Goal: Task Accomplishment & Management: Use online tool/utility

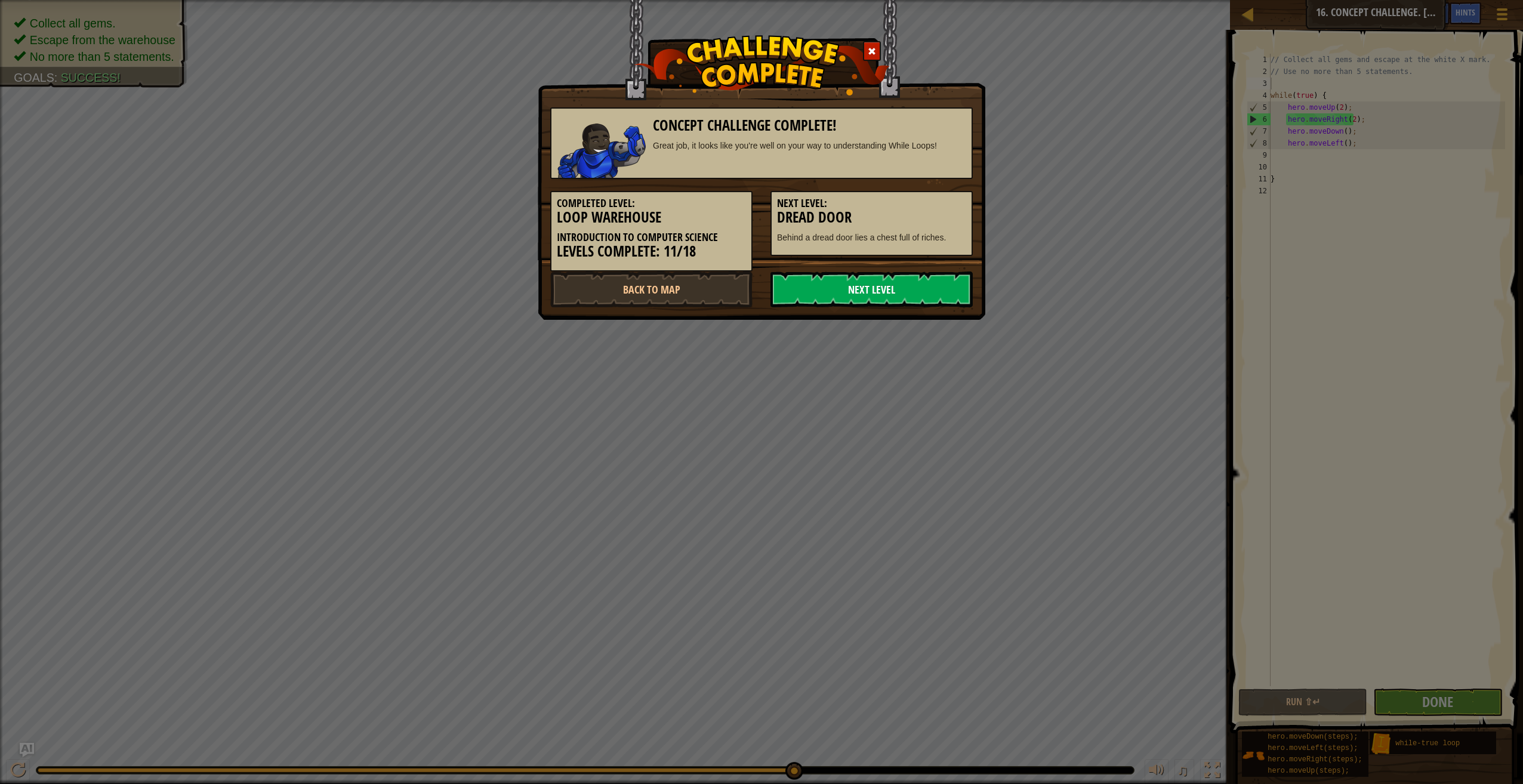
scroll to position [5, 0]
click at [935, 288] on link "Next Level" at bounding box center [871, 289] width 202 height 36
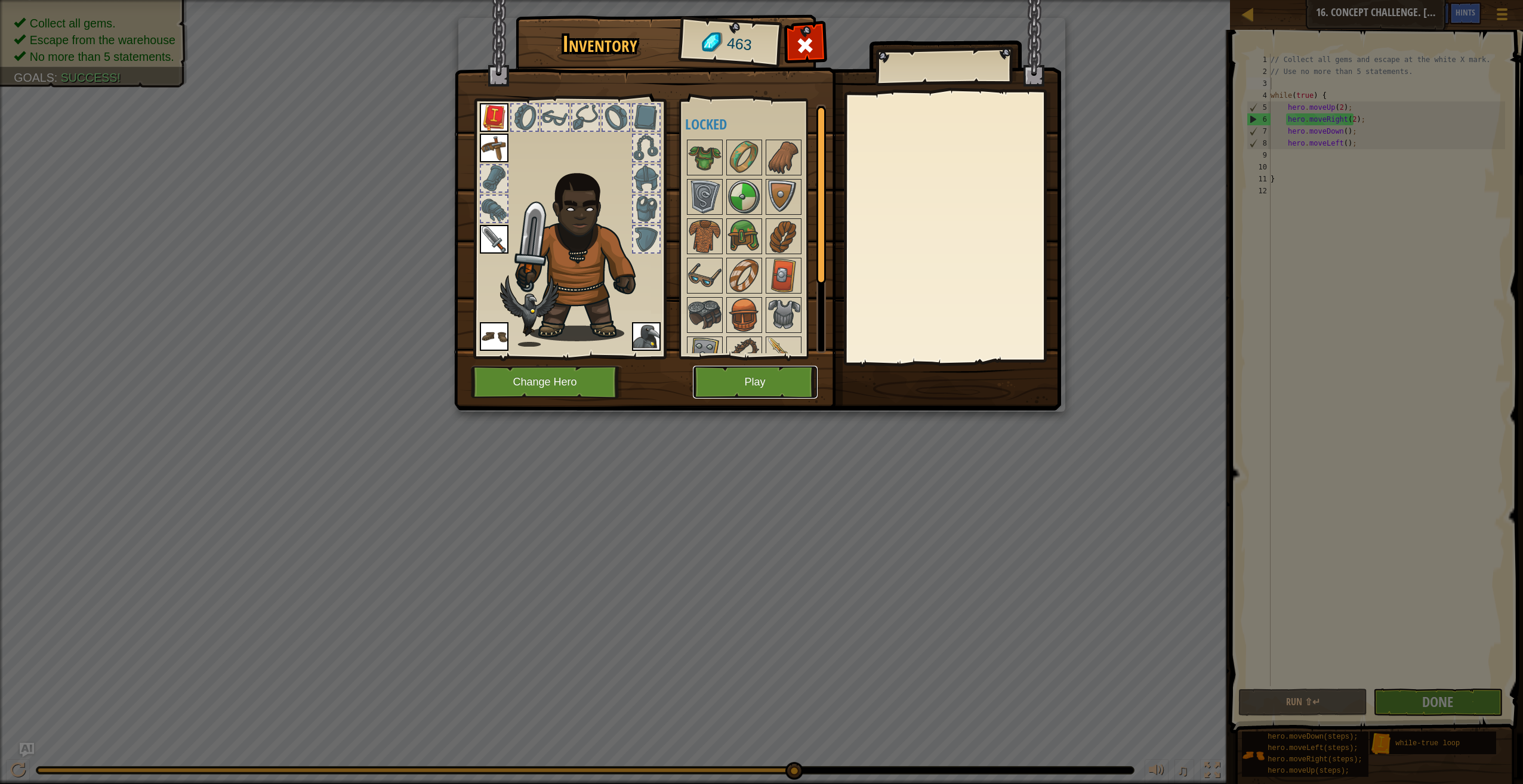
click at [724, 377] on button "Play" at bounding box center [755, 382] width 125 height 33
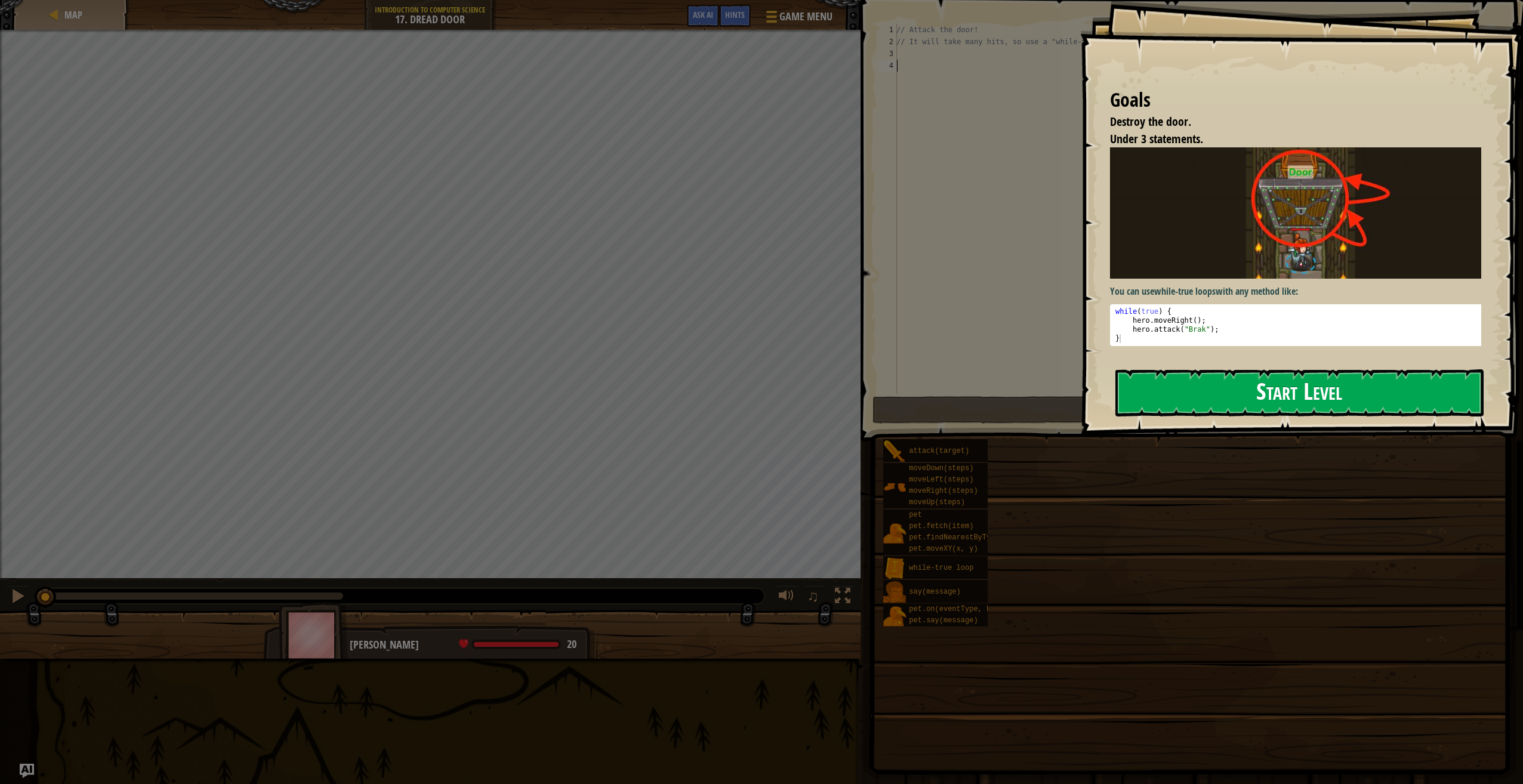
click at [1164, 386] on button "Start Level" at bounding box center [1299, 393] width 368 height 47
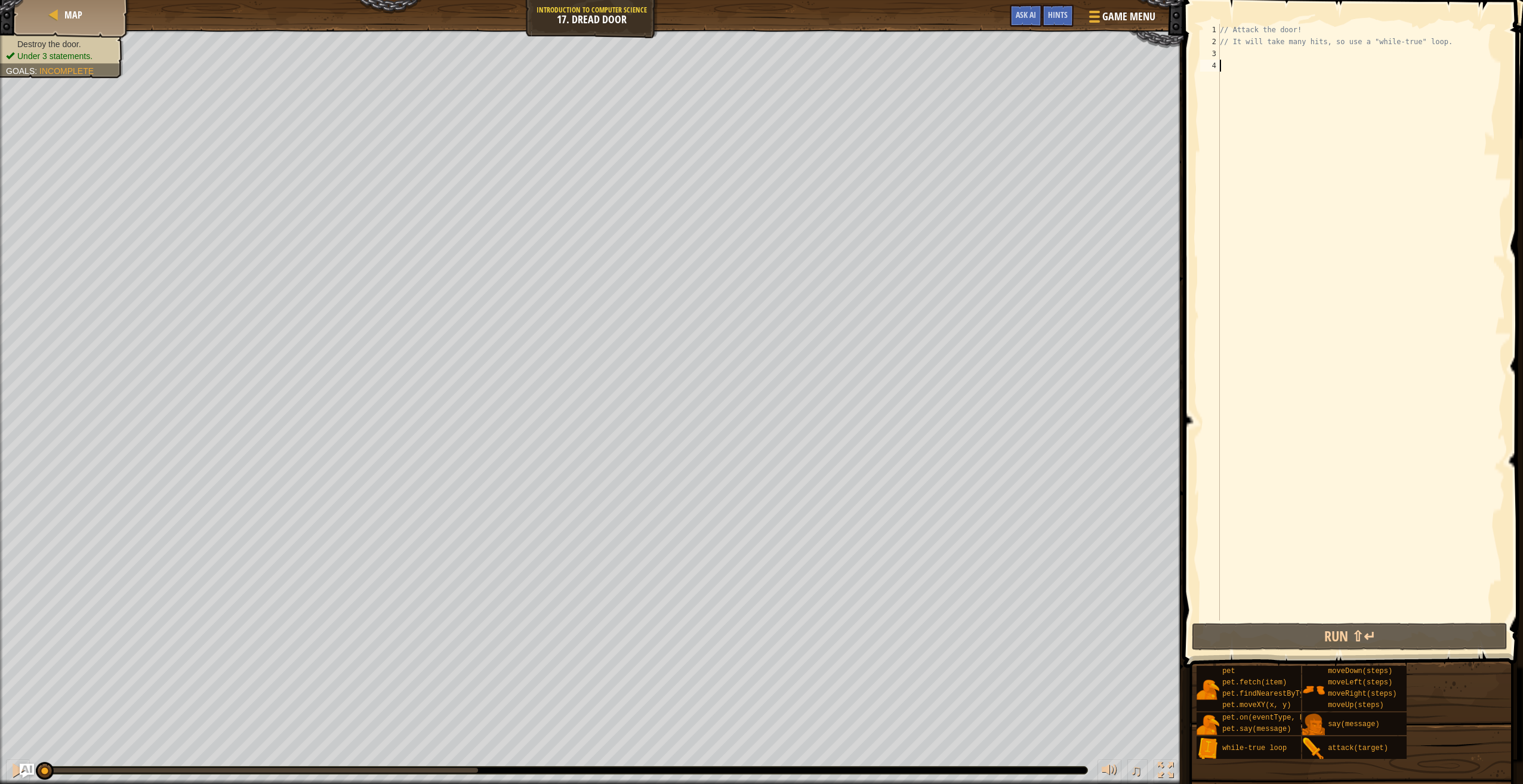
scroll to position [5, 0]
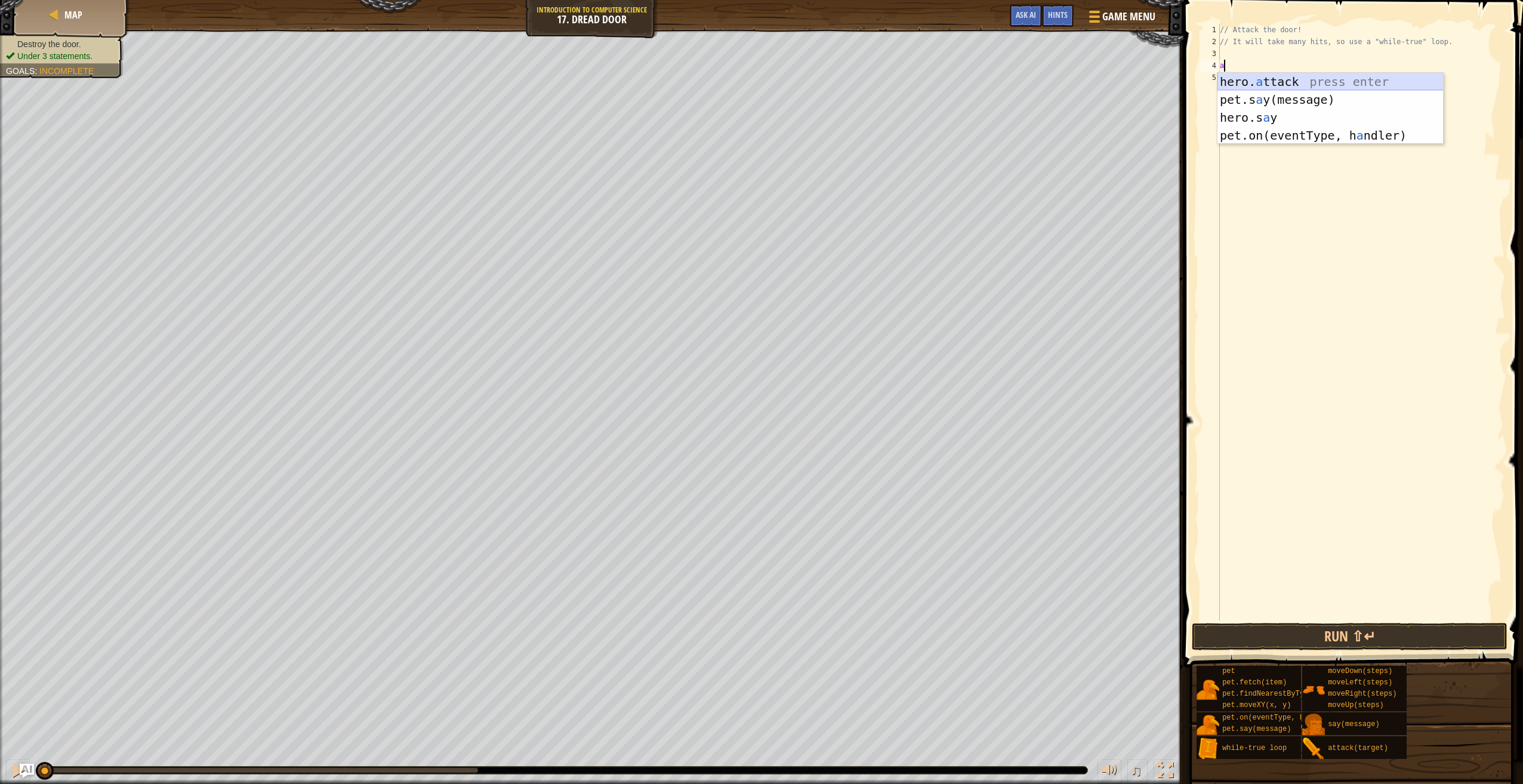
click at [1245, 80] on div "hero. a ttack press enter pet.s a y(message) press enter hero.s a y press enter…" at bounding box center [1330, 127] width 226 height 108
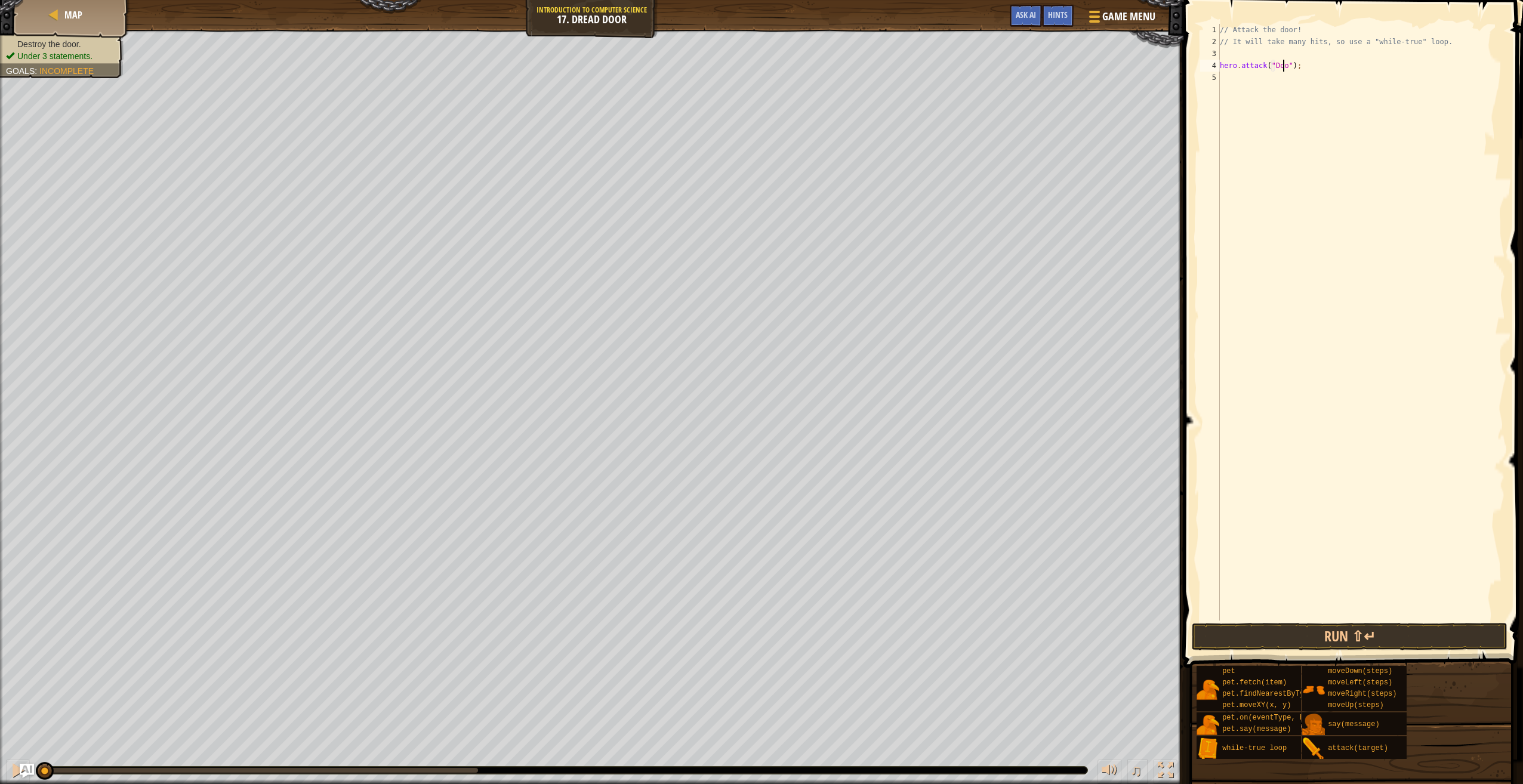
type textarea "hero.attack("Door");"
click at [1270, 68] on div "// Attack the door! // It will take many hits, so use a "while-true" loop. hero…" at bounding box center [1361, 334] width 288 height 621
click at [1246, 79] on div "// Attack the door! // It will take many hits, so use a "while-true" loop. hero…" at bounding box center [1361, 334] width 288 height 621
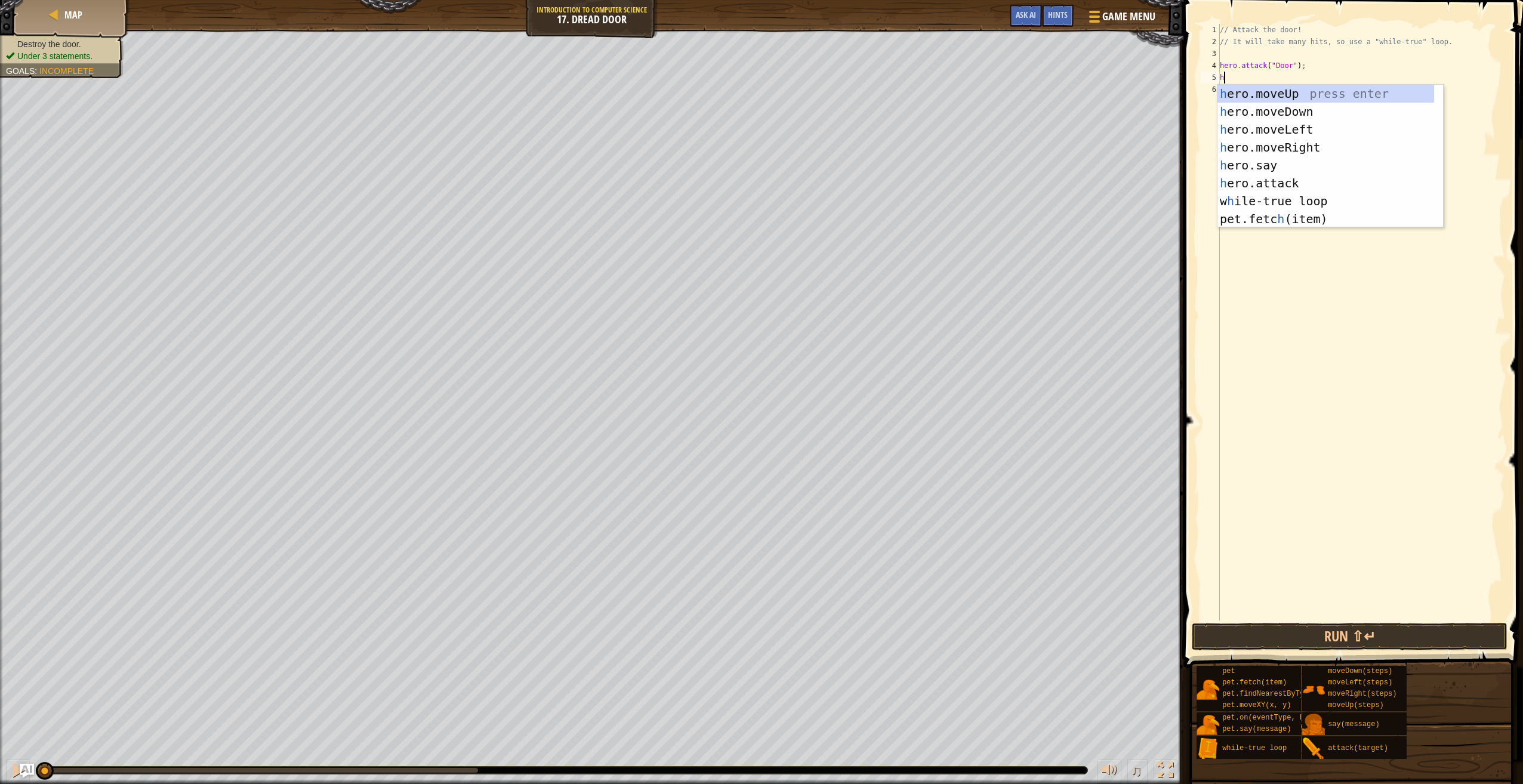
type textarea "he"
click at [1266, 85] on div "he ro.moveUp press enter he ro.moveDown press enter he ro.moveLeft press enter …" at bounding box center [1326, 174] width 217 height 179
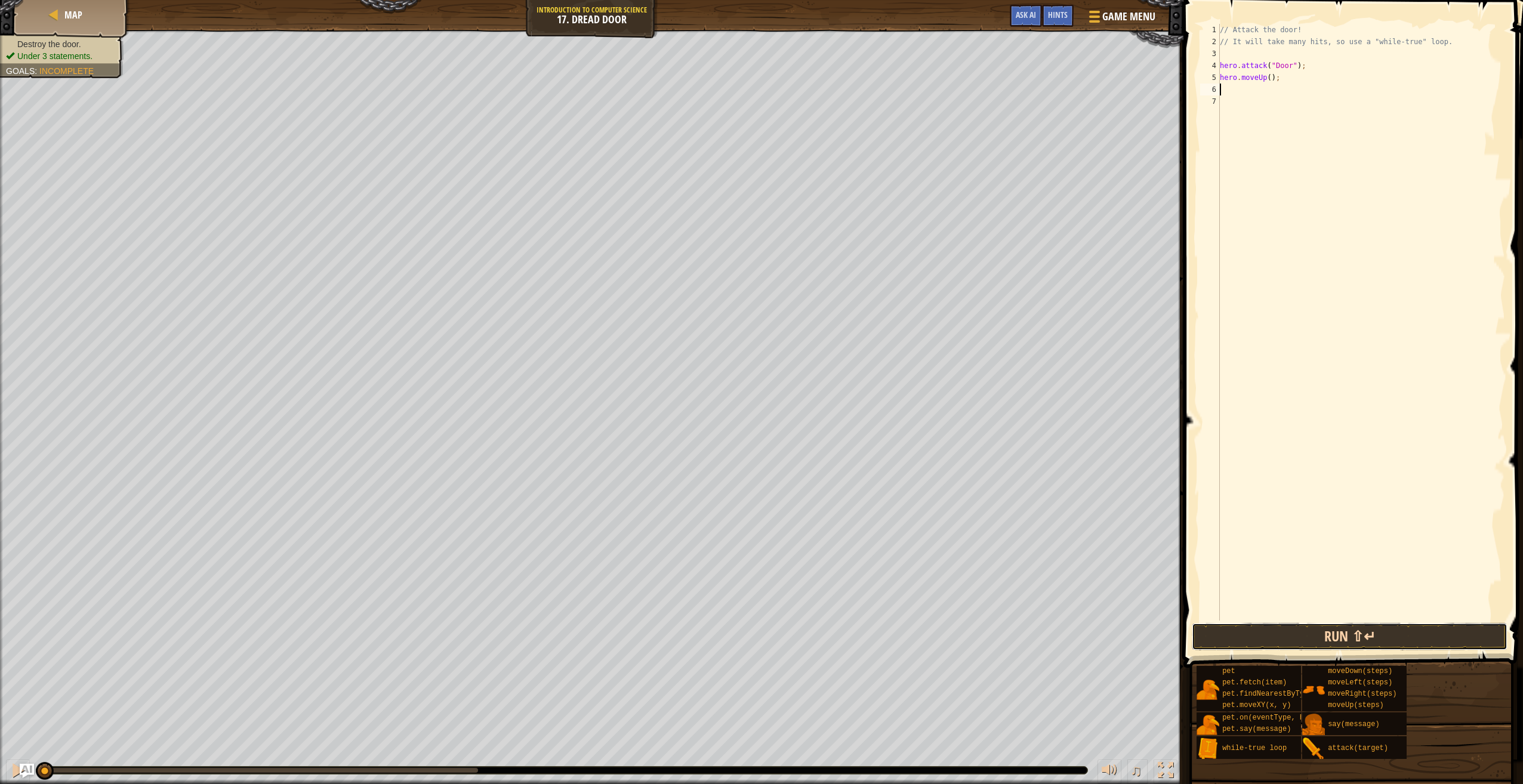
drag, startPoint x: 1339, startPoint y: 640, endPoint x: 1347, endPoint y: 636, distance: 8.9
click at [1342, 638] on button "Run ⇧↵" at bounding box center [1350, 636] width 316 height 27
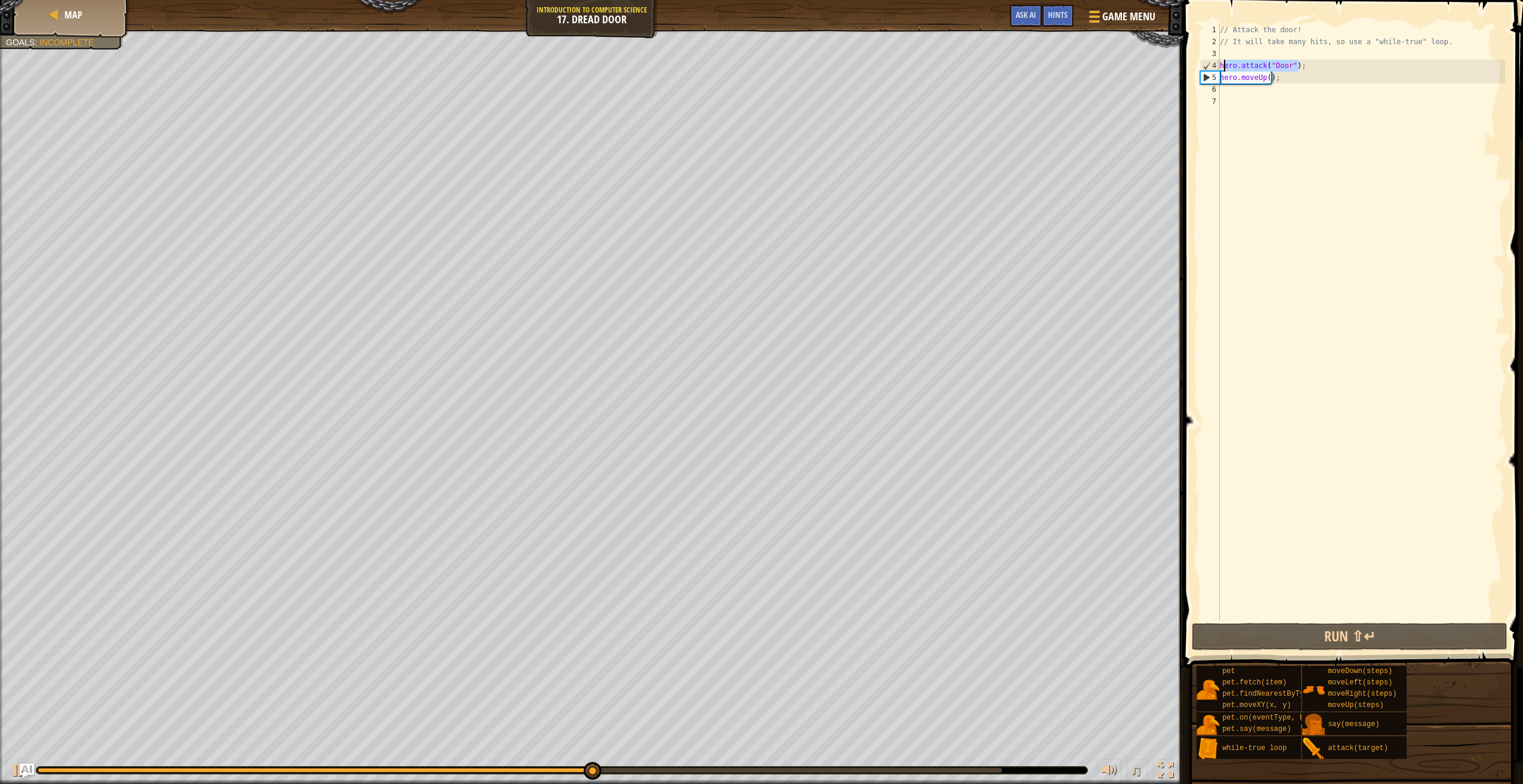
drag, startPoint x: 1304, startPoint y: 67, endPoint x: 1227, endPoint y: 64, distance: 77.1
click at [1227, 64] on div "// Attack the door! // It will take many hits, so use a "while-true" loop. hero…" at bounding box center [1361, 334] width 288 height 621
click at [1306, 63] on div "// Attack the door! // It will take many hits, so use a "while-true" loop. hero…" at bounding box center [1361, 322] width 288 height 597
drag, startPoint x: 1306, startPoint y: 63, endPoint x: 1224, endPoint y: 63, distance: 82.0
click at [1224, 63] on div "// Attack the door! // It will take many hits, so use a "while-true" loop. hero…" at bounding box center [1361, 334] width 288 height 621
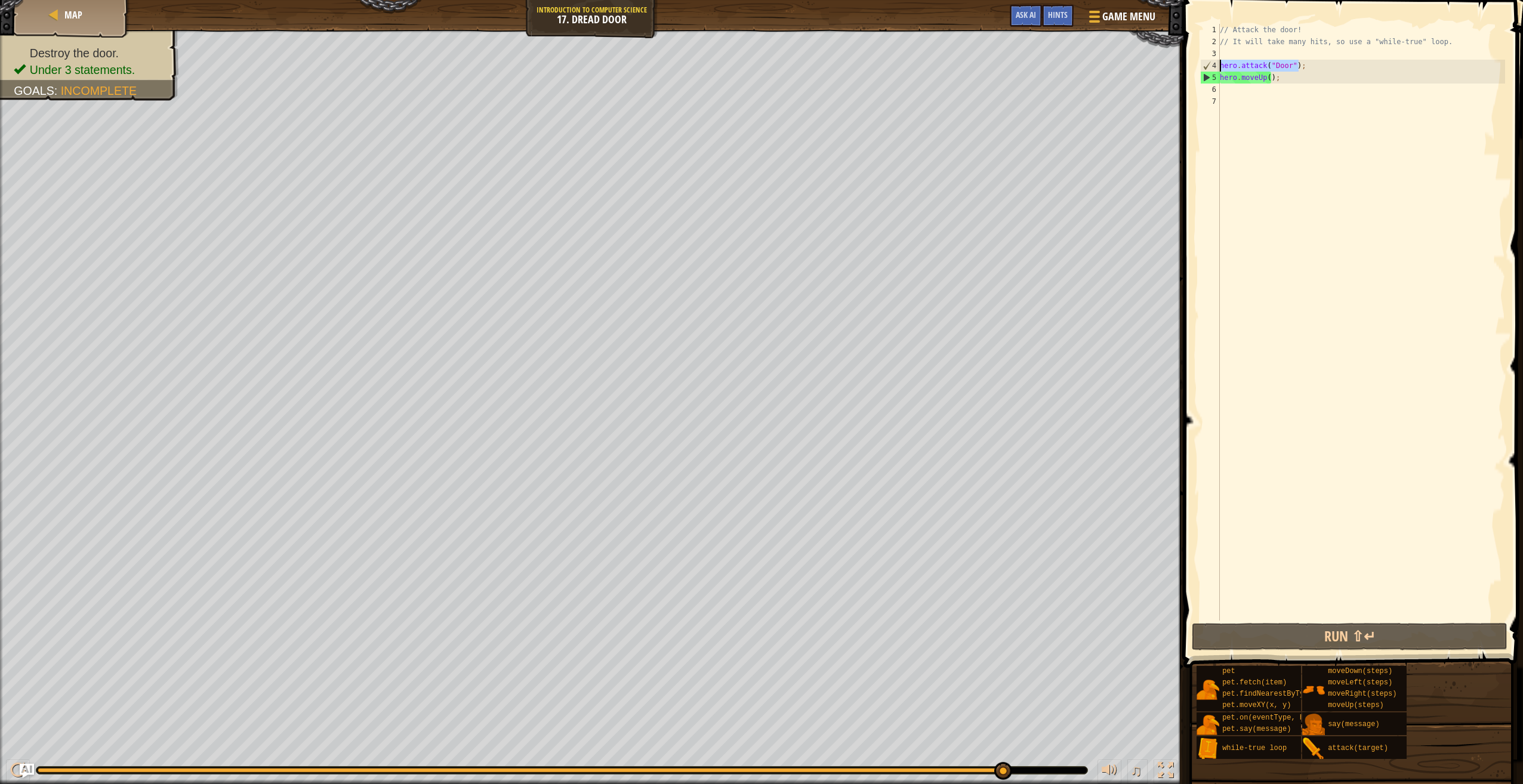
click at [1253, 46] on div "// Attack the door! // It will take many hits, so use a "while-true" loop. hero…" at bounding box center [1361, 334] width 288 height 621
type textarea "// It will take many hits, so use a "while-true" loop."
click at [1224, 55] on div "// Attack the door! // It will take many hits, so use a "while-true" loop. hero…" at bounding box center [1361, 334] width 288 height 621
paste textarea "hero.attack("Door");"
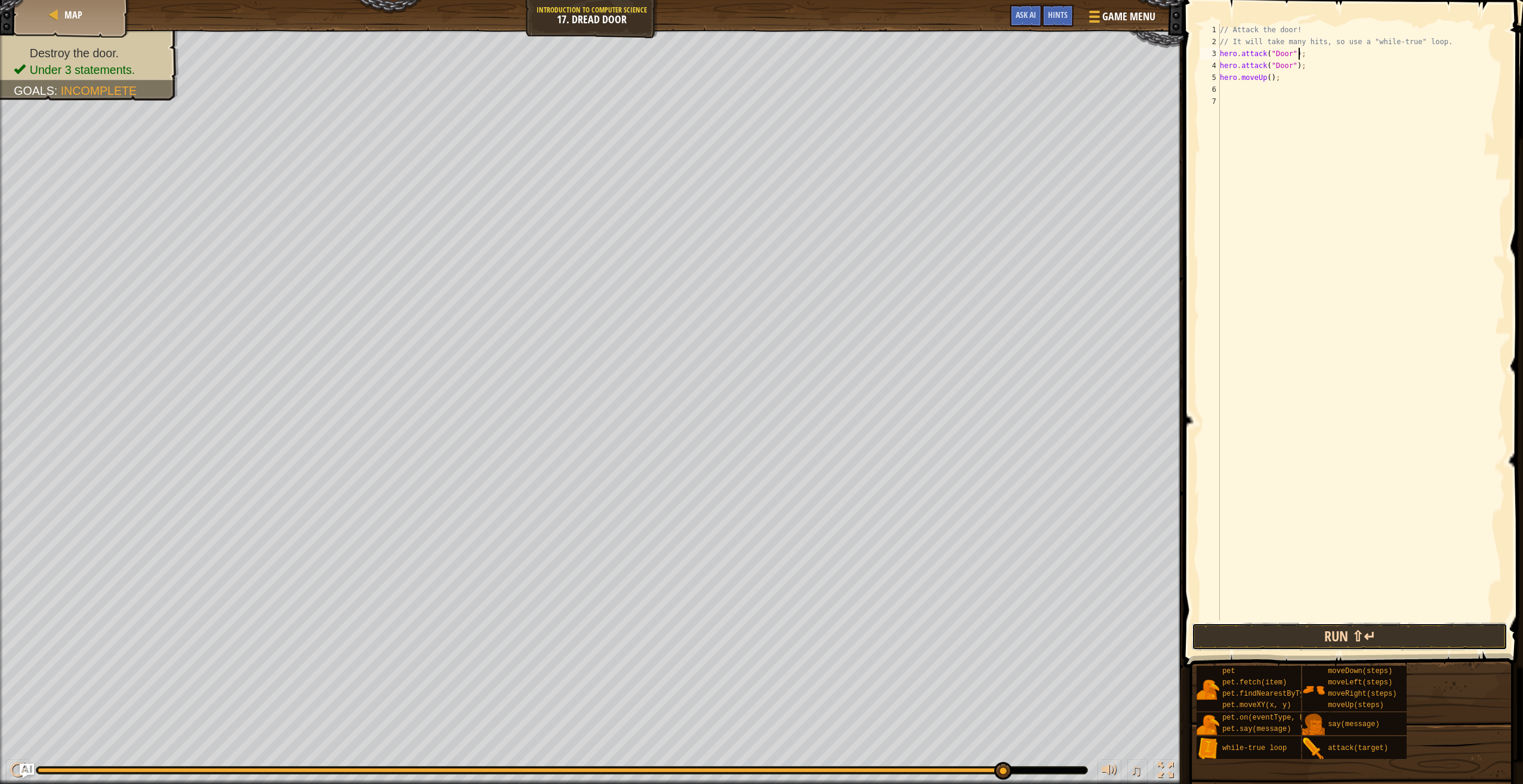
click at [1445, 632] on button "Run ⇧↵" at bounding box center [1350, 636] width 316 height 27
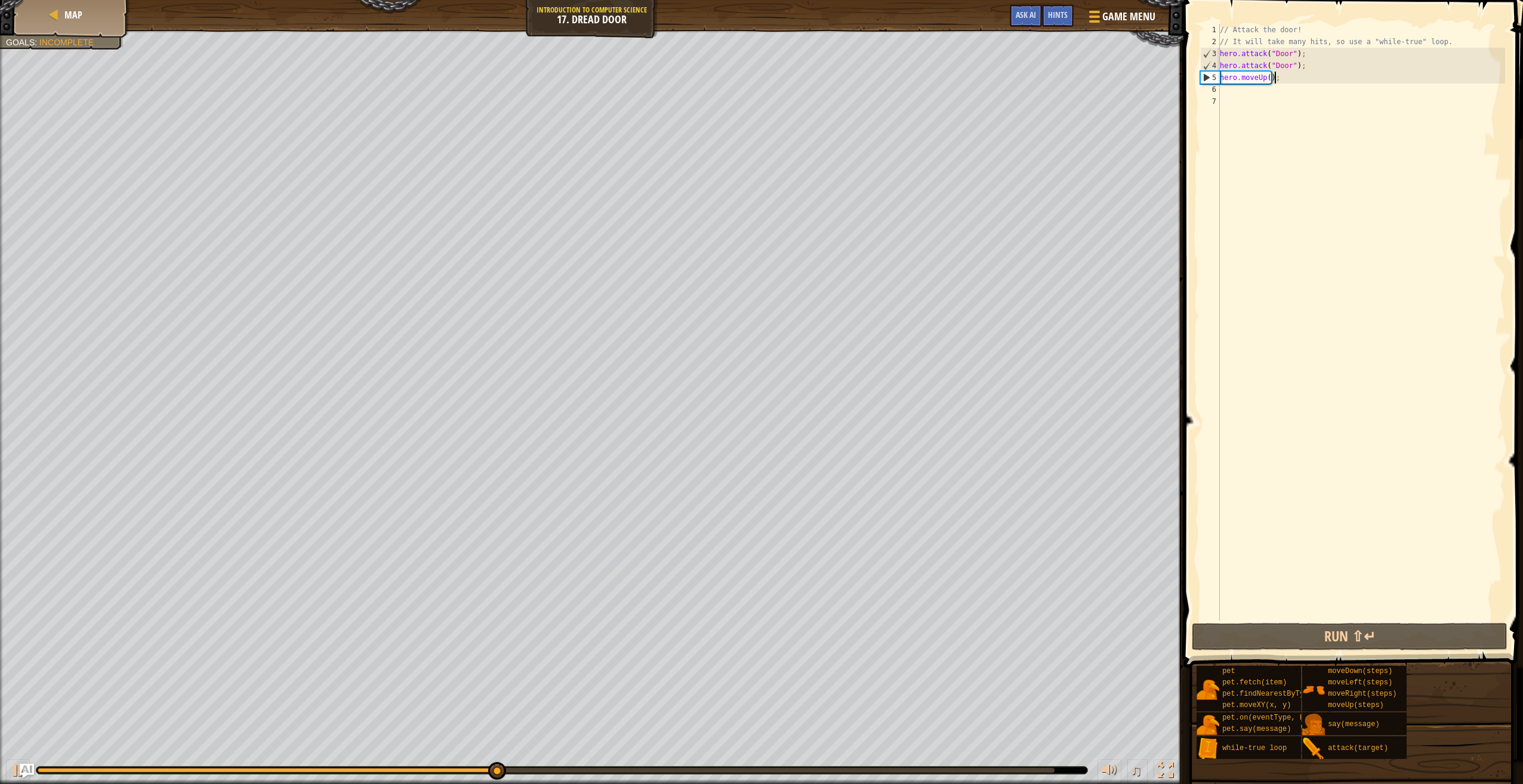
drag, startPoint x: 1293, startPoint y: 72, endPoint x: 1280, endPoint y: 77, distance: 13.9
click at [1280, 77] on div "// Attack the door! // It will take many hits, so use a "while-true" loop. hero…" at bounding box center [1361, 334] width 288 height 621
type textarea "hero.moveUp();"
drag, startPoint x: 1280, startPoint y: 77, endPoint x: 1215, endPoint y: 79, distance: 65.0
click at [1215, 79] on div "hero.moveUp(); 1 2 3 4 5 6 7 // Attack the door! // It will take many hits, so …" at bounding box center [1351, 322] width 307 height 597
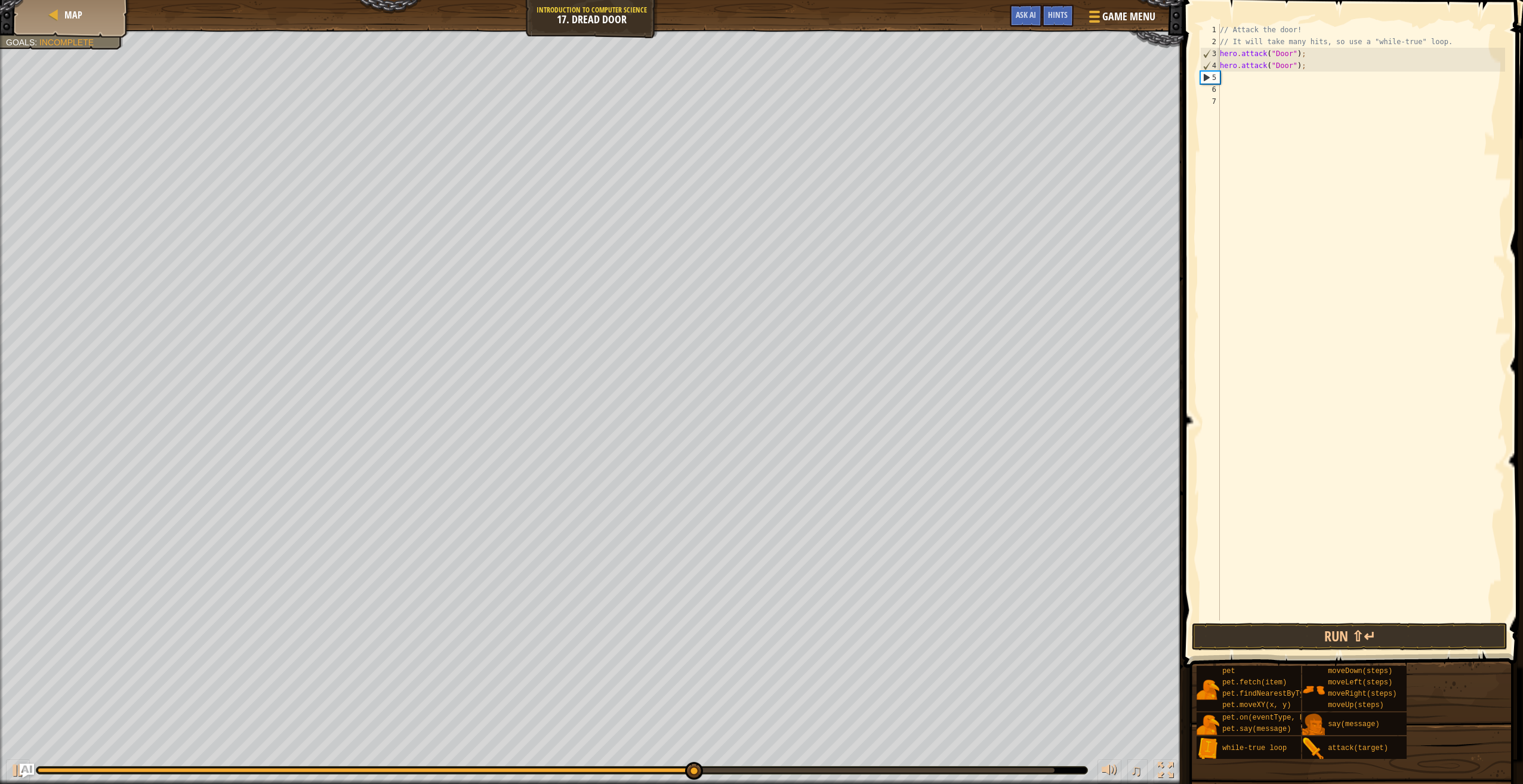
paste textarea "hero.attack("Door");"
type textarea "hero.attack("Door");"
click at [1317, 643] on button "Run ⇧↵" at bounding box center [1350, 636] width 316 height 27
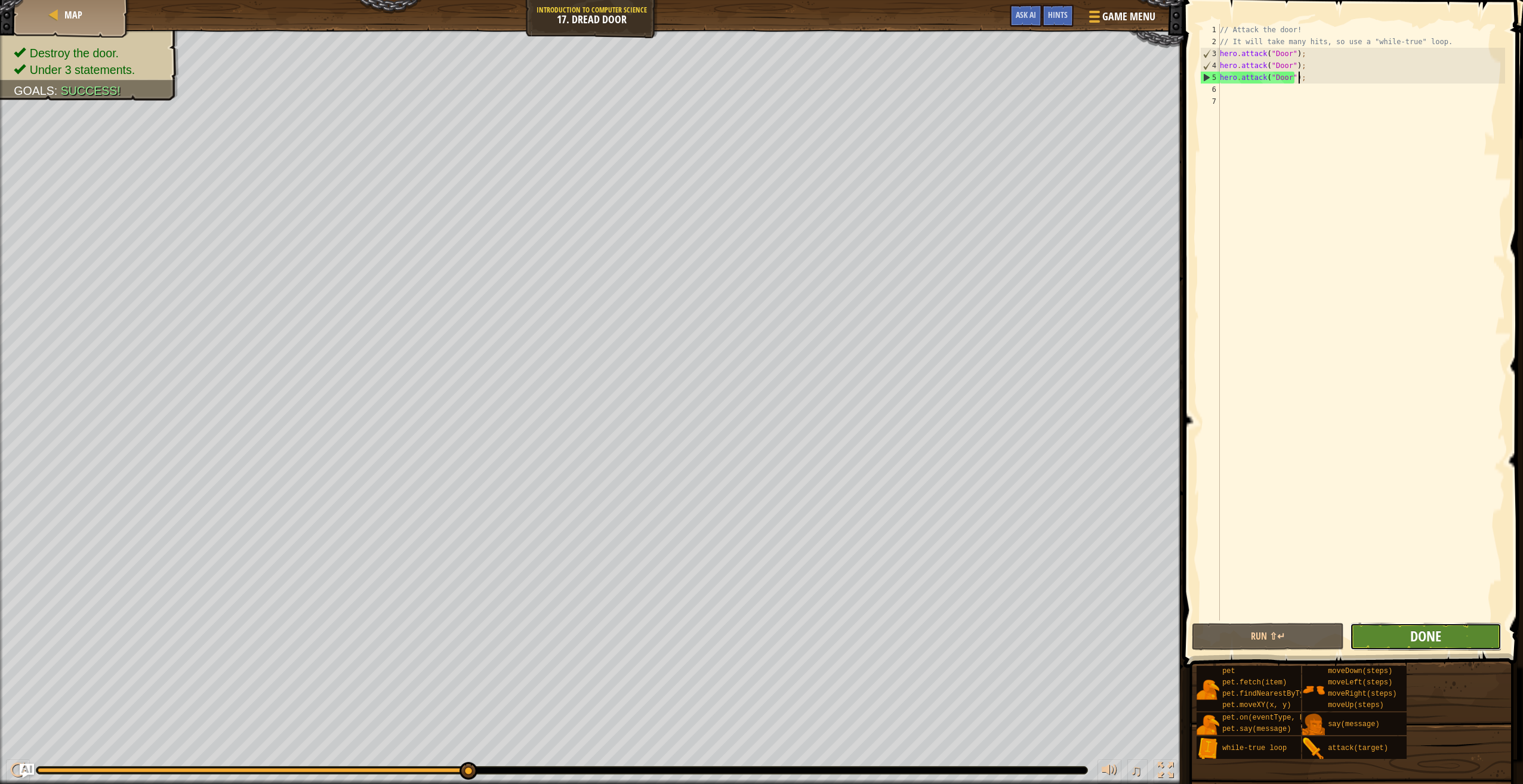
click at [1413, 635] on span "Done" at bounding box center [1426, 636] width 31 height 19
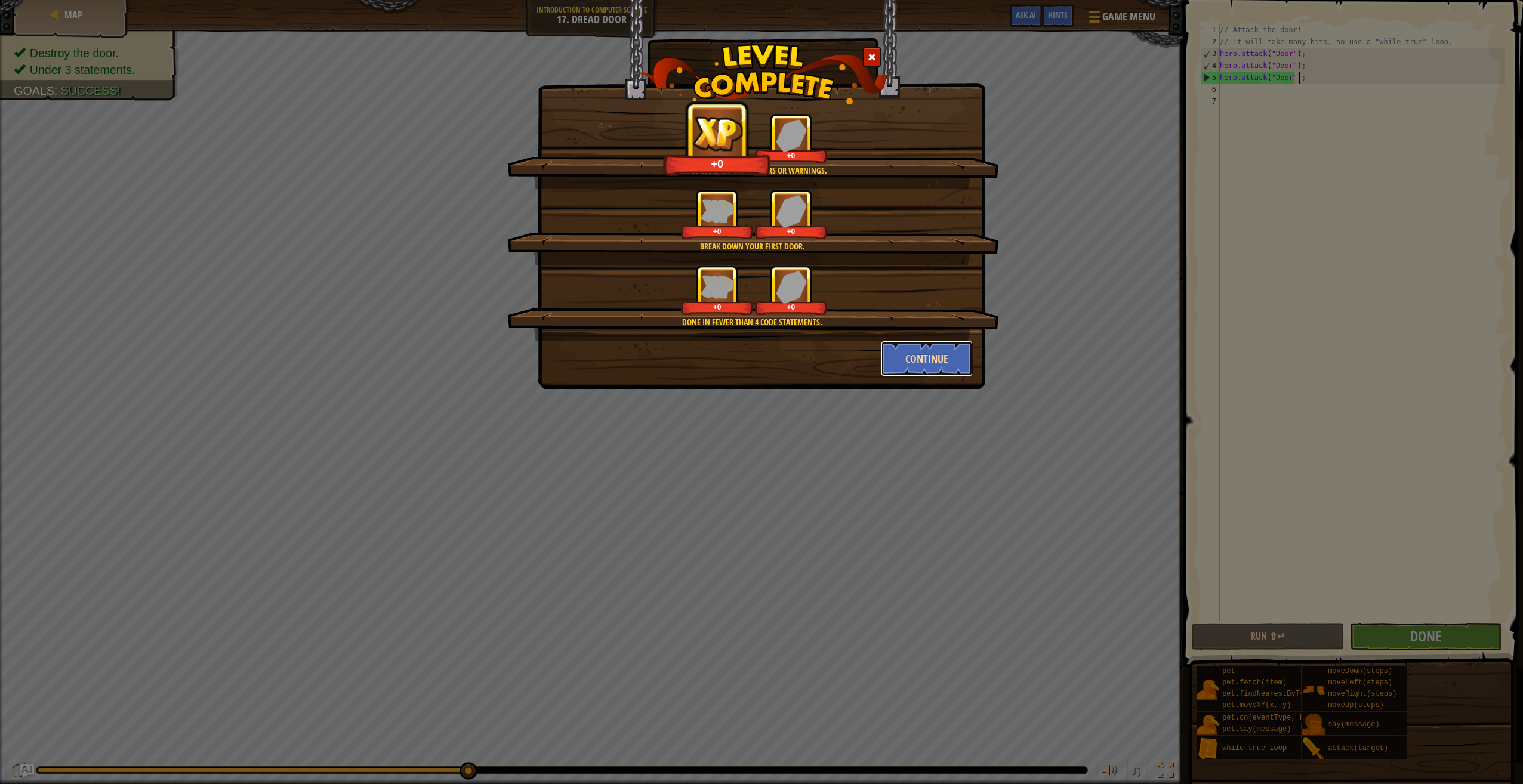
click at [923, 348] on button "Continue" at bounding box center [927, 359] width 93 height 36
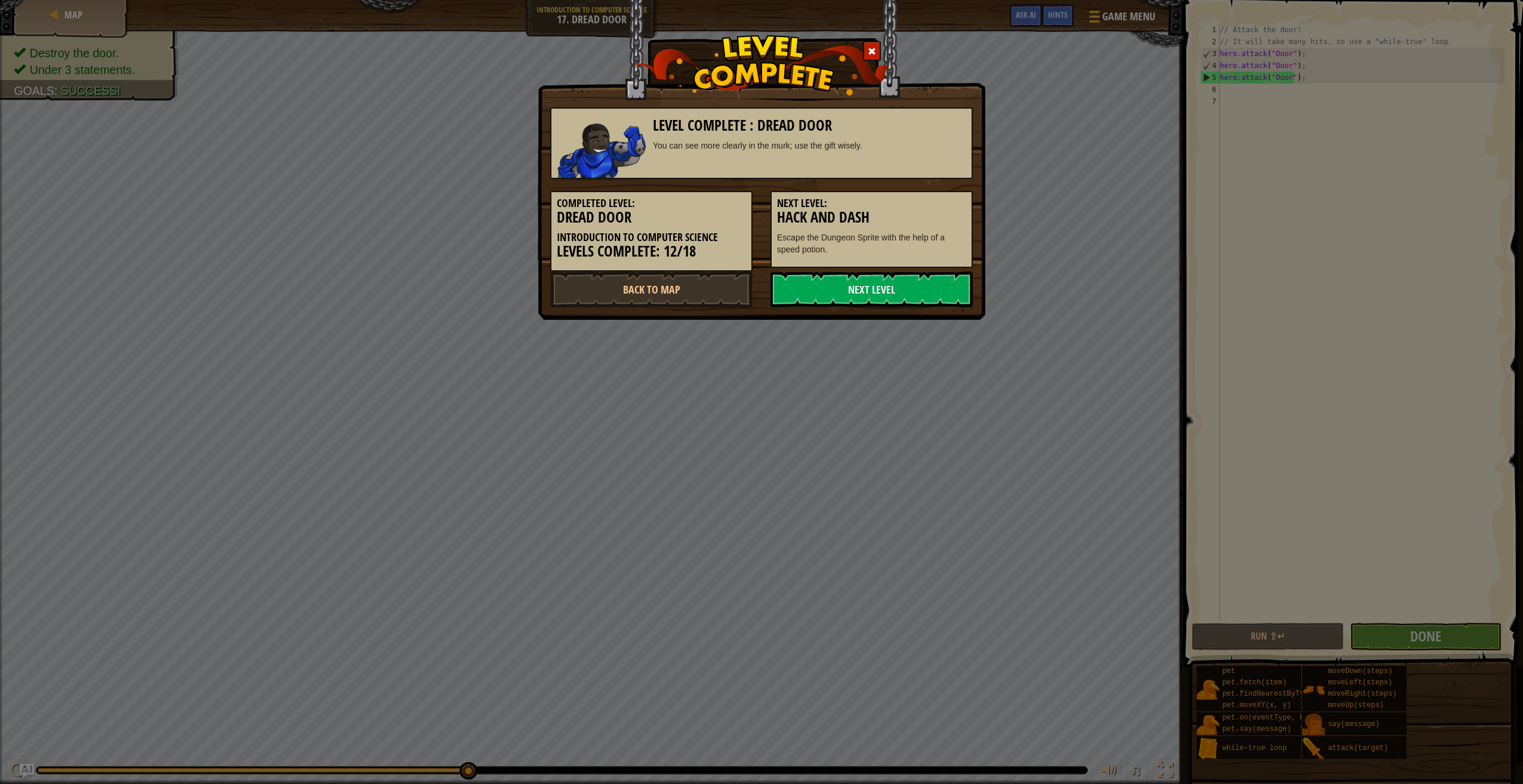
drag, startPoint x: 912, startPoint y: 287, endPoint x: 856, endPoint y: 186, distance: 115.5
click at [912, 286] on link "Next Level" at bounding box center [871, 289] width 202 height 36
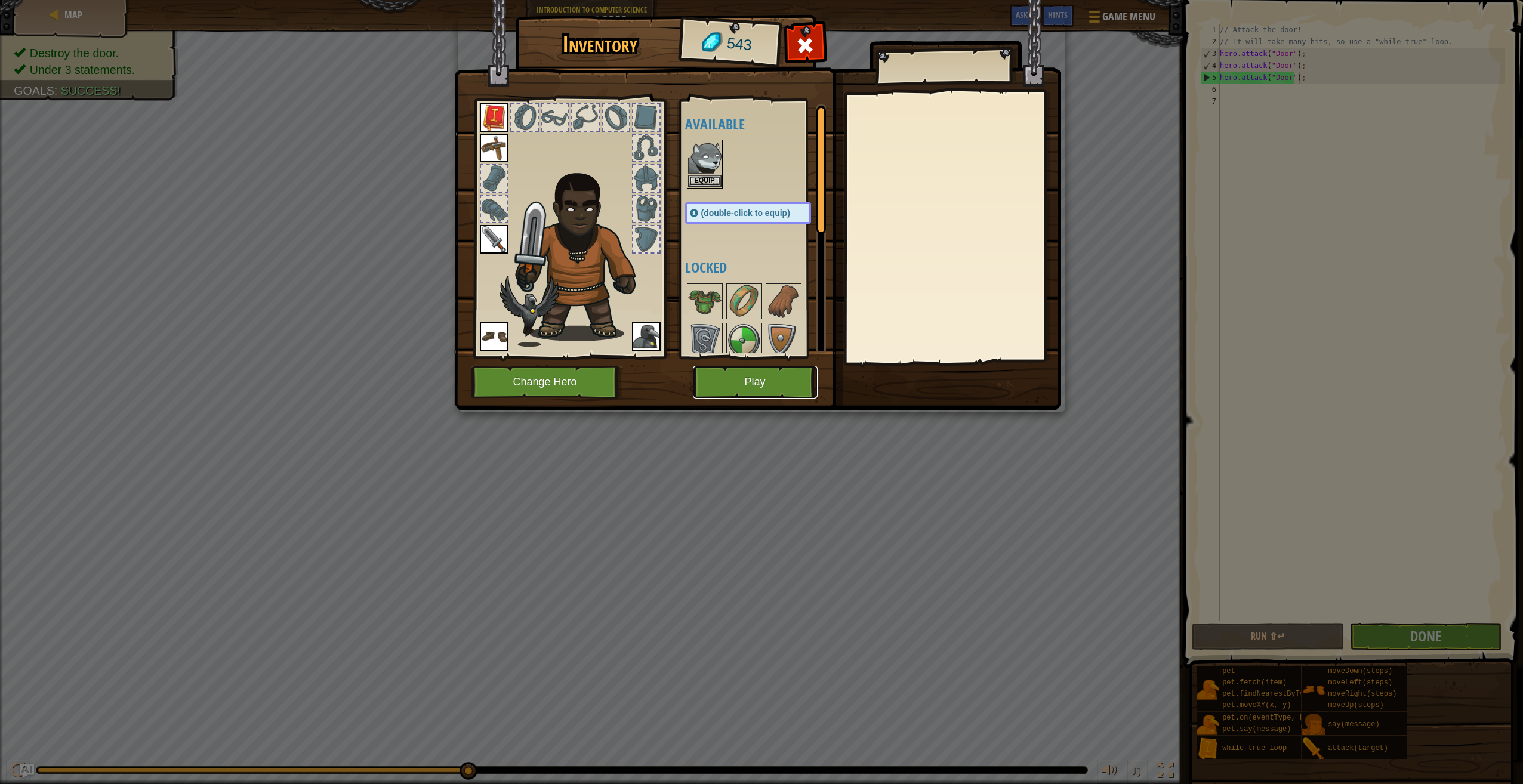
click at [739, 383] on button "Play" at bounding box center [755, 382] width 125 height 33
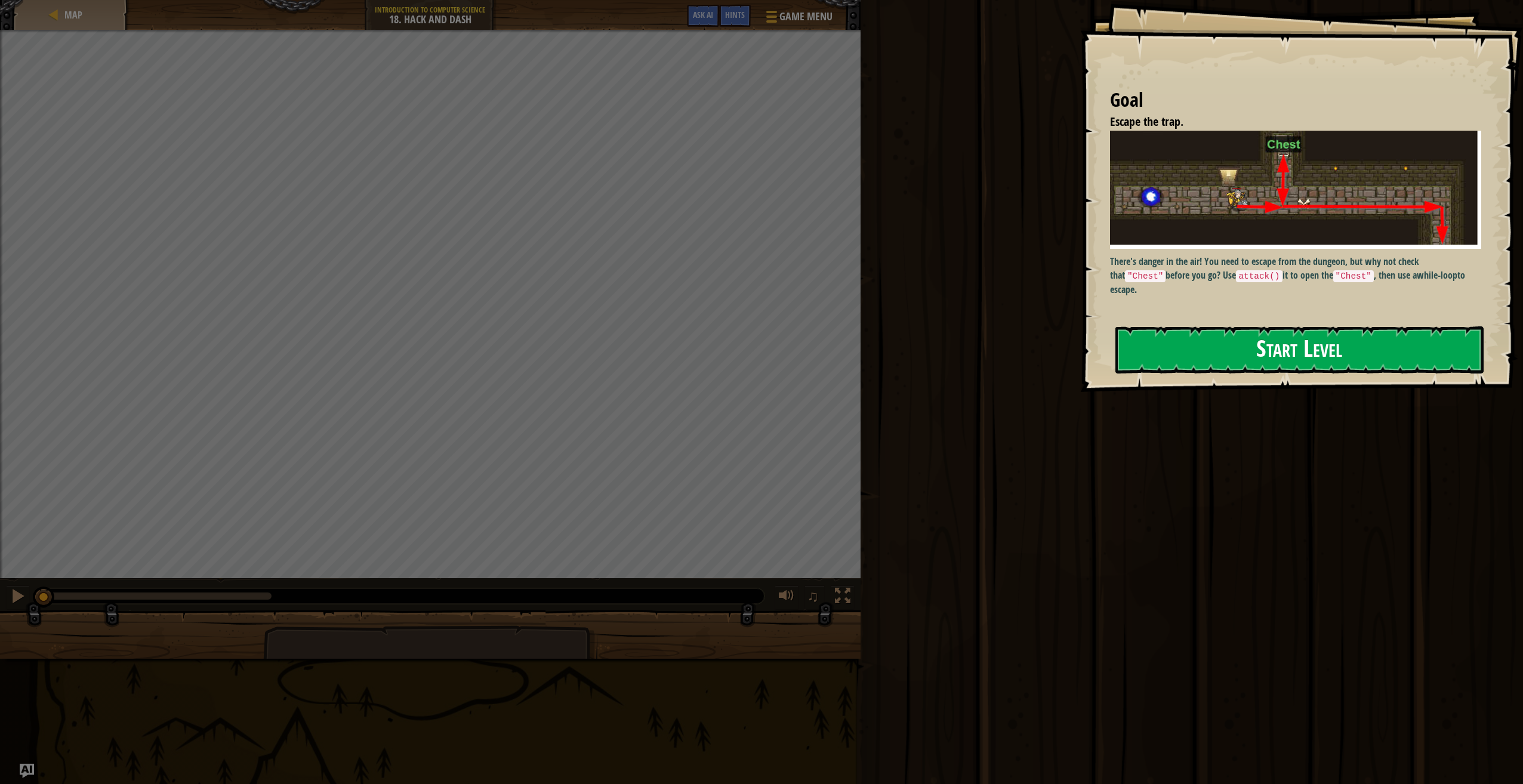
click at [1260, 346] on button "Start Level" at bounding box center [1299, 350] width 368 height 47
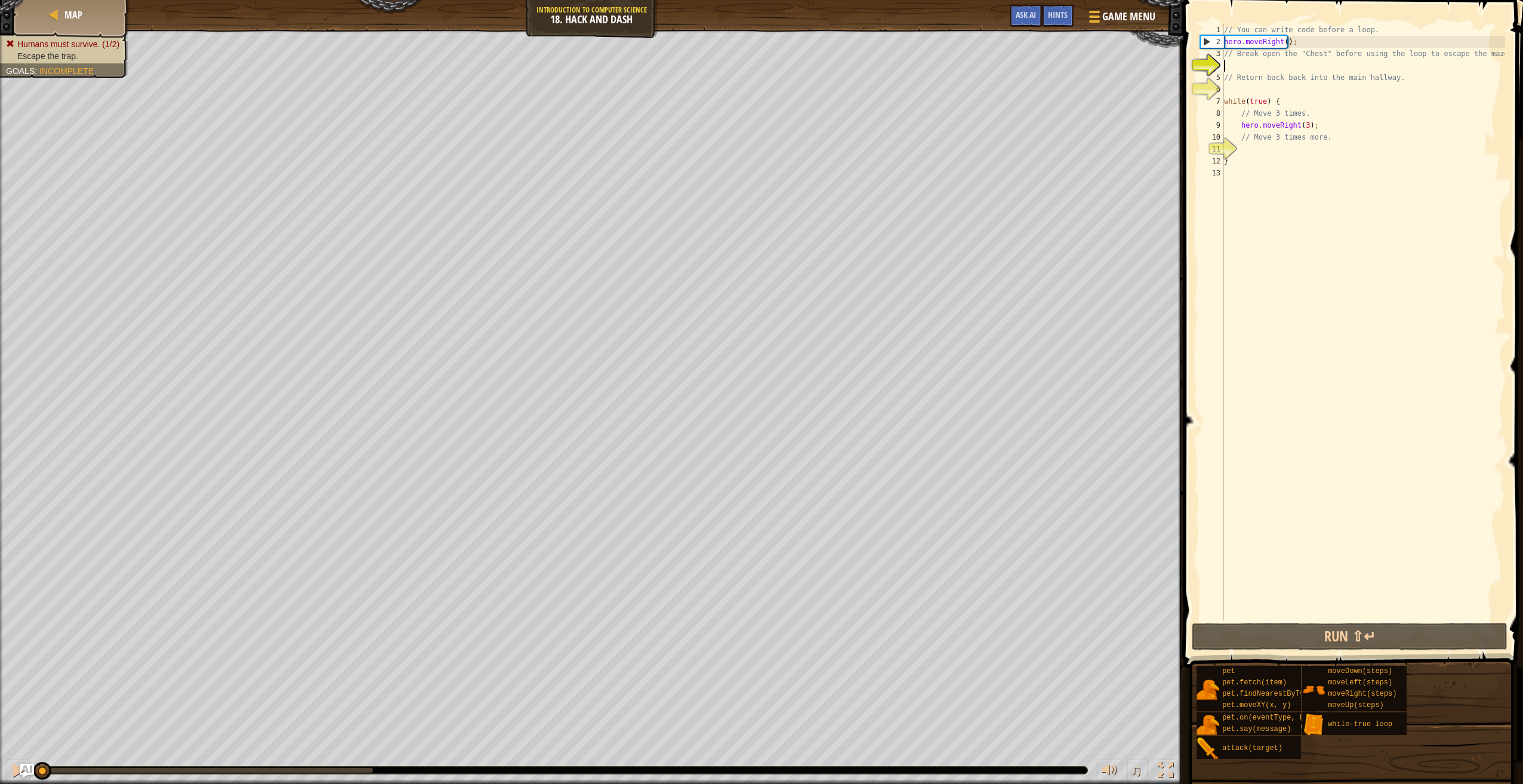
type textarea "h"
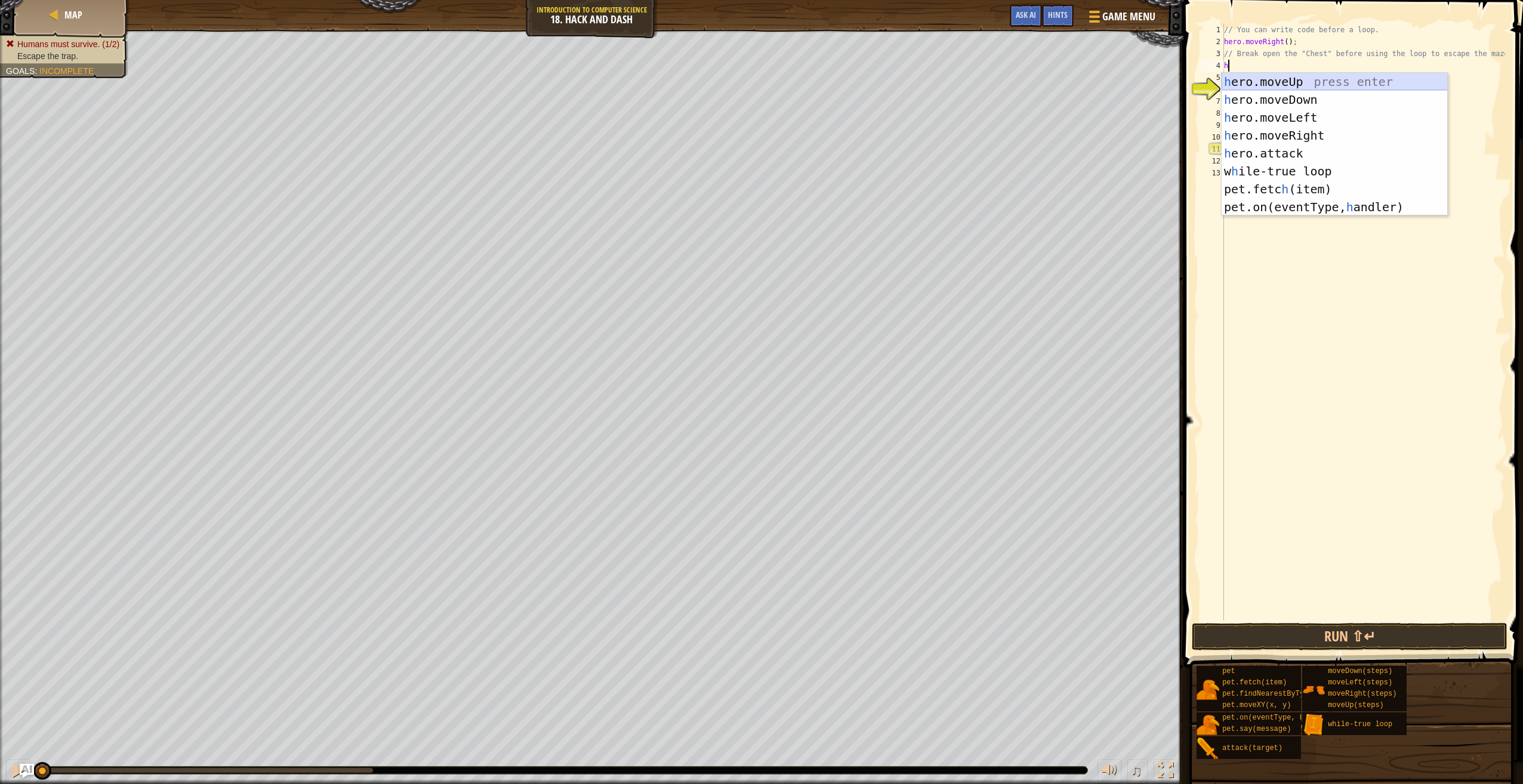
click at [1296, 77] on div "h ero.moveUp press enter h ero.moveDown press enter h ero.moveLeft press enter …" at bounding box center [1335, 162] width 226 height 179
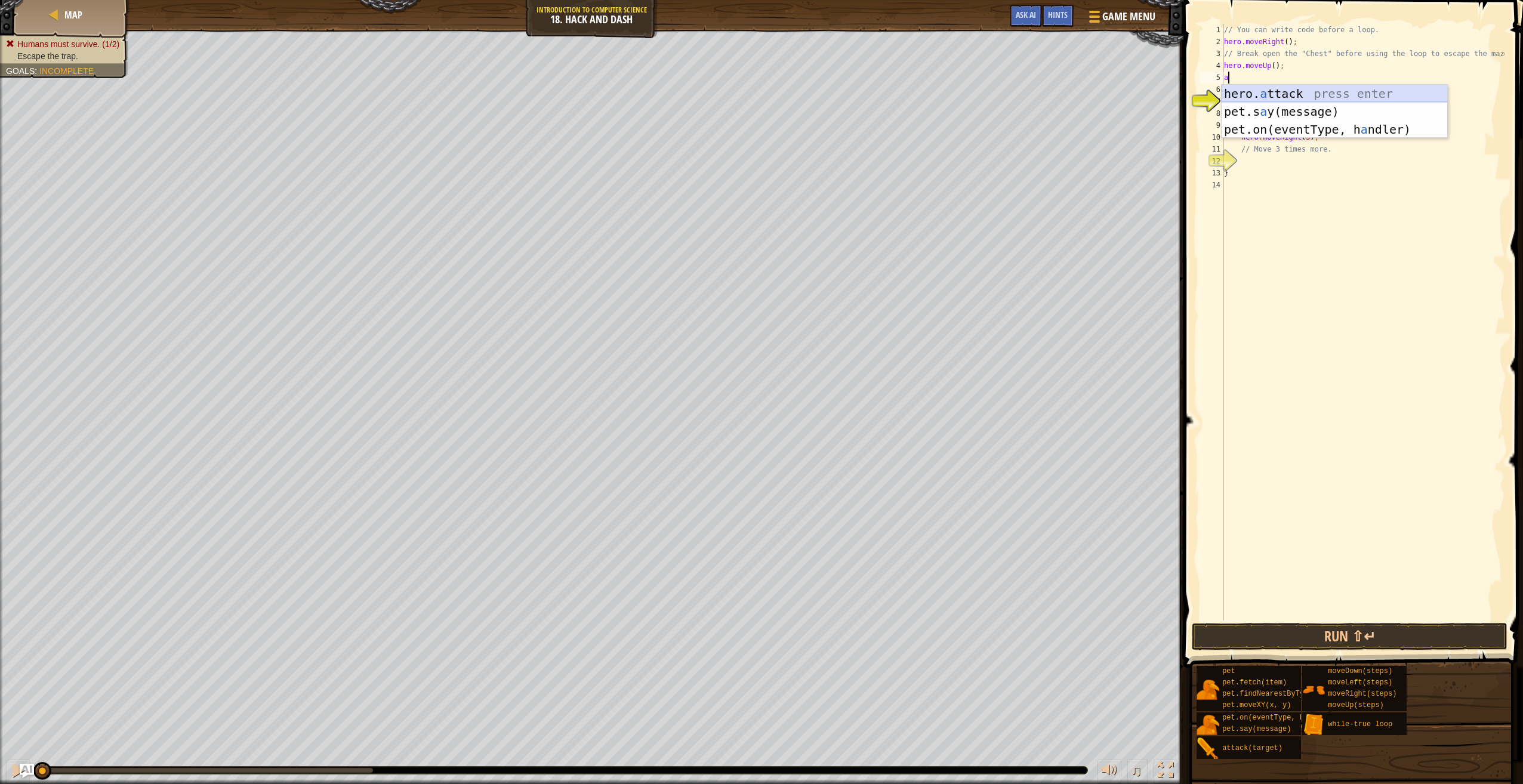
click at [1249, 93] on div "hero. a ttack press enter pet.s a y(message) press enter pet.on(eventType, h a …" at bounding box center [1335, 129] width 226 height 89
click at [1318, 80] on div "// You can write code before a loop. hero . moveRight ( ) ; // Break open the "…" at bounding box center [1364, 334] width 283 height 621
click at [1302, 109] on div "// You can write code before a loop. hero . moveRight ( ) ; // Break open the "…" at bounding box center [1364, 334] width 283 height 621
type textarea "while(true) {"
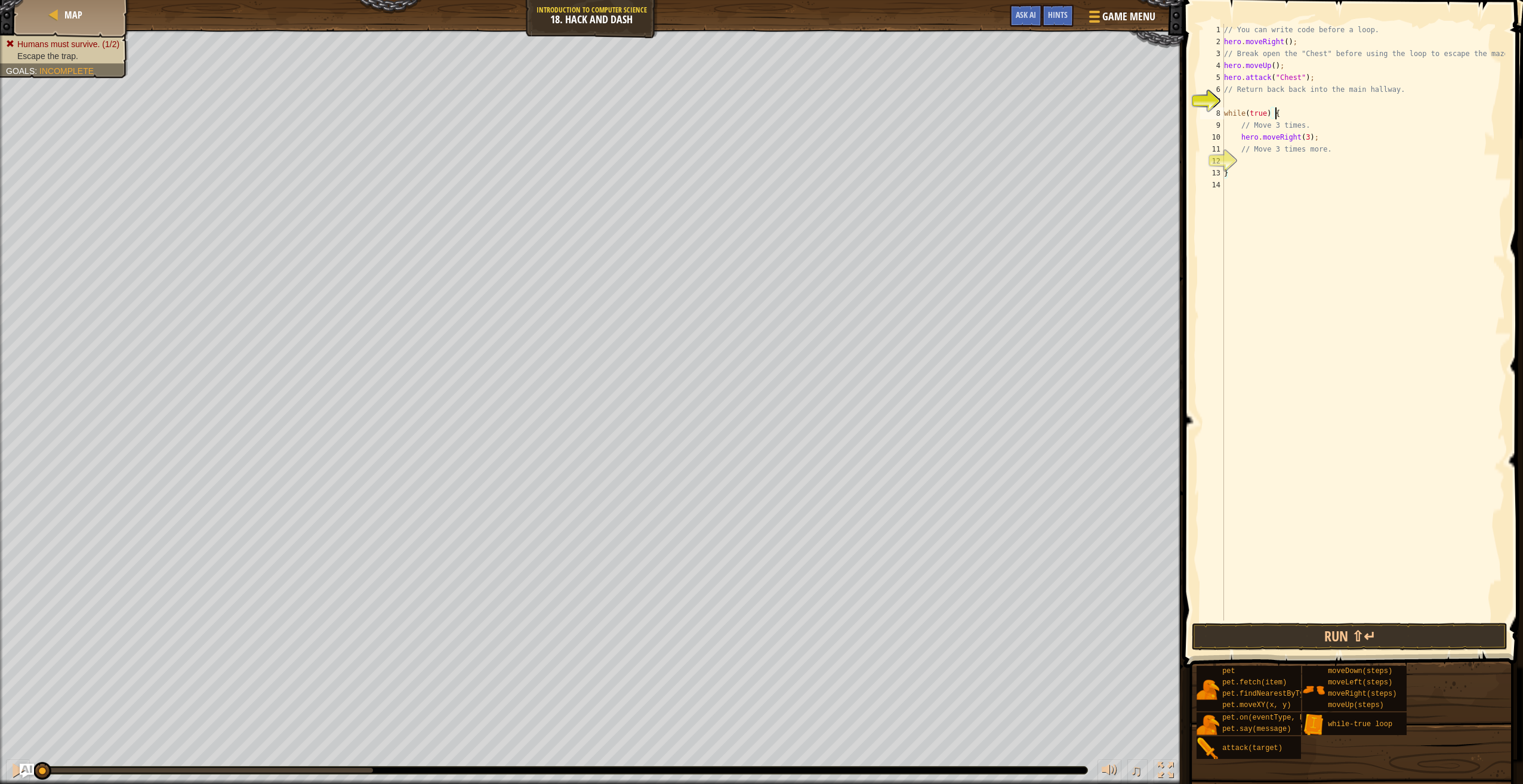
scroll to position [5, 3]
click at [1302, 103] on div "// You can write code before a loop. hero . moveRight ( ) ; // Break open the "…" at bounding box center [1364, 334] width 283 height 621
click at [1255, 94] on div "// You can write code before a loop. hero . moveRight ( ) ; // Break open the "…" at bounding box center [1364, 334] width 283 height 621
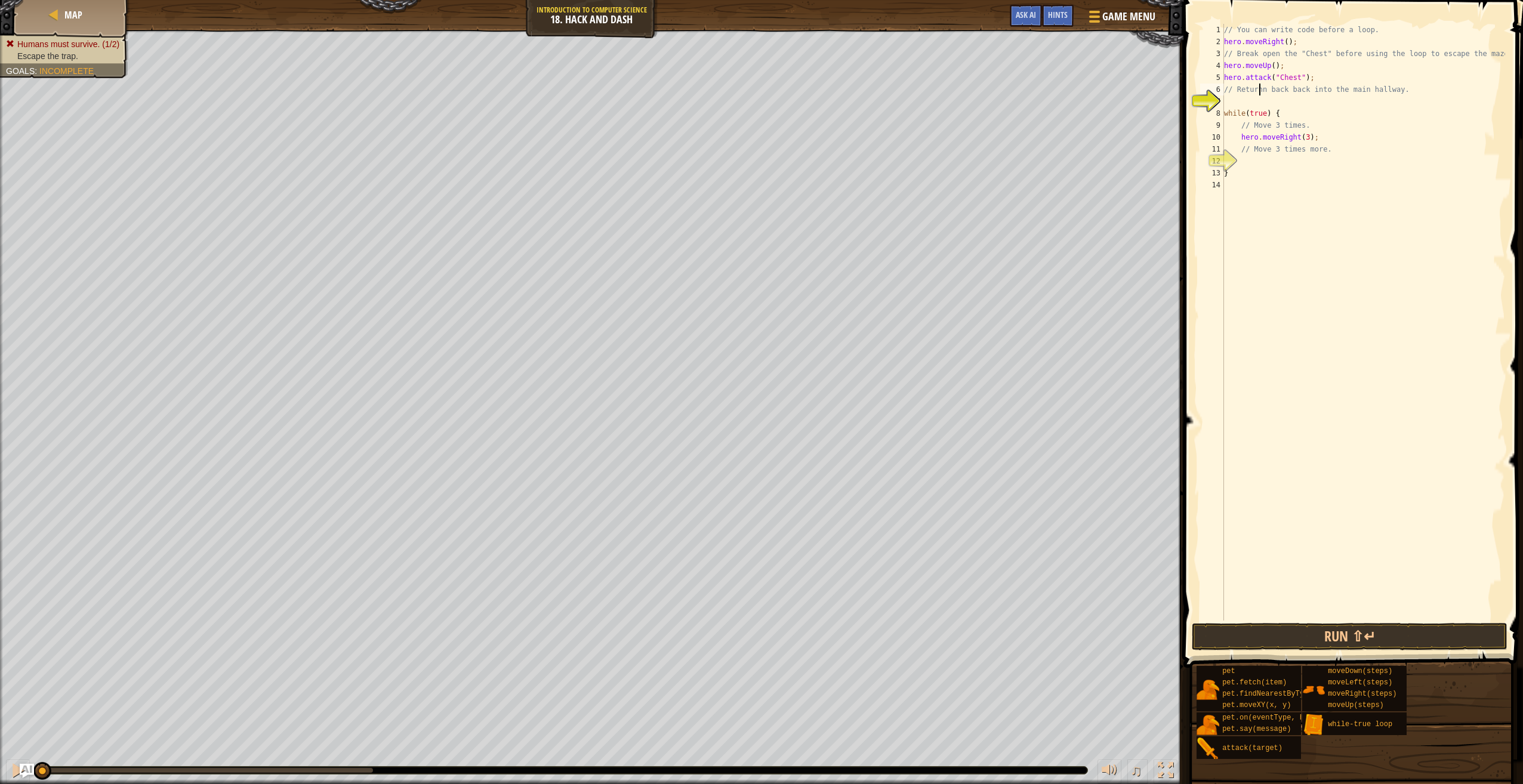
type textarea "// Return back back into the main hallway."
click at [1362, 105] on div "// You can write code before a loop. hero . moveRight ( ) ; // Break open the "…" at bounding box center [1364, 334] width 283 height 621
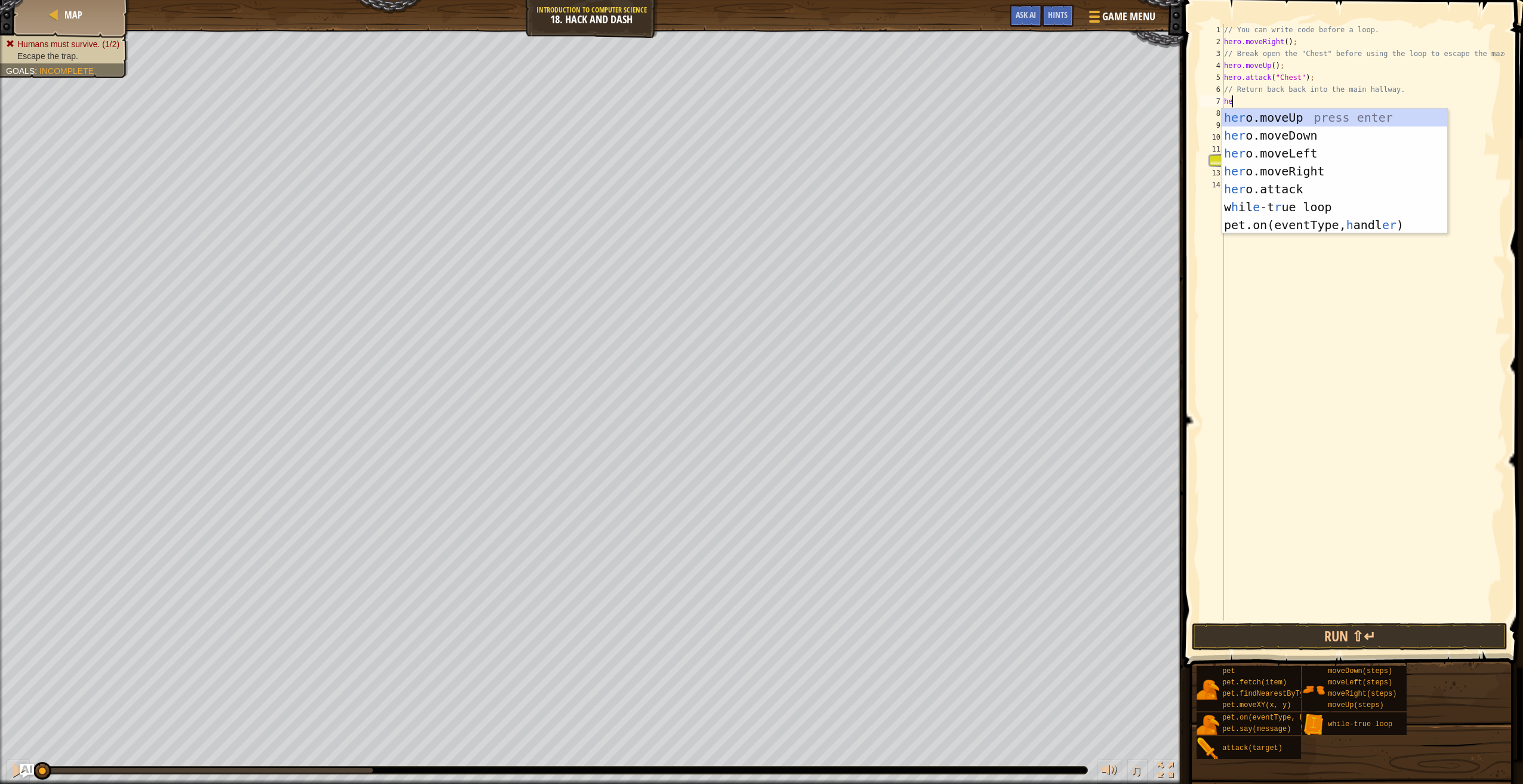
scroll to position [5, 0]
type textarea "h"
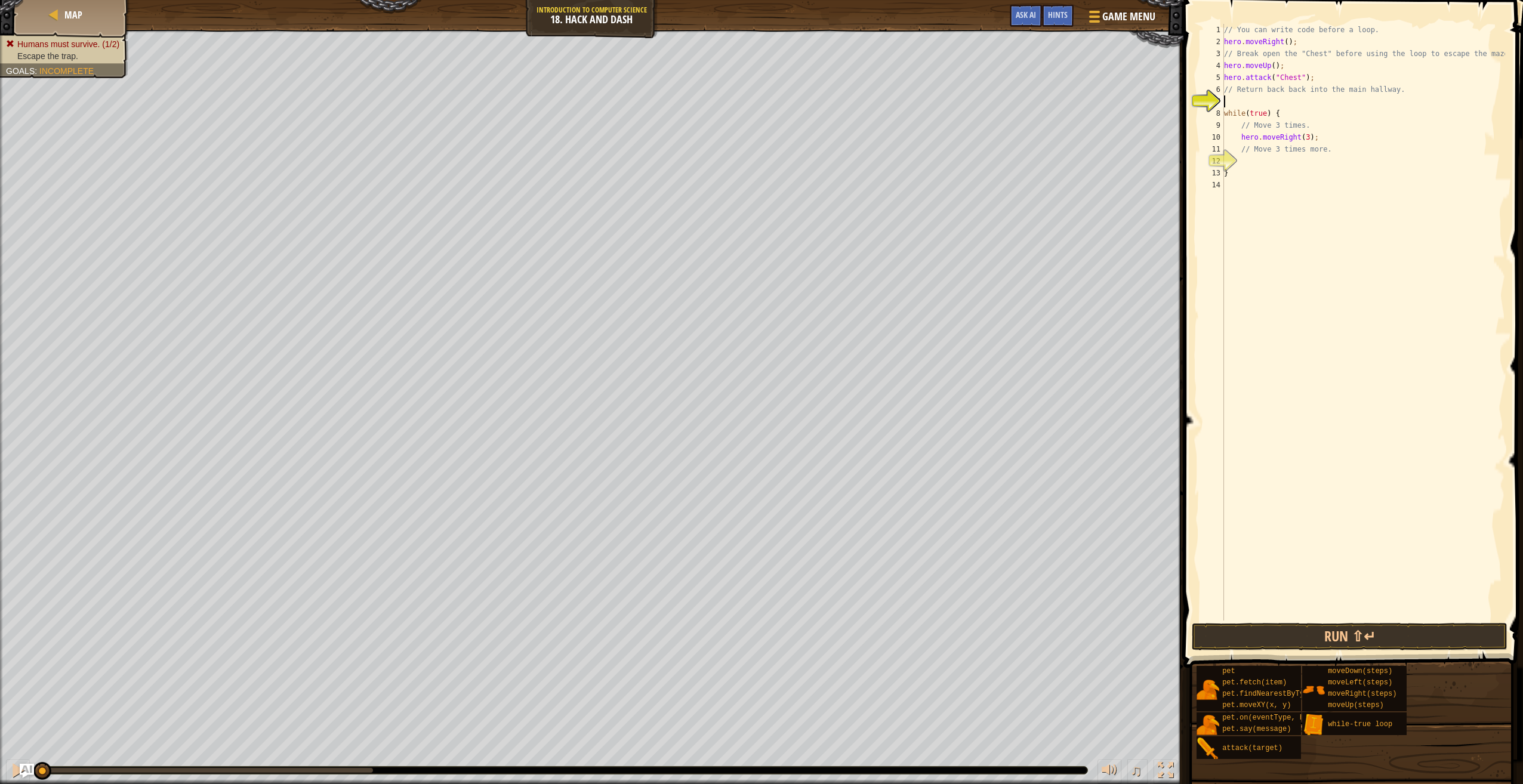
type textarea "// Return back back into the main hallway."
click at [1246, 144] on div "// You can write code before a loop. hero . moveRight ( ) ; // Break open the "…" at bounding box center [1364, 334] width 283 height 621
type textarea "h"
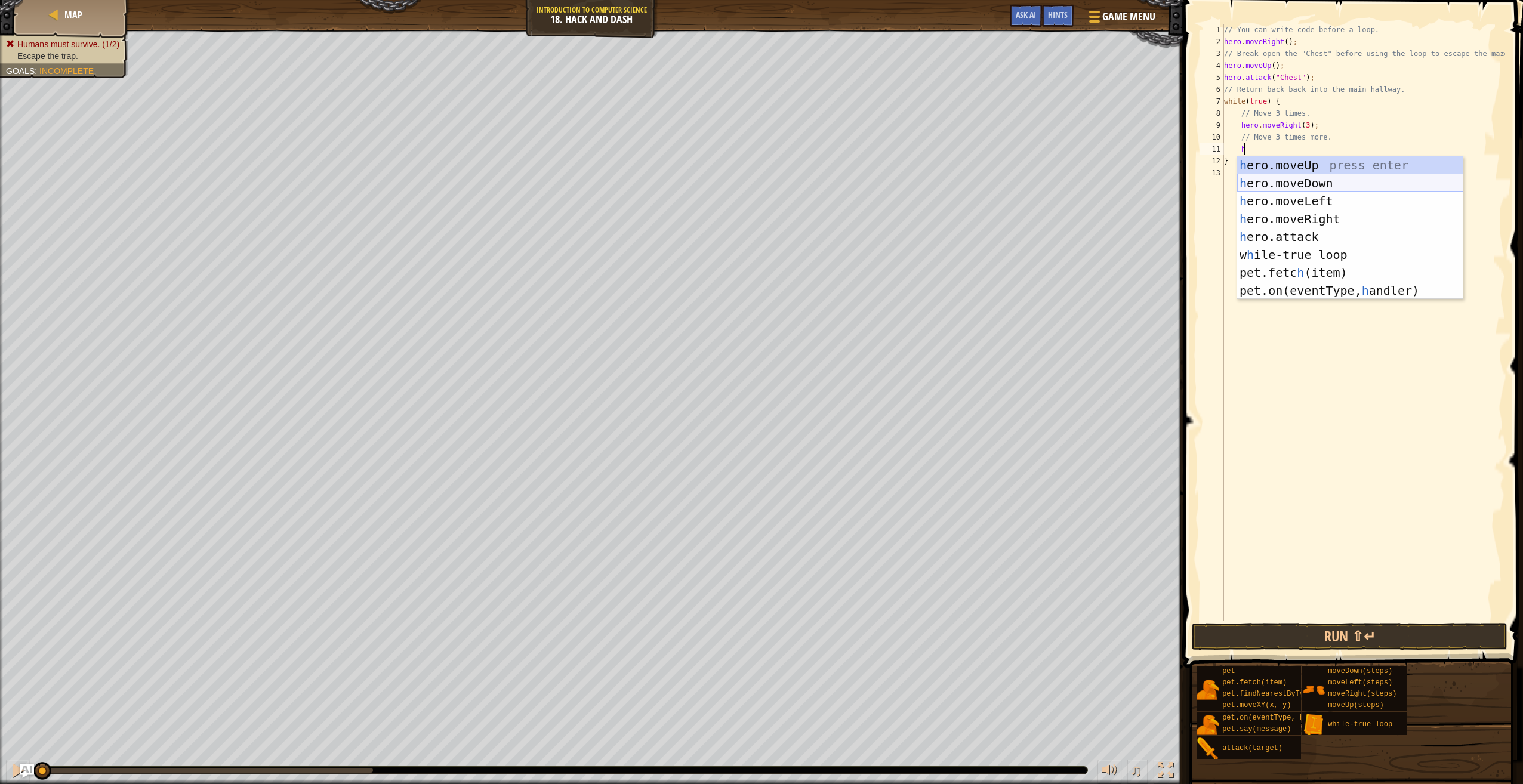
click at [1306, 186] on div "h ero.moveUp press enter h ero.moveDown press enter h ero.moveLeft press enter …" at bounding box center [1350, 246] width 226 height 179
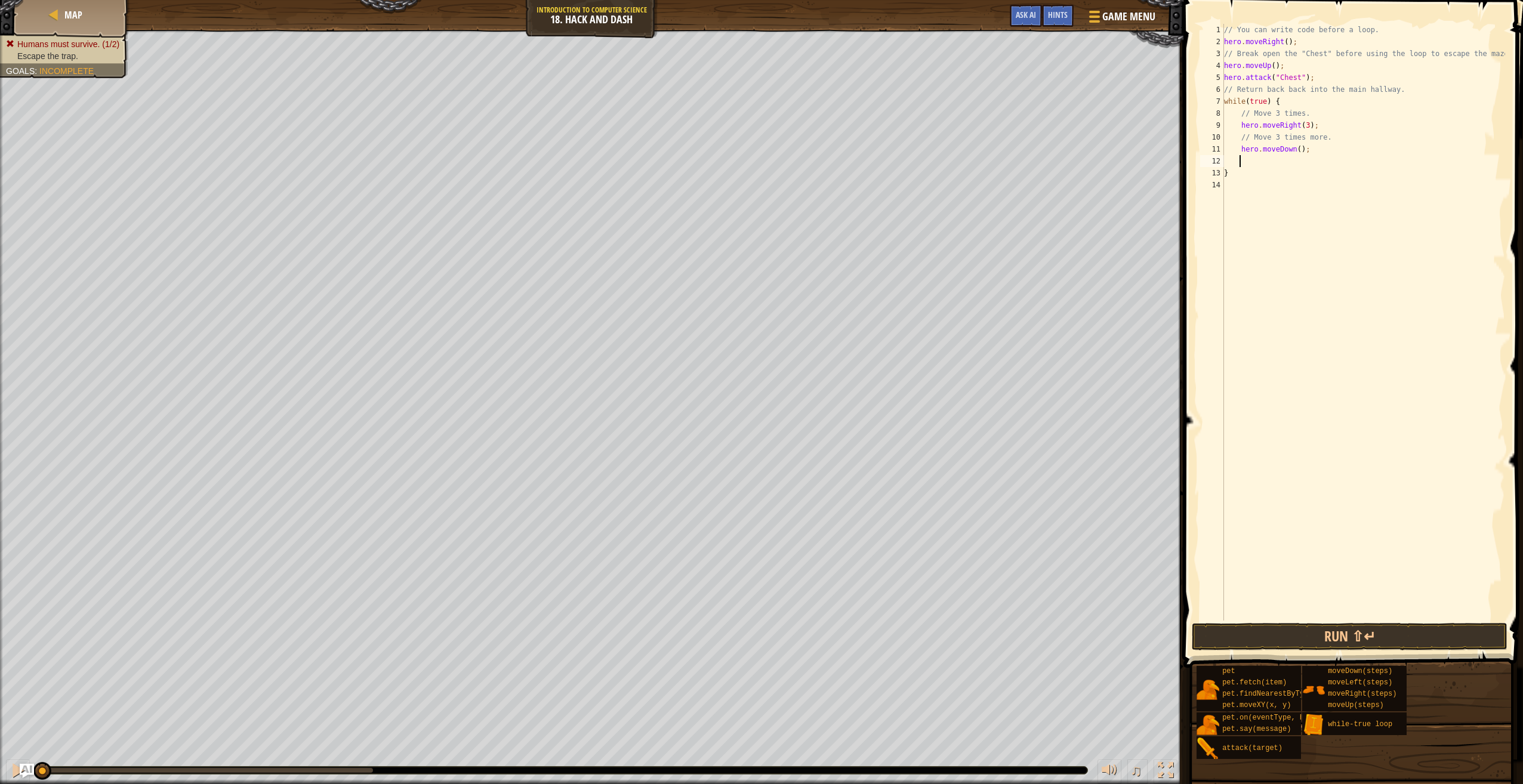
click at [1295, 149] on div "// You can write code before a loop. hero . moveRight ( ) ; // Break open the "…" at bounding box center [1364, 334] width 283 height 621
click at [1325, 76] on div "// You can write code before a loop. hero . moveRight ( ) ; // Break open the "…" at bounding box center [1364, 334] width 283 height 621
type textarea "hero.attack("Chest");"
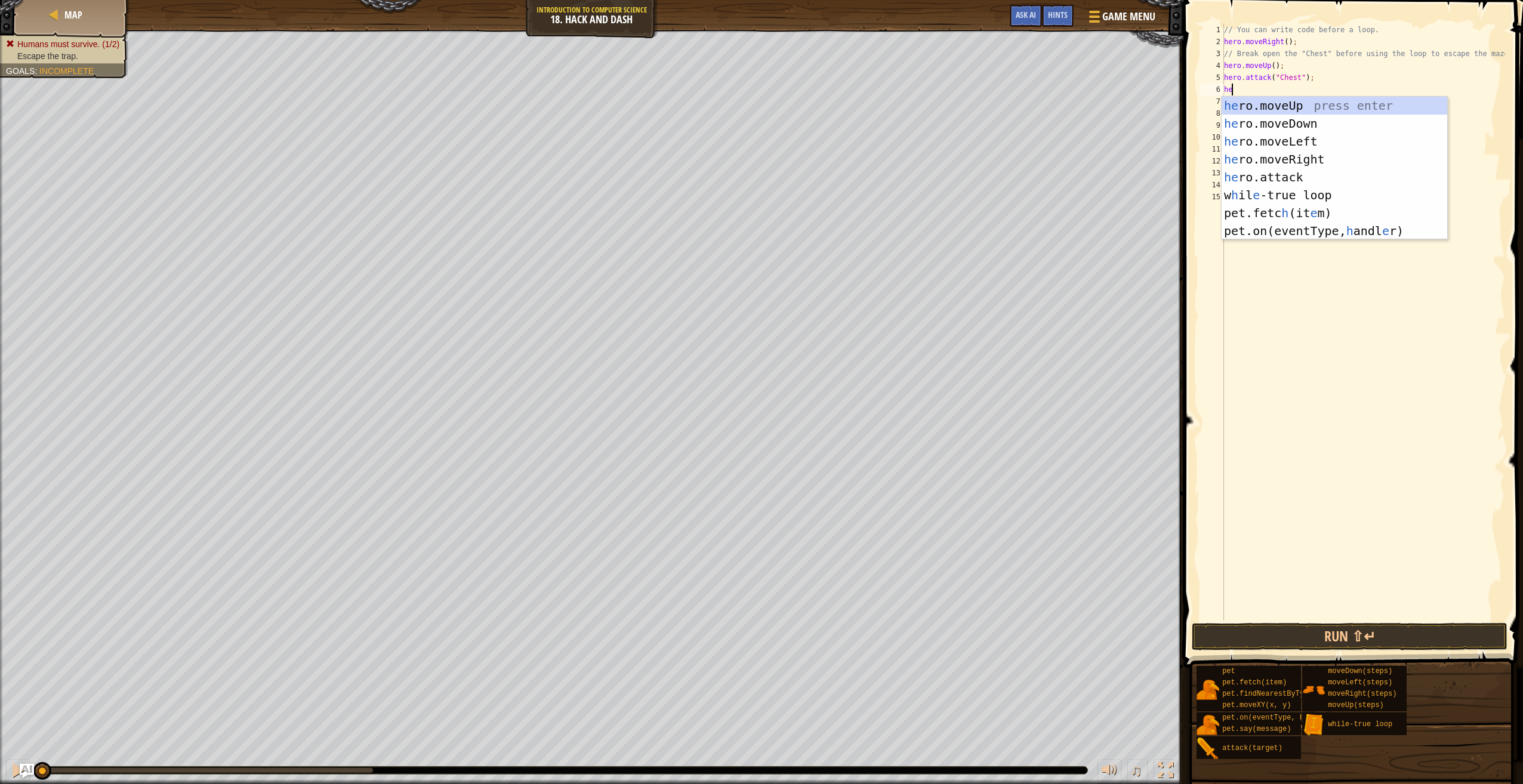
scroll to position [5, 0]
type textarea "hero"
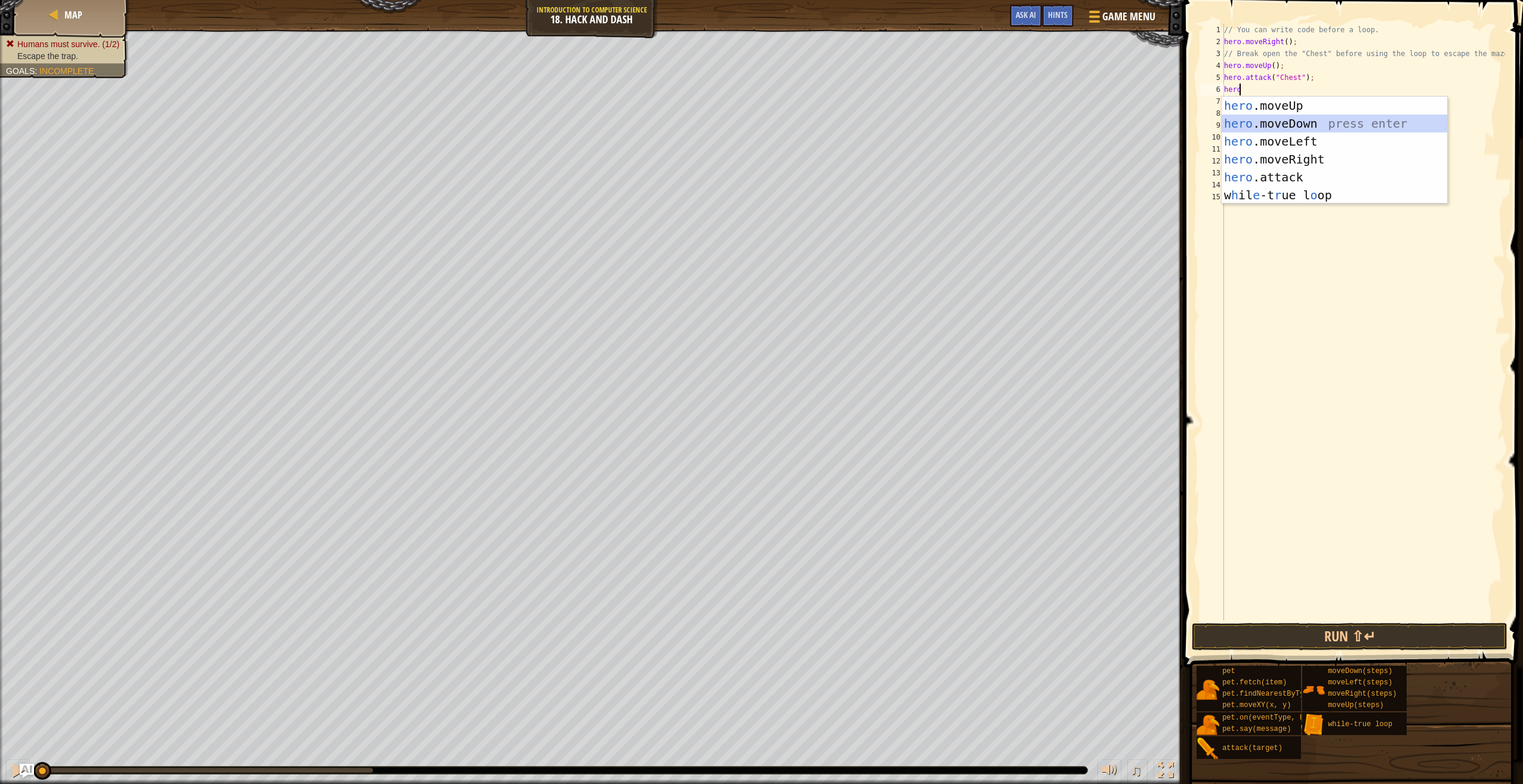
drag, startPoint x: 1259, startPoint y: 117, endPoint x: 1285, endPoint y: 171, distance: 59.9
click at [1257, 116] on div "hero .moveUp press enter hero .moveDown press enter hero .moveLeft press enter …" at bounding box center [1335, 168] width 226 height 143
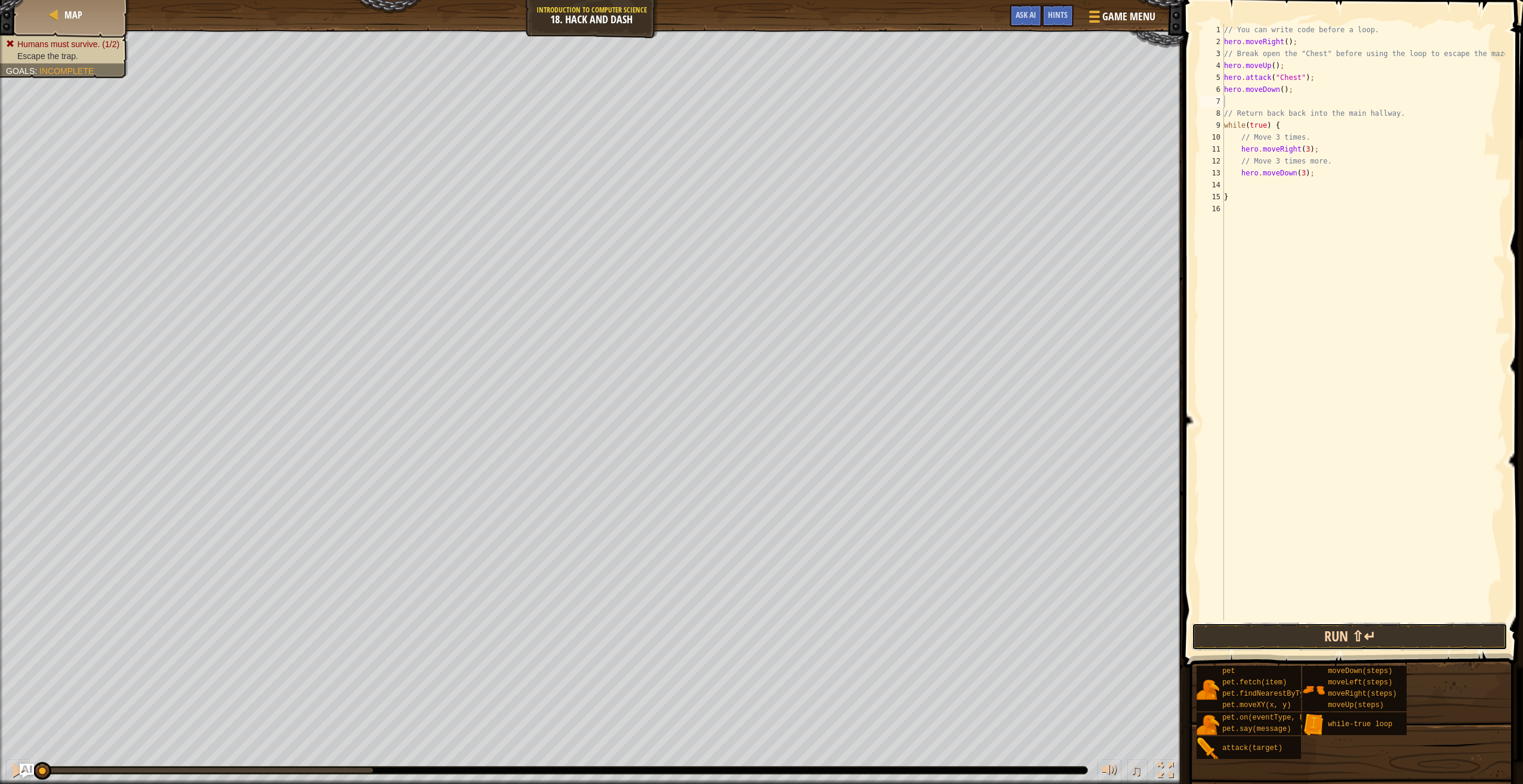
click at [1401, 646] on button "Run ⇧↵" at bounding box center [1350, 636] width 316 height 27
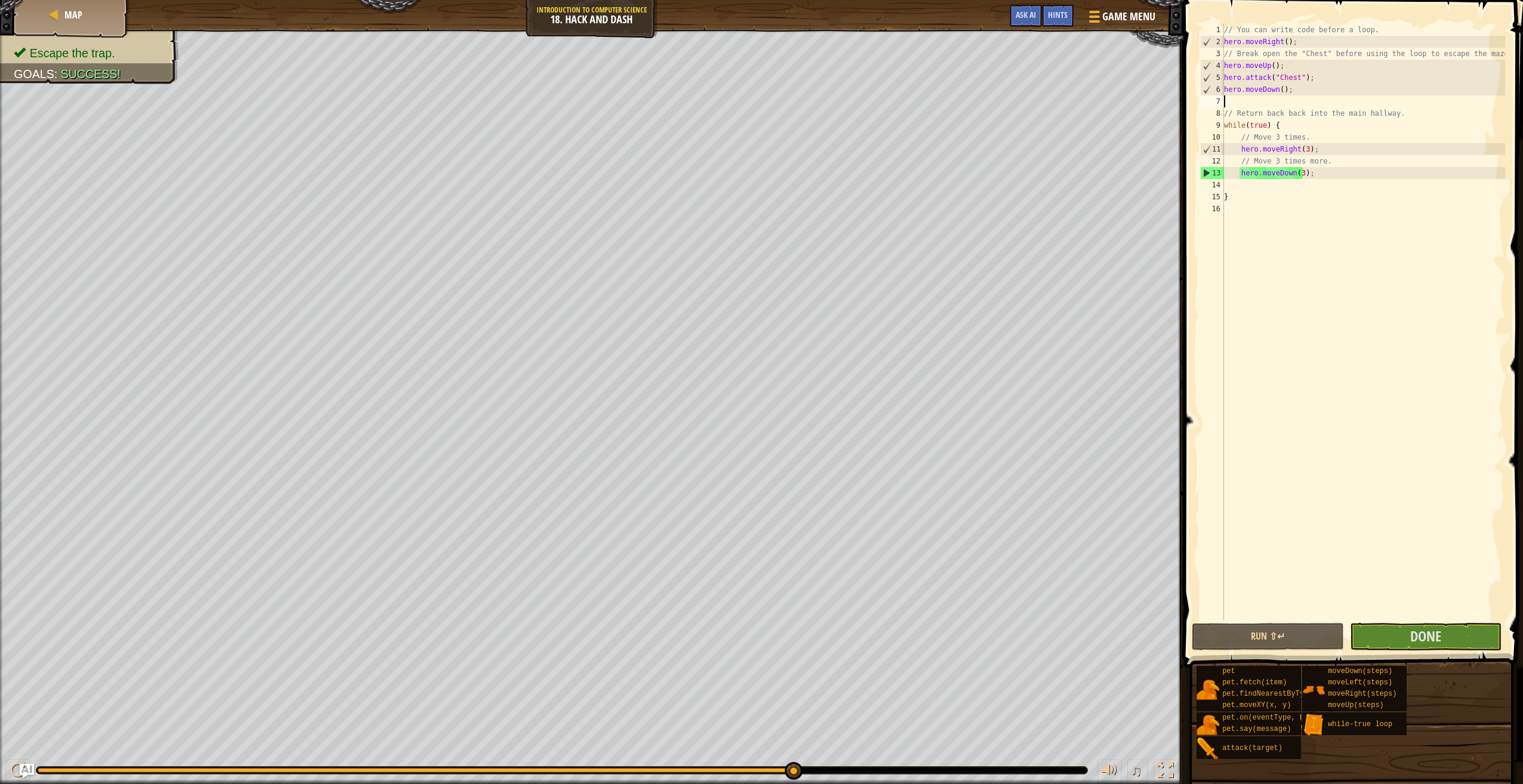
click at [1332, 232] on div "// You can write code before a loop. hero . moveRight ( ) ; // Break open the "…" at bounding box center [1364, 334] width 283 height 621
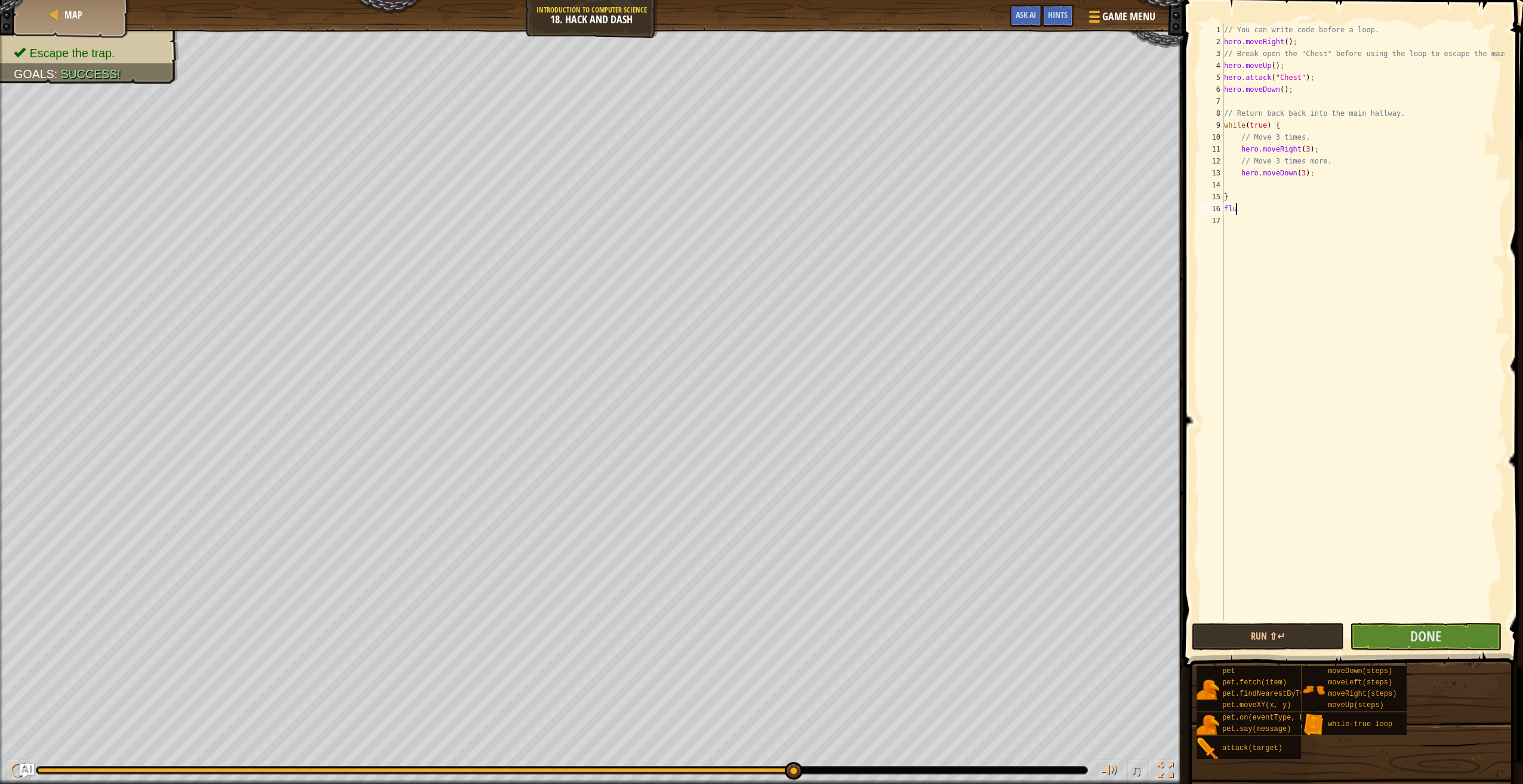
type textarea "f"
type textarea "Fluffy.moveUp();"
click at [1474, 637] on button "Done" at bounding box center [1426, 636] width 152 height 27
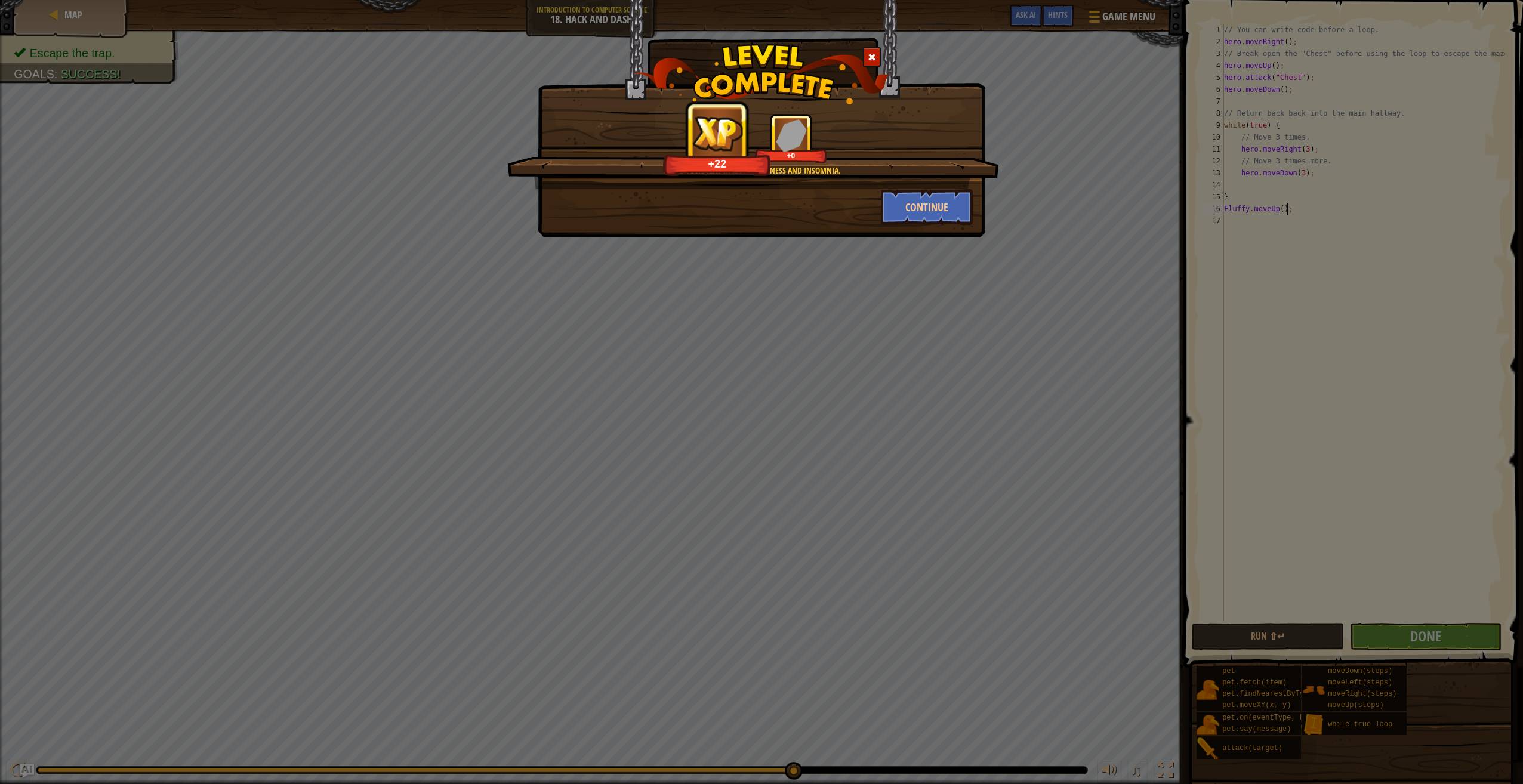
click at [871, 61] on span at bounding box center [872, 57] width 8 height 8
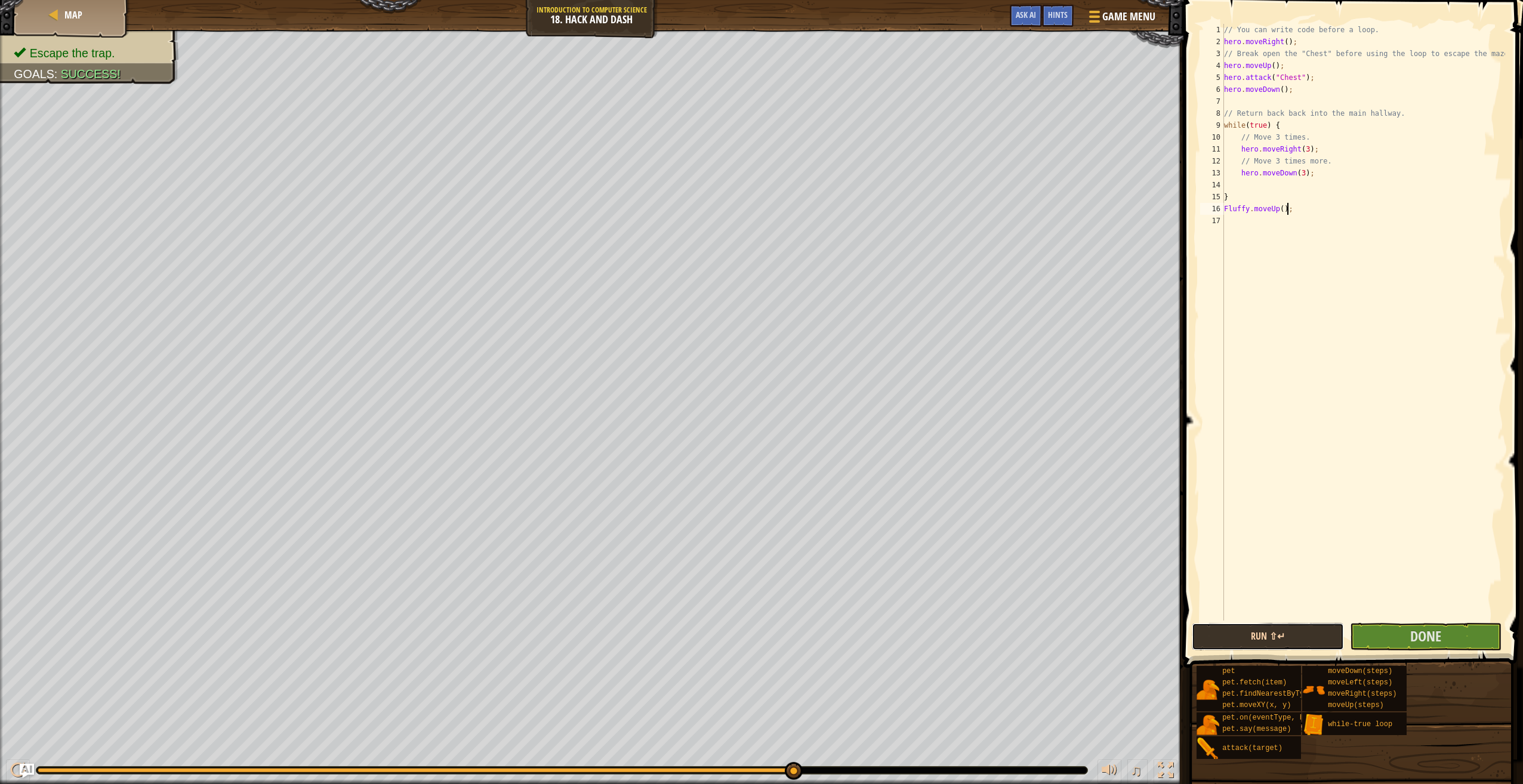
click at [1339, 636] on button "Run ⇧↵" at bounding box center [1268, 636] width 152 height 27
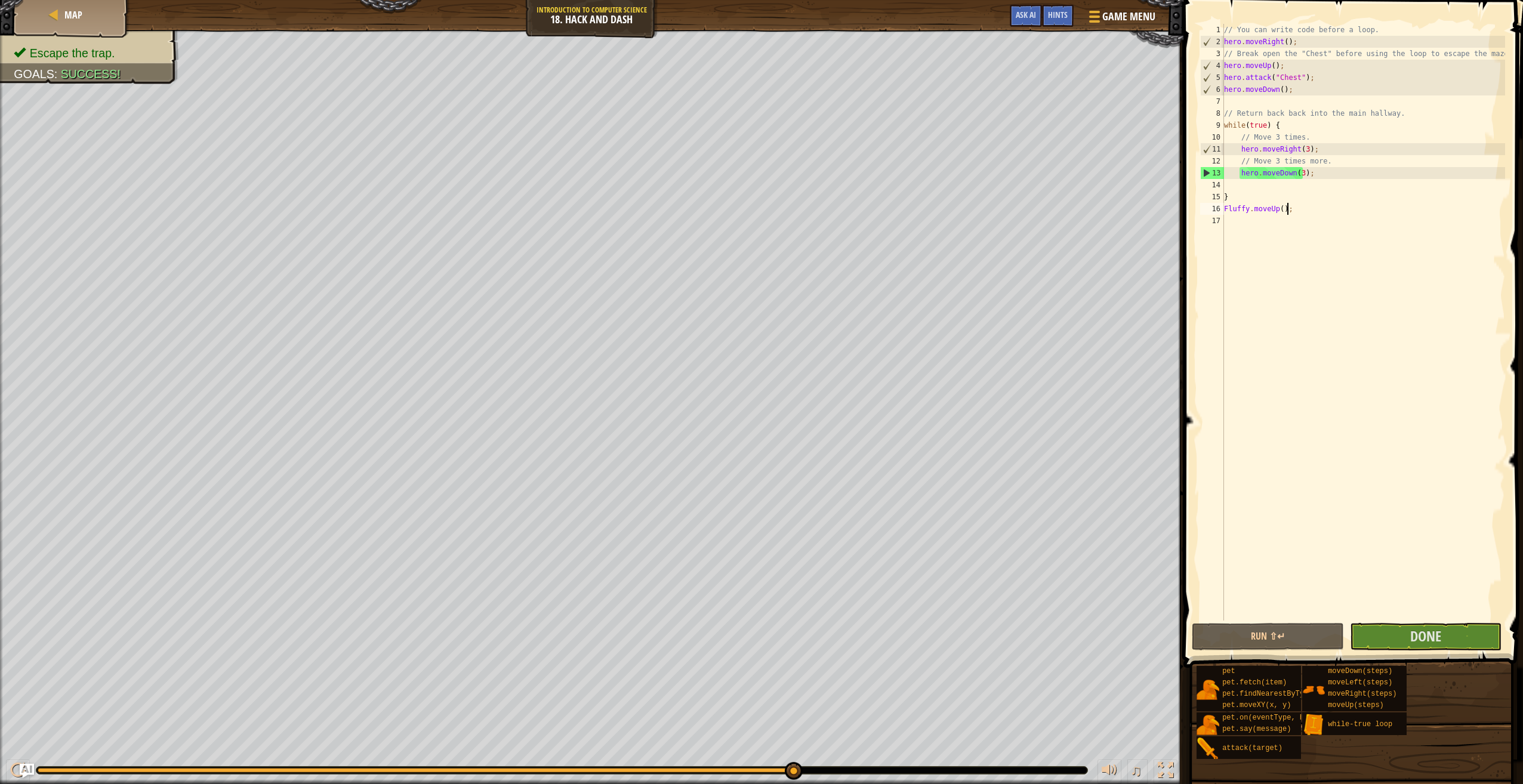
click at [1432, 621] on span at bounding box center [1354, 316] width 349 height 703
click at [1419, 626] on span "Done" at bounding box center [1426, 636] width 31 height 19
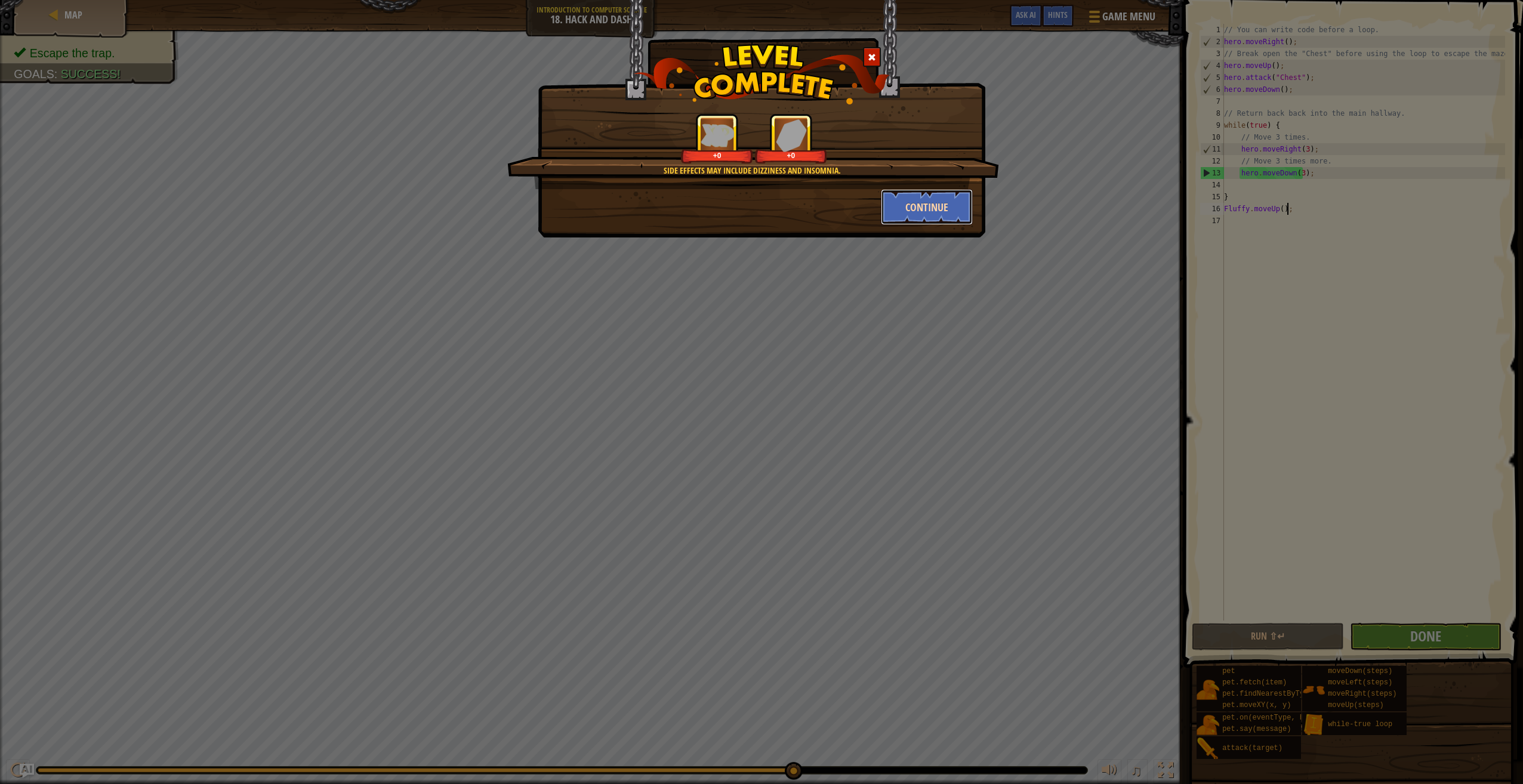
click at [949, 201] on button "Continue" at bounding box center [927, 207] width 93 height 36
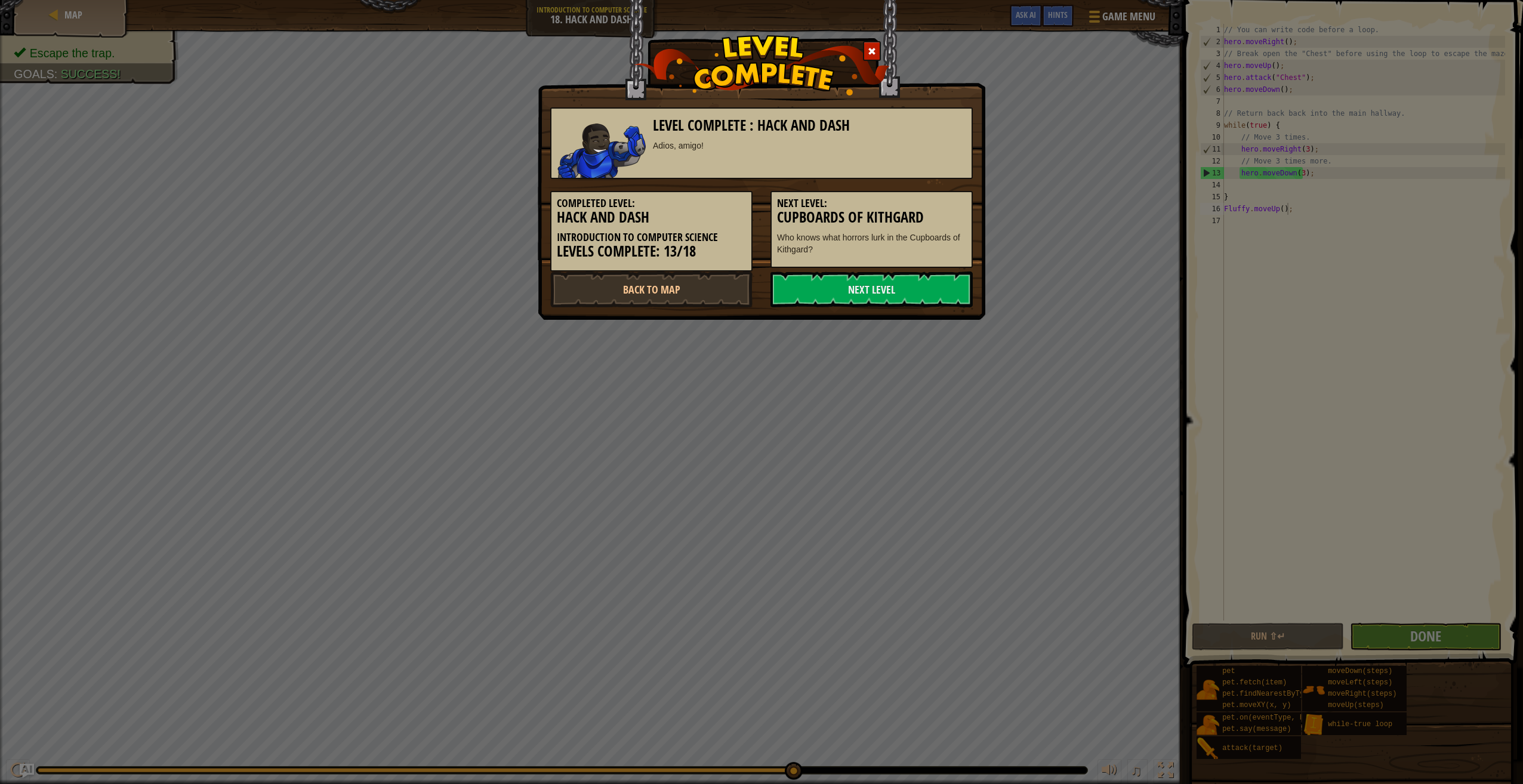
click at [950, 201] on h5 "Next Level:" at bounding box center [871, 203] width 189 height 12
click at [867, 296] on link "Next Level" at bounding box center [871, 289] width 202 height 36
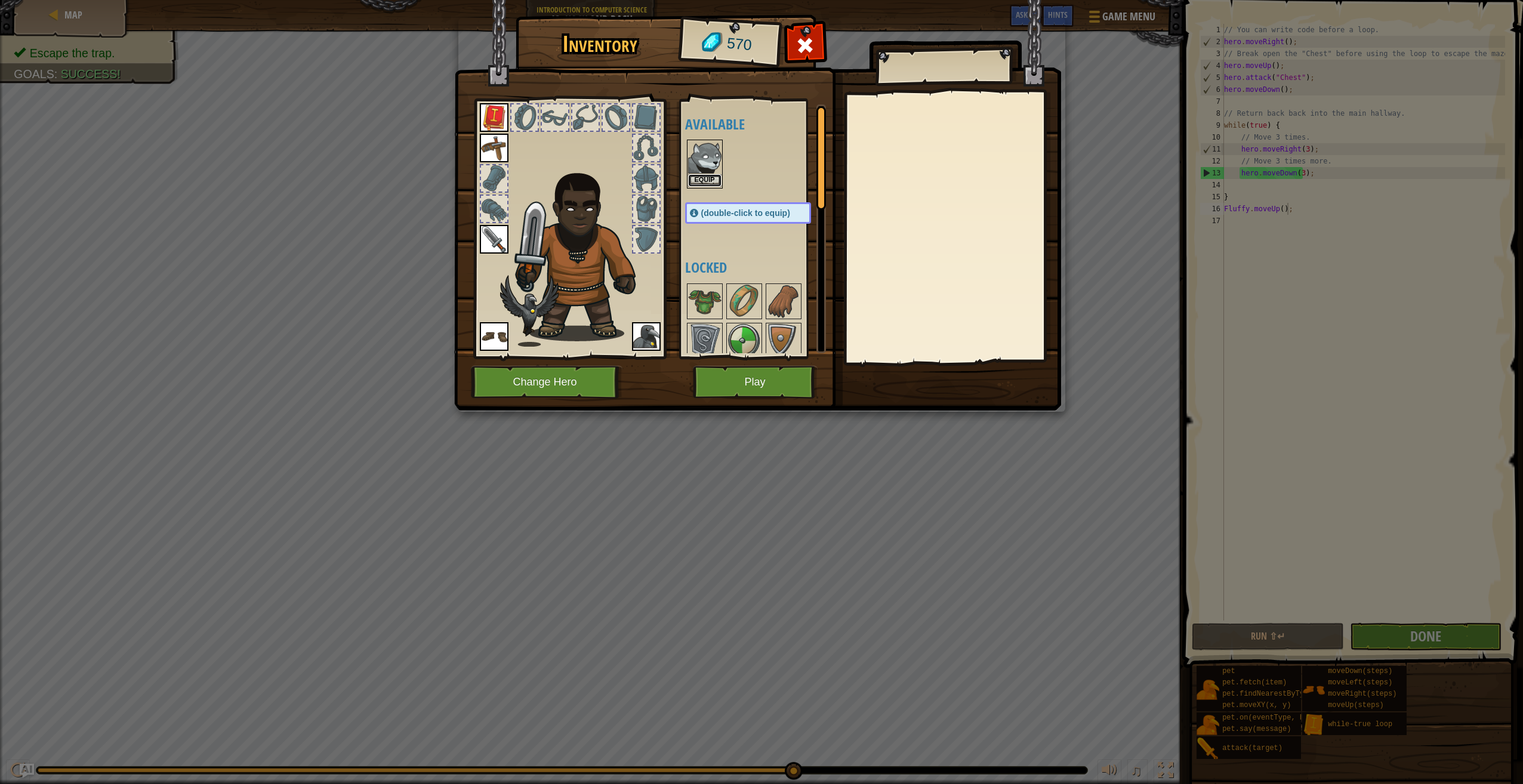
click at [702, 182] on button "Equip" at bounding box center [705, 180] width 33 height 12
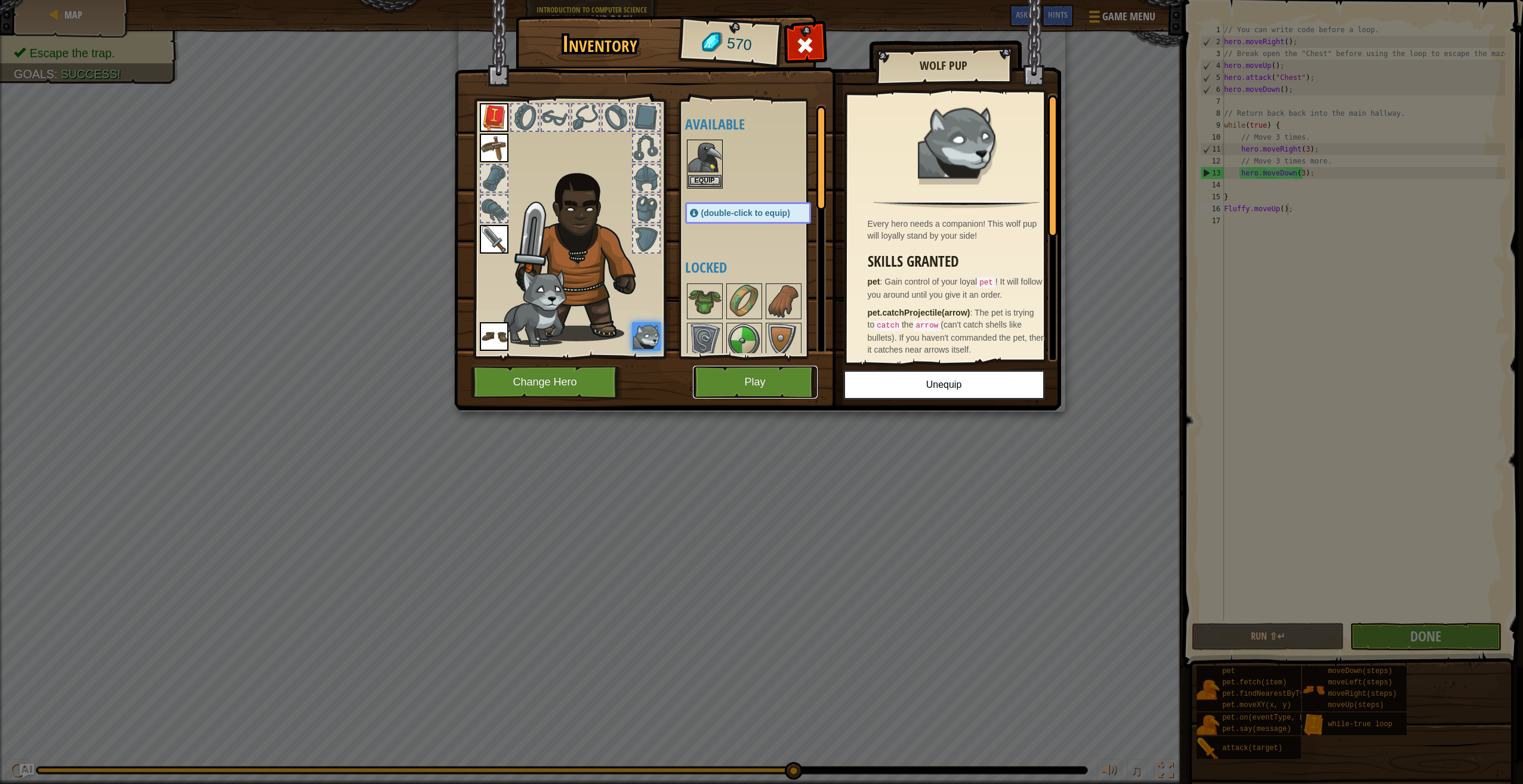
click at [739, 381] on button "Play" at bounding box center [755, 382] width 125 height 33
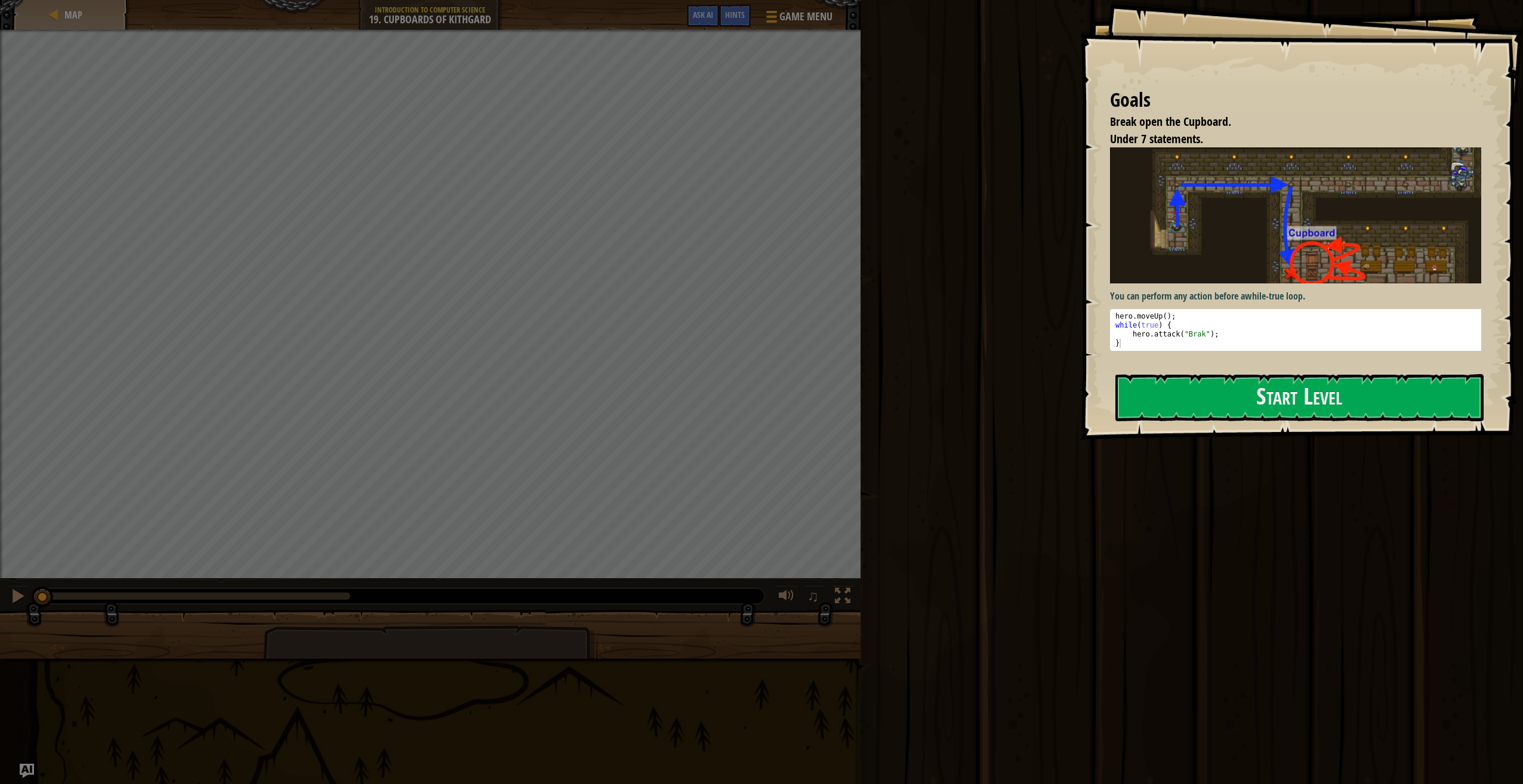
click at [1168, 414] on button "Start Level" at bounding box center [1299, 397] width 368 height 47
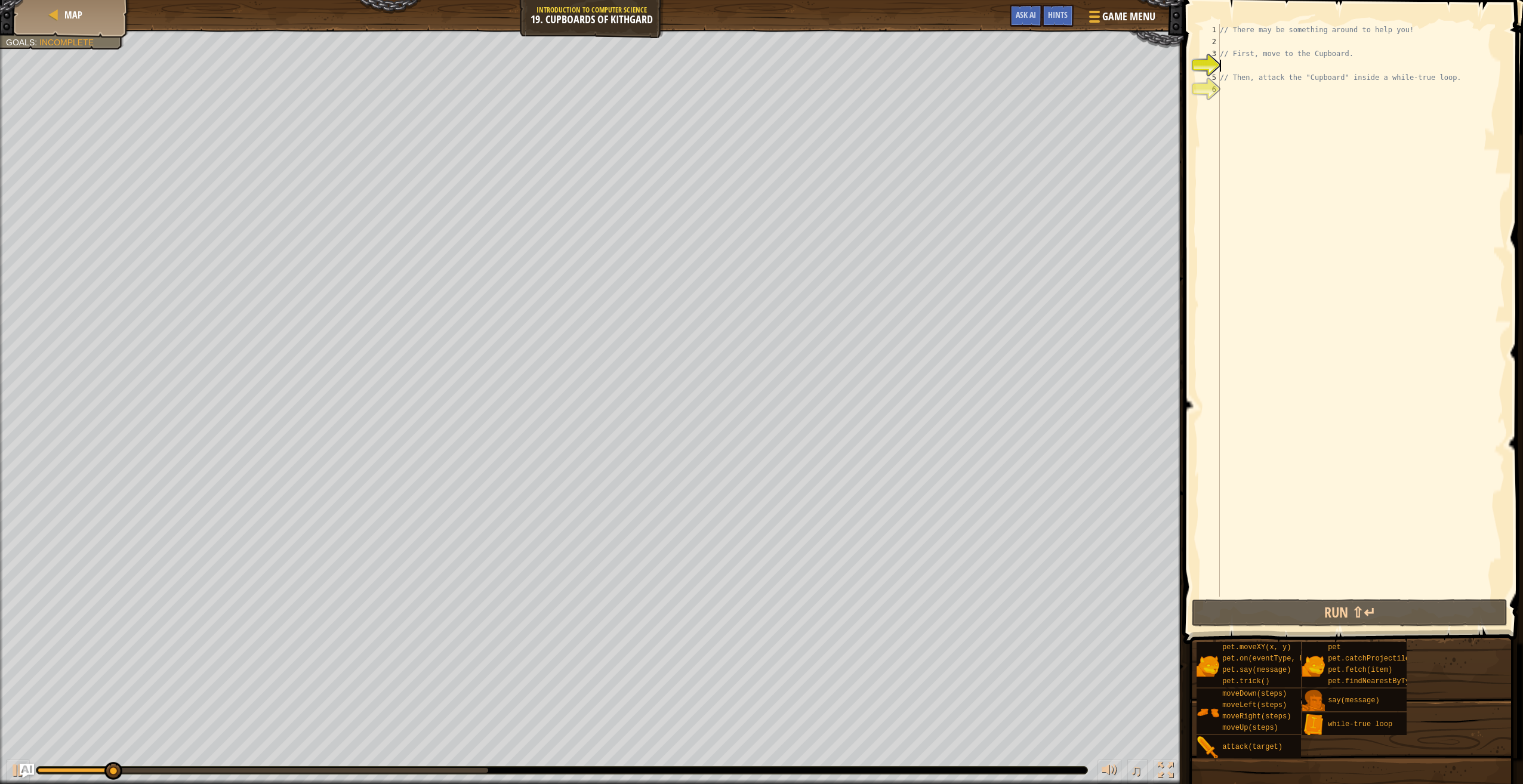
click at [1238, 67] on div "// There may be something around to help you! // First, move to the Cupboard. /…" at bounding box center [1361, 322] width 288 height 597
type textarea "u"
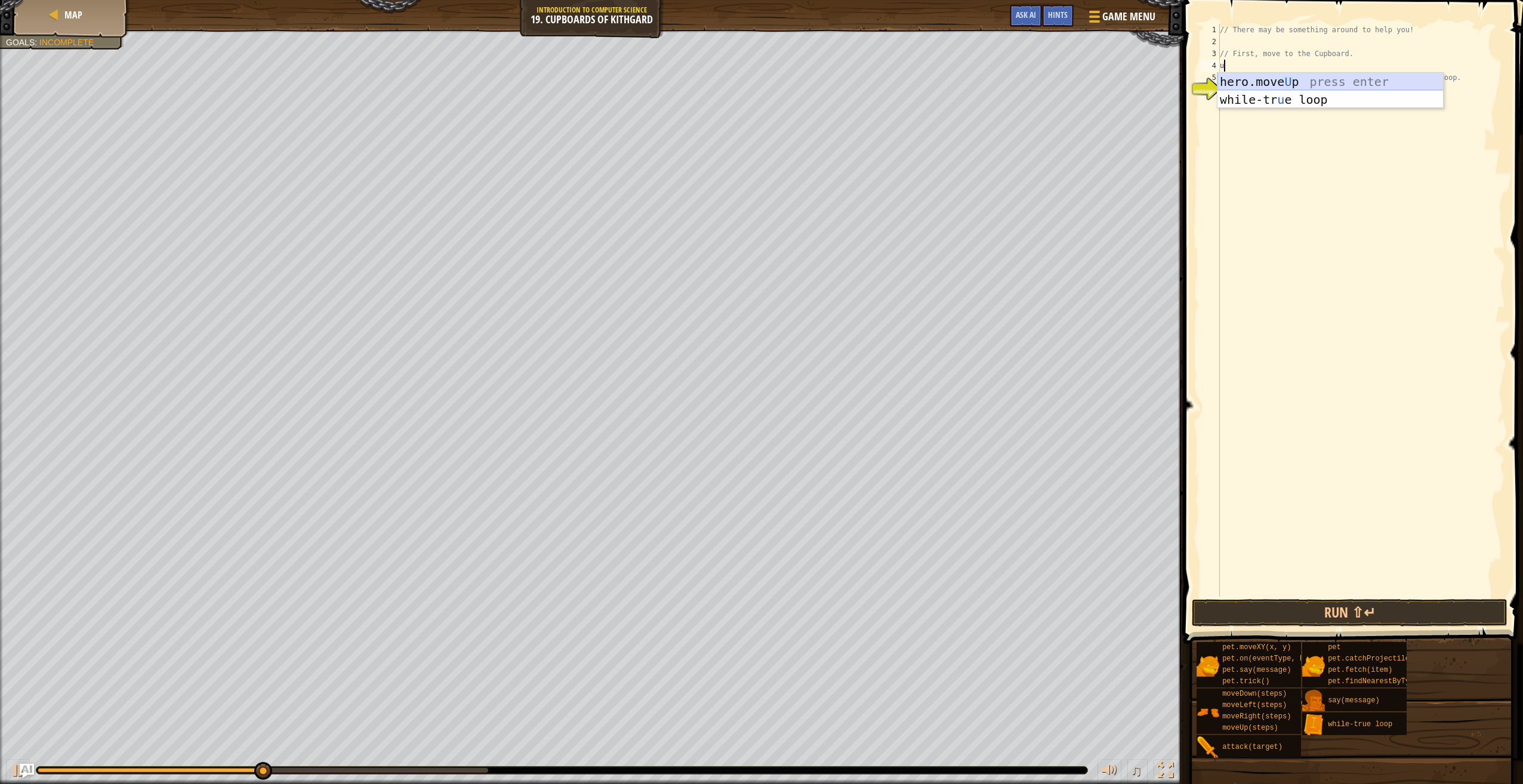
click at [1227, 89] on div "hero.move U p press enter while-tr u e loop press enter" at bounding box center [1330, 108] width 226 height 71
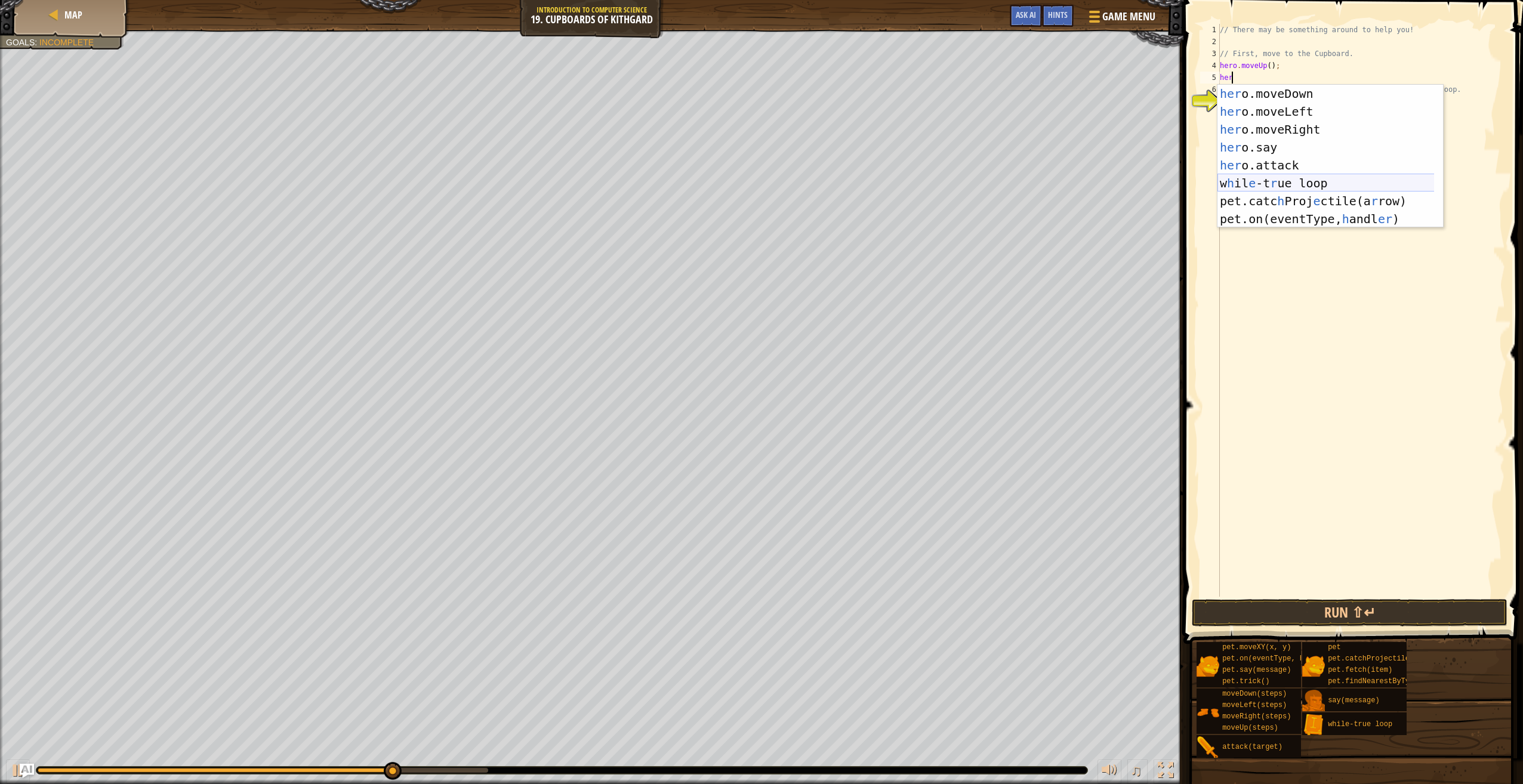
scroll to position [18, 0]
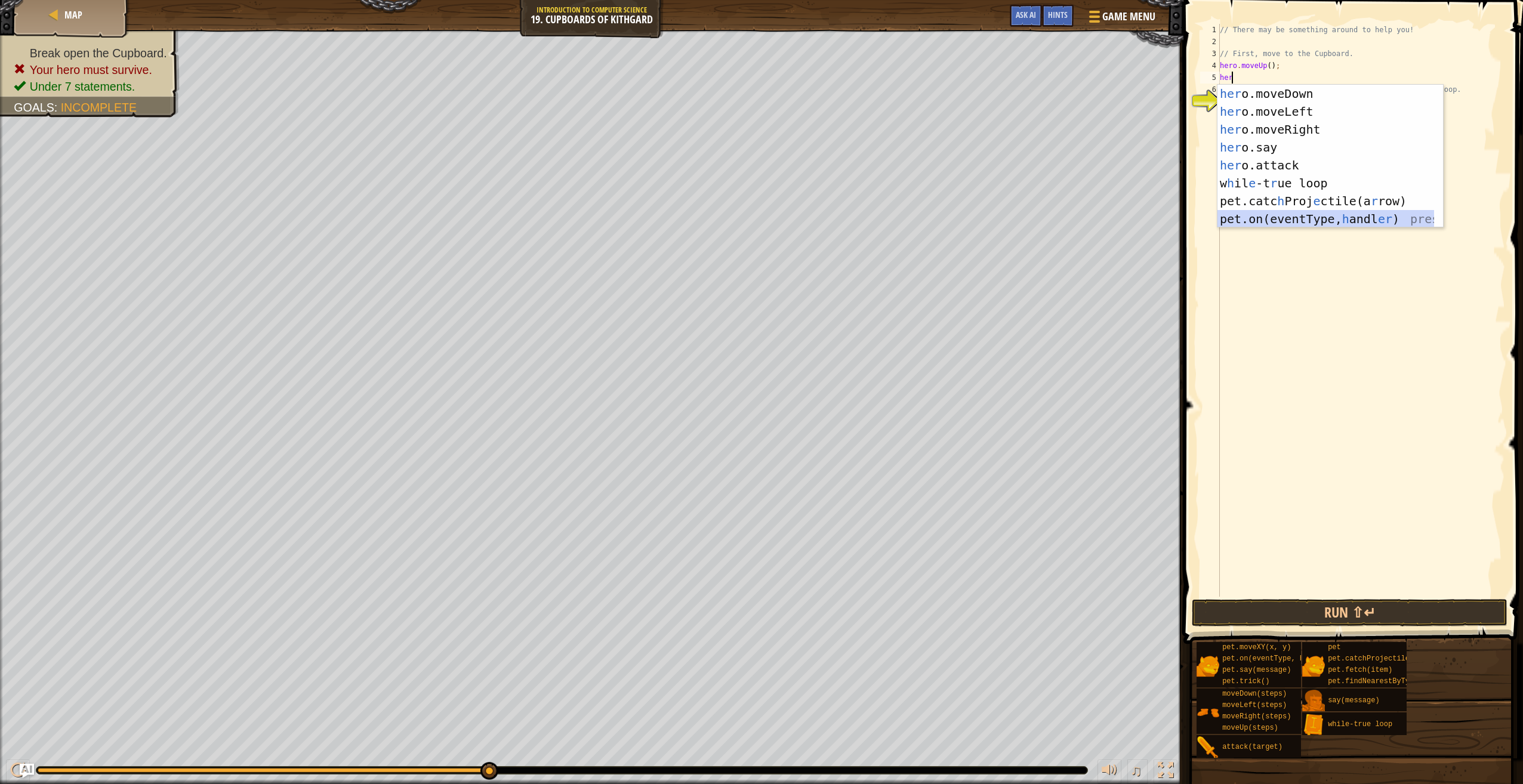
click at [1264, 224] on div "her o.moveDown press enter her o.moveLeft press enter her o.moveRight press ent…" at bounding box center [1326, 174] width 217 height 179
type textarea "pet.on("spawn", onSpawn);"
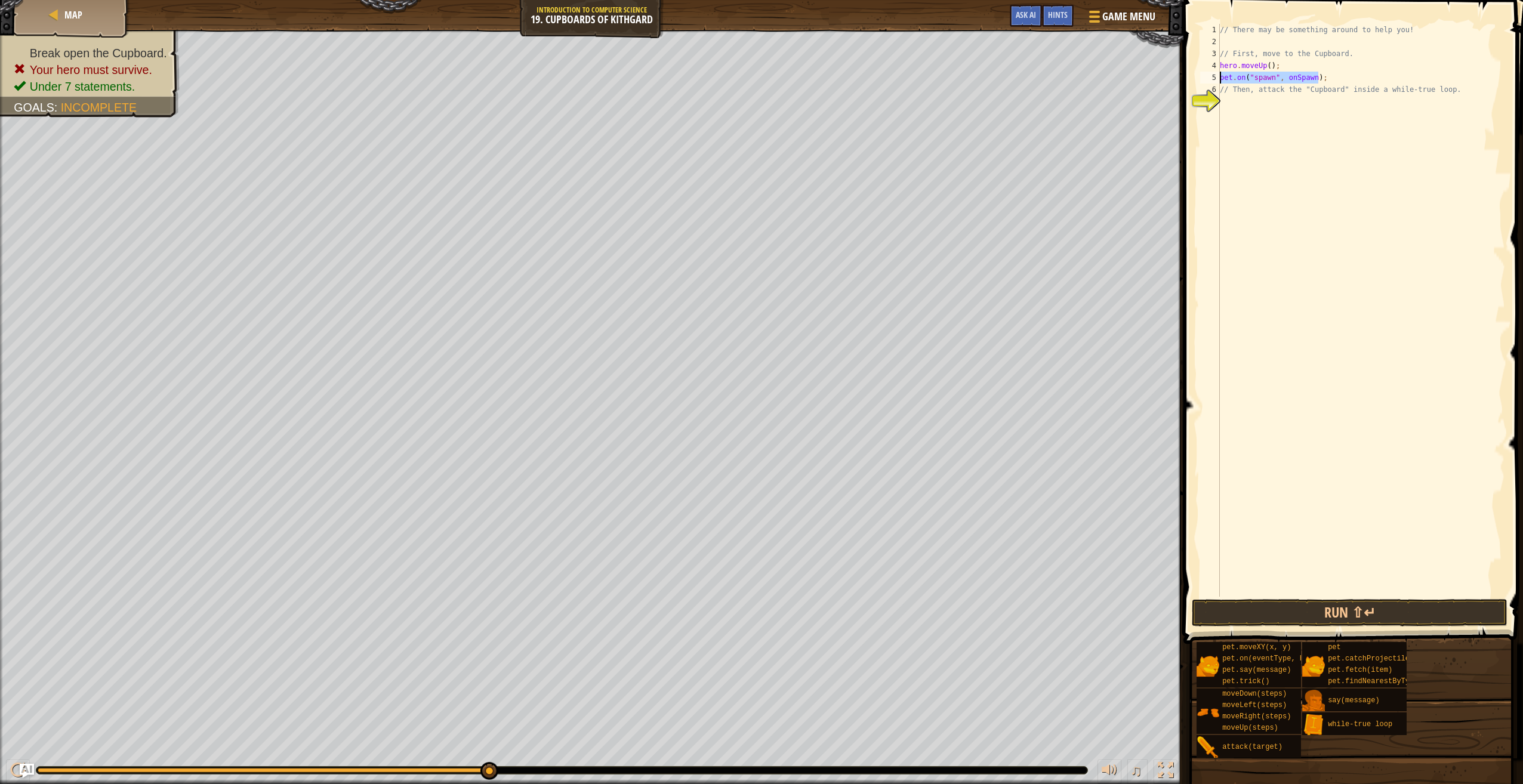
drag, startPoint x: 1328, startPoint y: 76, endPoint x: 1217, endPoint y: 78, distance: 111.0
click at [1217, 78] on div "pet.on("spawn", onSpawn); 1 2 3 4 5 6 7 // There may be something around to hel…" at bounding box center [1351, 310] width 307 height 573
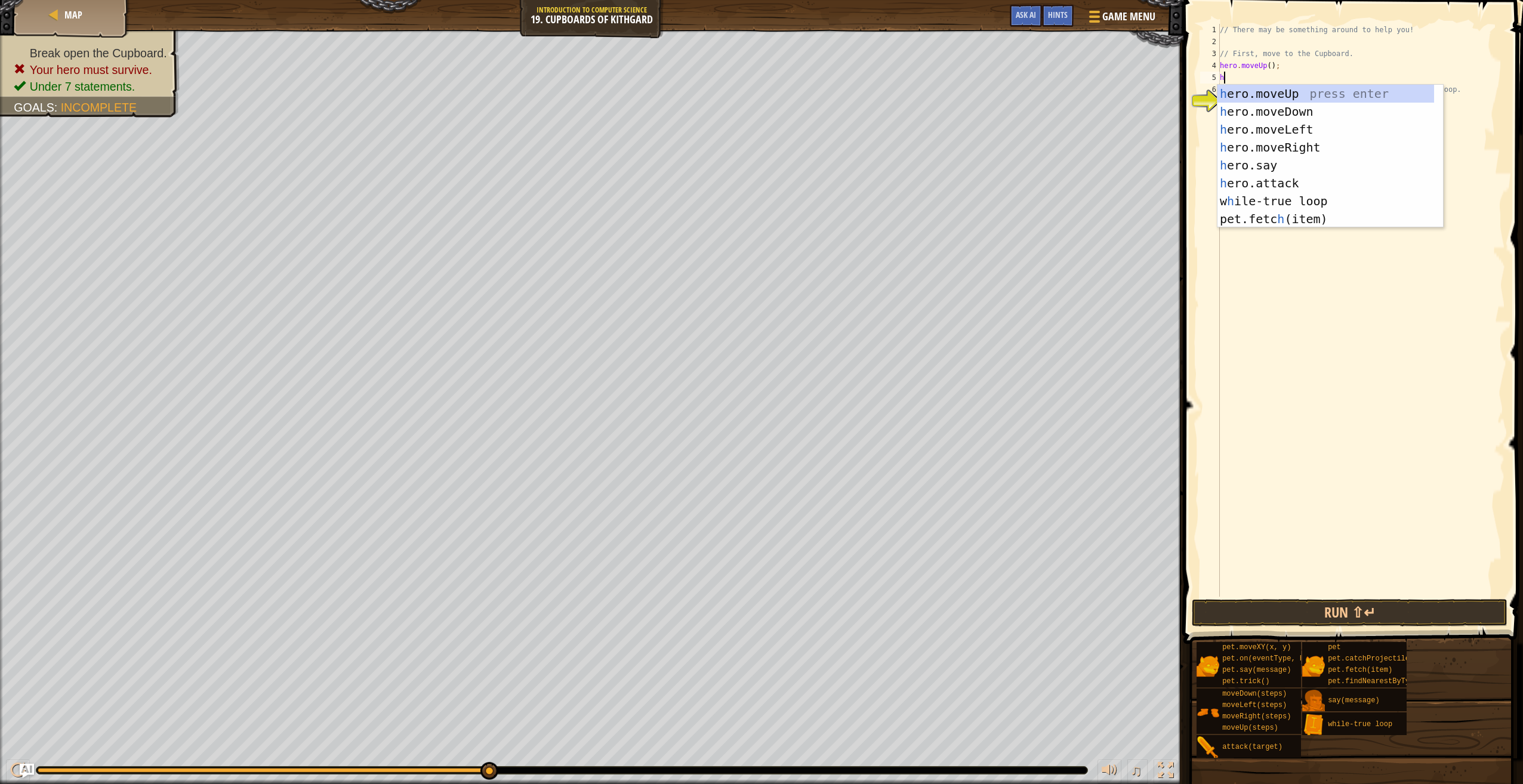
scroll to position [0, 0]
type textarea "hero"
click at [1299, 146] on div "hero .moveUp press enter hero .moveDown press enter hero .moveLeft press enter …" at bounding box center [1330, 174] width 226 height 179
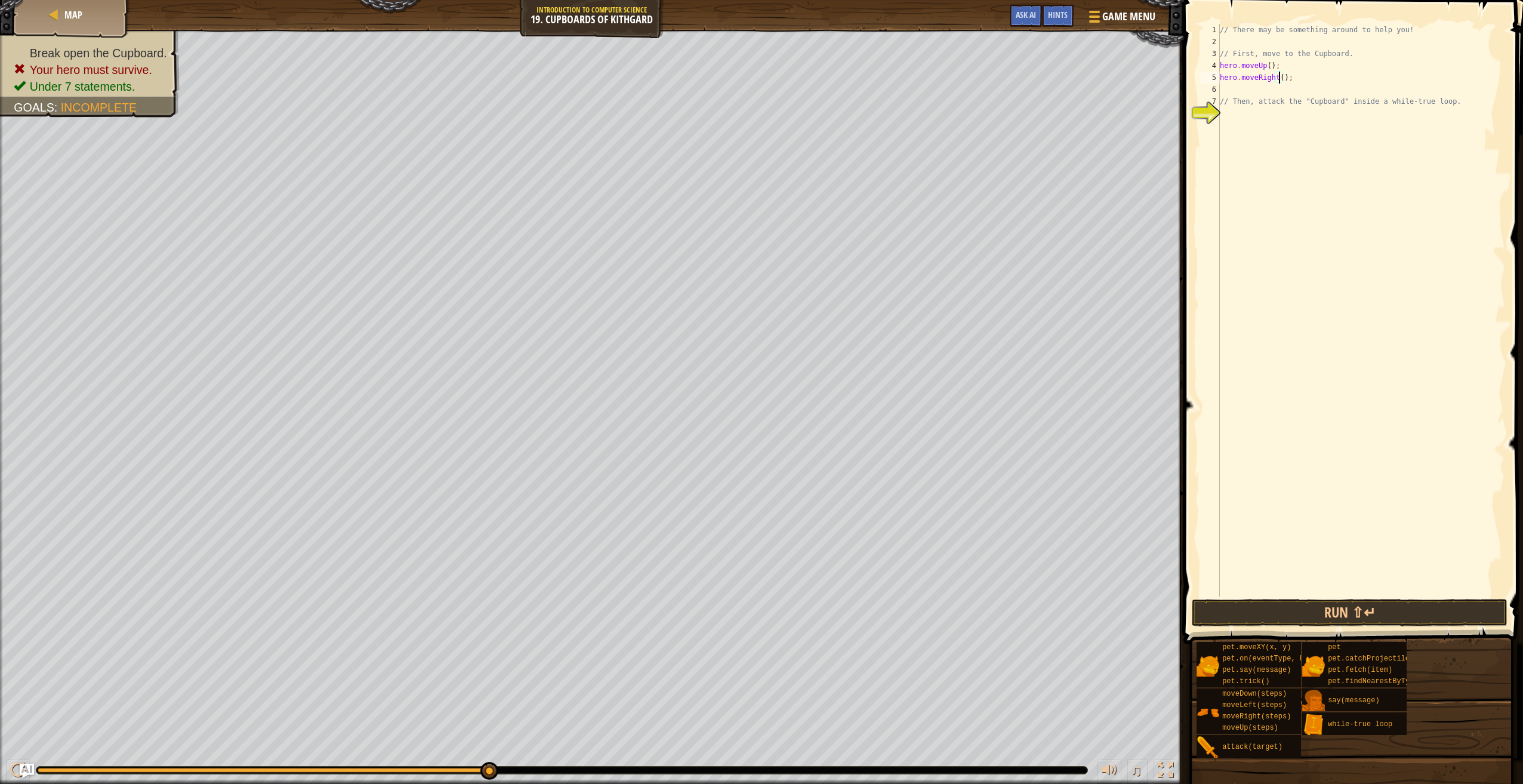
click at [1279, 77] on div "// There may be something around to help you! // First, move to the Cupboard. h…" at bounding box center [1361, 322] width 288 height 597
type textarea "hero.moveRight(2);"
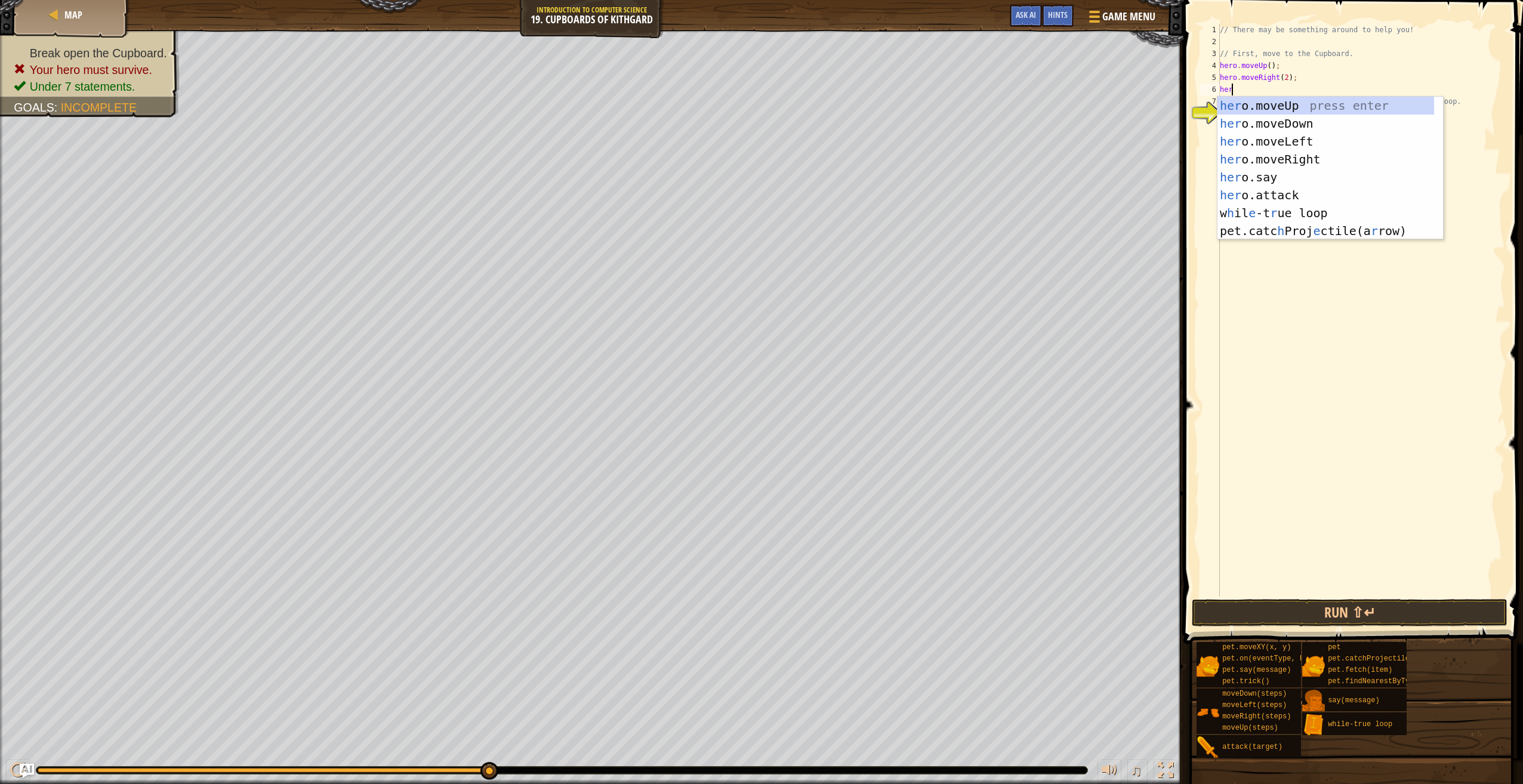
type textarea "hero"
click at [1266, 129] on div "hero .moveUp press enter hero .moveDown press enter hero .moveLeft press enter …" at bounding box center [1330, 186] width 226 height 179
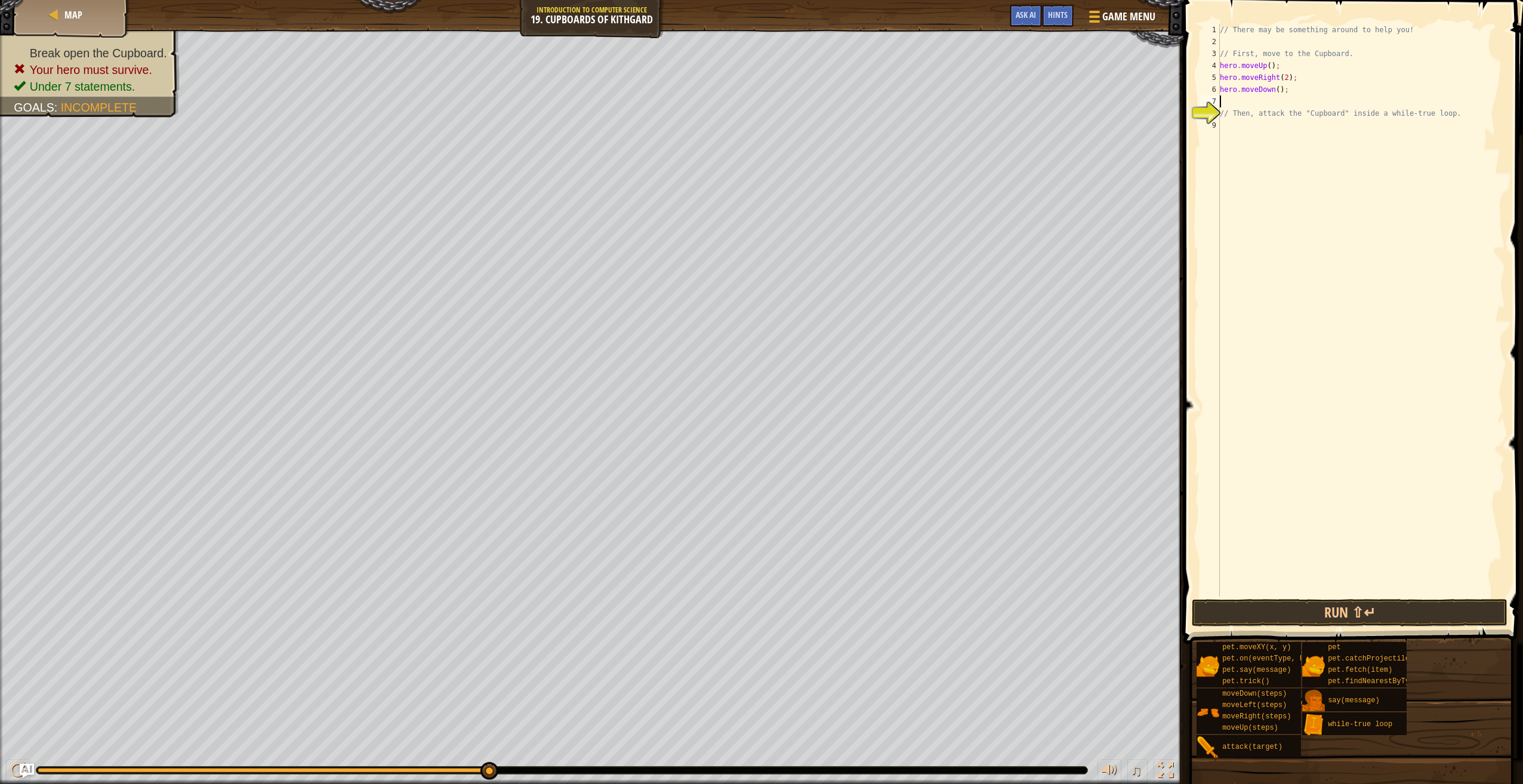
scroll to position [5, 0]
click at [1274, 92] on div "// There may be something around to help you! // First, move to the Cupboard. h…" at bounding box center [1361, 322] width 288 height 597
type textarea "hero.moveDown(2);"
click at [1239, 103] on div "// There may be something around to help you! // First, move to the Cupboard. h…" at bounding box center [1361, 322] width 288 height 597
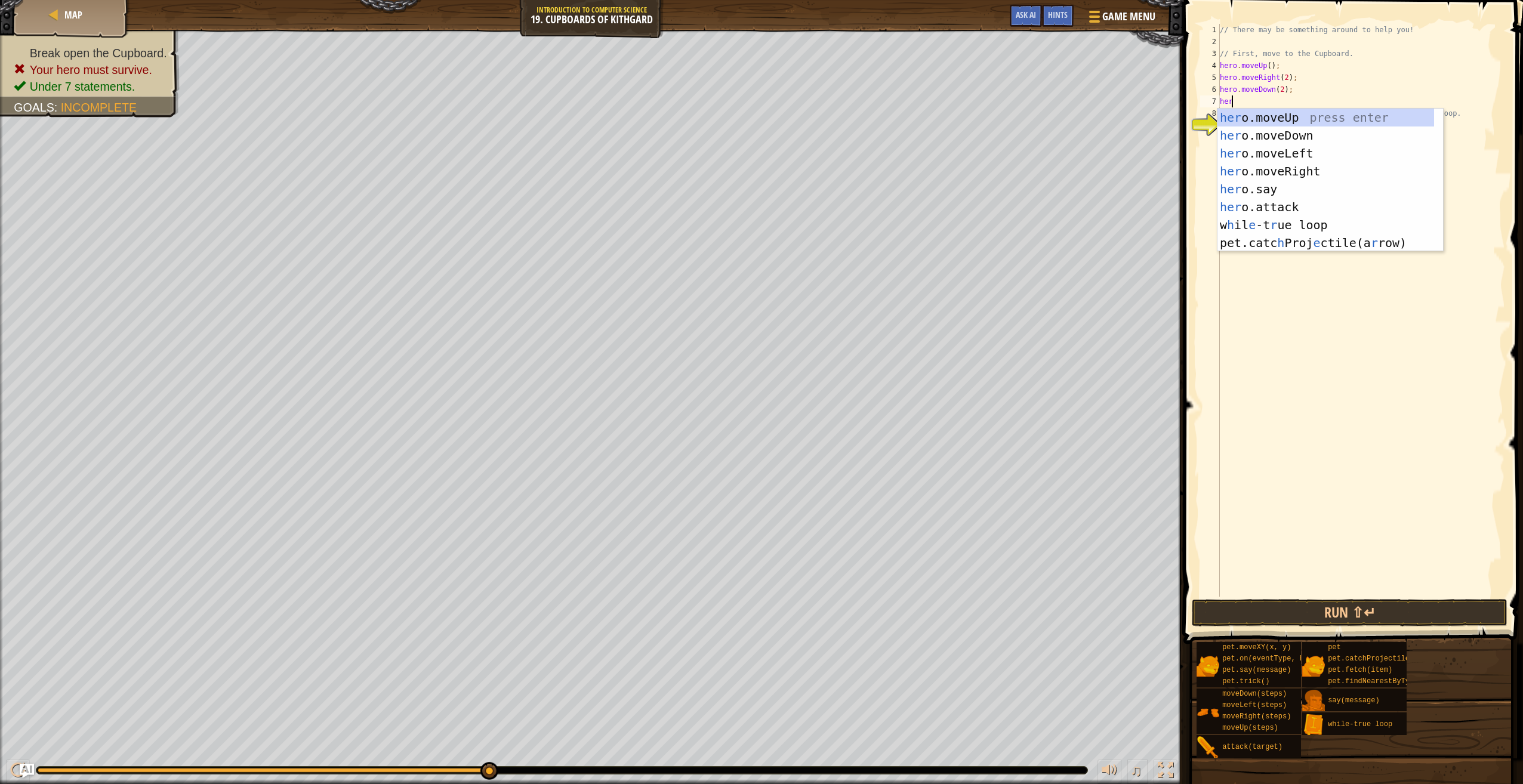
scroll to position [5, 1]
click at [1255, 206] on div "hero .moveUp press enter hero .moveDown press enter hero .moveLeft press enter …" at bounding box center [1330, 198] width 226 height 179
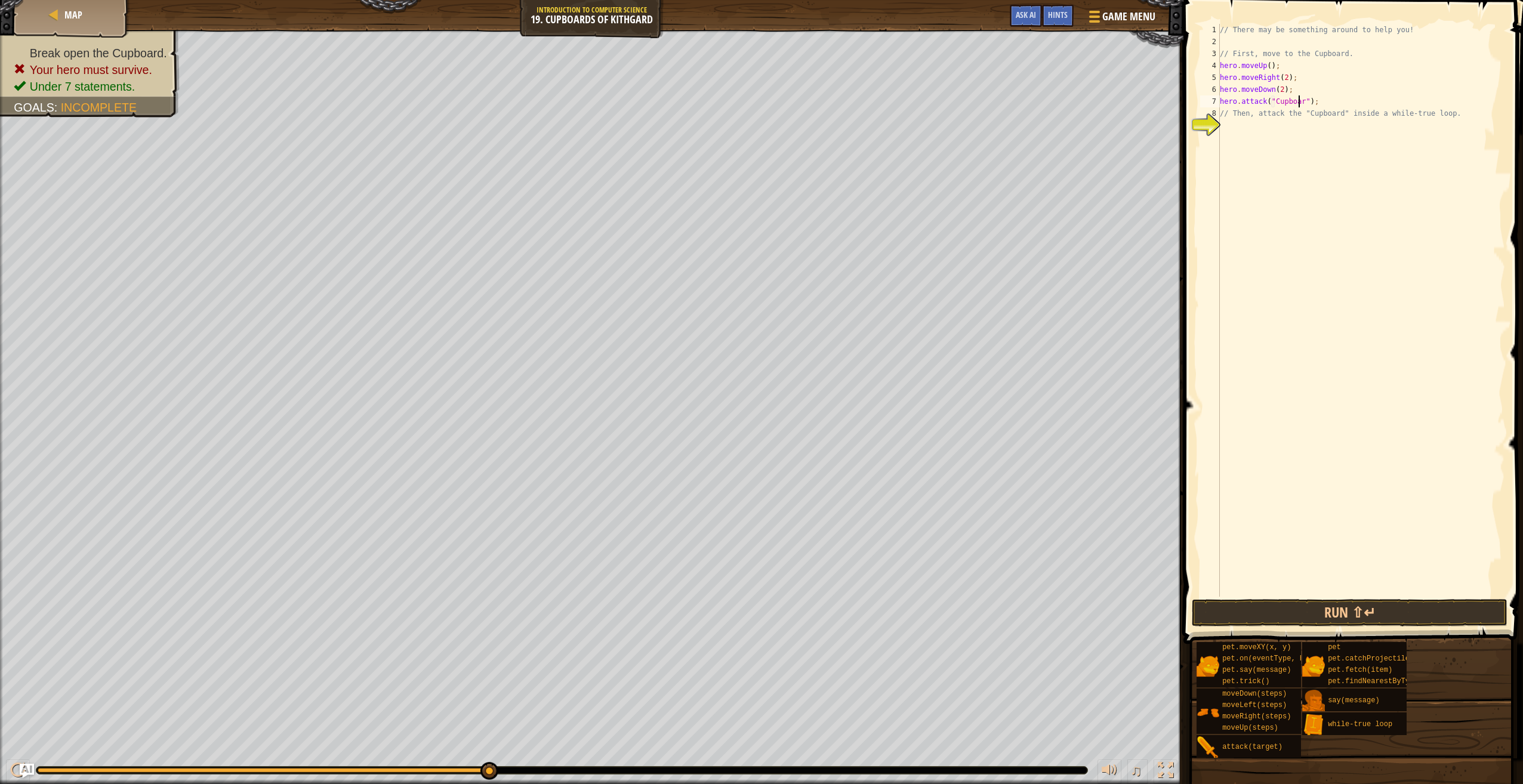
scroll to position [5, 7]
type textarea "hero.attack("Cupboard");"
drag, startPoint x: 1372, startPoint y: 614, endPoint x: 1402, endPoint y: 576, distance: 48.4
click at [1370, 612] on button "Run ⇧↵" at bounding box center [1350, 612] width 316 height 27
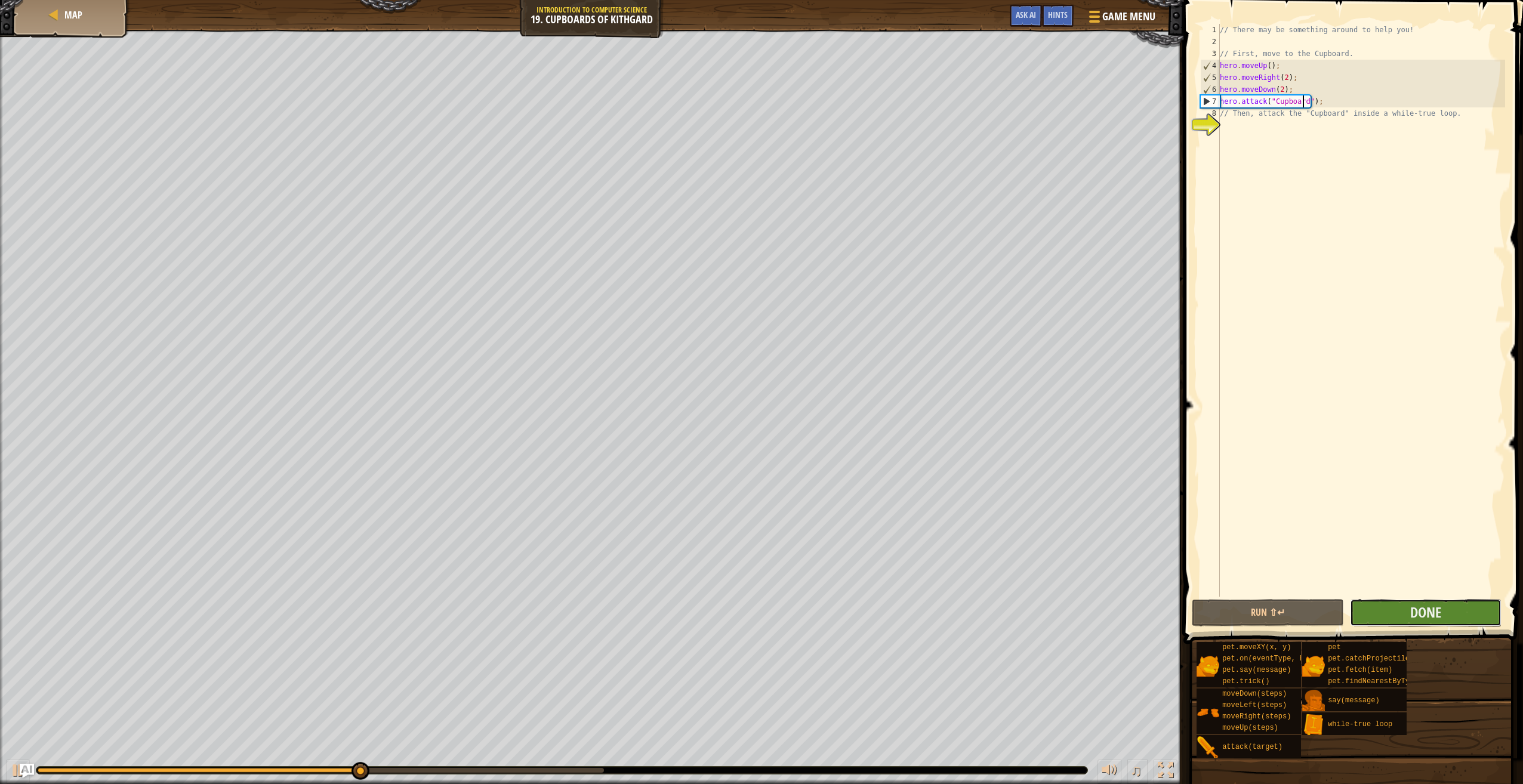
click at [1379, 605] on button "Done" at bounding box center [1426, 612] width 152 height 27
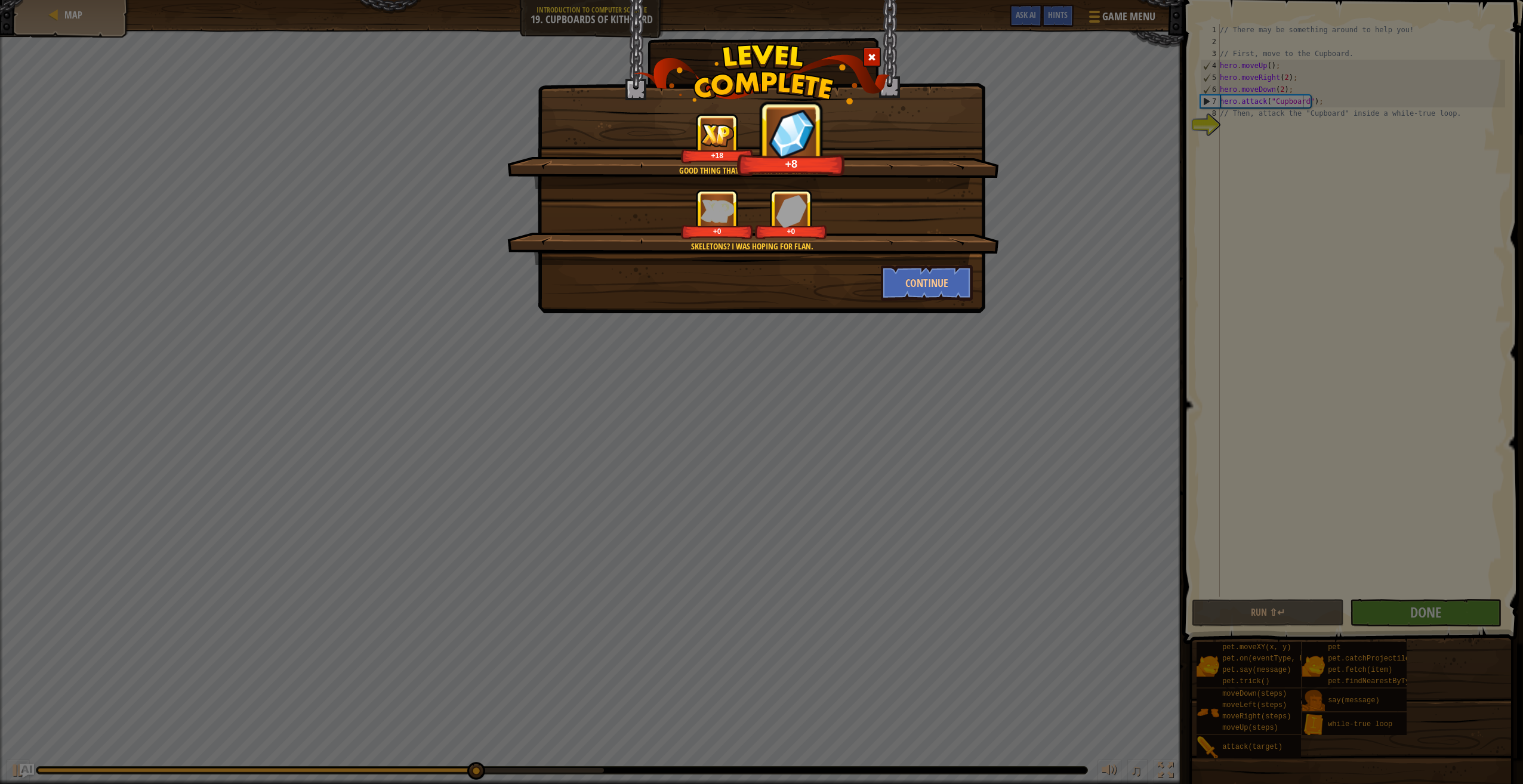
click at [914, 257] on div "Skeletons? I was hoping for Flan. +0 +0" at bounding box center [753, 227] width 492 height 76
click at [897, 277] on button "Continue" at bounding box center [927, 282] width 93 height 36
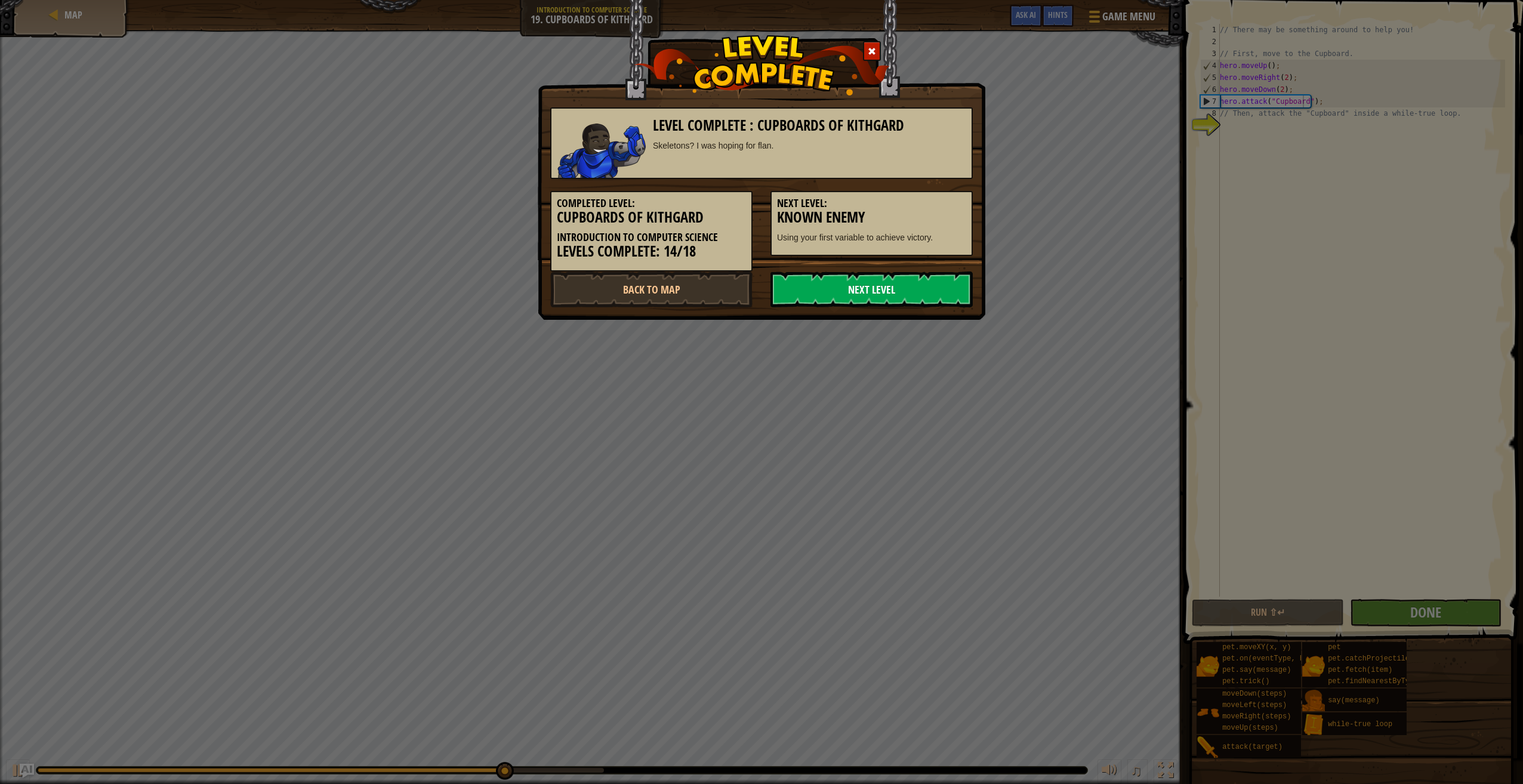
click at [820, 283] on link "Next Level" at bounding box center [871, 289] width 202 height 36
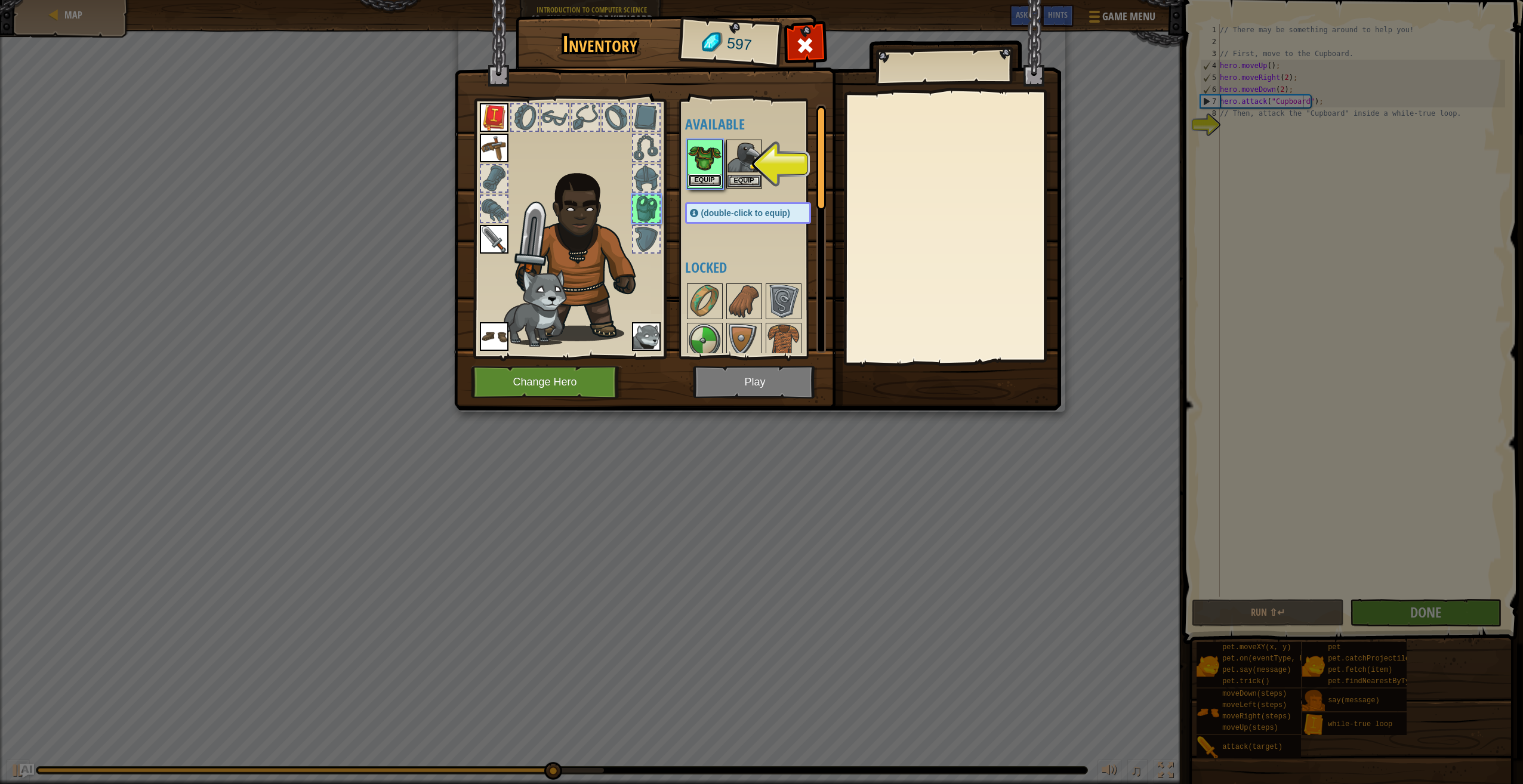
click at [709, 180] on button "Equip" at bounding box center [705, 180] width 33 height 12
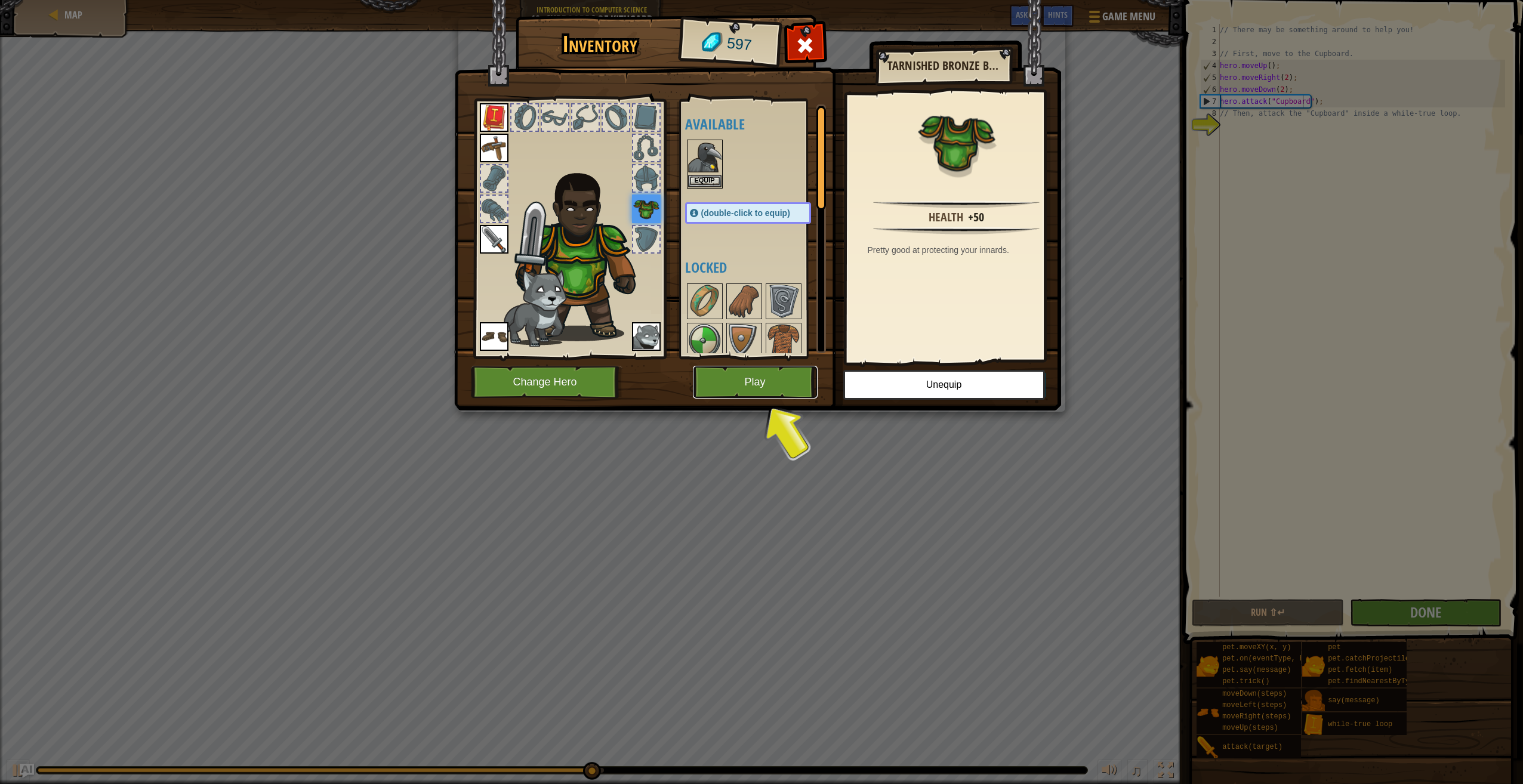
click at [767, 388] on button "Play" at bounding box center [755, 382] width 125 height 33
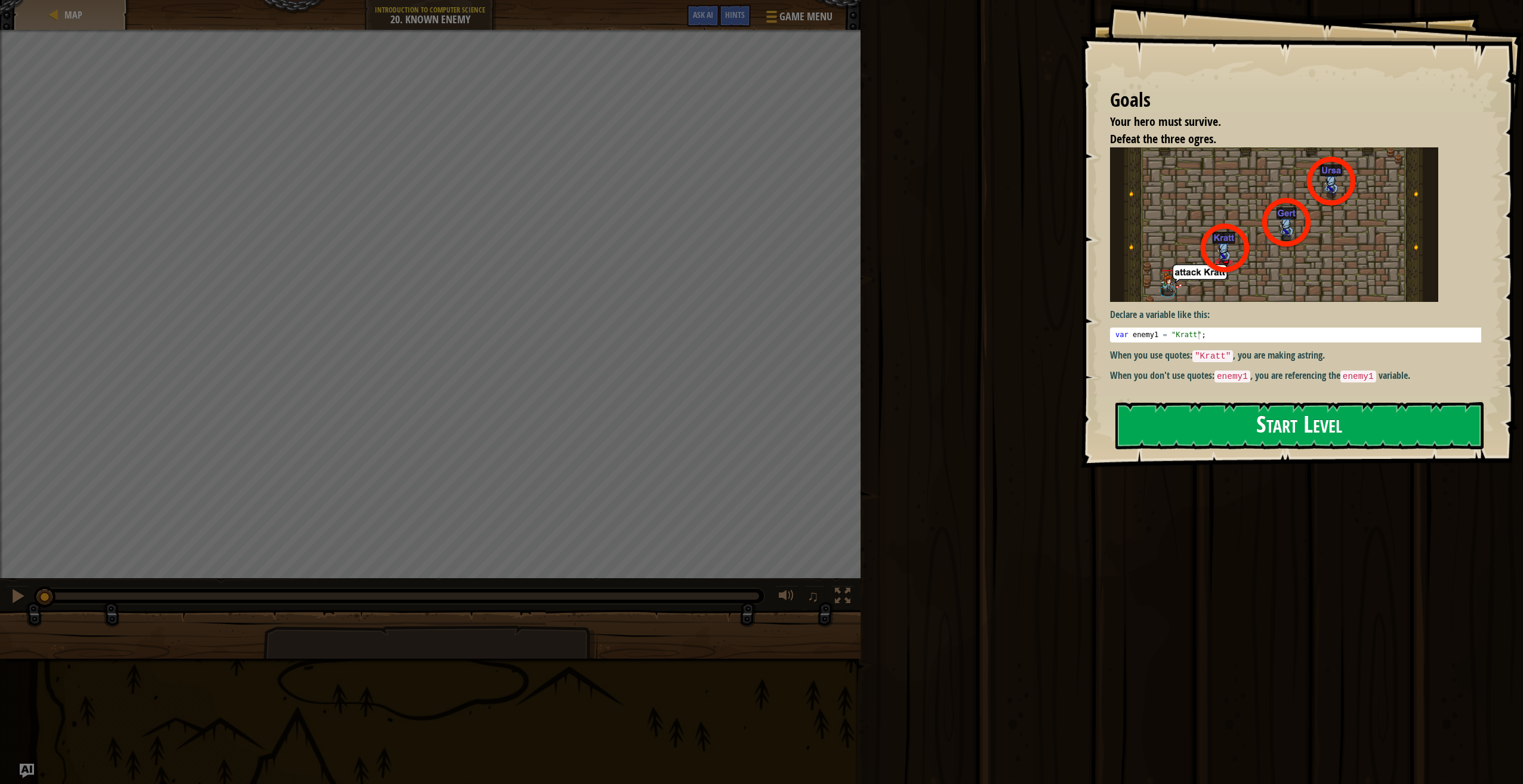
click at [1149, 417] on button "Start Level" at bounding box center [1299, 425] width 368 height 47
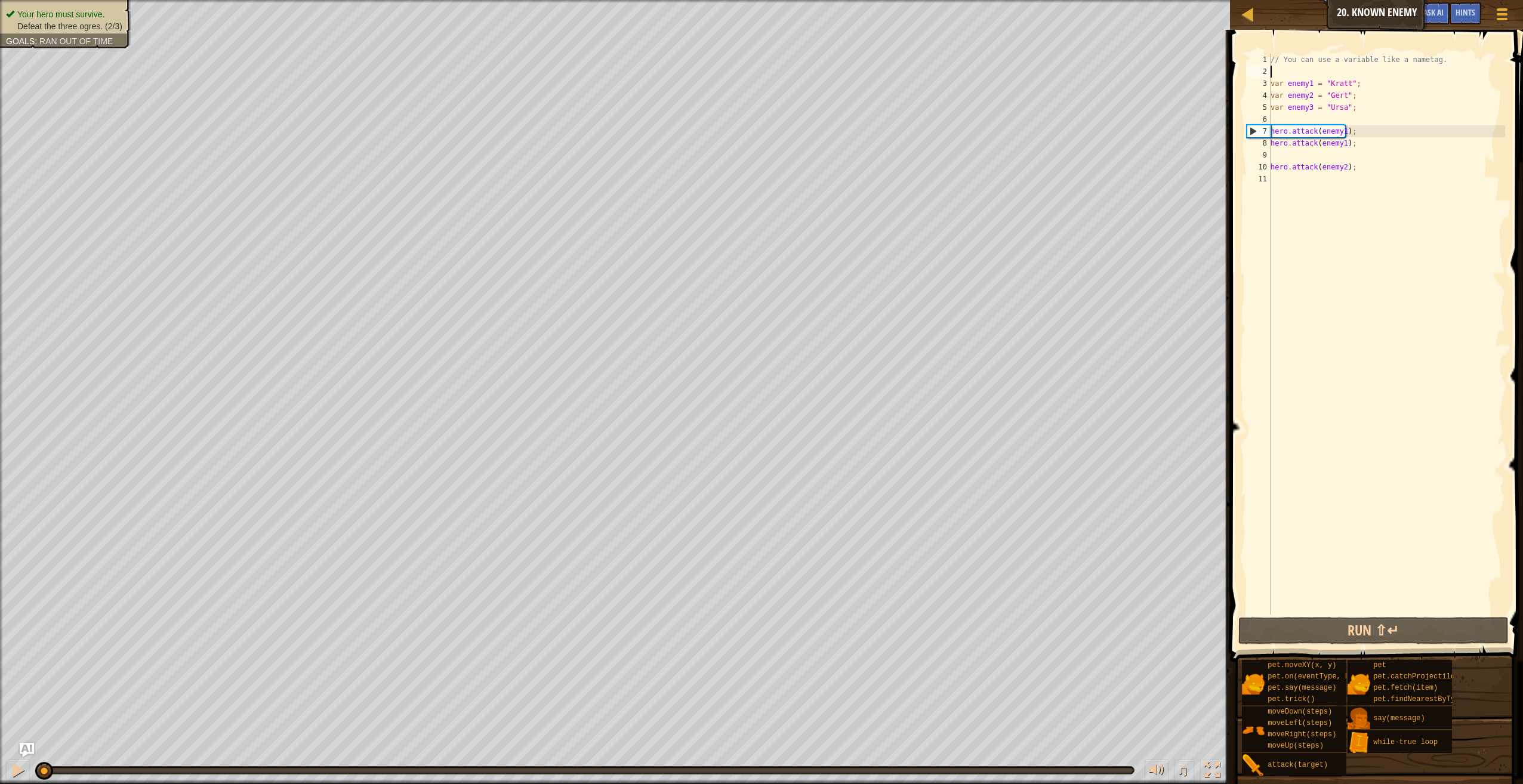
click at [1297, 74] on div "// You can use a variable like a nametag. var enemy1 = "[PERSON_NAME]" ; var en…" at bounding box center [1387, 346] width 237 height 585
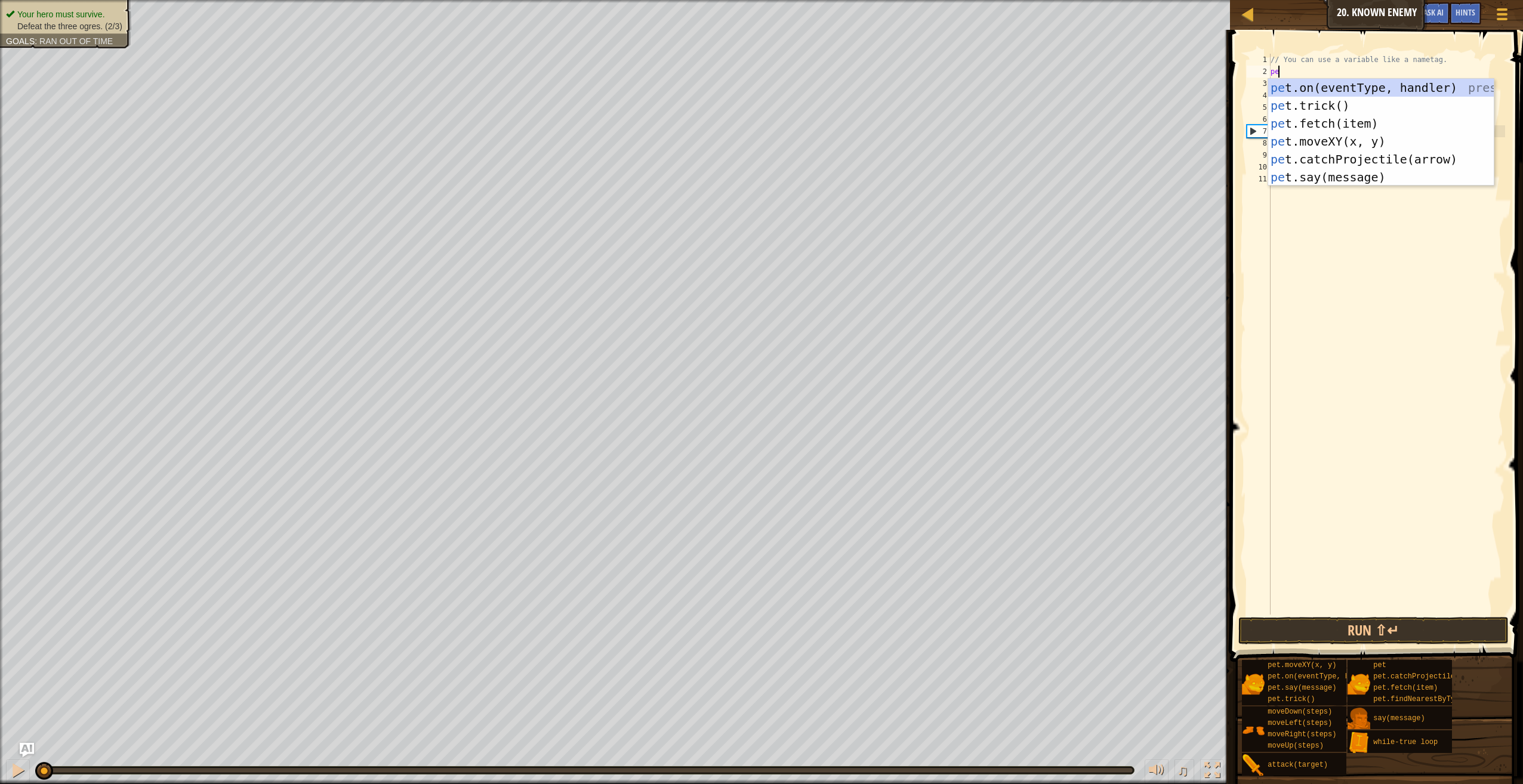
scroll to position [5, 0]
type textarea "pet."
click at [1300, 103] on div "pet. on(eventType, handler) press enter pet. trick() press enter pet. fetch(ite…" at bounding box center [1381, 150] width 226 height 143
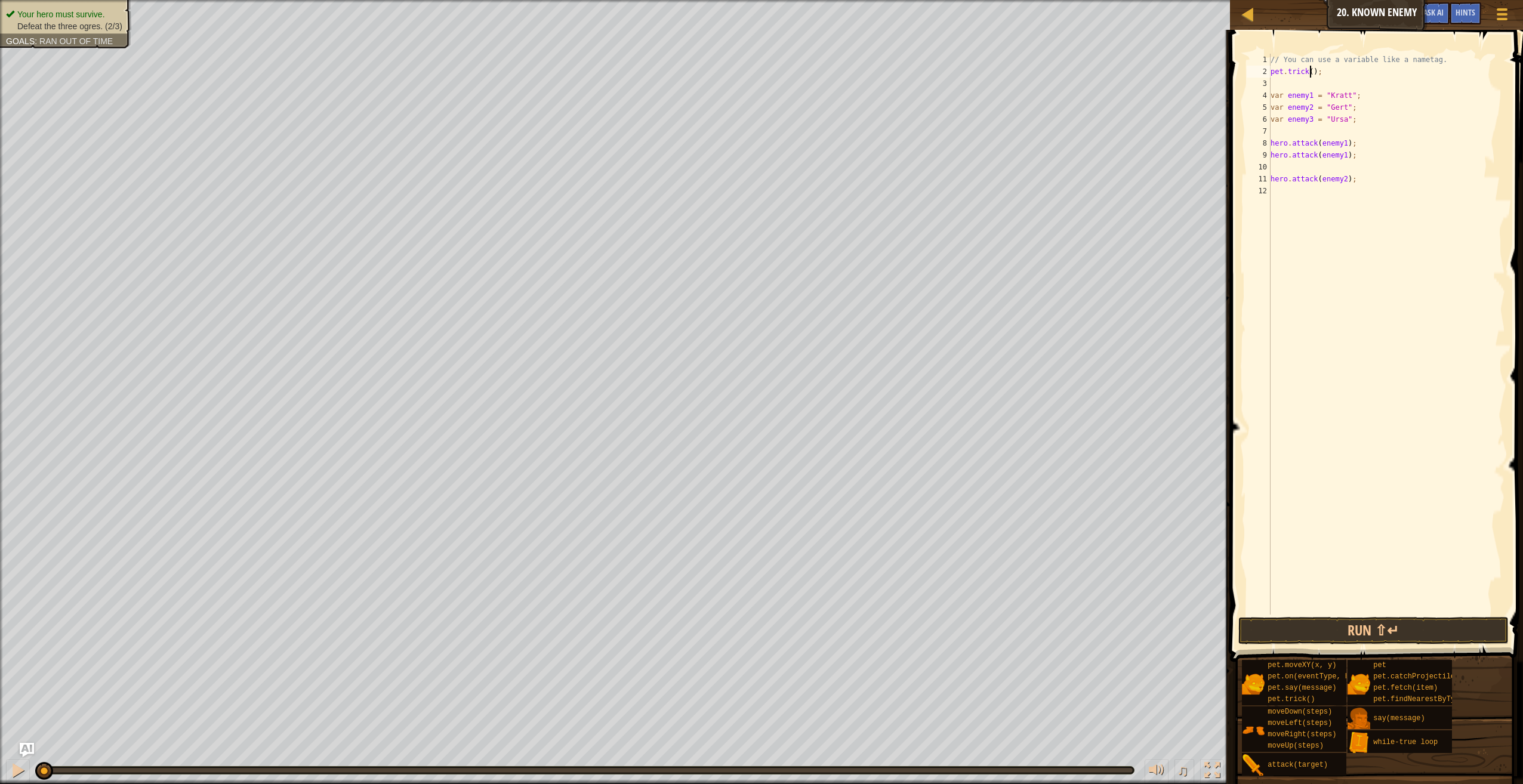
click at [1309, 75] on div "// You can use a variable like a nametag. pet . trick ( ) ; var enemy1 = "[PERS…" at bounding box center [1387, 346] width 237 height 585
click at [1399, 617] on button "Run ⇧↵" at bounding box center [1373, 630] width 270 height 27
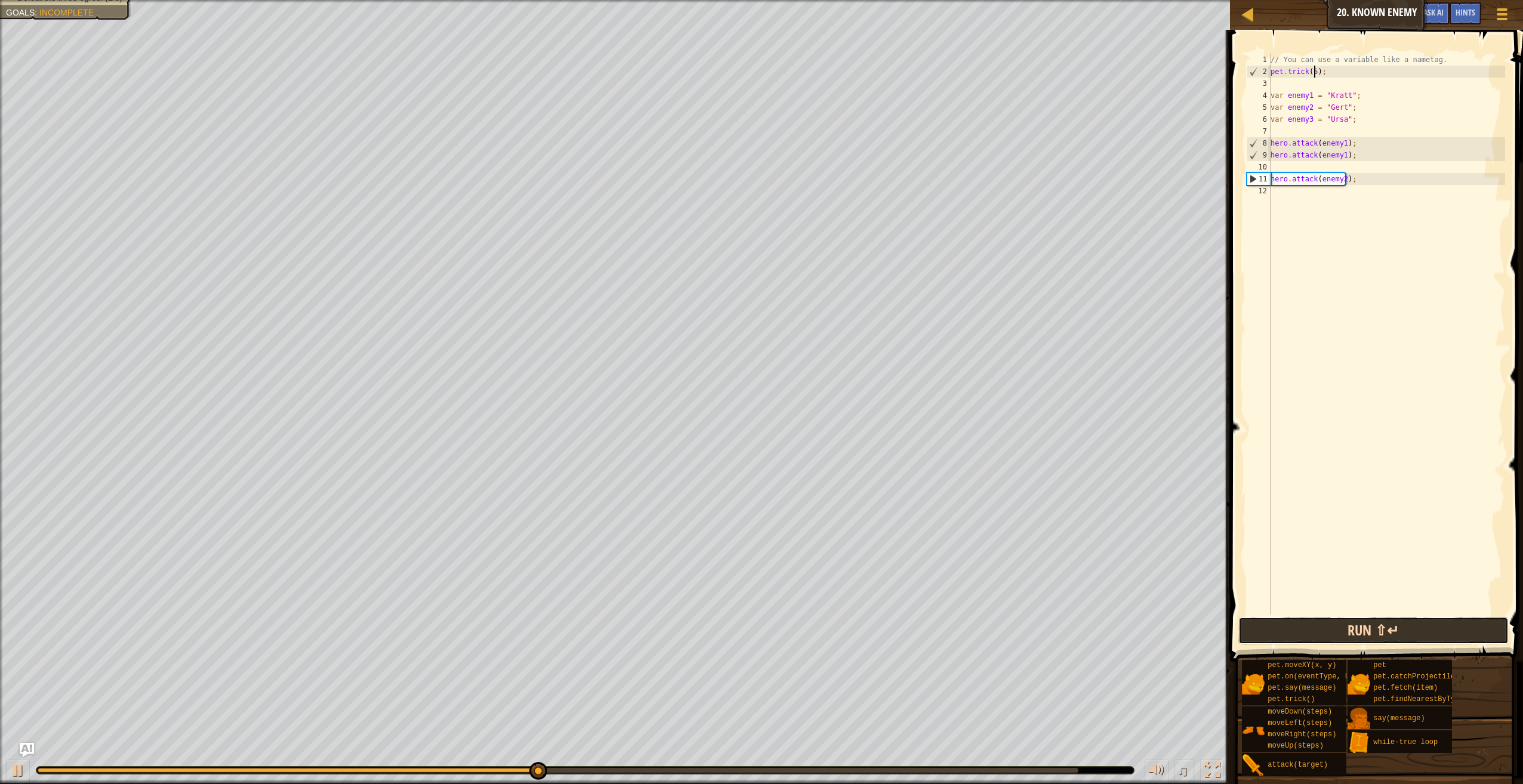
click at [1370, 625] on button "Run ⇧↵" at bounding box center [1373, 630] width 270 height 27
click at [1341, 641] on button "Run ⇧↵" at bounding box center [1373, 630] width 270 height 27
drag, startPoint x: 1326, startPoint y: 67, endPoint x: 1260, endPoint y: 71, distance: 66.1
click at [1260, 71] on div "pet.trick(); 1 2 3 4 5 6 7 8 9 10 11 12 // You can use a variable like a nameta…" at bounding box center [1375, 334] width 261 height 561
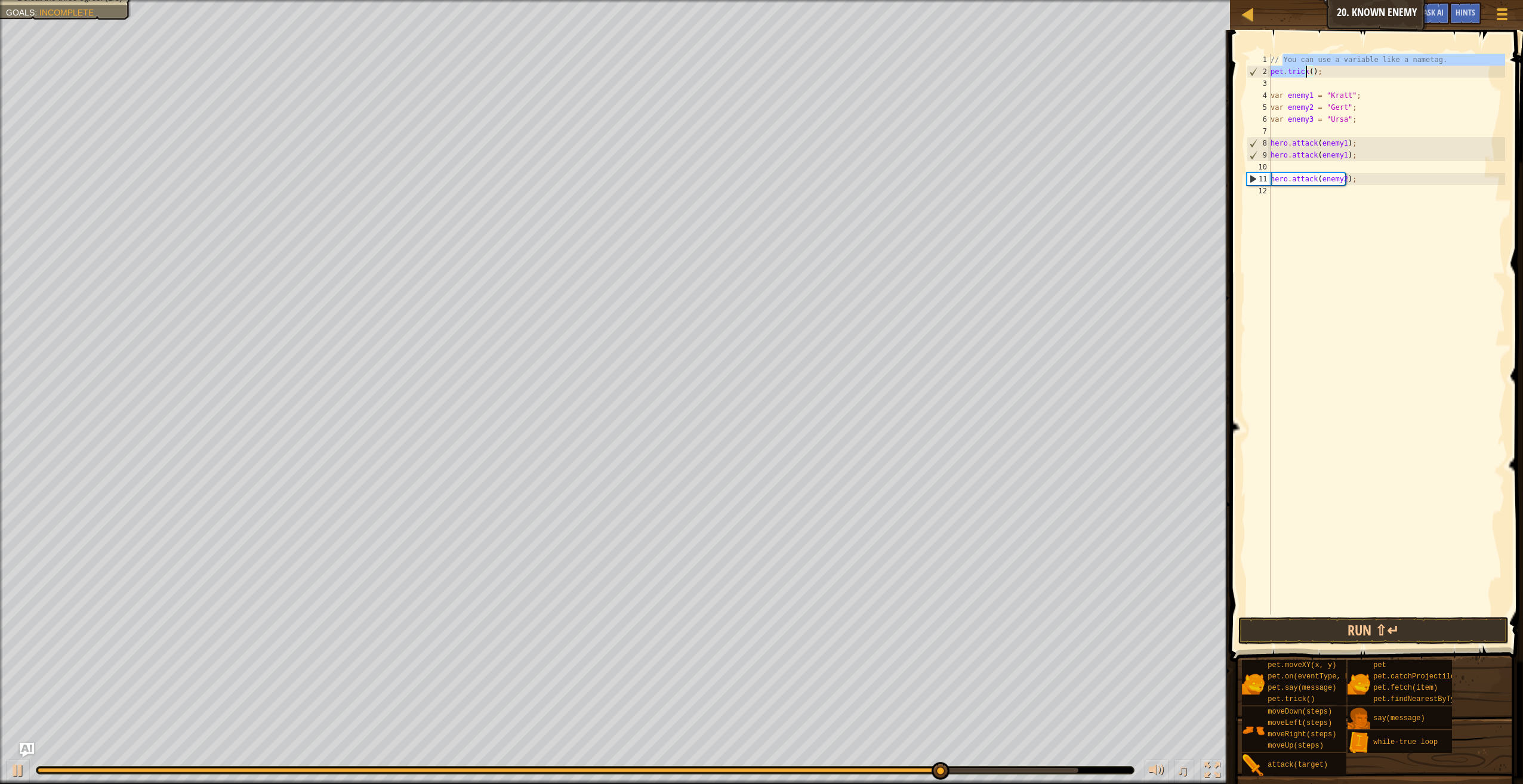
drag, startPoint x: 1282, startPoint y: 65, endPoint x: 1307, endPoint y: 71, distance: 25.7
click at [1307, 71] on div "// You can use a variable like a nametag. pet . trick ( ) ; var enemy1 = "[PERS…" at bounding box center [1387, 346] width 237 height 585
click at [1319, 72] on div "// You can use a variable like a nametag. pet . trick ( ) ; var enemy1 = "[PERS…" at bounding box center [1387, 346] width 237 height 585
type textarea "pet.trick();"
drag, startPoint x: 1319, startPoint y: 72, endPoint x: 1270, endPoint y: 74, distance: 49.0
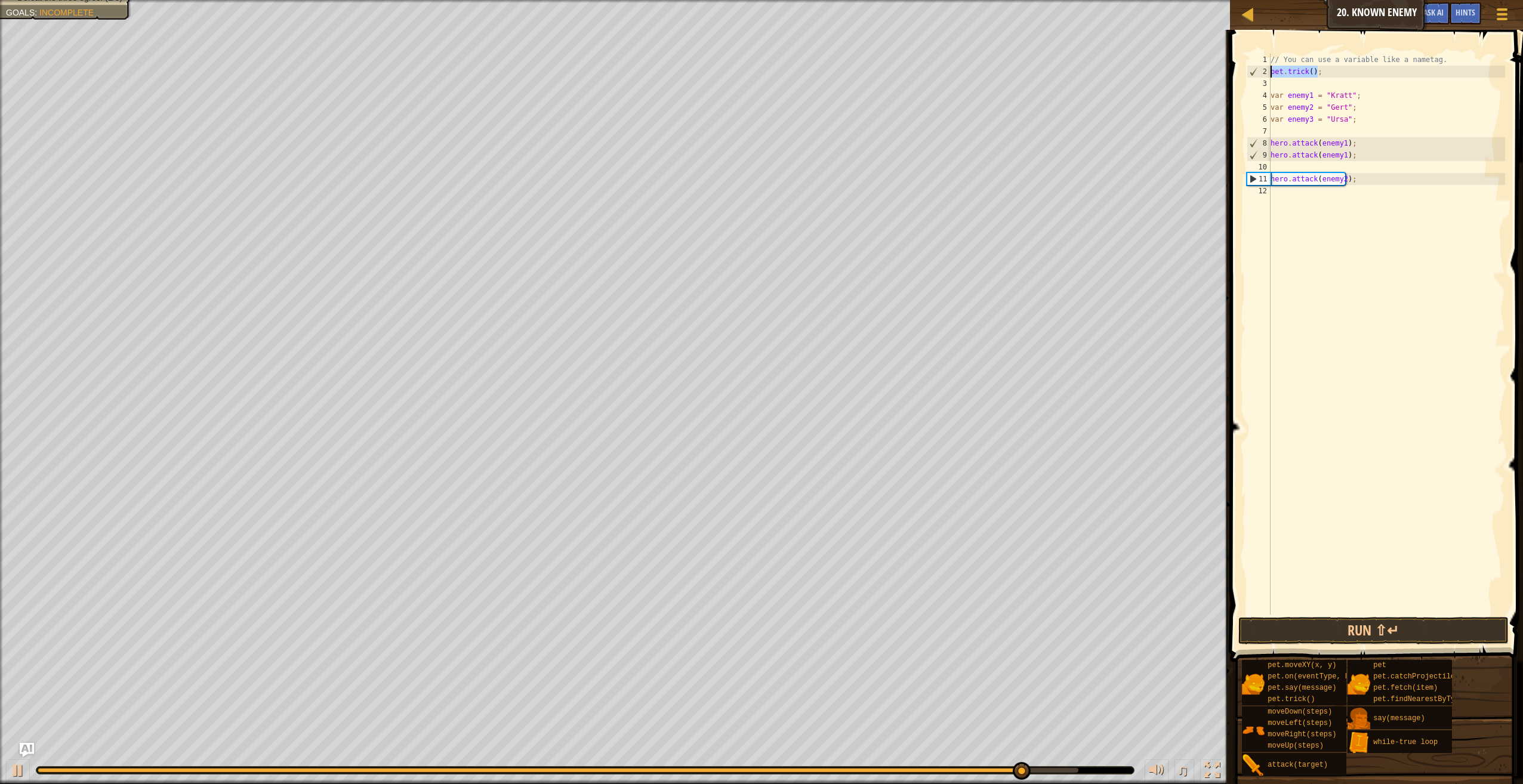
click at [1270, 74] on div "pet.trick(); 1 2 3 4 5 6 7 8 9 10 11 12 // You can use a variable like a nameta…" at bounding box center [1375, 334] width 261 height 561
type textarea "var enemy3 = "Ursa";"
type textarea "hero.attack(enemy1);"
type textarea "hero.attack(enemy2);"
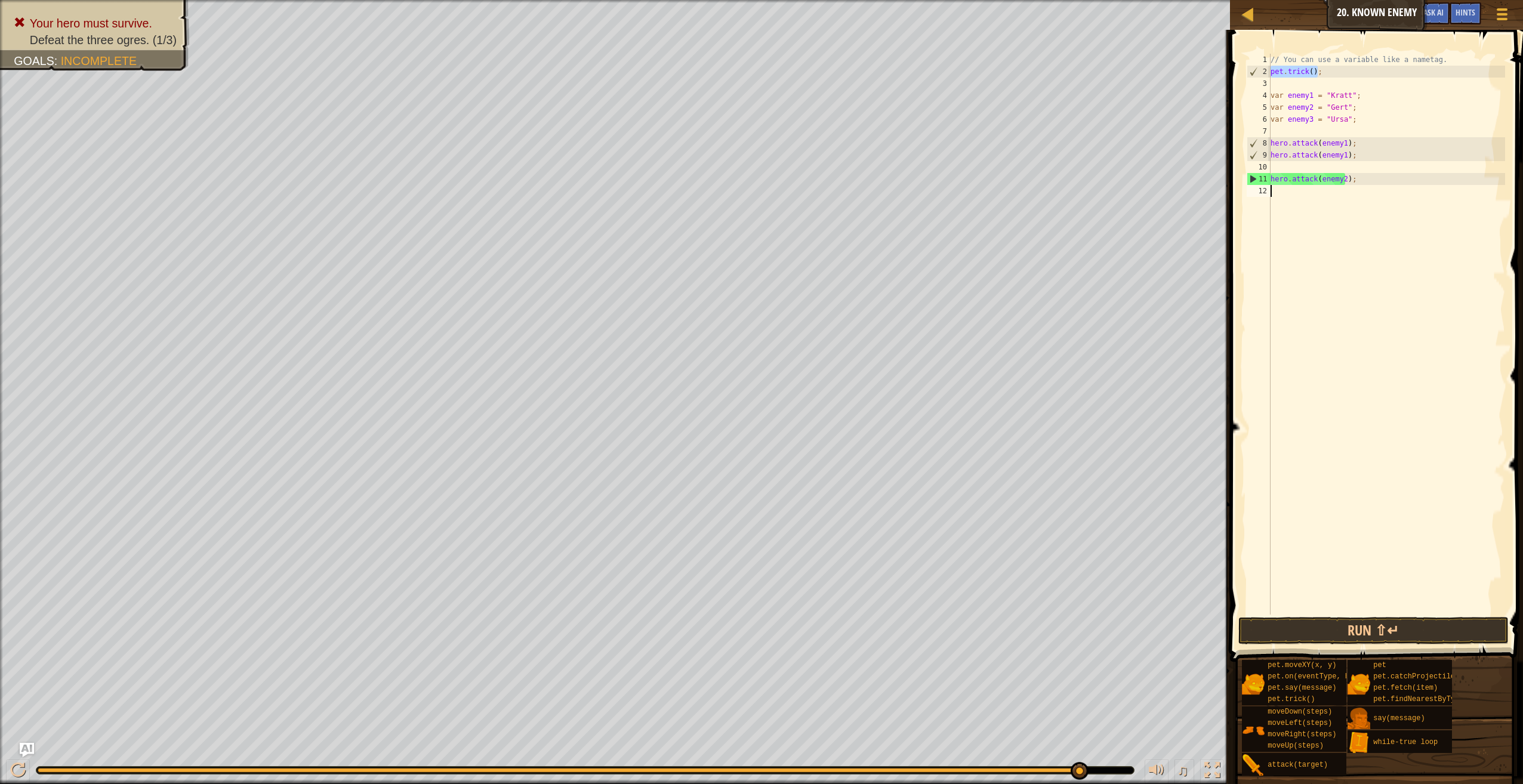
type textarea "pet.trick();"
click at [1332, 419] on div "// You can use a variable like a nametag. var enemy1 = "[PERSON_NAME]" ; var en…" at bounding box center [1387, 346] width 237 height 585
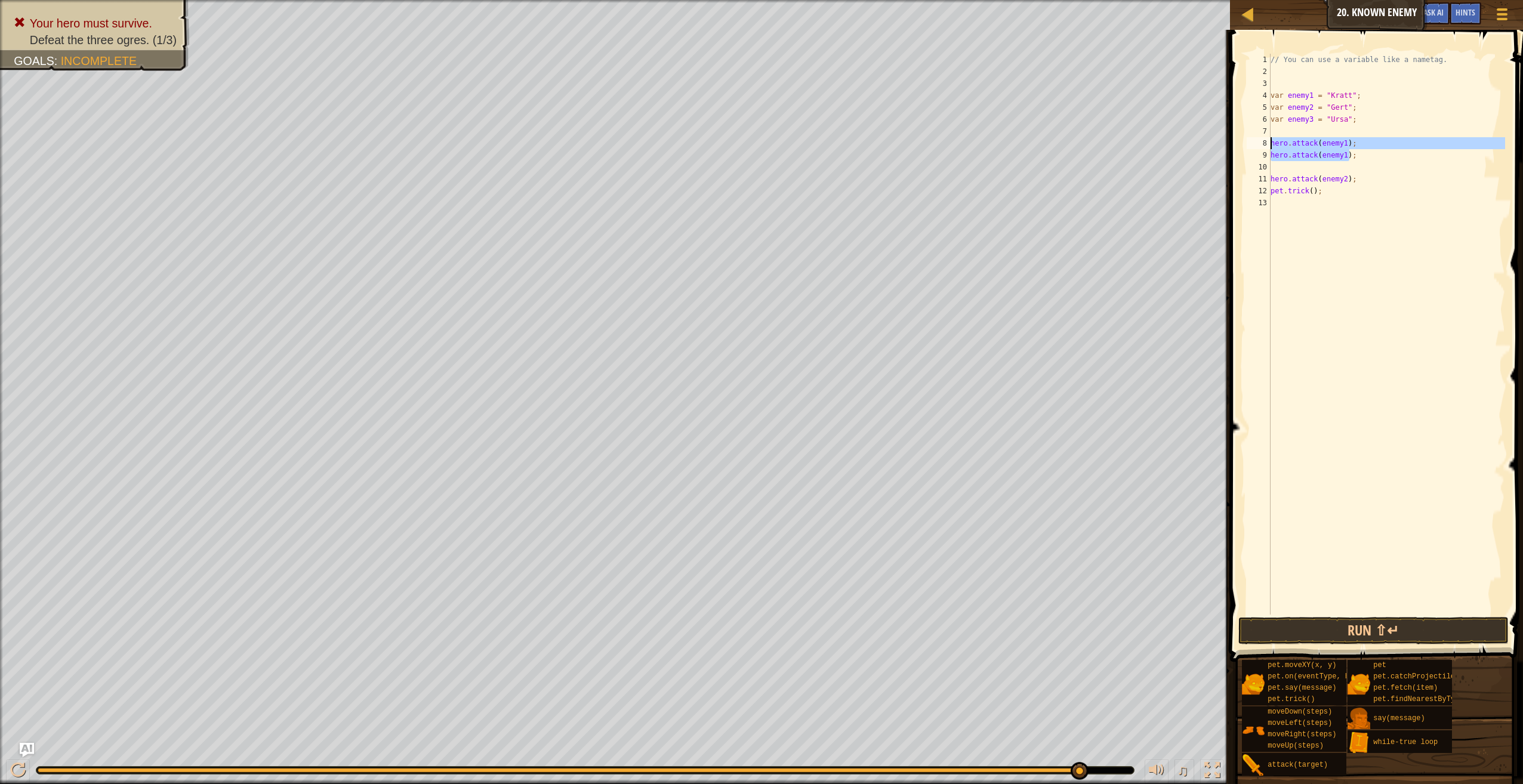
drag, startPoint x: 1358, startPoint y: 156, endPoint x: 1266, endPoint y: 147, distance: 92.4
click at [1266, 147] on div "1 2 3 4 5 6 7 8 9 10 11 12 13 // You can use a variable like a nametag. var ene…" at bounding box center [1375, 334] width 261 height 561
click at [1405, 150] on div "// You can use a variable like a nametag. var enemy1 = "[PERSON_NAME]" ; var en…" at bounding box center [1387, 334] width 237 height 561
type textarea "hero.attack(enemy1);"
paste textarea "hero.attack(enemy1);"
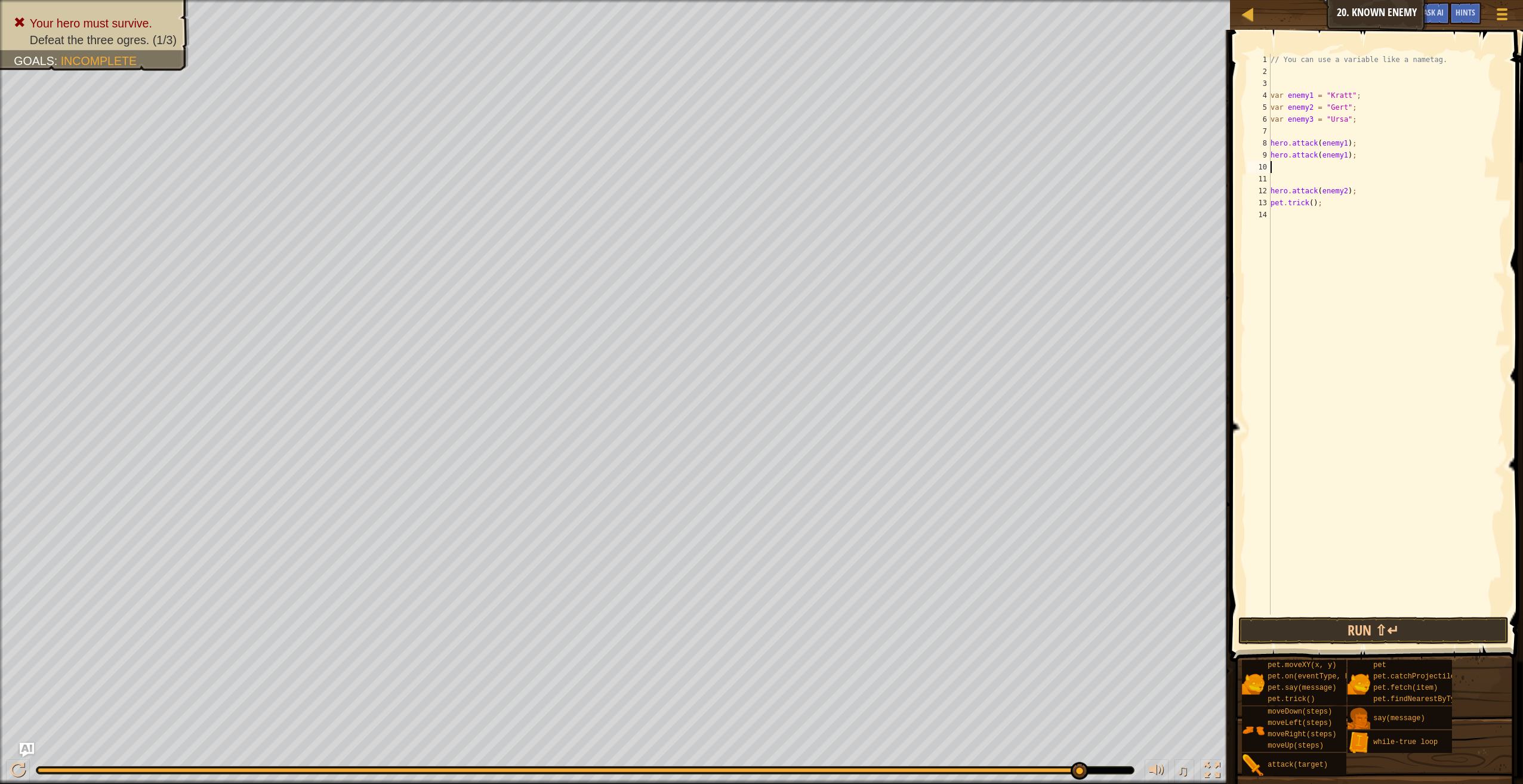
type textarea "hero.attack(enemy1);"
paste textarea
paste textarea "hero.attack(enemy1);"
click at [1342, 205] on div "// You can use a variable like a nametag. var enemy1 = "[PERSON_NAME]" ; var en…" at bounding box center [1387, 346] width 237 height 585
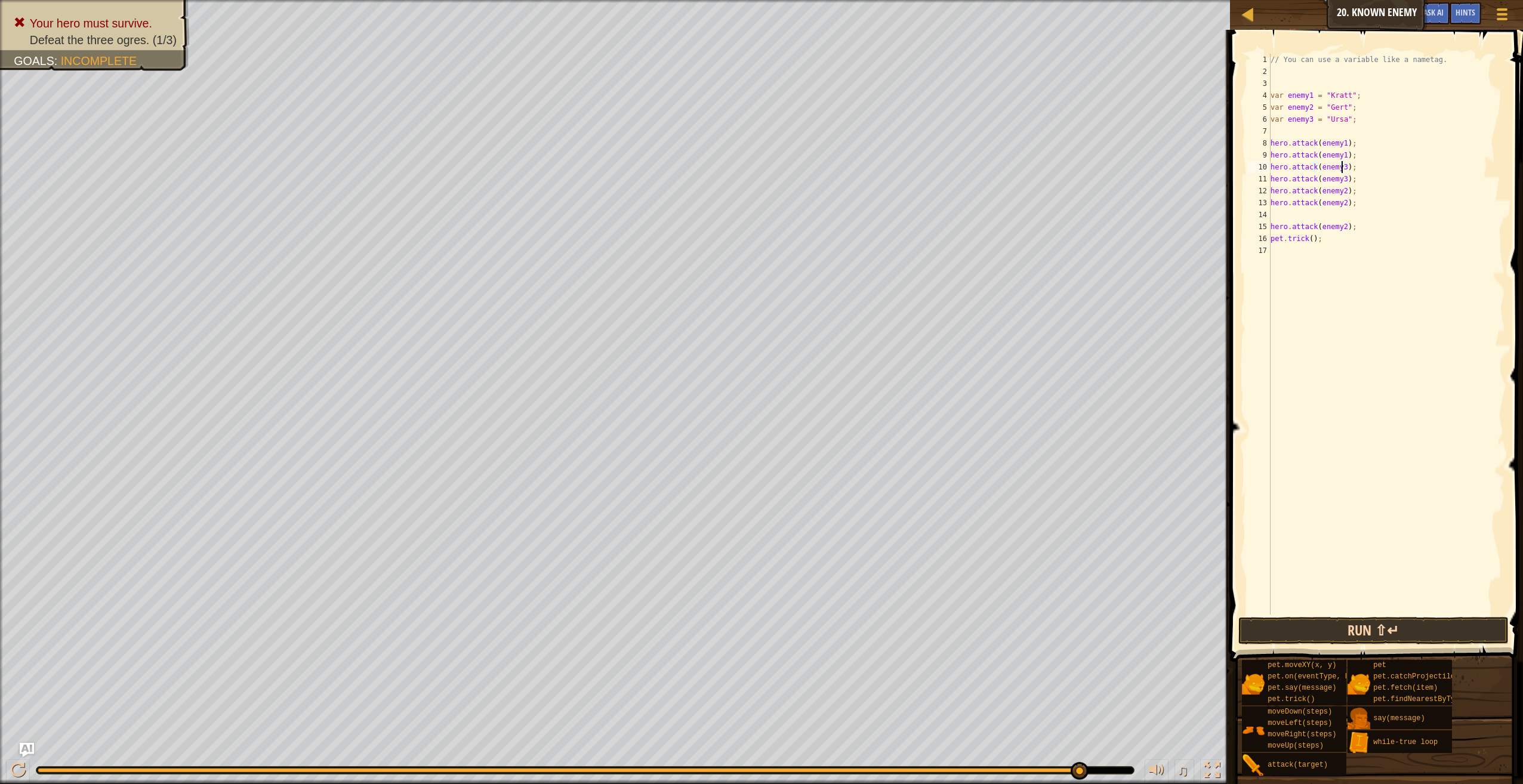
type textarea "hero.attack(enemy3);"
click at [1364, 630] on button "Run ⇧↵" at bounding box center [1373, 630] width 270 height 27
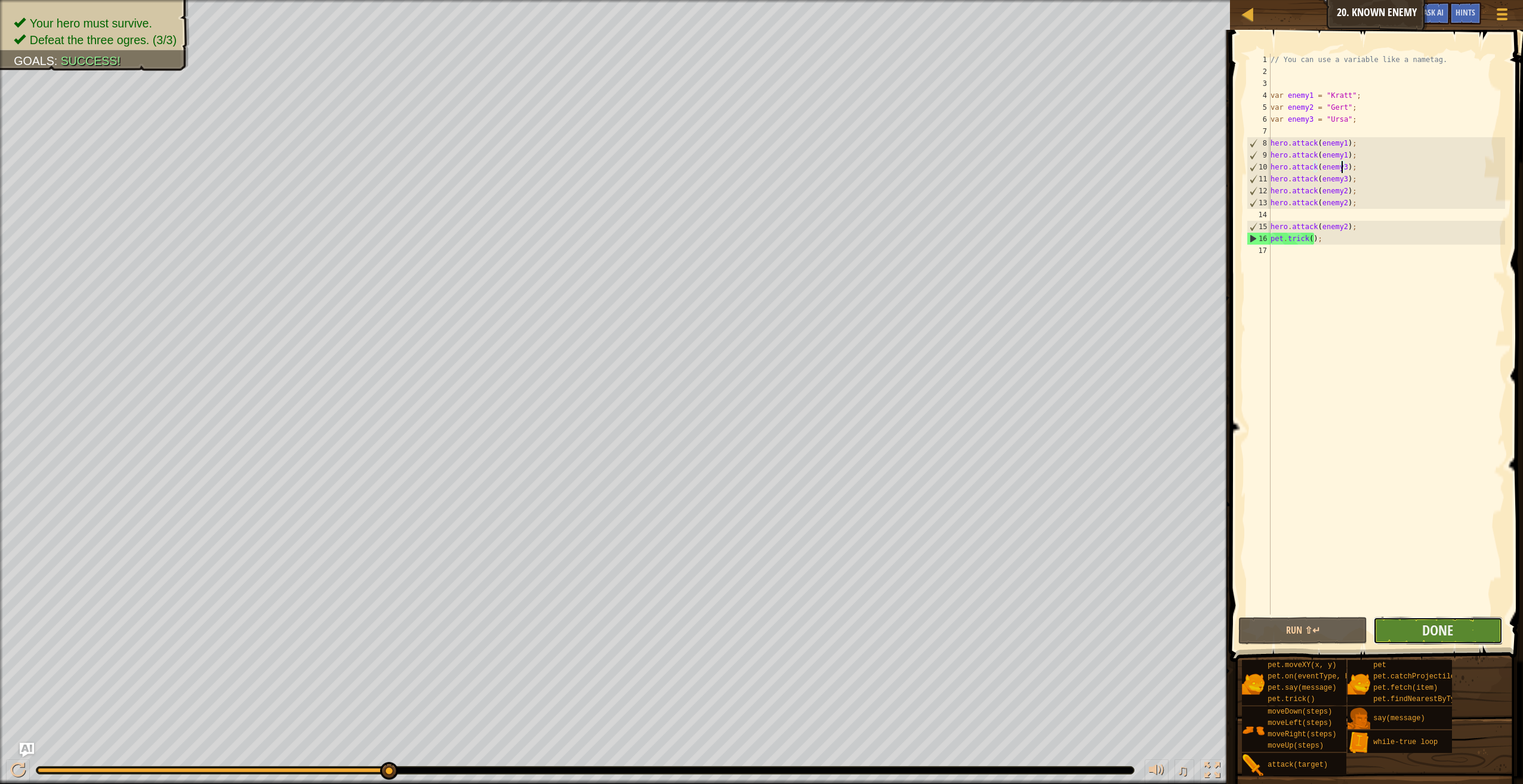
click at [1400, 617] on button "Done" at bounding box center [1437, 630] width 129 height 27
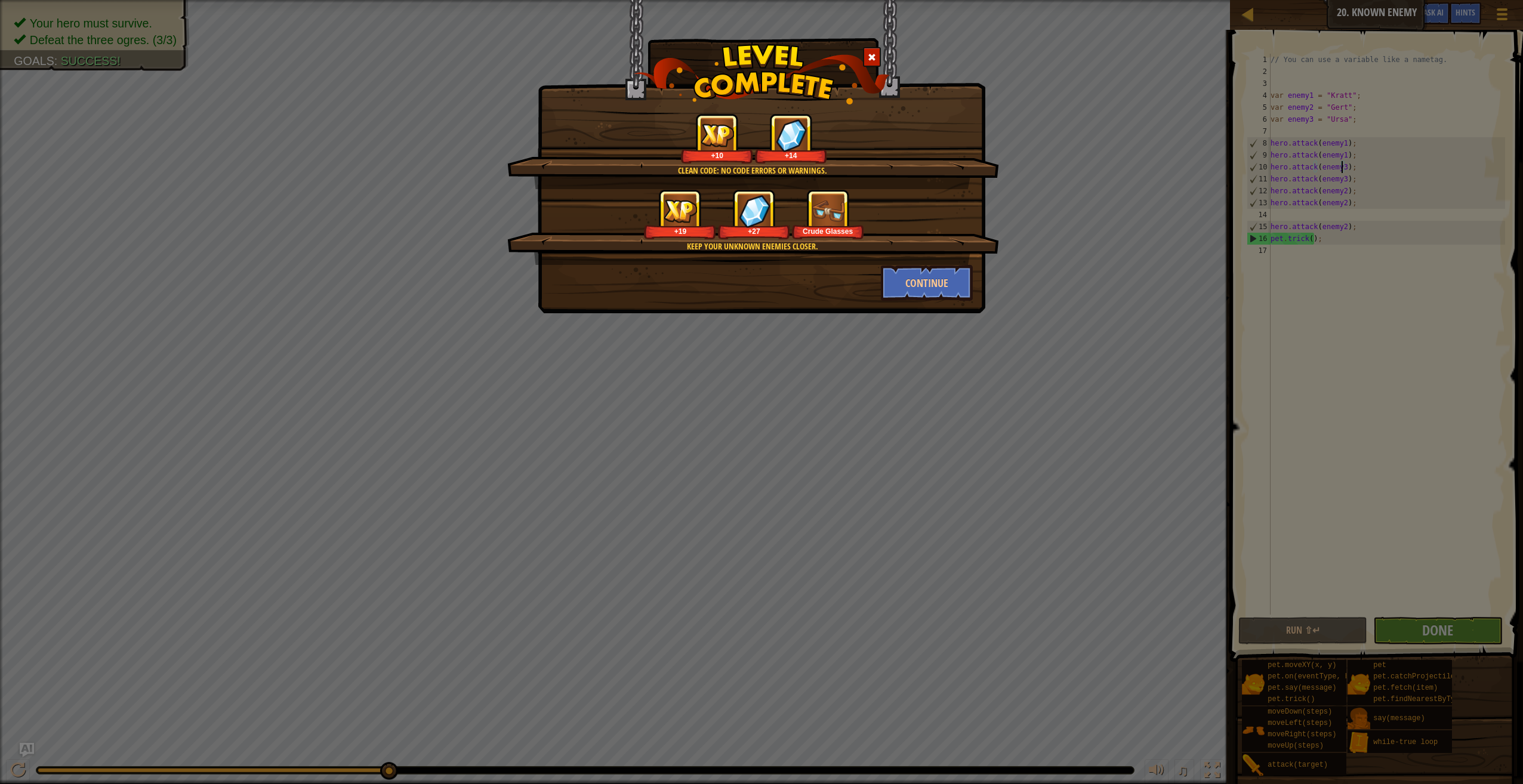
click at [944, 261] on div "Keep your unknown enemies closer. +19 +27 Crude Glasses" at bounding box center [753, 227] width 492 height 76
drag, startPoint x: 943, startPoint y: 289, endPoint x: 1299, endPoint y: 550, distance: 441.4
click at [942, 293] on button "Continue" at bounding box center [927, 282] width 93 height 36
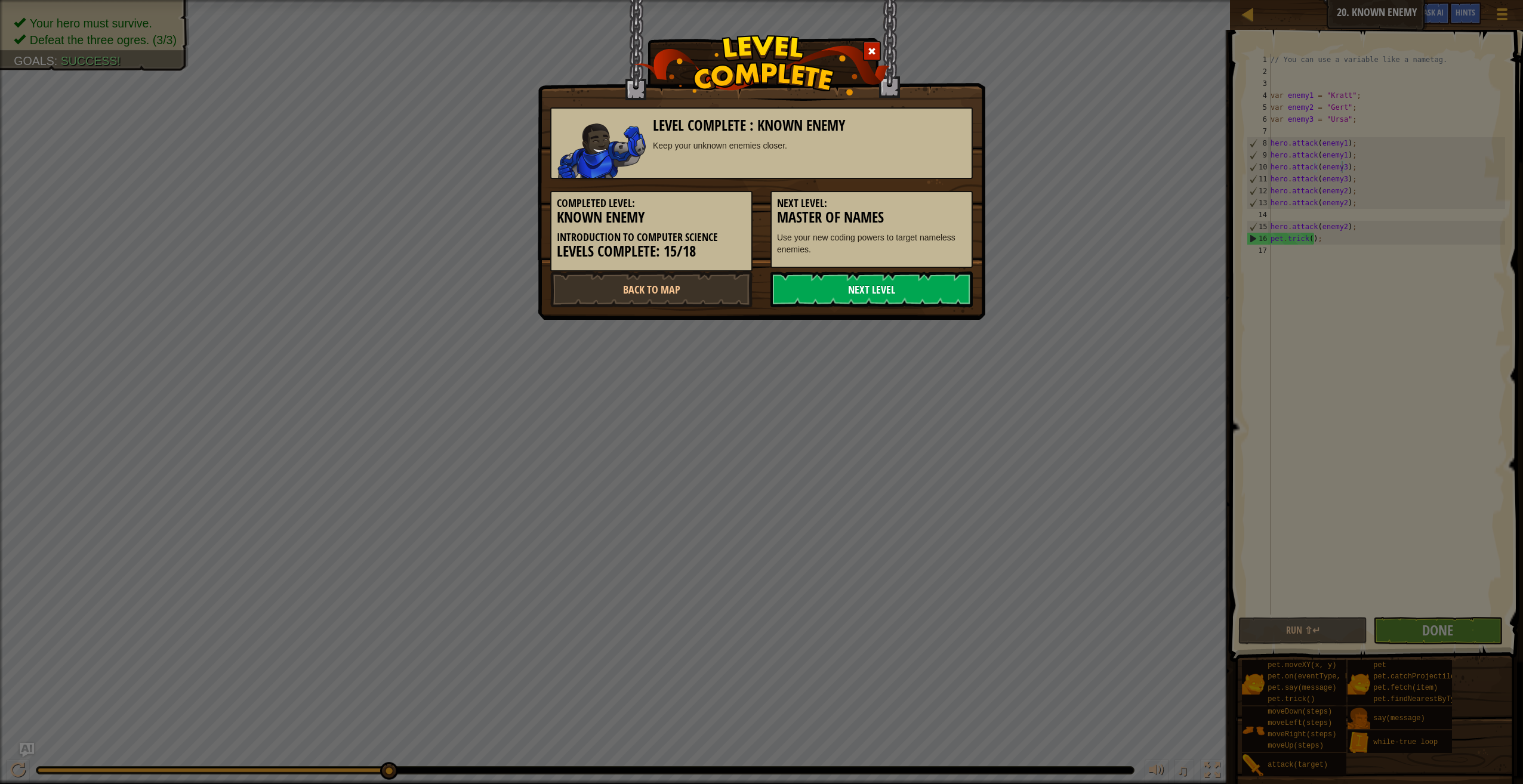
click at [897, 282] on link "Next Level" at bounding box center [871, 289] width 202 height 36
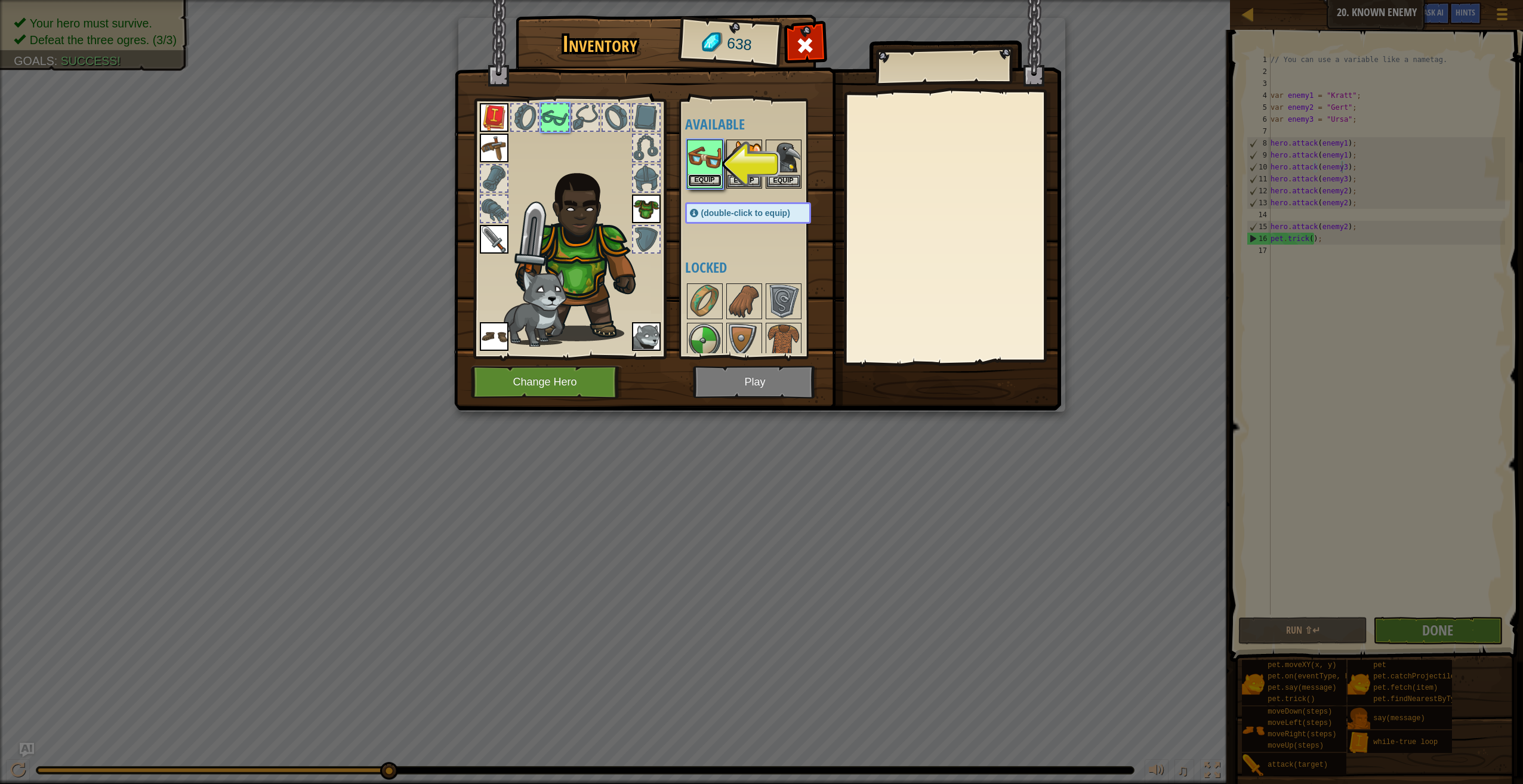
click at [706, 184] on button "Equip" at bounding box center [705, 180] width 33 height 12
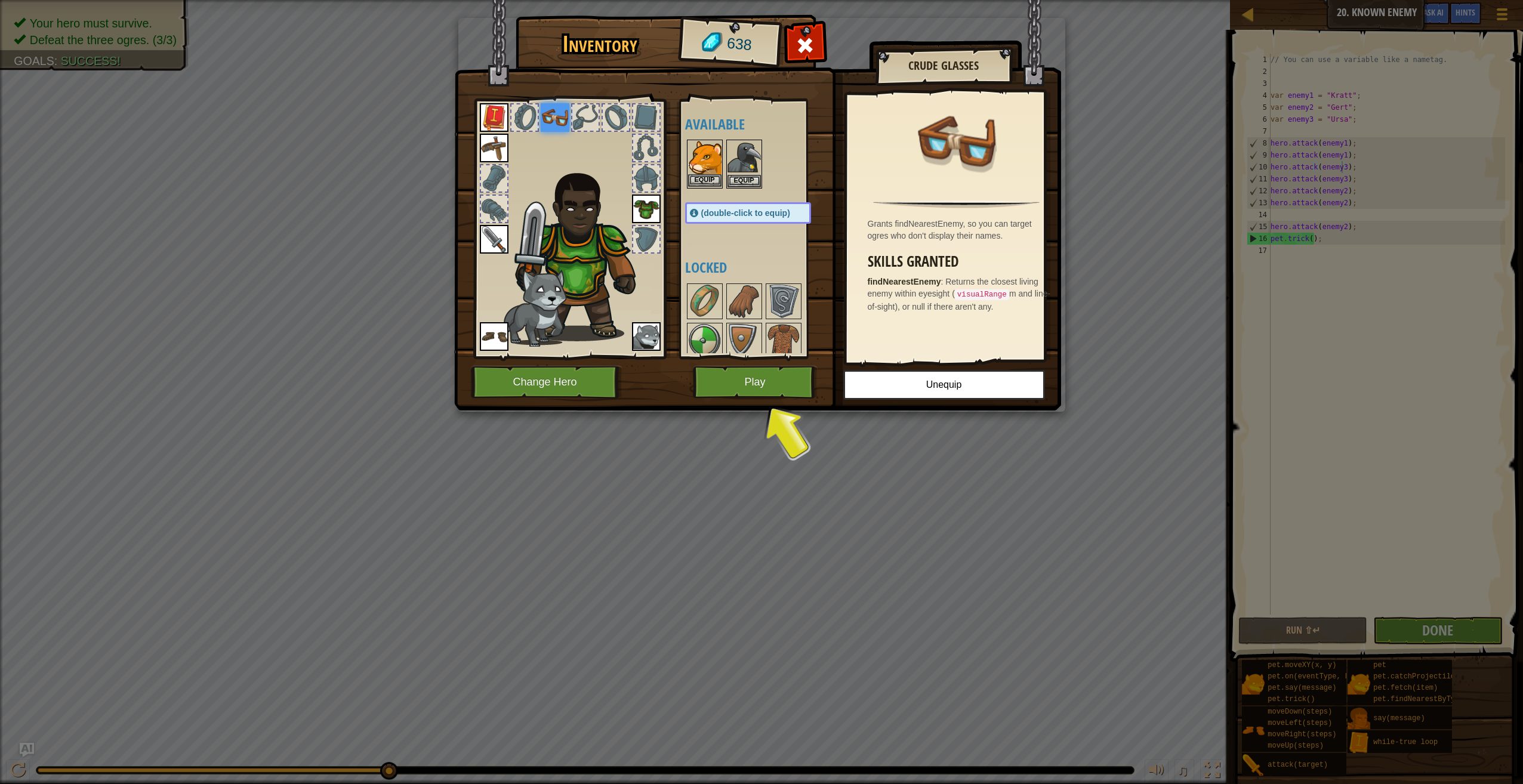
click at [703, 155] on img at bounding box center [705, 157] width 33 height 33
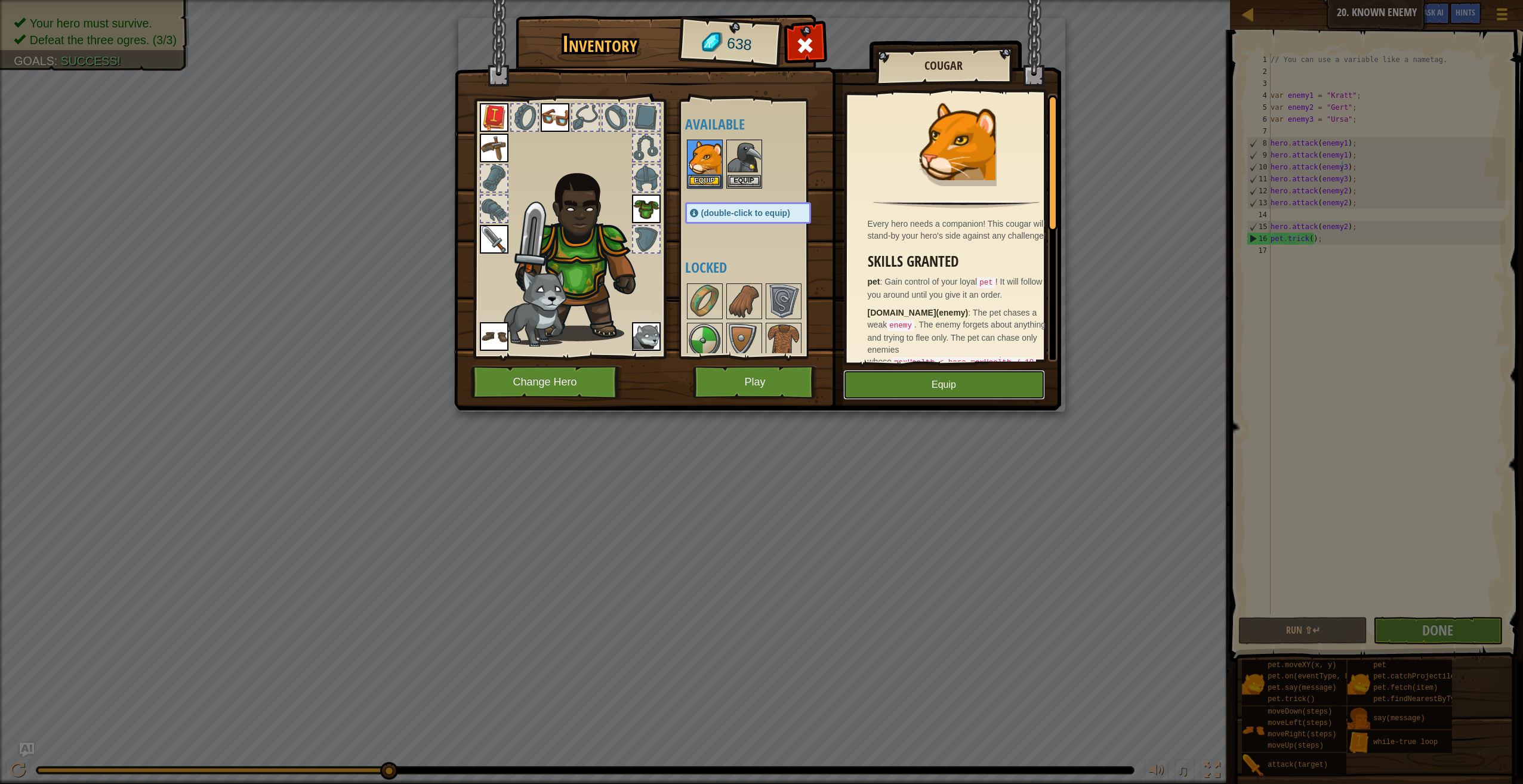
drag, startPoint x: 931, startPoint y: 394, endPoint x: 896, endPoint y: 366, distance: 44.8
click at [928, 392] on button "Equip" at bounding box center [944, 385] width 202 height 30
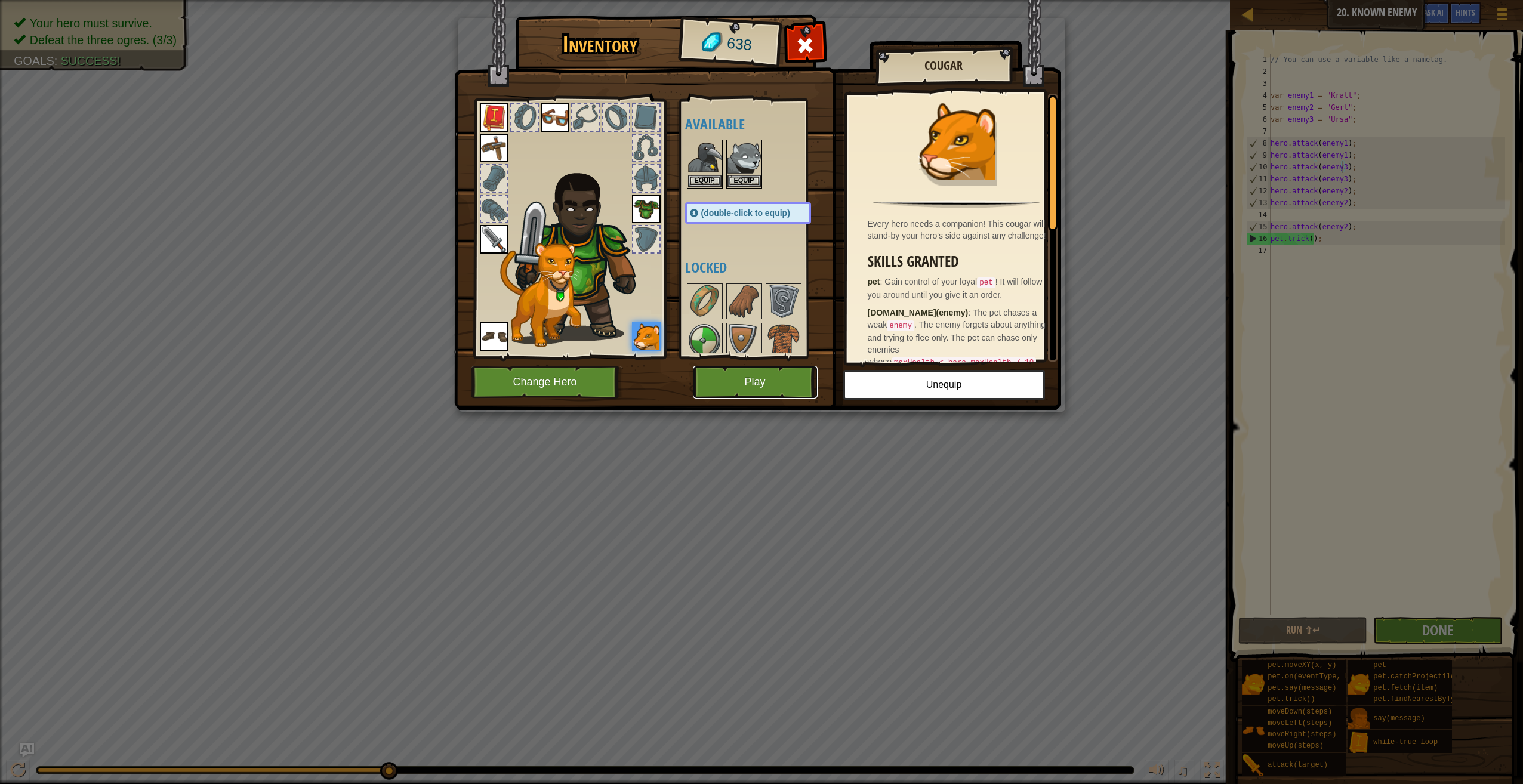
drag, startPoint x: 782, startPoint y: 389, endPoint x: 827, endPoint y: 338, distance: 68.0
click at [751, 359] on div "Inventory 638 Available Equip Equip Equip Equip Equip Equip Equip Equip (double…" at bounding box center [762, 214] width 607 height 394
click at [745, 391] on button "Play" at bounding box center [755, 382] width 125 height 33
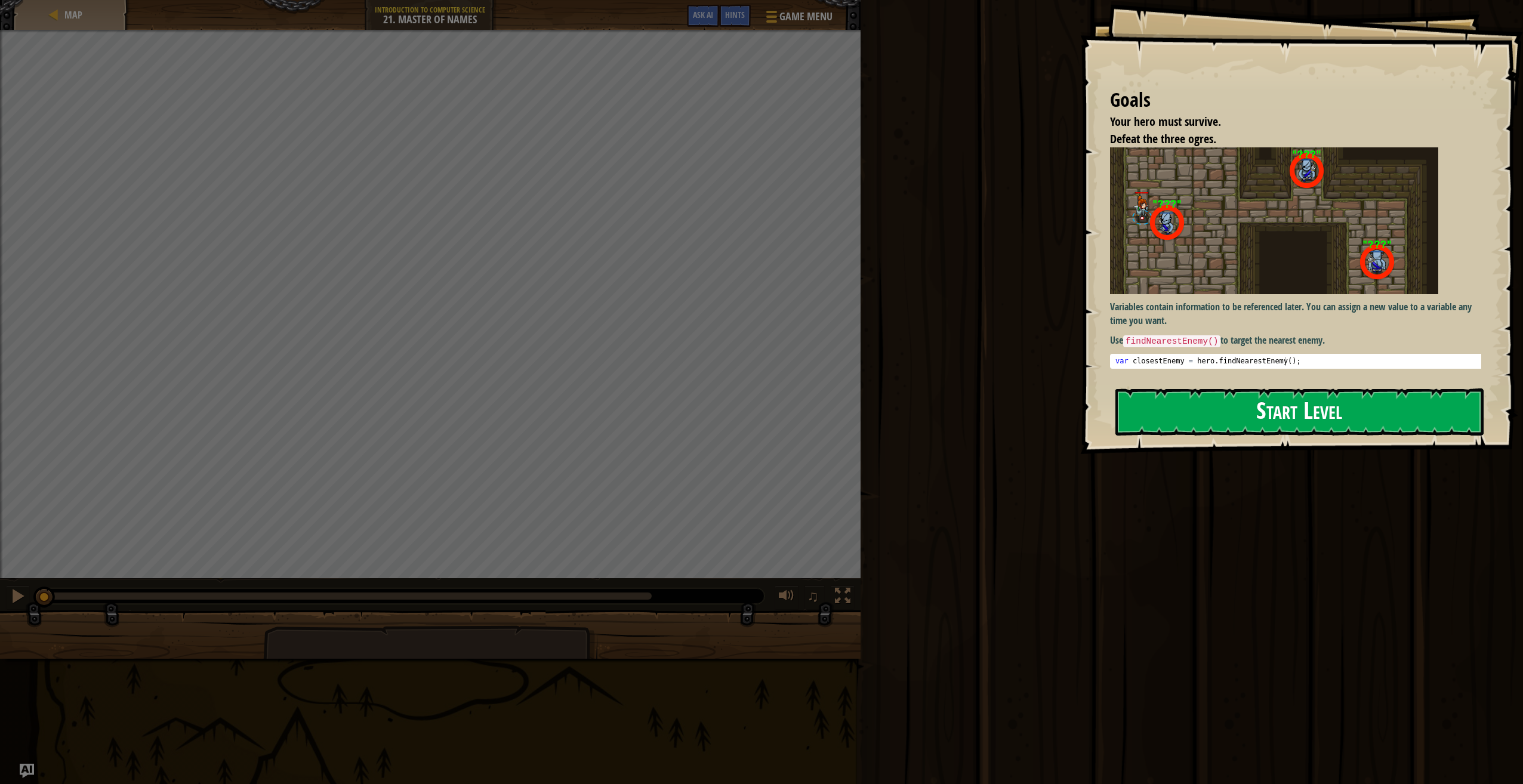
click at [1299, 420] on button "Start Level" at bounding box center [1299, 412] width 368 height 47
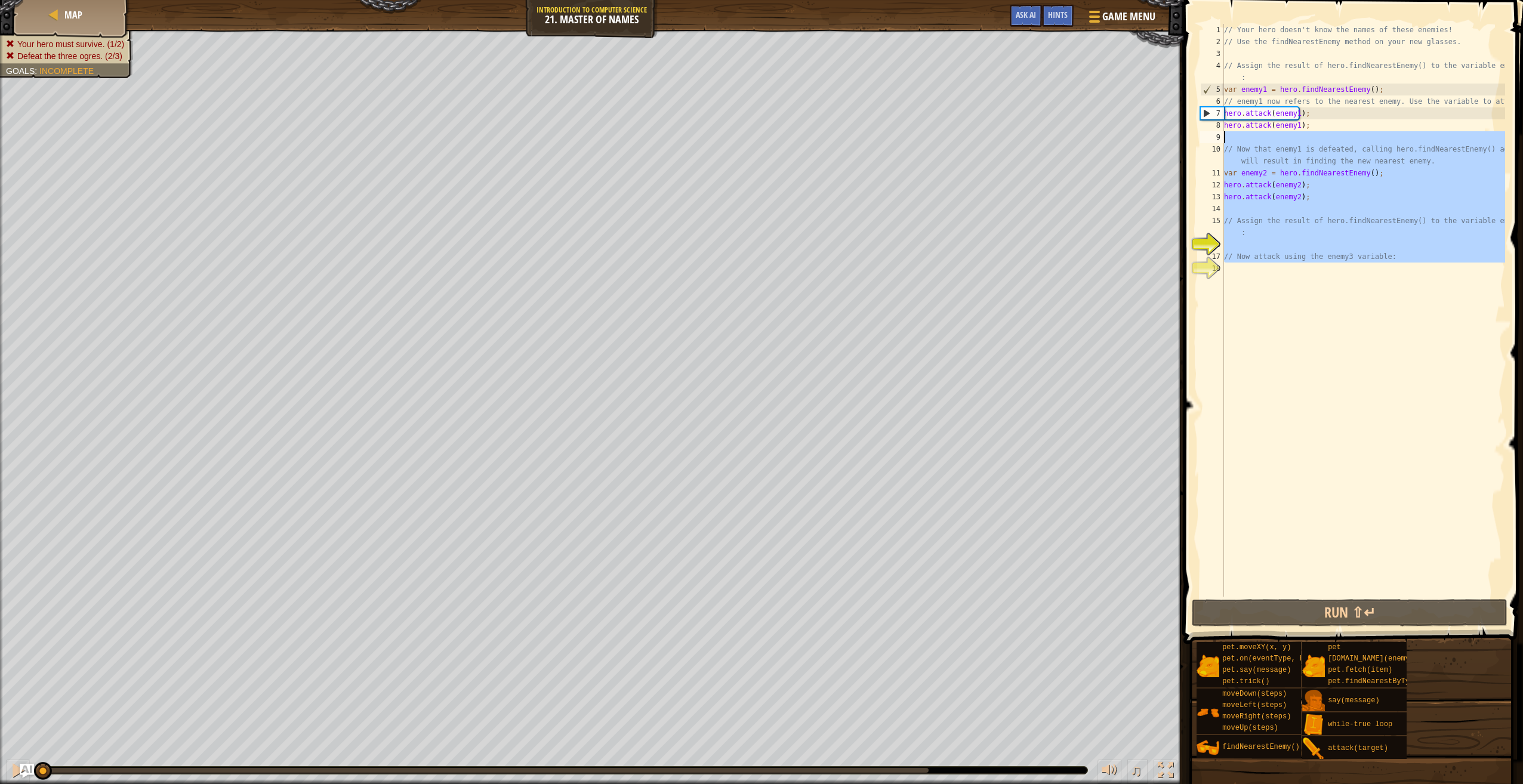
drag, startPoint x: 1251, startPoint y: 218, endPoint x: 1222, endPoint y: 136, distance: 87.0
click at [1222, 136] on div "1 2 3 4 5 6 7 8 9 10 11 12 13 14 15 16 17 18 // Your hero doesn't know the name…" at bounding box center [1351, 310] width 307 height 573
type textarea "// Now that enemy1 is defeated, calling hero.findNearestEnemy() again will resu…"
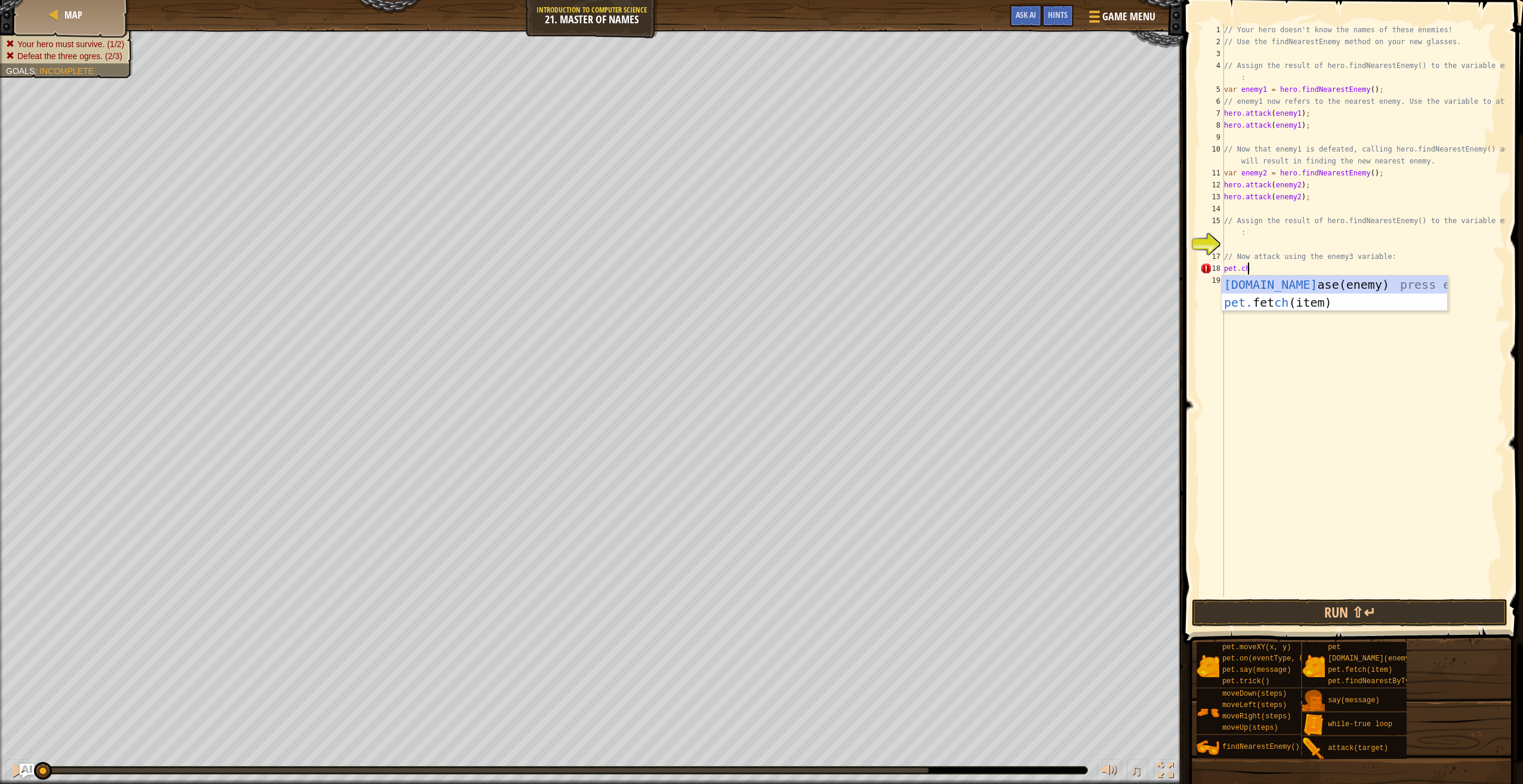
scroll to position [5, 1]
click at [1287, 281] on div "[DOMAIN_NAME] ase(enemy) press enter pet. fet ch (item) press enter" at bounding box center [1335, 311] width 226 height 71
type textarea "[DOMAIN_NAME](enemy3);"
click at [1277, 283] on div "// Your hero doesn't know the names of these enemies! // Use the findNearestEne…" at bounding box center [1364, 322] width 283 height 597
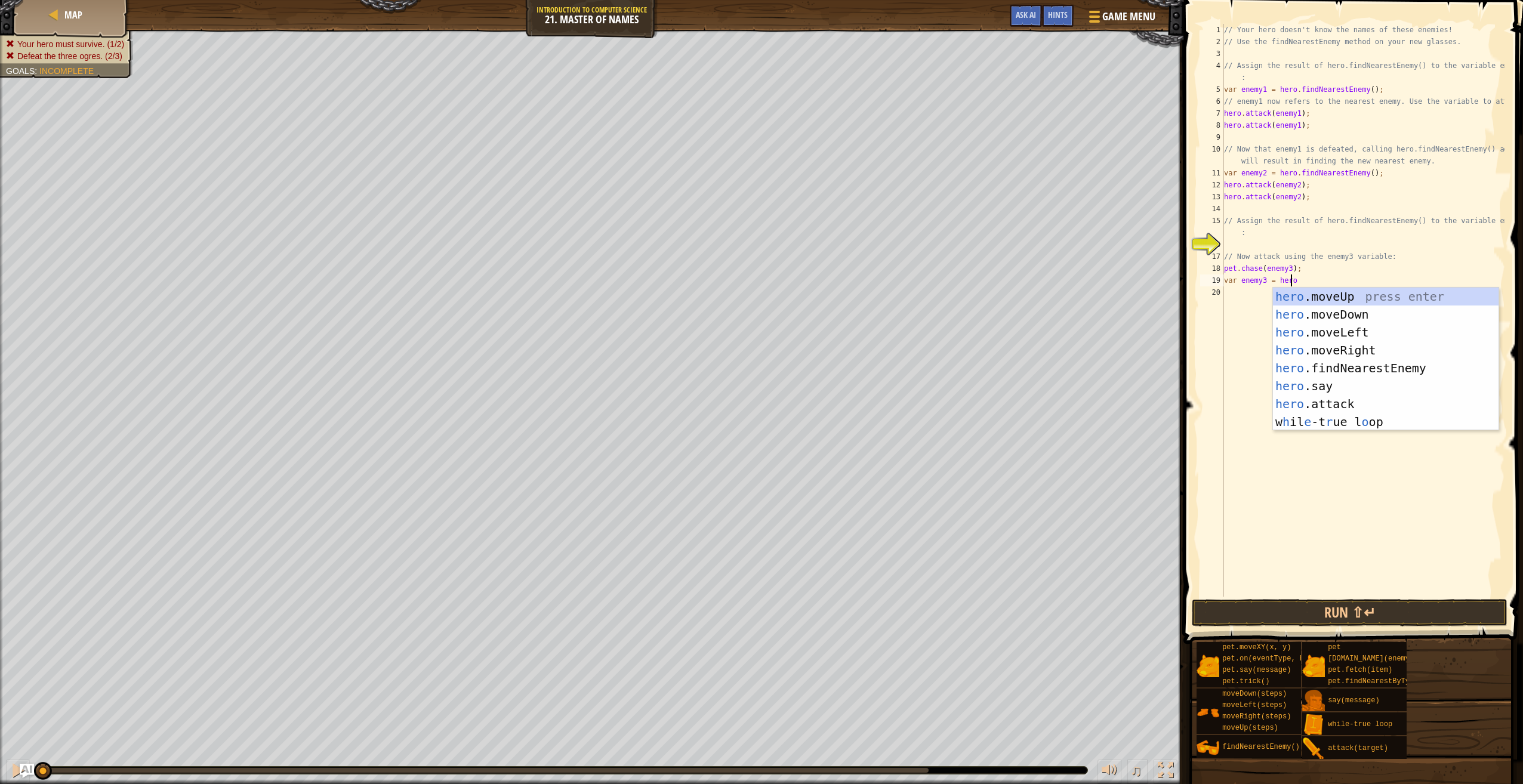
type textarea "var enemy3 = hero."
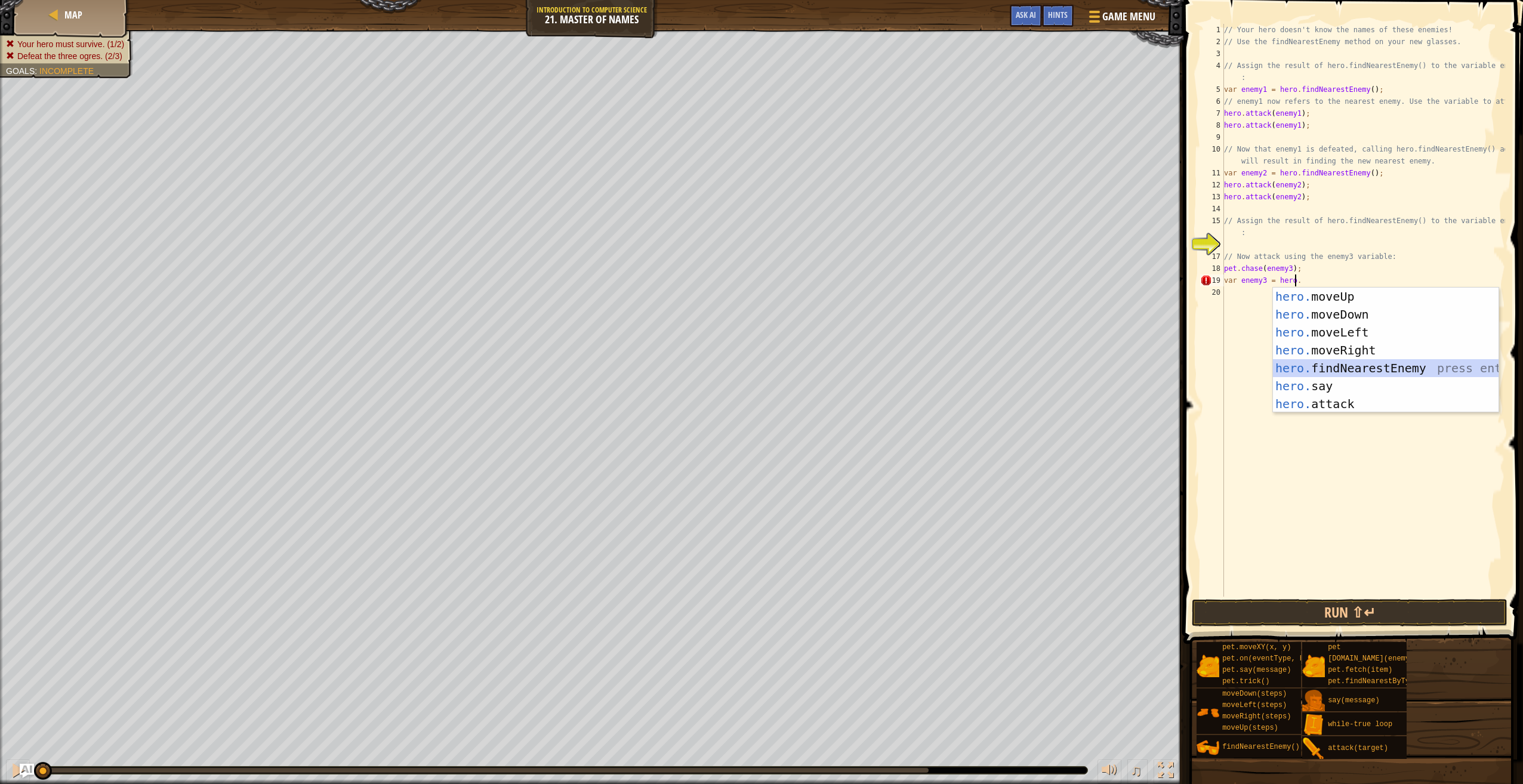
click at [1298, 366] on div "hero. moveUp press enter hero. moveDown press enter hero. moveLeft press enter …" at bounding box center [1386, 368] width 226 height 161
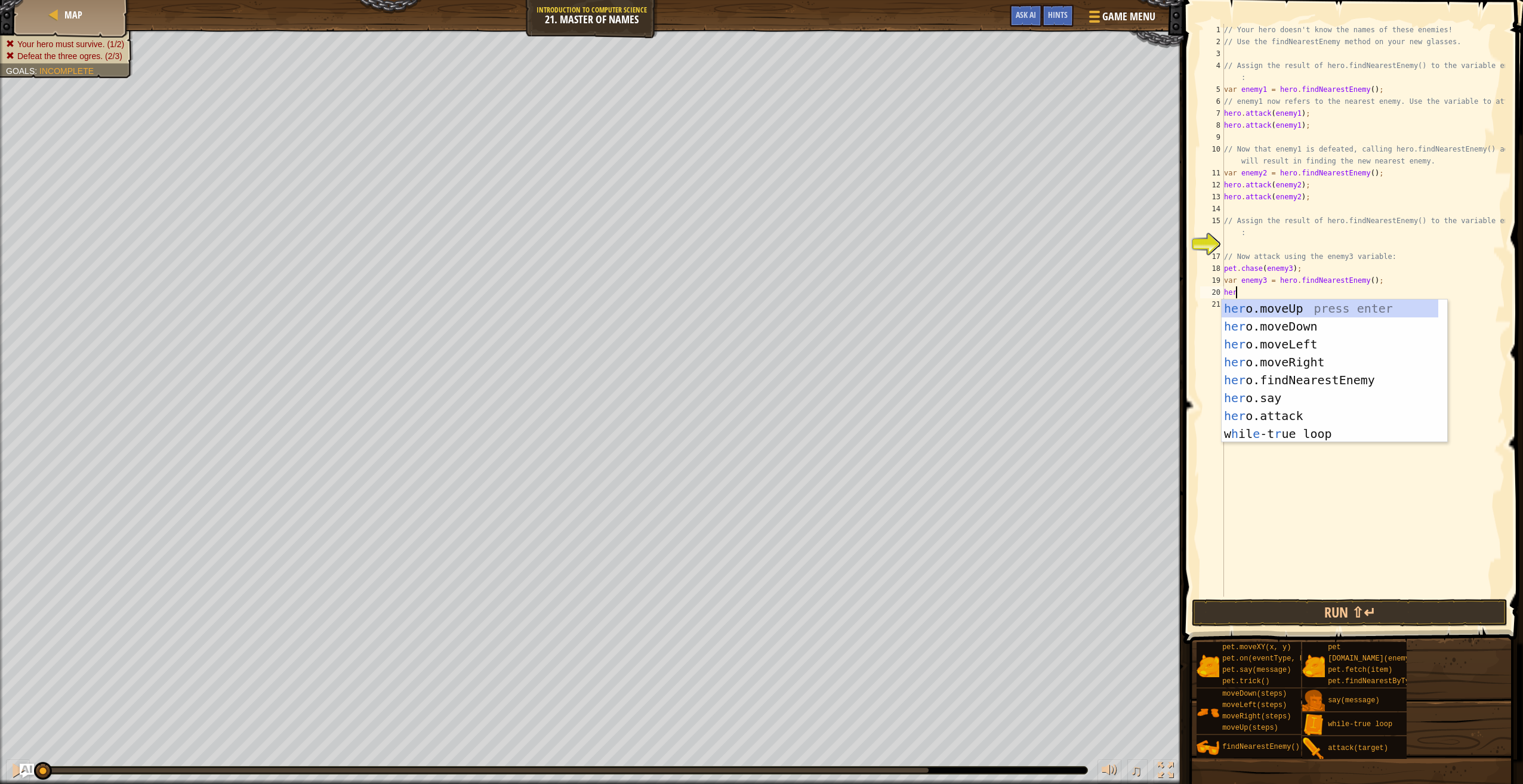
scroll to position [5, 0]
type textarea "hero"
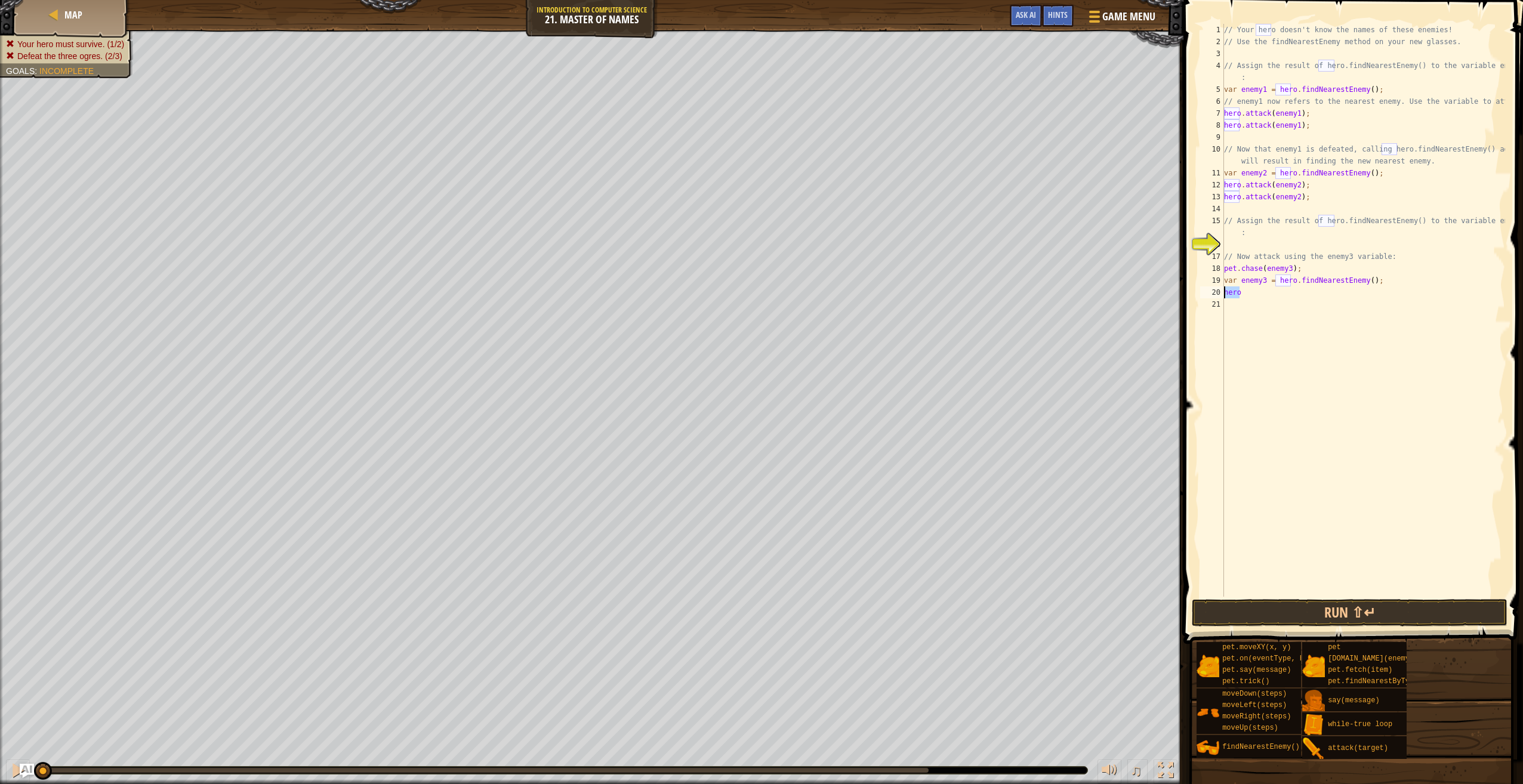
drag, startPoint x: 1264, startPoint y: 289, endPoint x: 1206, endPoint y: 296, distance: 58.4
click at [1206, 296] on div "hero 1 2 3 4 5 6 7 8 9 10 11 12 13 14 15 16 17 18 19 20 21 // Your hero doesn't…" at bounding box center [1351, 310] width 307 height 573
drag, startPoint x: 1305, startPoint y: 193, endPoint x: 1219, endPoint y: 189, distance: 86.1
click at [1219, 189] on div "1 2 3 4 5 6 7 8 9 10 11 12 13 14 15 16 17 18 19 20 21 // Your hero doesn't know…" at bounding box center [1351, 310] width 307 height 573
type textarea "hero.attack(enemy2); hero.attack(enemy2);"
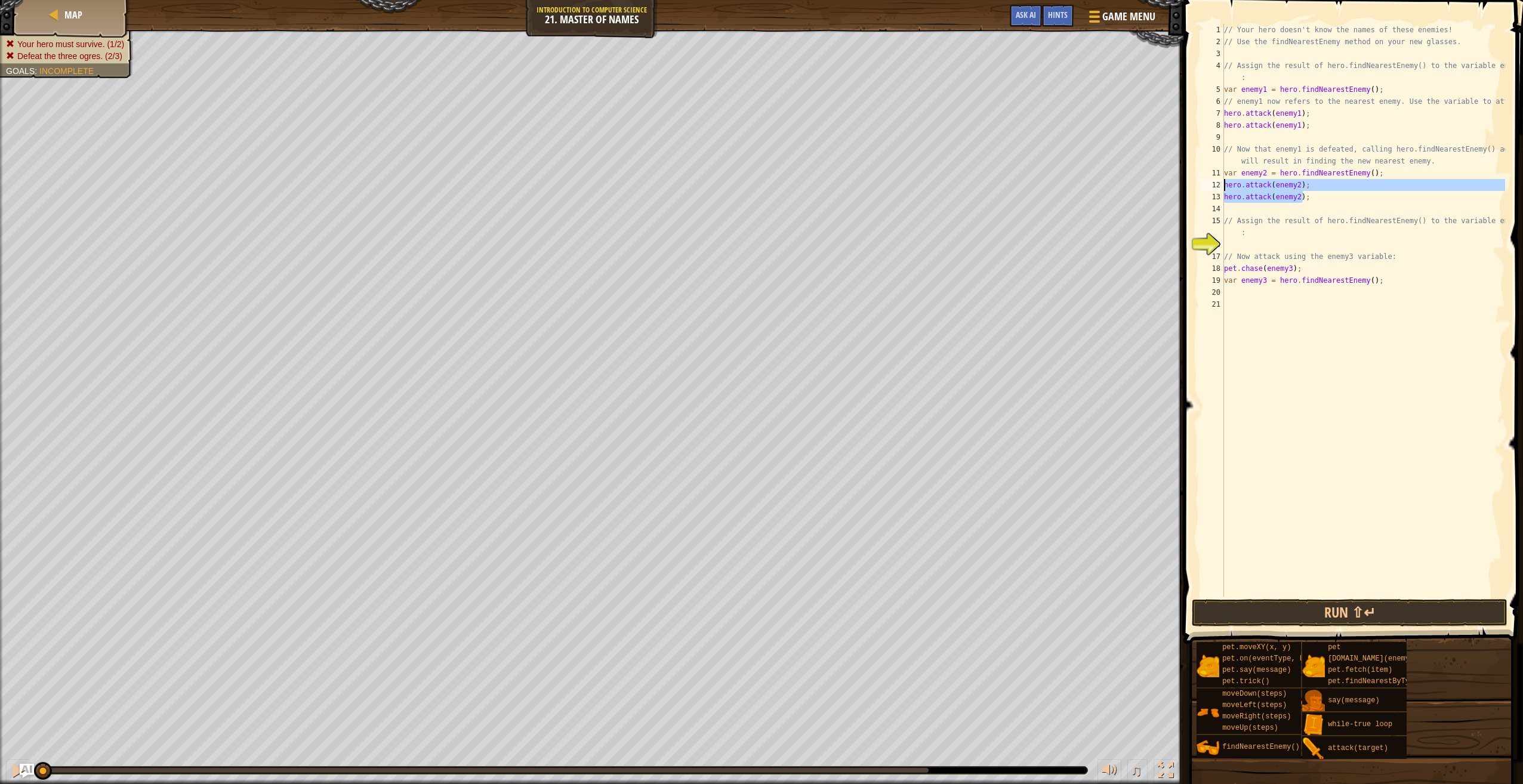
click at [1244, 296] on div "// Your hero doesn't know the names of these enemies! // Use the findNearestEne…" at bounding box center [1364, 322] width 283 height 597
paste textarea "hero.attack(enemy2);"
click at [1404, 616] on button "Run ⇧↵" at bounding box center [1350, 612] width 316 height 27
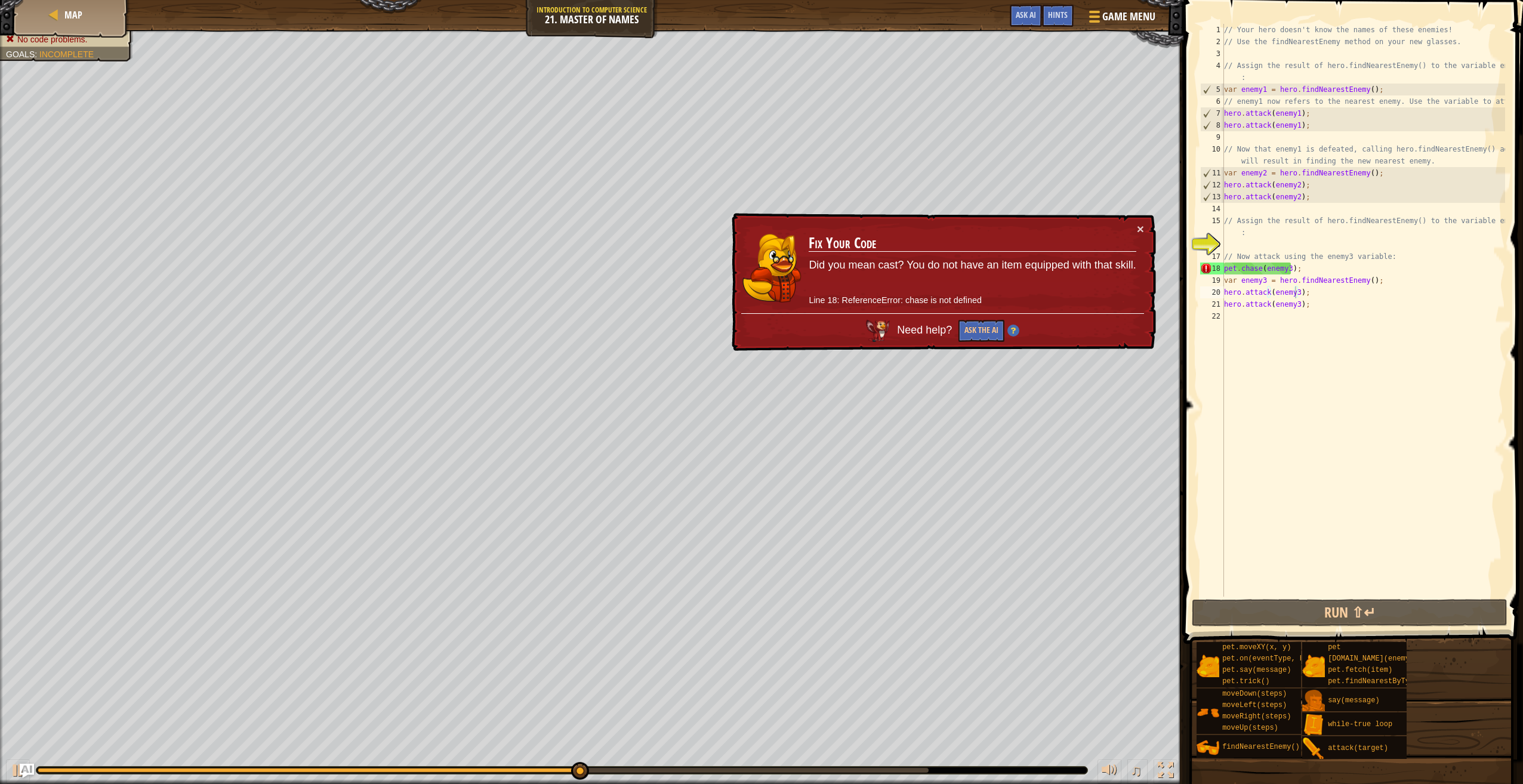
click at [1144, 225] on div "× Fix Your Code Did you mean cast? You do not have an item equipped with that s…" at bounding box center [942, 282] width 427 height 138
click at [1135, 223] on td "Fix Your Code Did you mean cast? You do not have an item equipped with that ski…" at bounding box center [972, 267] width 328 height 91
click at [1139, 230] on button "×" at bounding box center [1140, 229] width 7 height 12
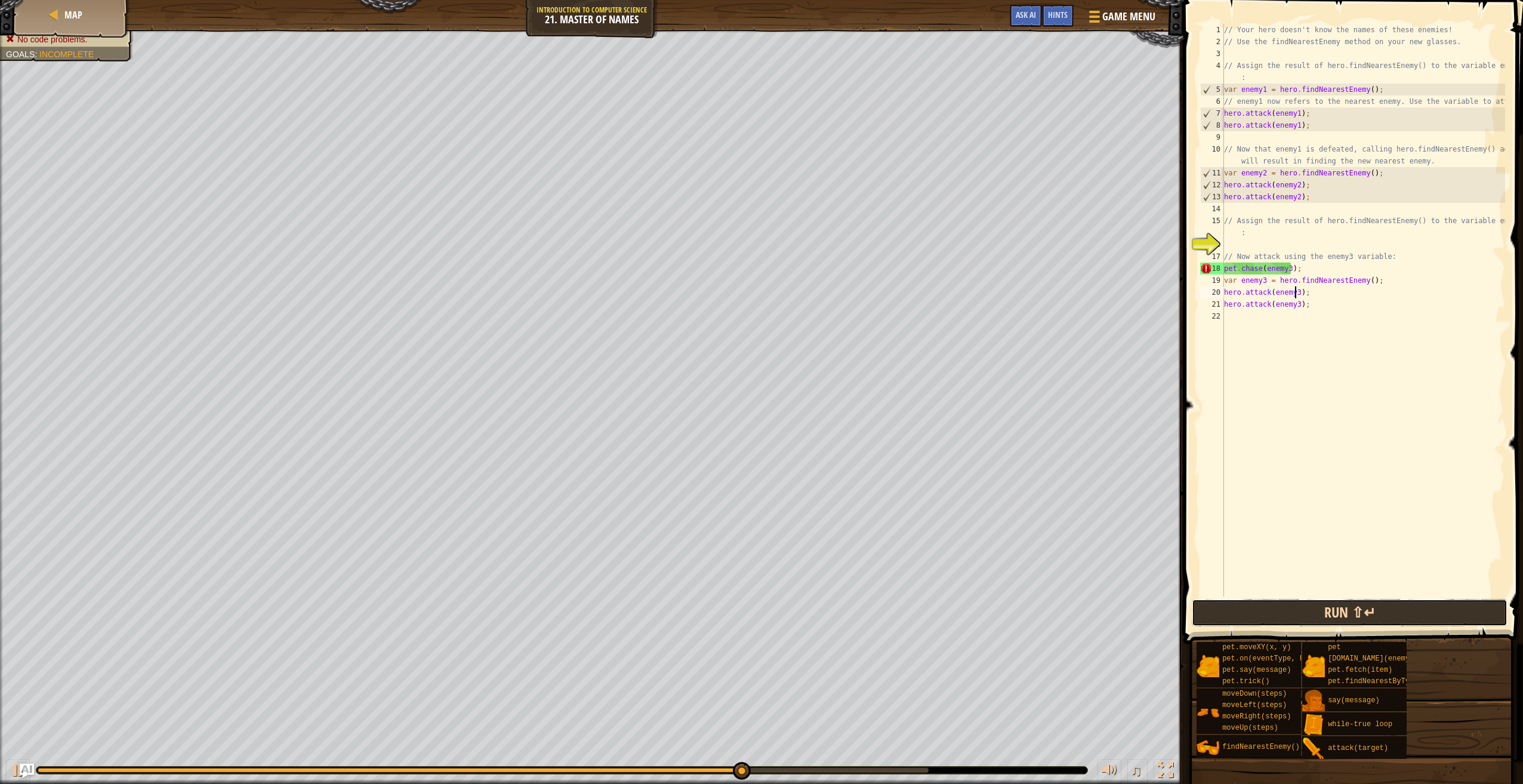
drag, startPoint x: 1350, startPoint y: 615, endPoint x: 1343, endPoint y: 614, distance: 7.1
click at [1349, 615] on button "Run ⇧↵" at bounding box center [1350, 612] width 316 height 27
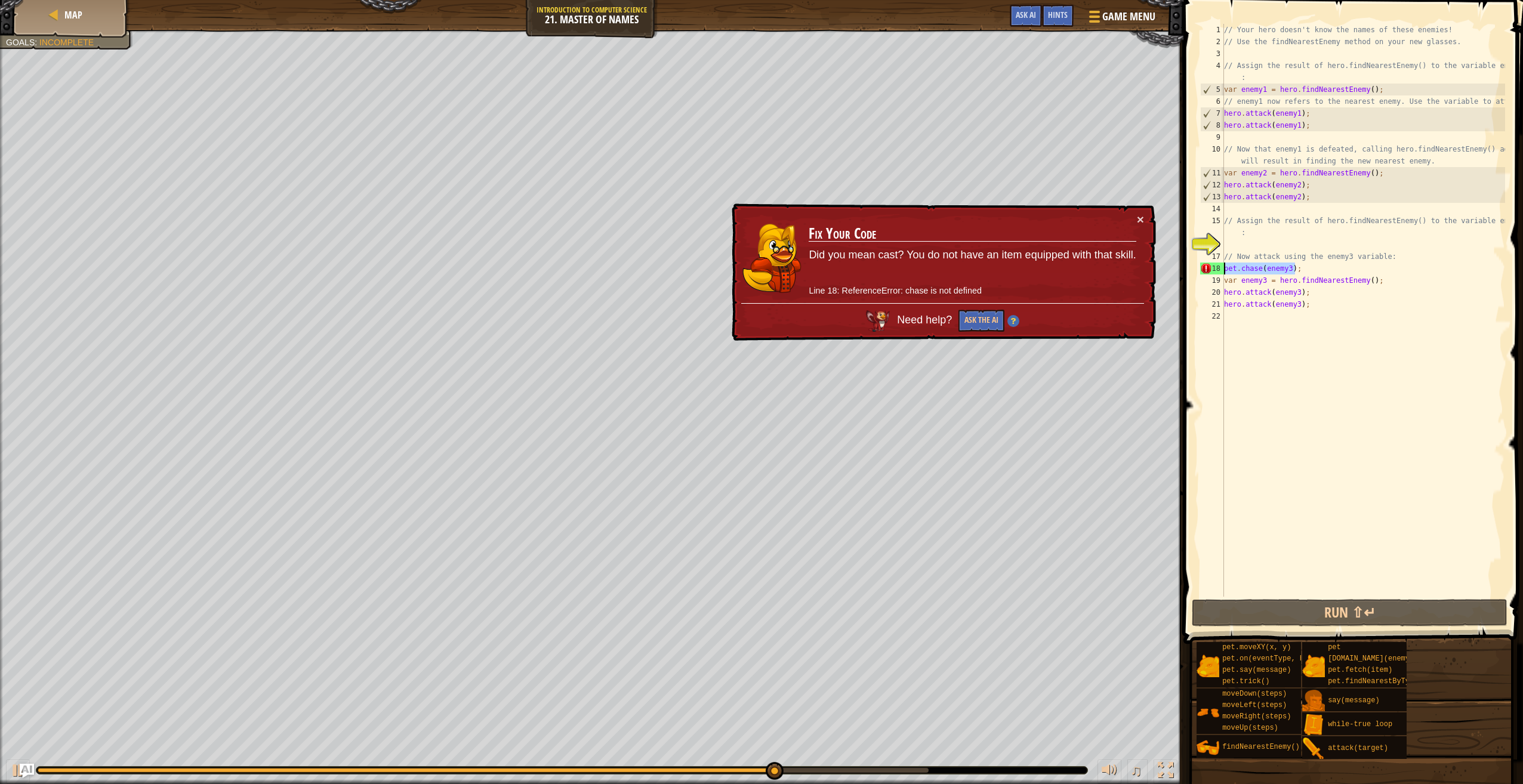
drag, startPoint x: 1309, startPoint y: 270, endPoint x: 1207, endPoint y: 266, distance: 102.1
click at [1207, 266] on div "hero.attack(enemy3); 1 2 3 4 5 6 7 8 9 10 11 12 13 14 15 16 17 18 19 20 21 22 /…" at bounding box center [1351, 310] width 307 height 573
type textarea "[DOMAIN_NAME](enemy3);"
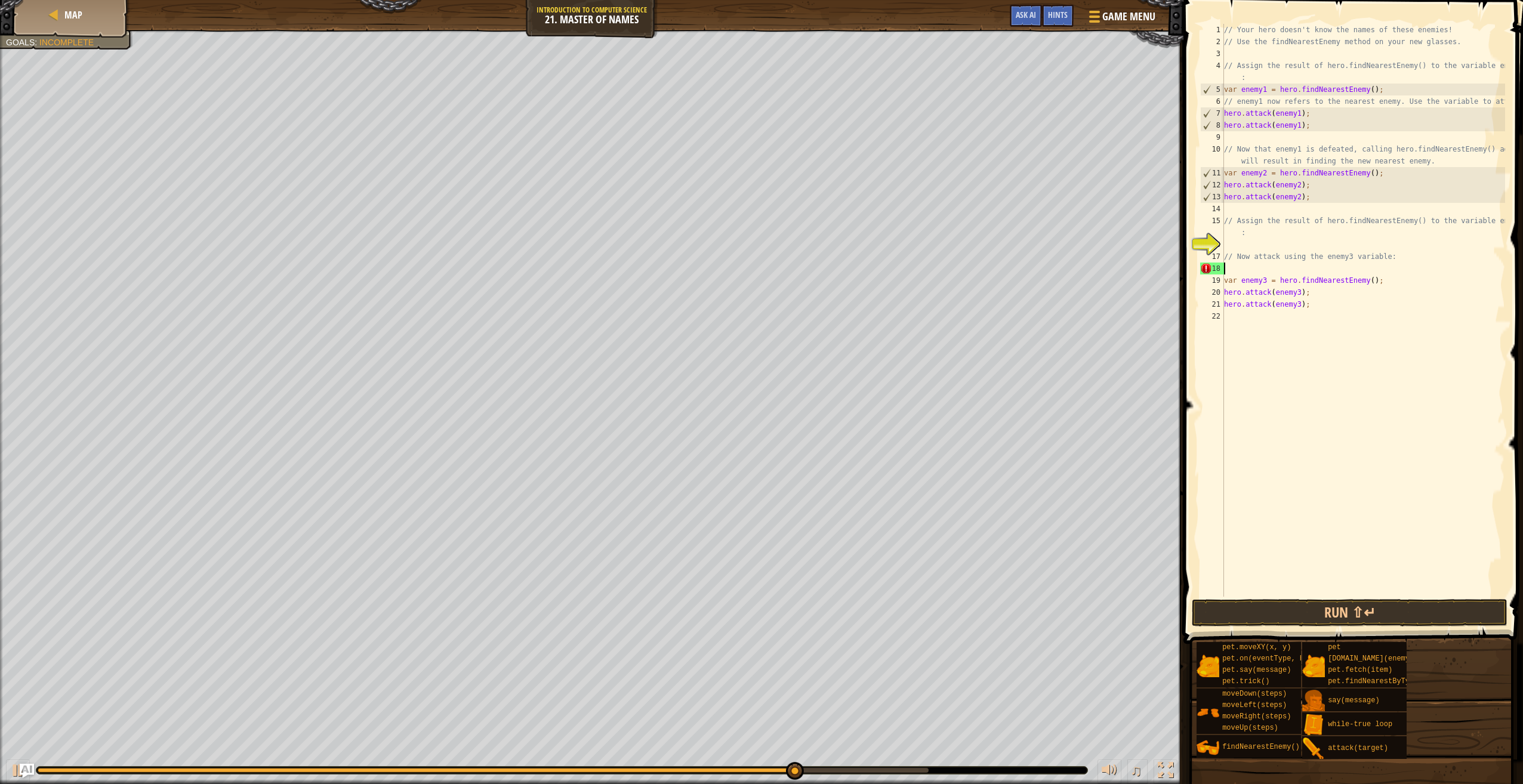
scroll to position [5, 0]
click at [1241, 617] on button "Run ⇧↵" at bounding box center [1350, 612] width 316 height 27
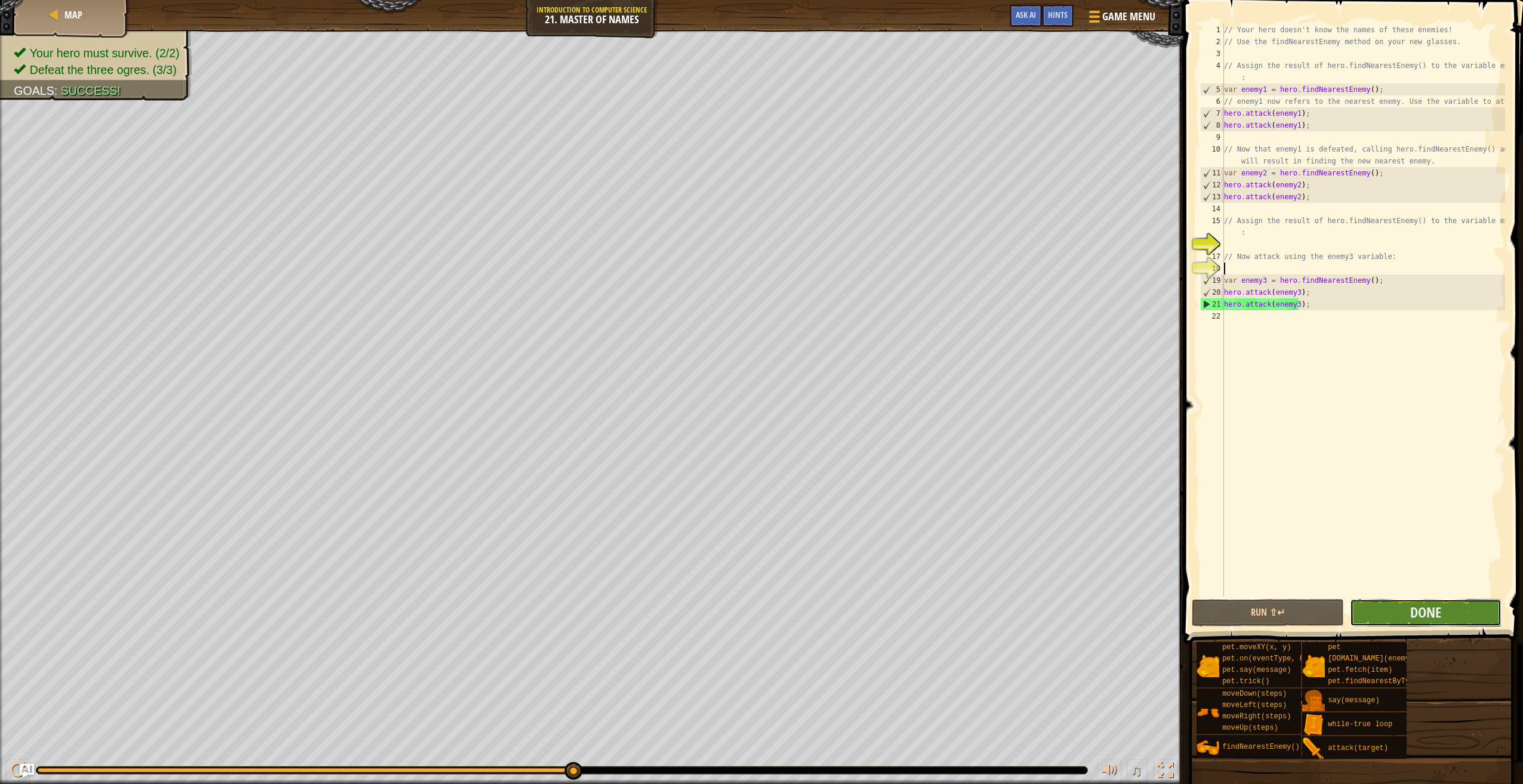
click at [1420, 621] on button "Done" at bounding box center [1426, 612] width 152 height 27
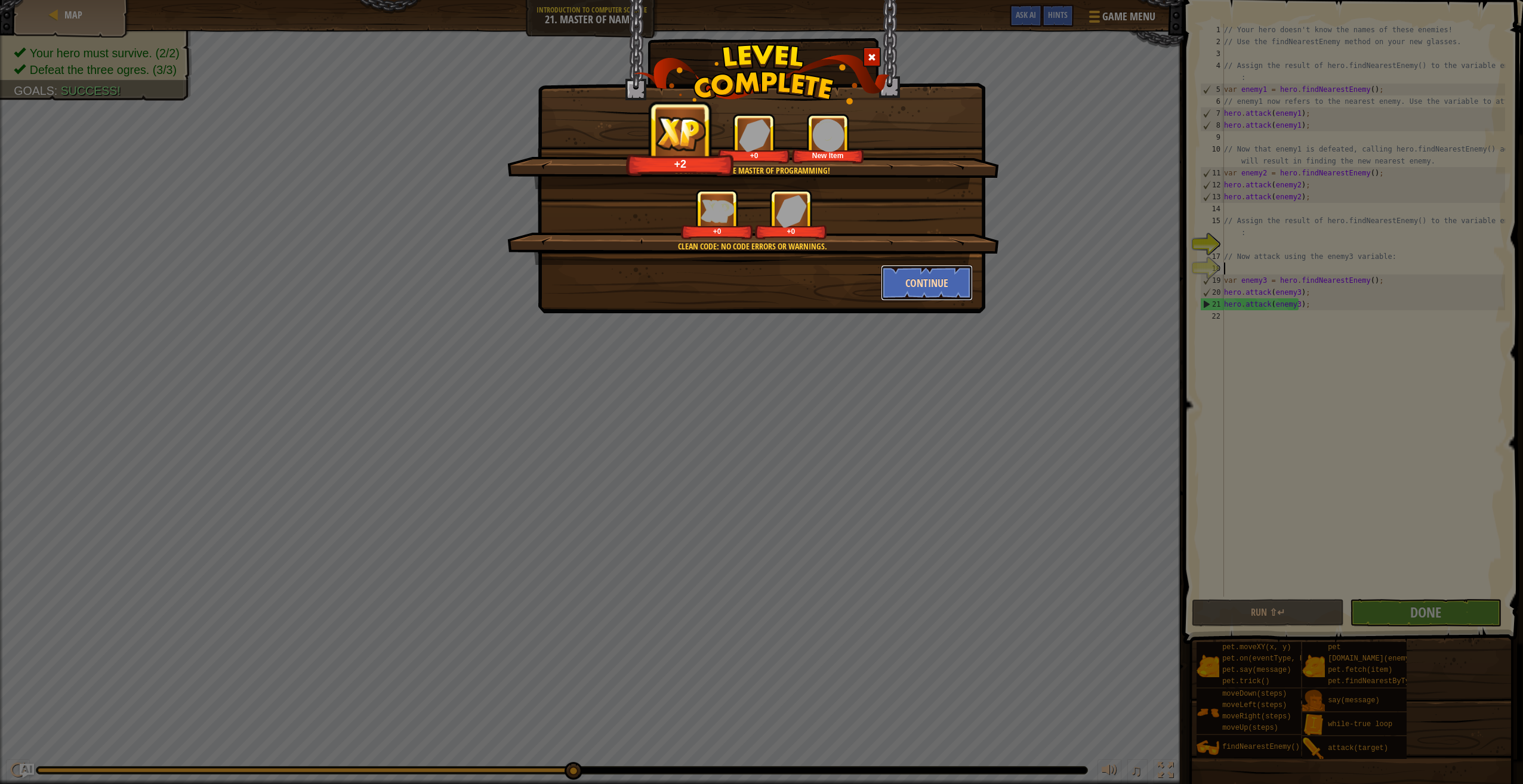
click at [930, 277] on button "Continue" at bounding box center [927, 282] width 93 height 36
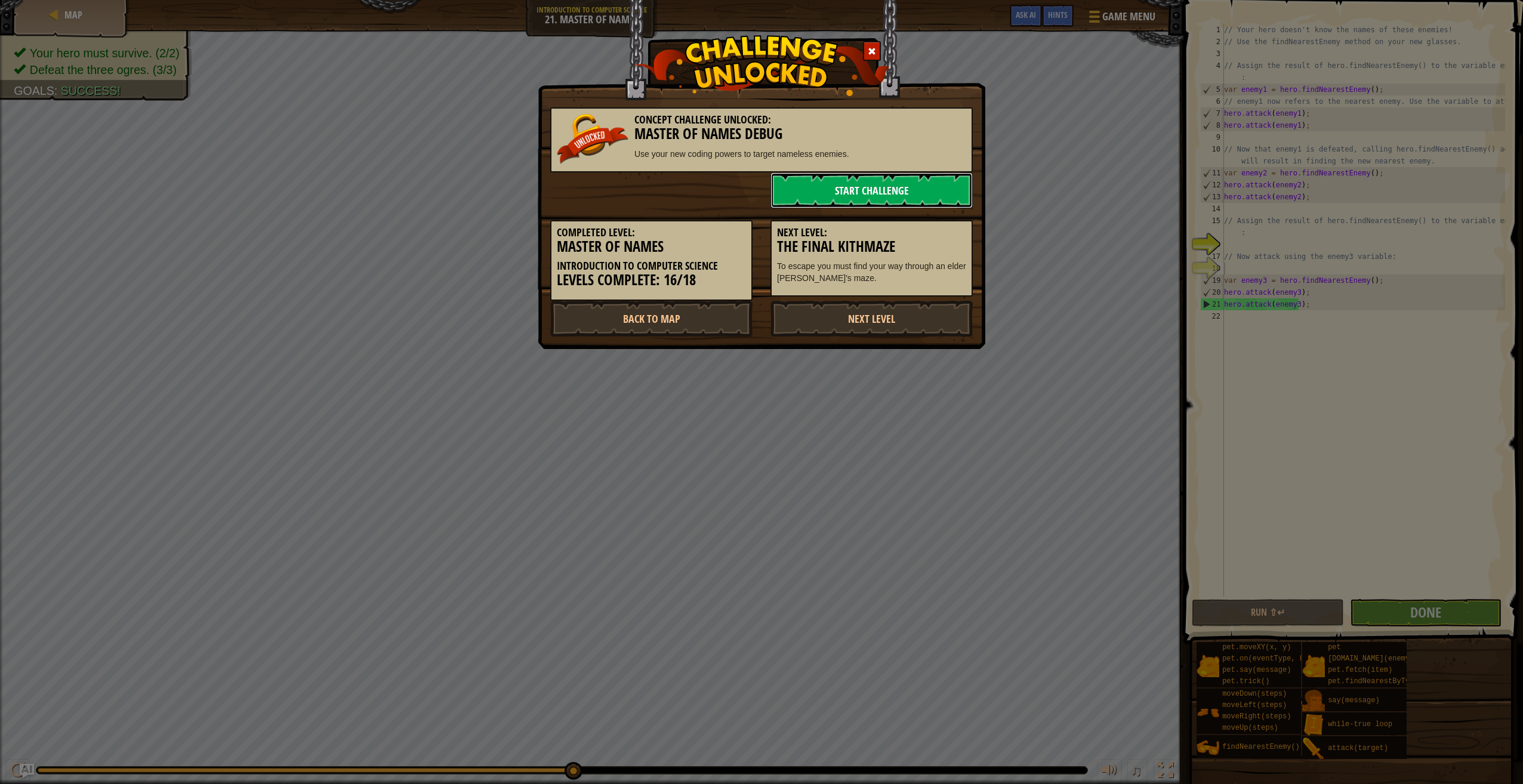
click at [856, 186] on link "Start Challenge" at bounding box center [871, 190] width 202 height 36
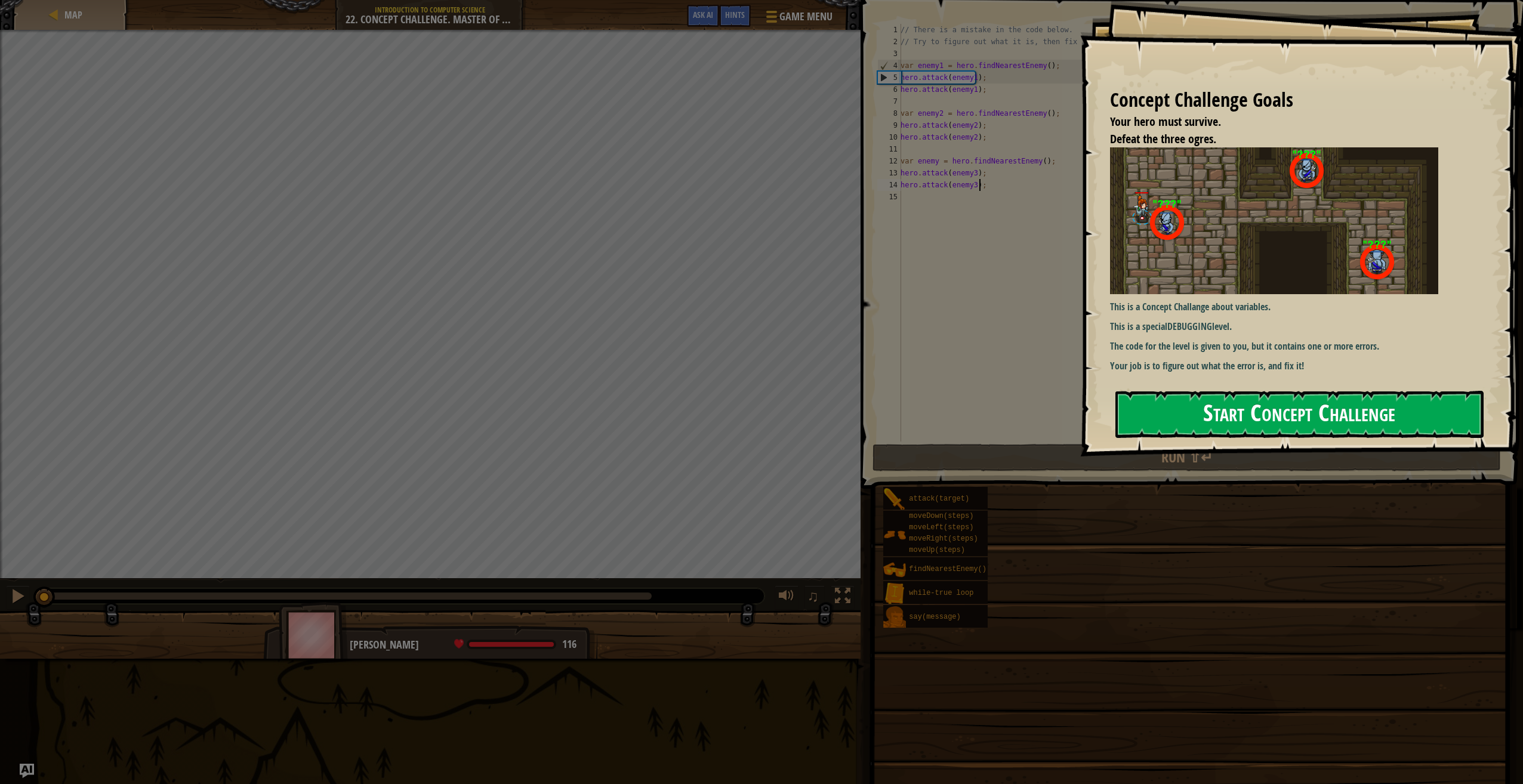
click at [1170, 394] on button "Start Concept Challenge" at bounding box center [1299, 414] width 368 height 47
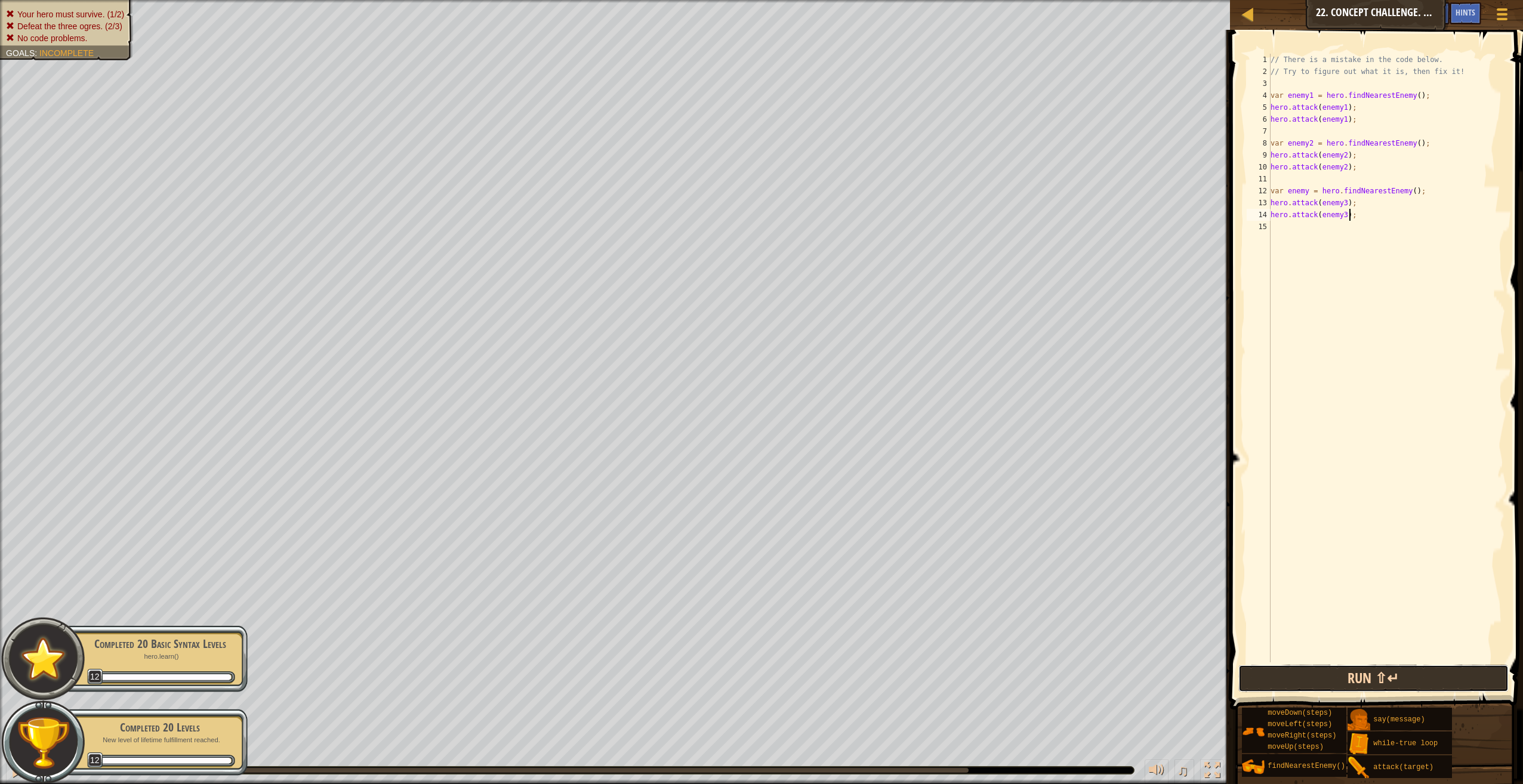
click at [1356, 684] on button "Run ⇧↵" at bounding box center [1373, 679] width 270 height 27
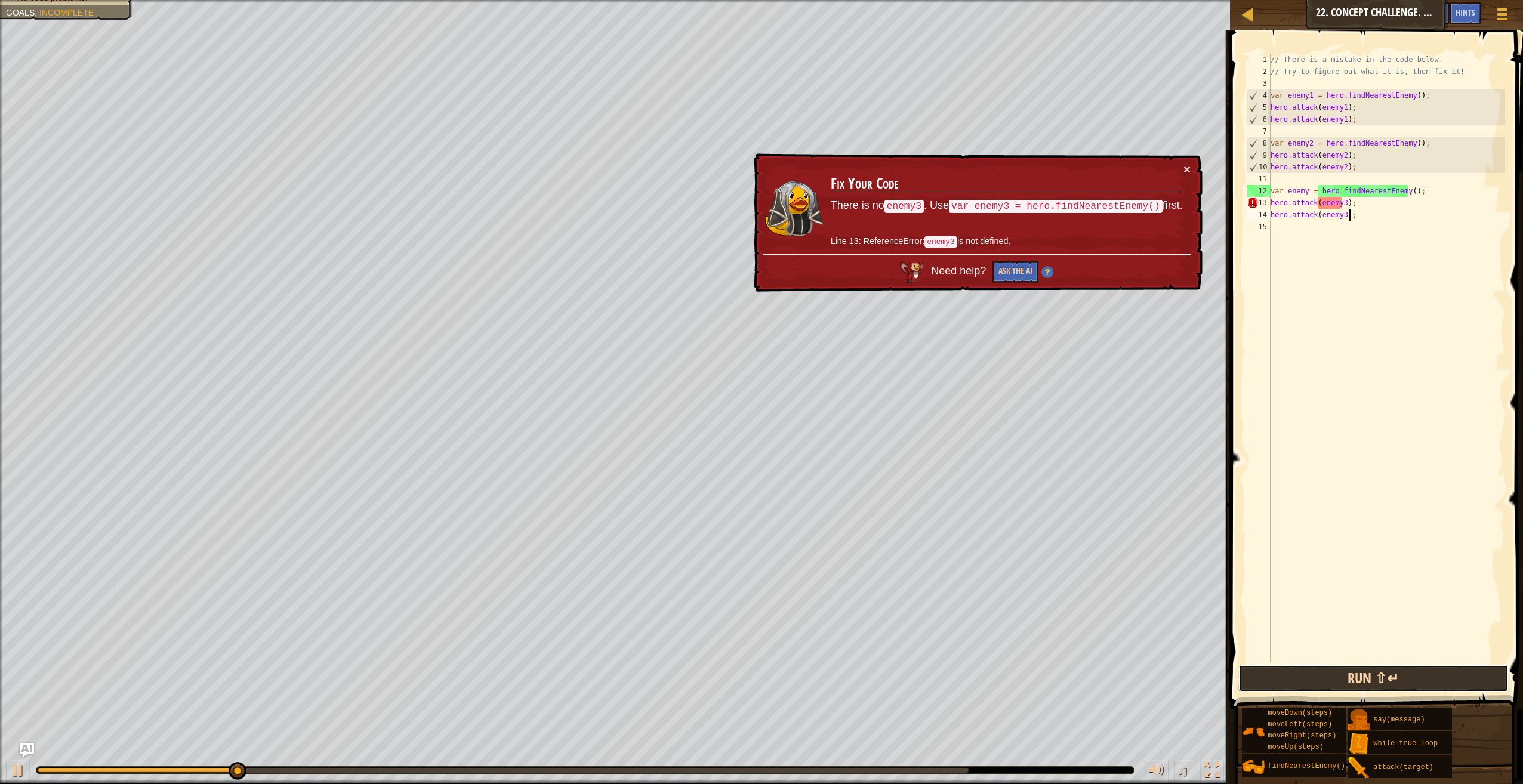
click at [1356, 684] on button "Run ⇧↵" at bounding box center [1373, 679] width 270 height 27
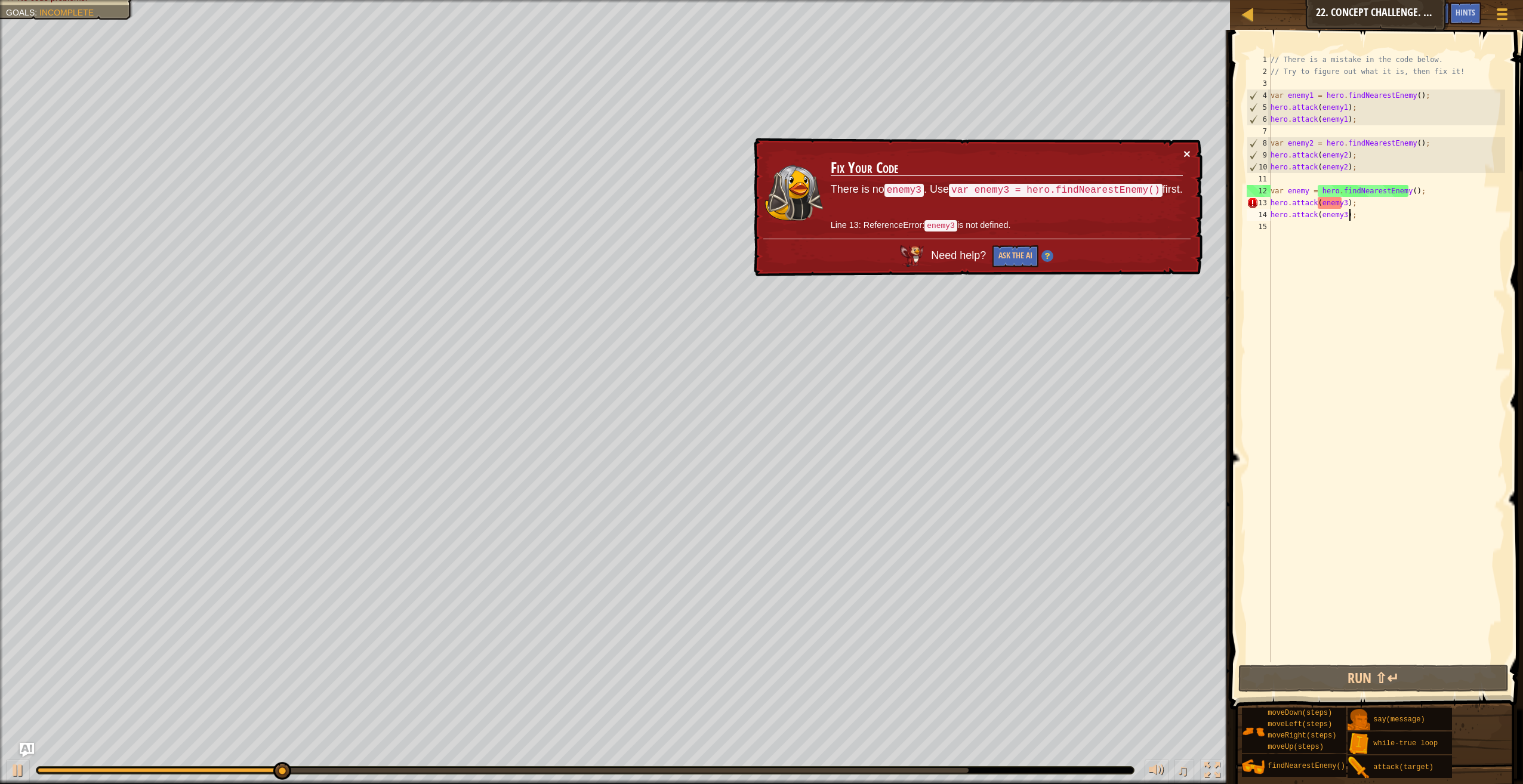
click at [1187, 152] on button "×" at bounding box center [1187, 154] width 7 height 12
drag, startPoint x: 1359, startPoint y: 222, endPoint x: 1264, endPoint y: 204, distance: 96.7
click at [1264, 204] on div "hero.attack(enemy3); 1 2 3 4 5 6 7 8 9 10 11 12 13 14 15 // There is a mistake …" at bounding box center [1375, 358] width 261 height 608
type textarea "hero.attack(enemy3); hero.attack(enemy3);"
click at [1340, 238] on div "// There is a mistake in the code below. // Try to figure out what it is, then …" at bounding box center [1387, 358] width 237 height 608
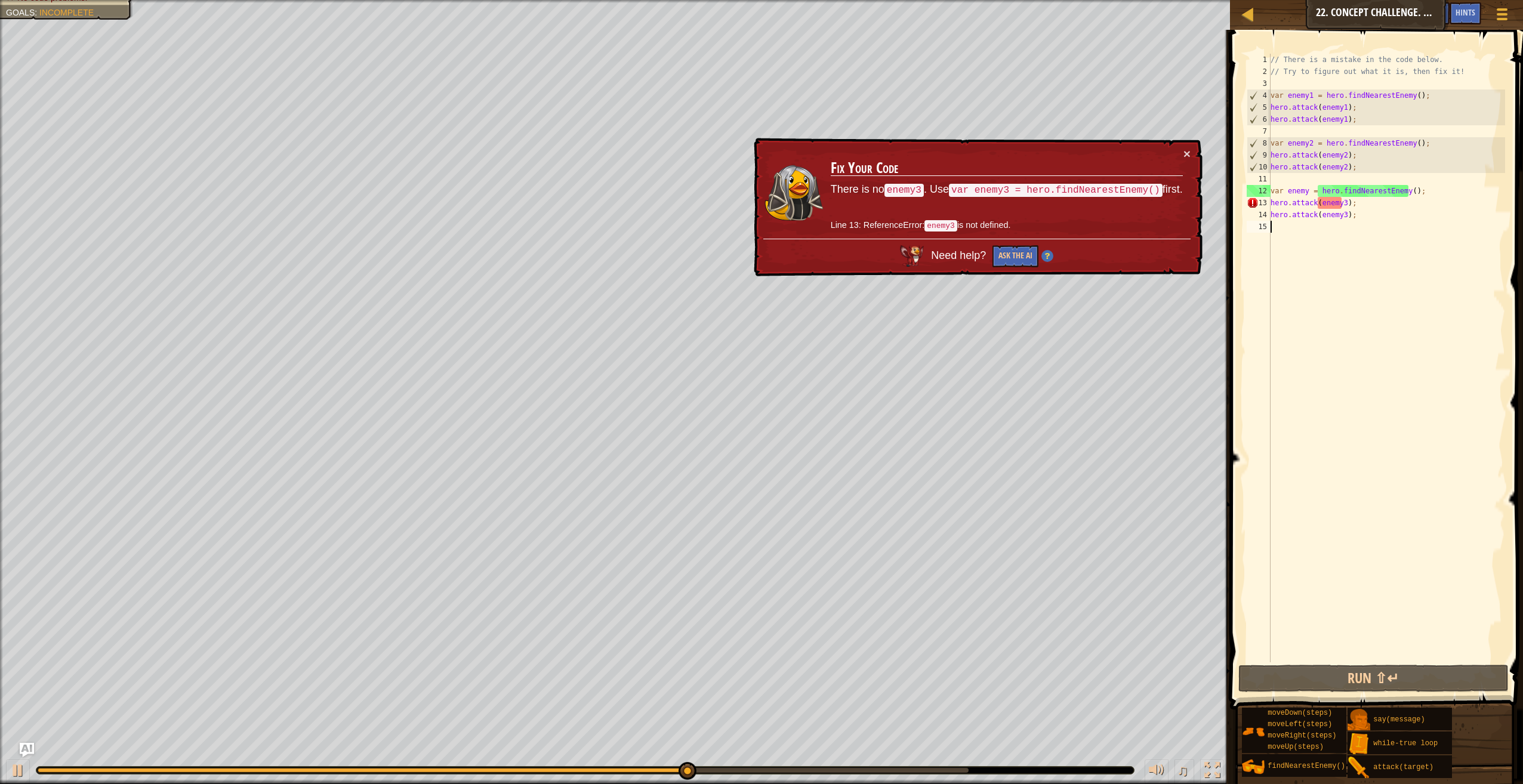
click at [1304, 190] on div "// There is a mistake in the code below. // Try to figure out what it is, then …" at bounding box center [1387, 370] width 237 height 632
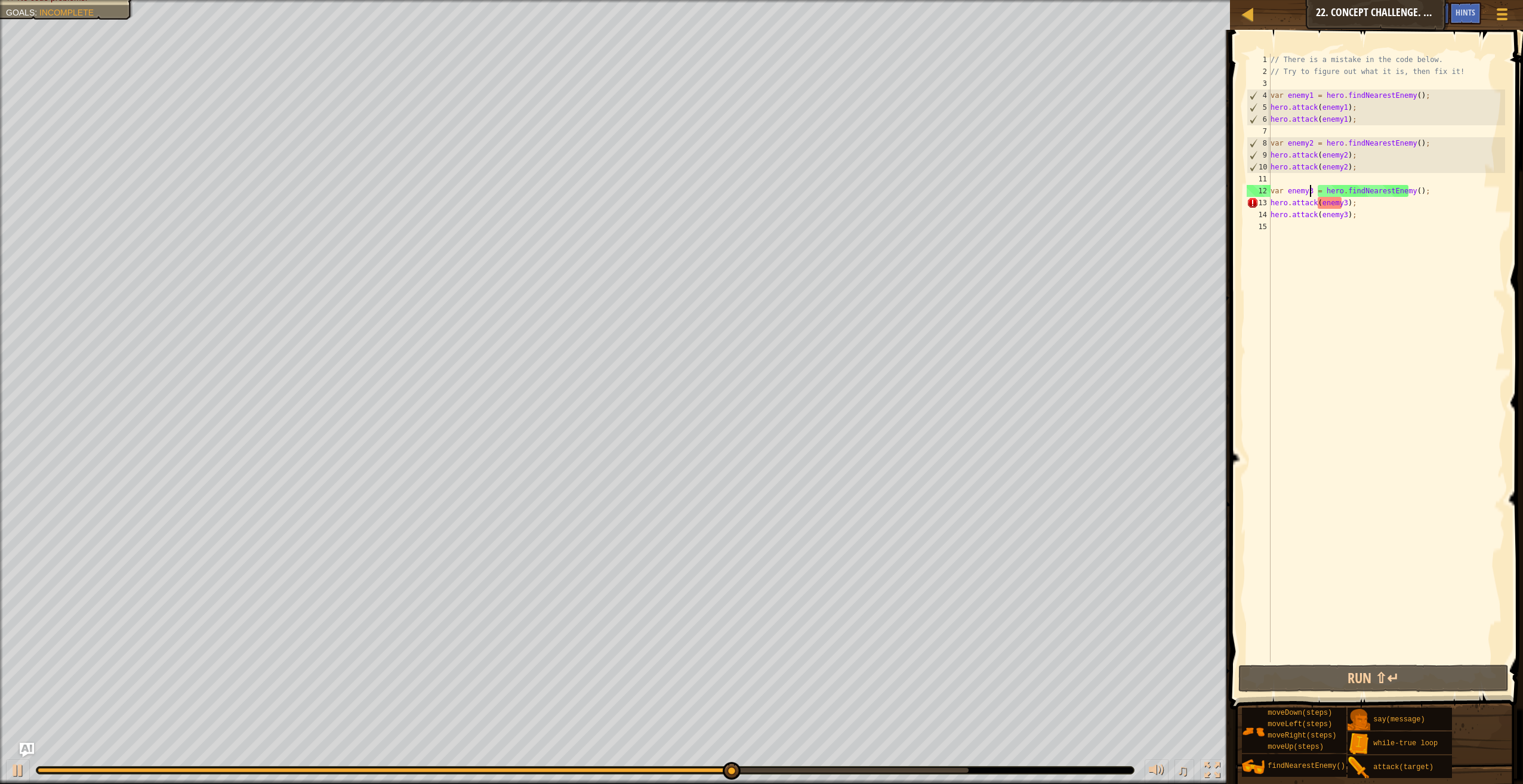
scroll to position [5, 3]
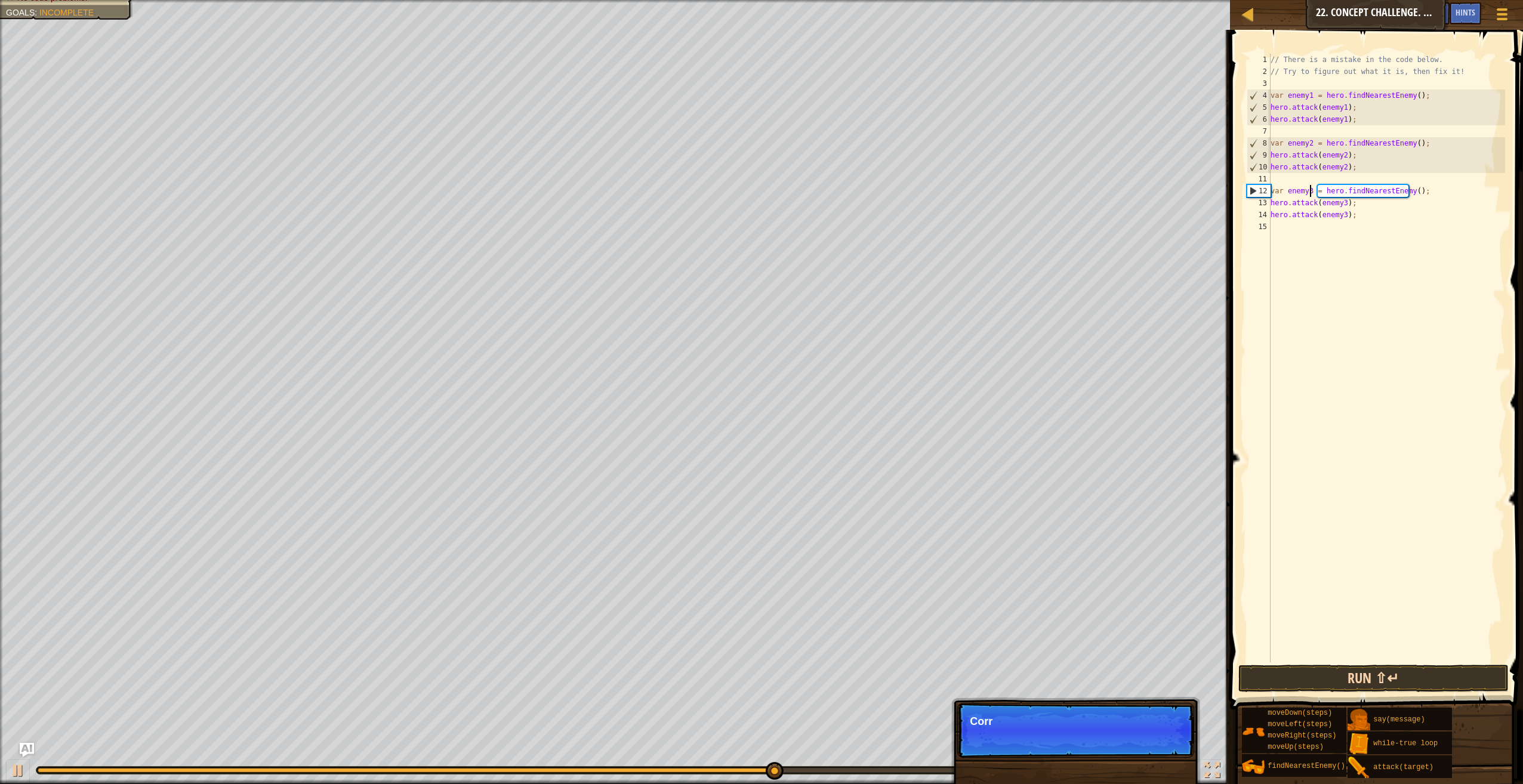
type textarea "var enemy3 = hero.findNearestEnemy();"
click at [1275, 672] on button "Run ⇧↵" at bounding box center [1373, 679] width 270 height 27
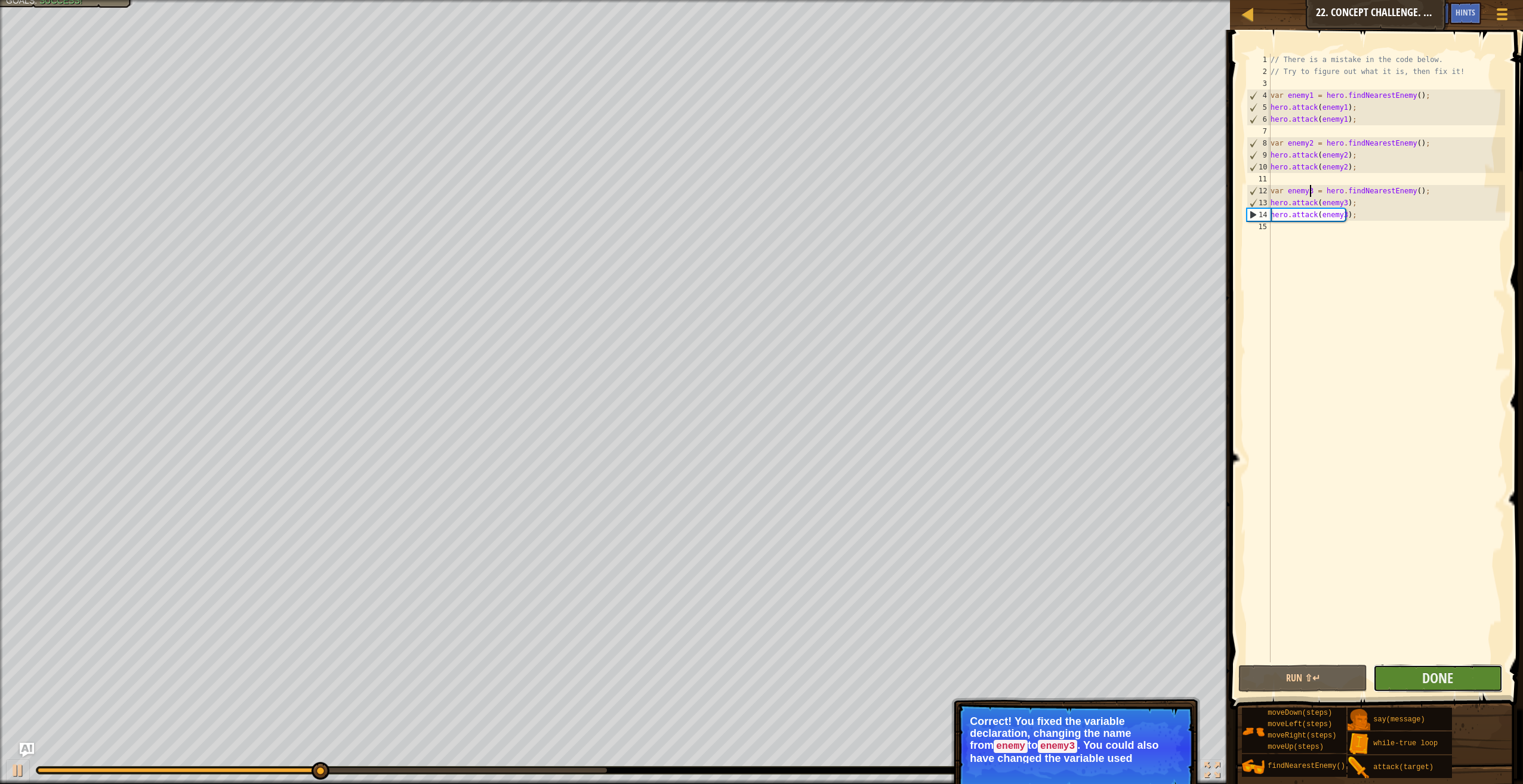
click at [1422, 675] on button "Done" at bounding box center [1437, 679] width 129 height 27
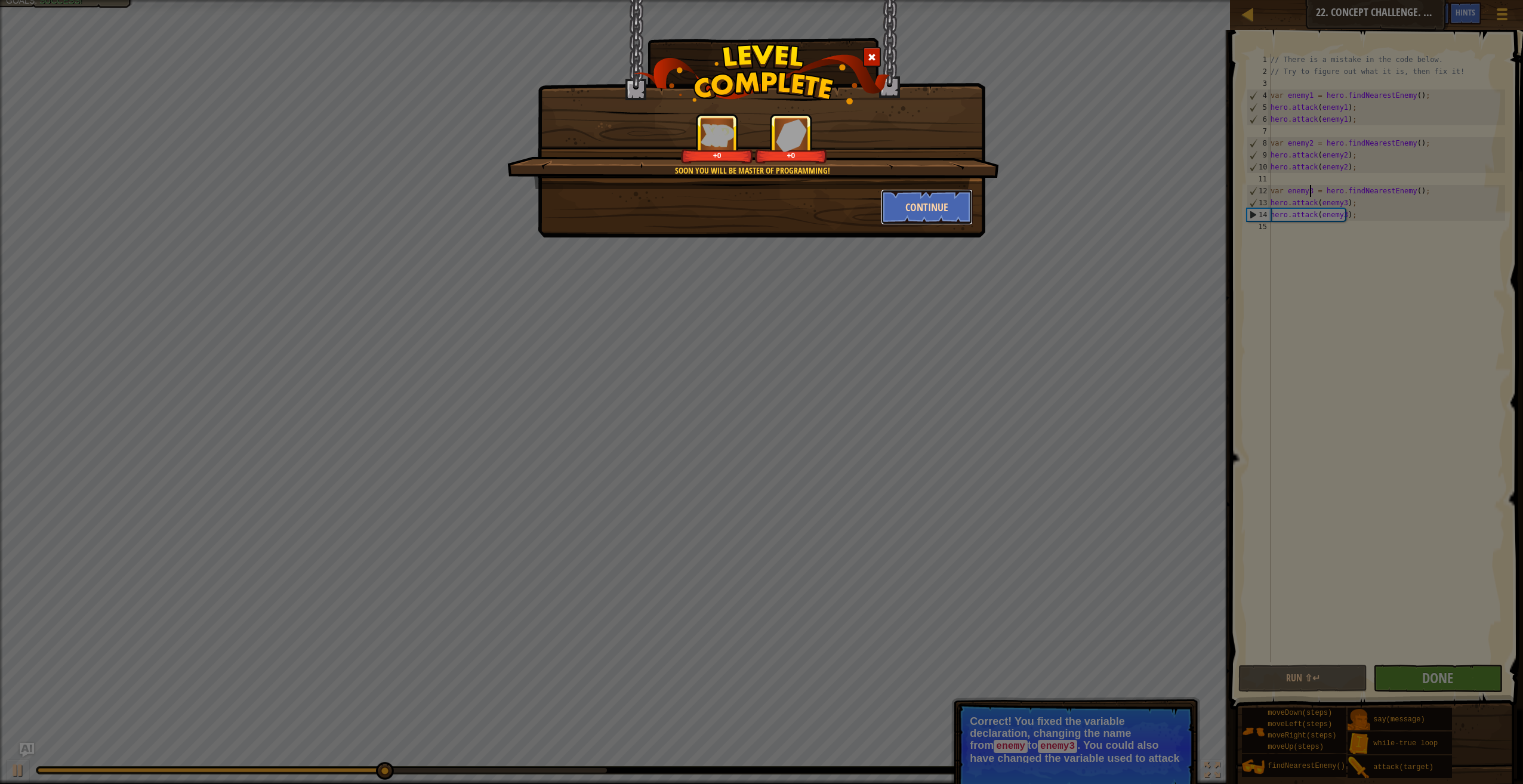
click at [925, 204] on button "Continue" at bounding box center [927, 207] width 93 height 36
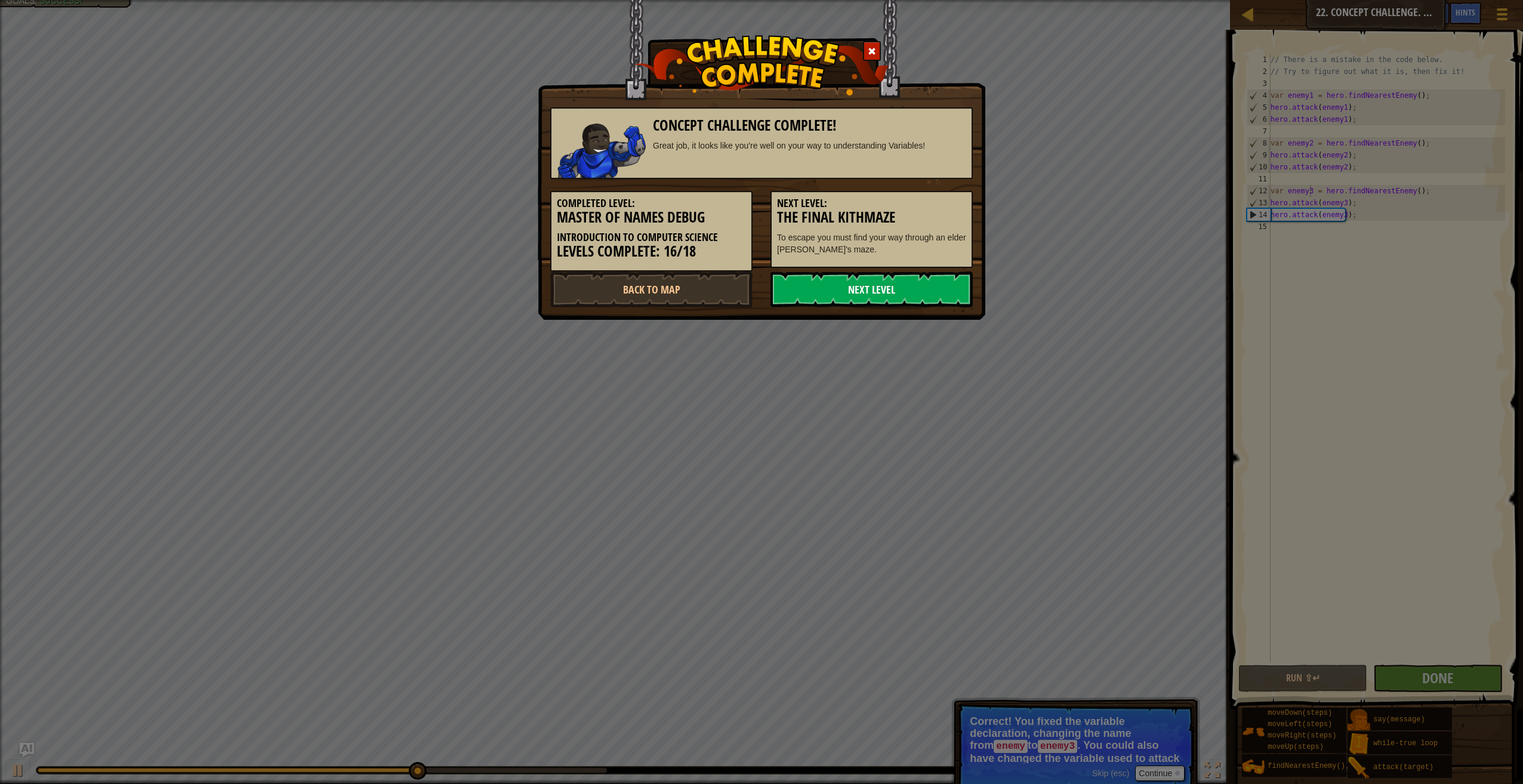
click at [935, 291] on link "Next Level" at bounding box center [871, 289] width 202 height 36
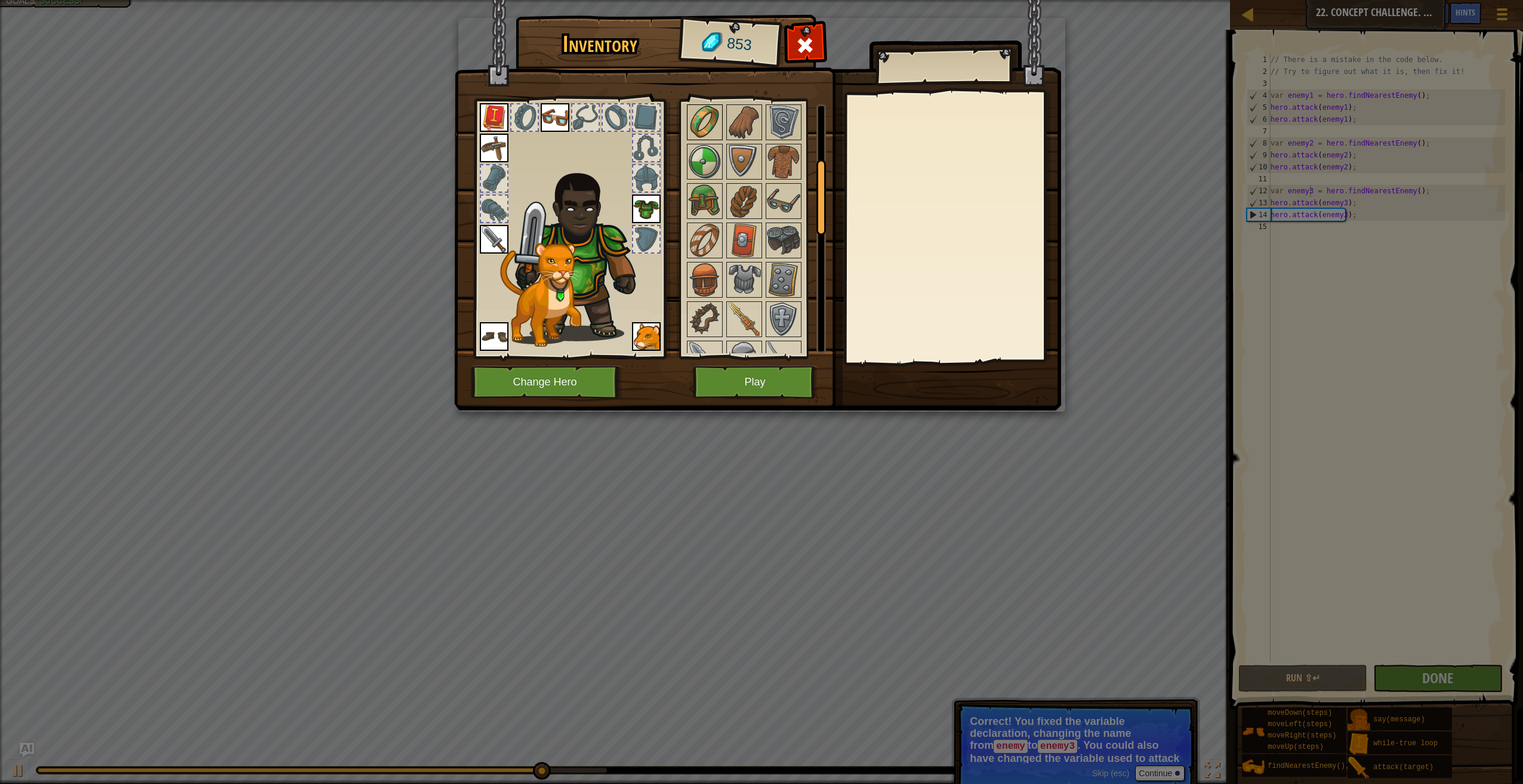
scroll to position [0, 0]
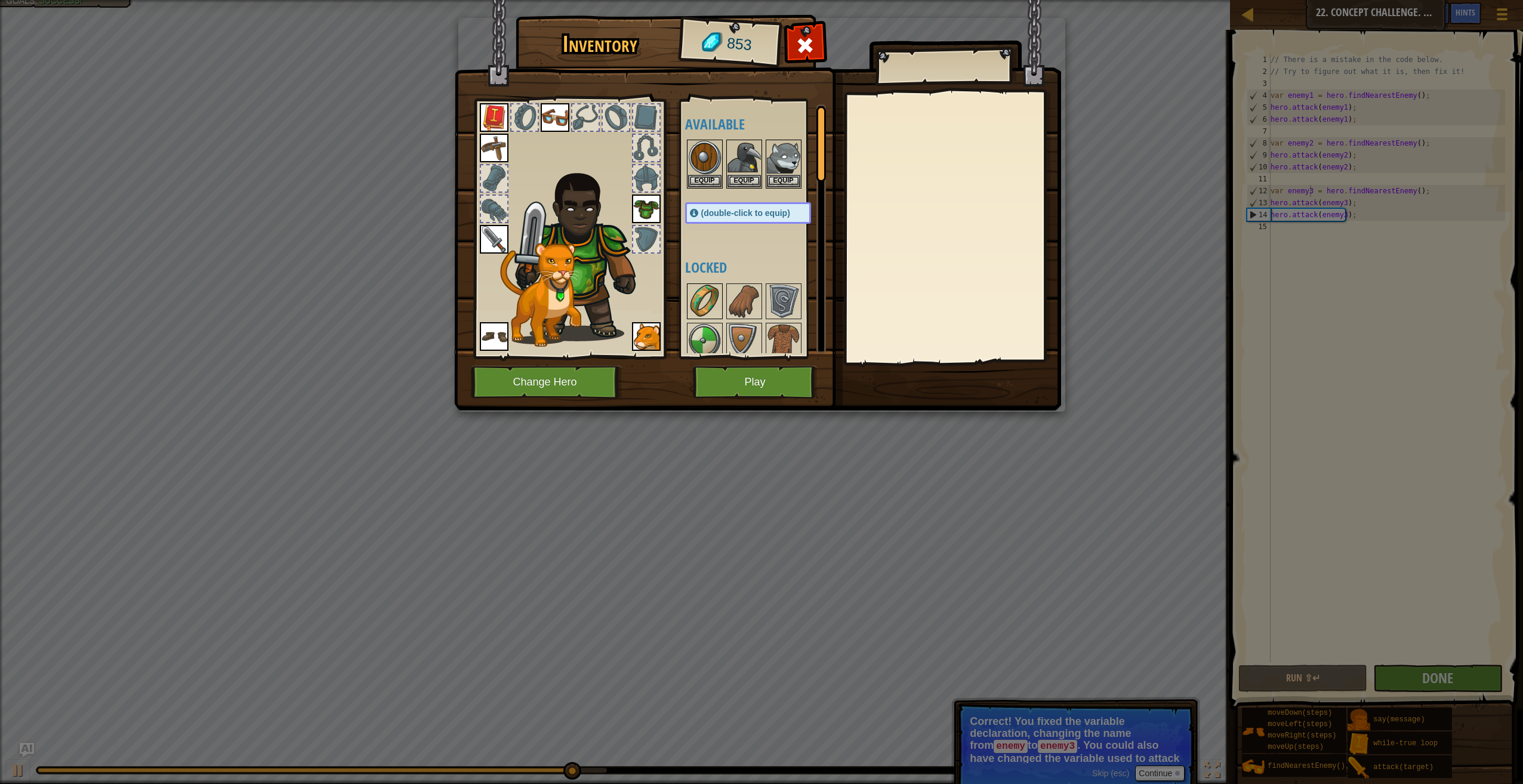
click at [710, 292] on img at bounding box center [705, 301] width 33 height 33
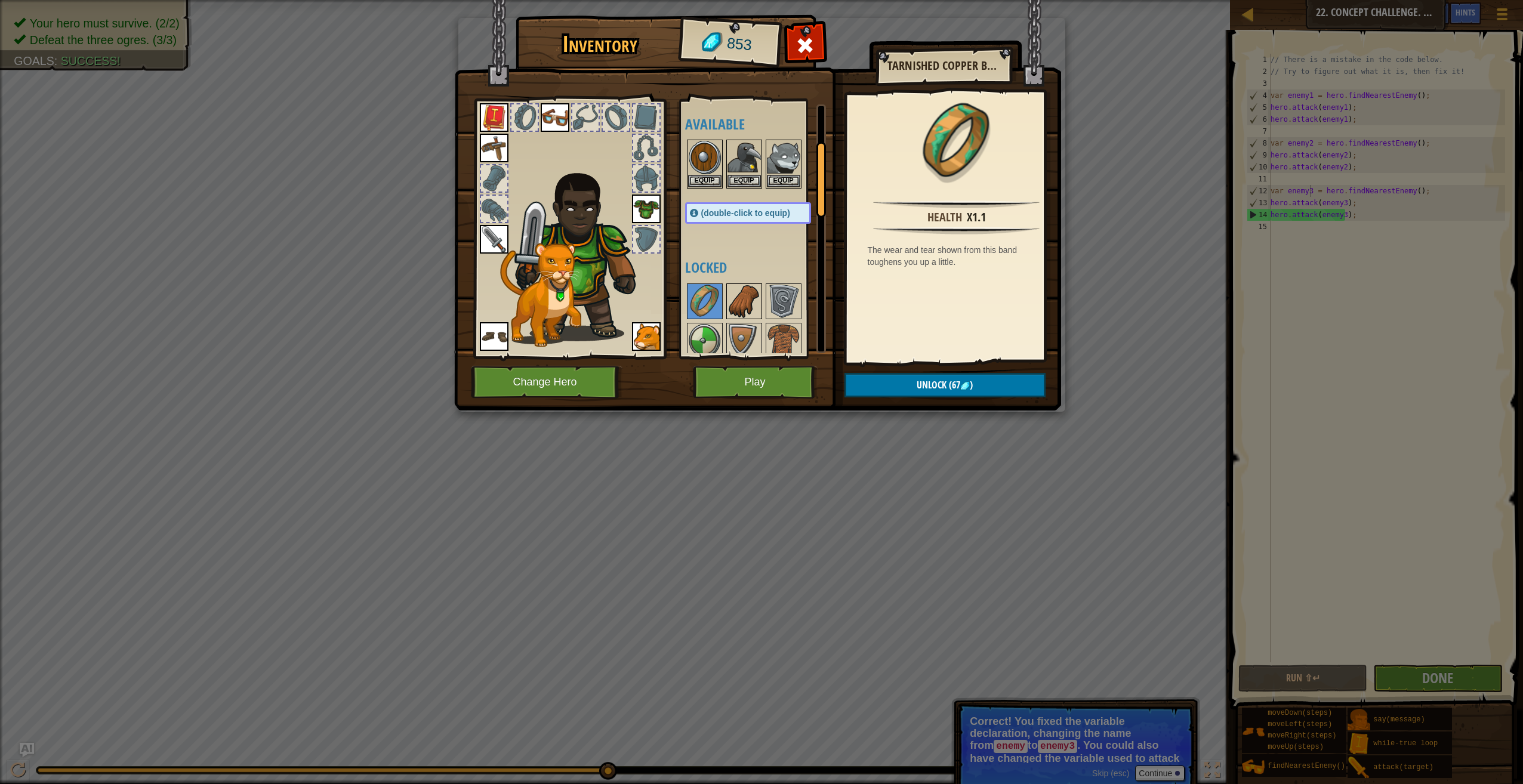
scroll to position [119, 0]
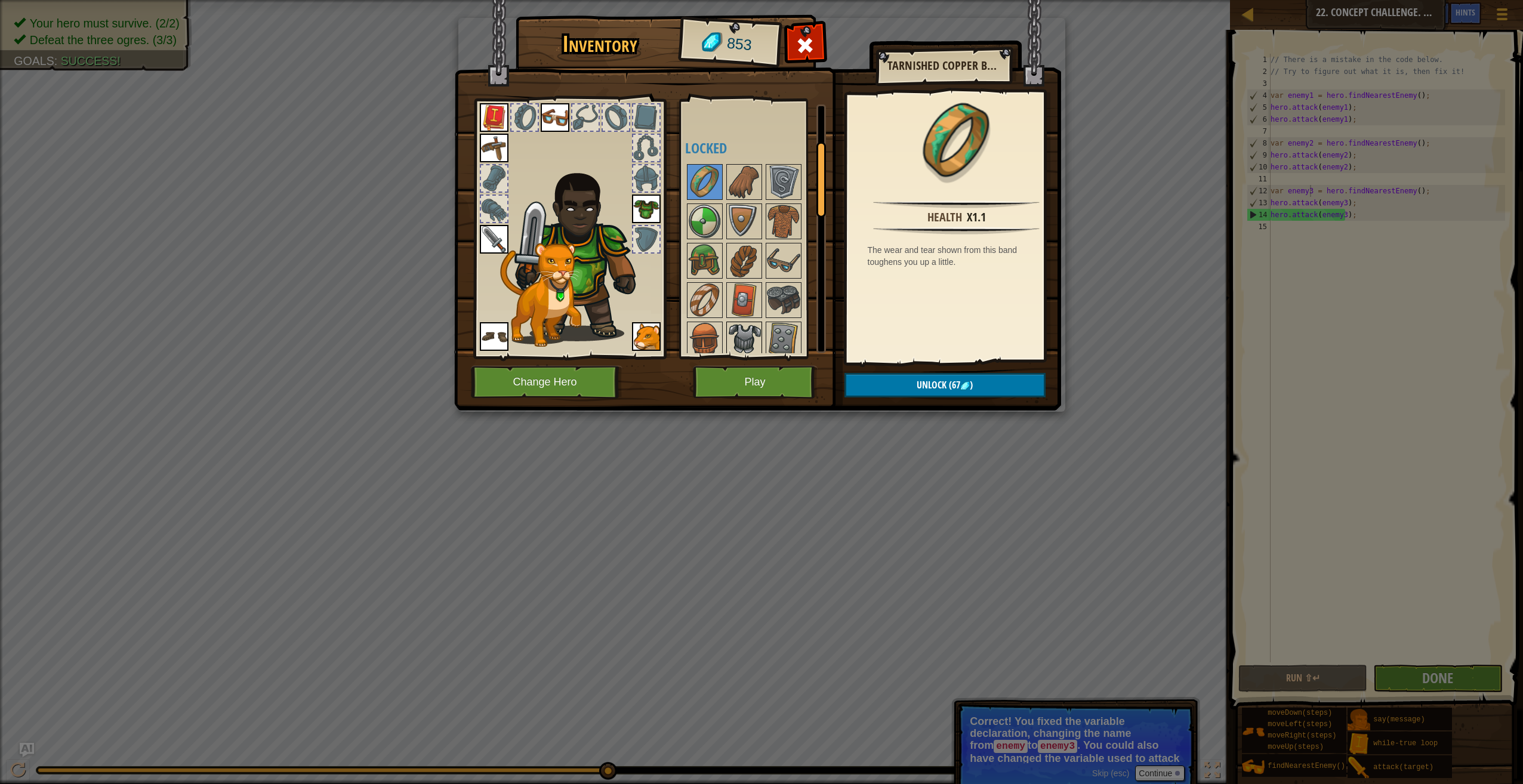
click at [743, 331] on img at bounding box center [744, 339] width 33 height 33
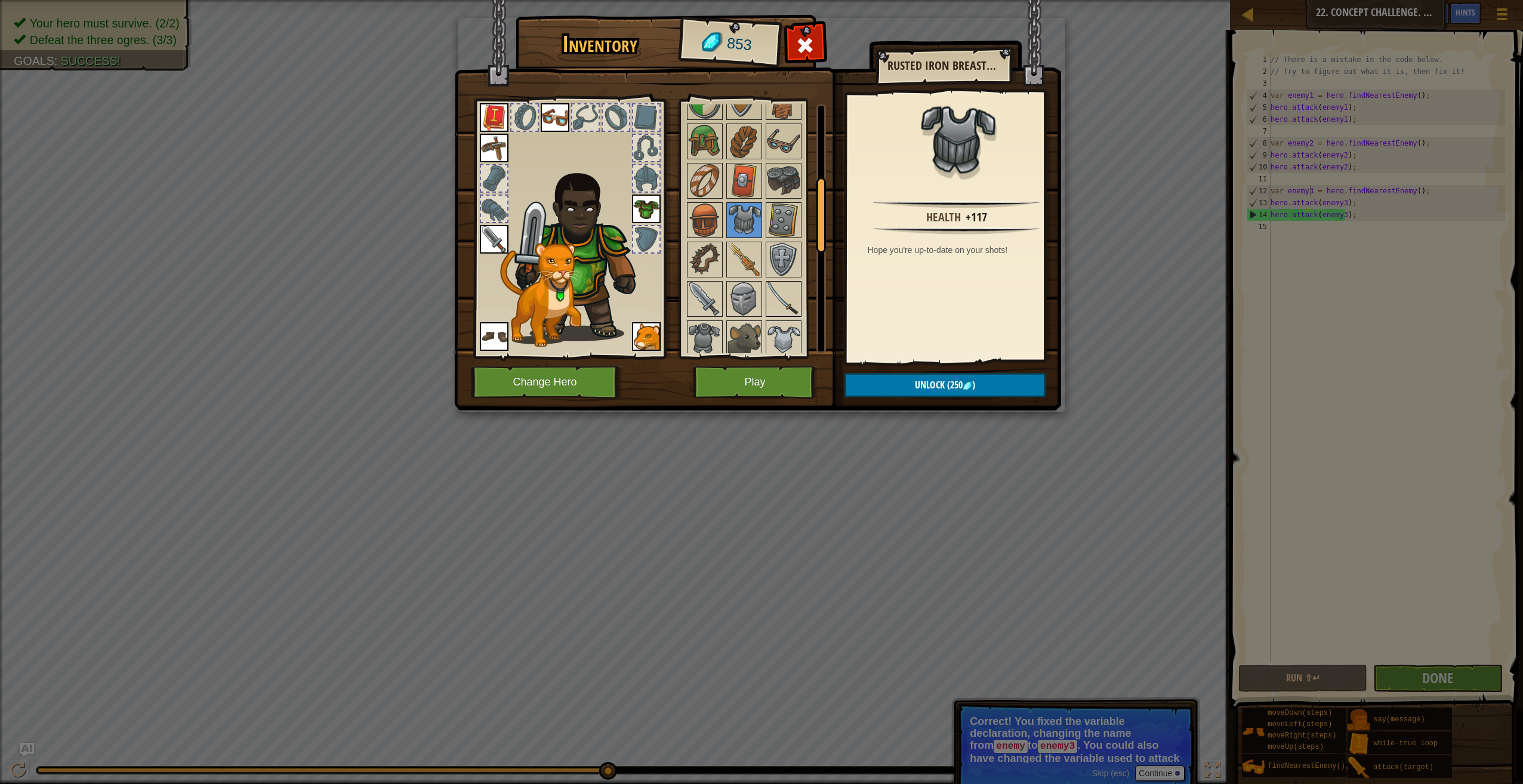
click at [780, 293] on img at bounding box center [784, 299] width 33 height 33
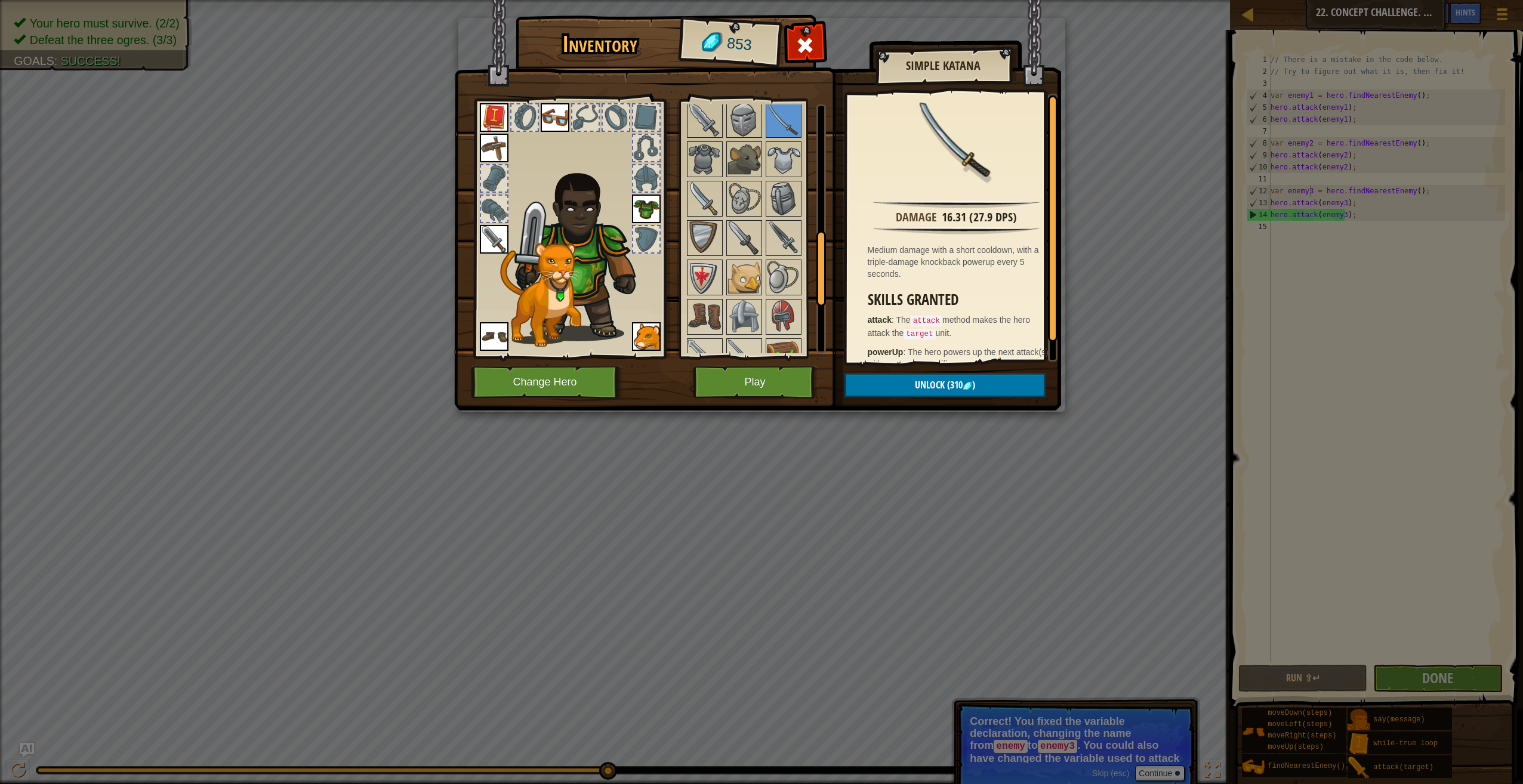
scroll to position [589, 0]
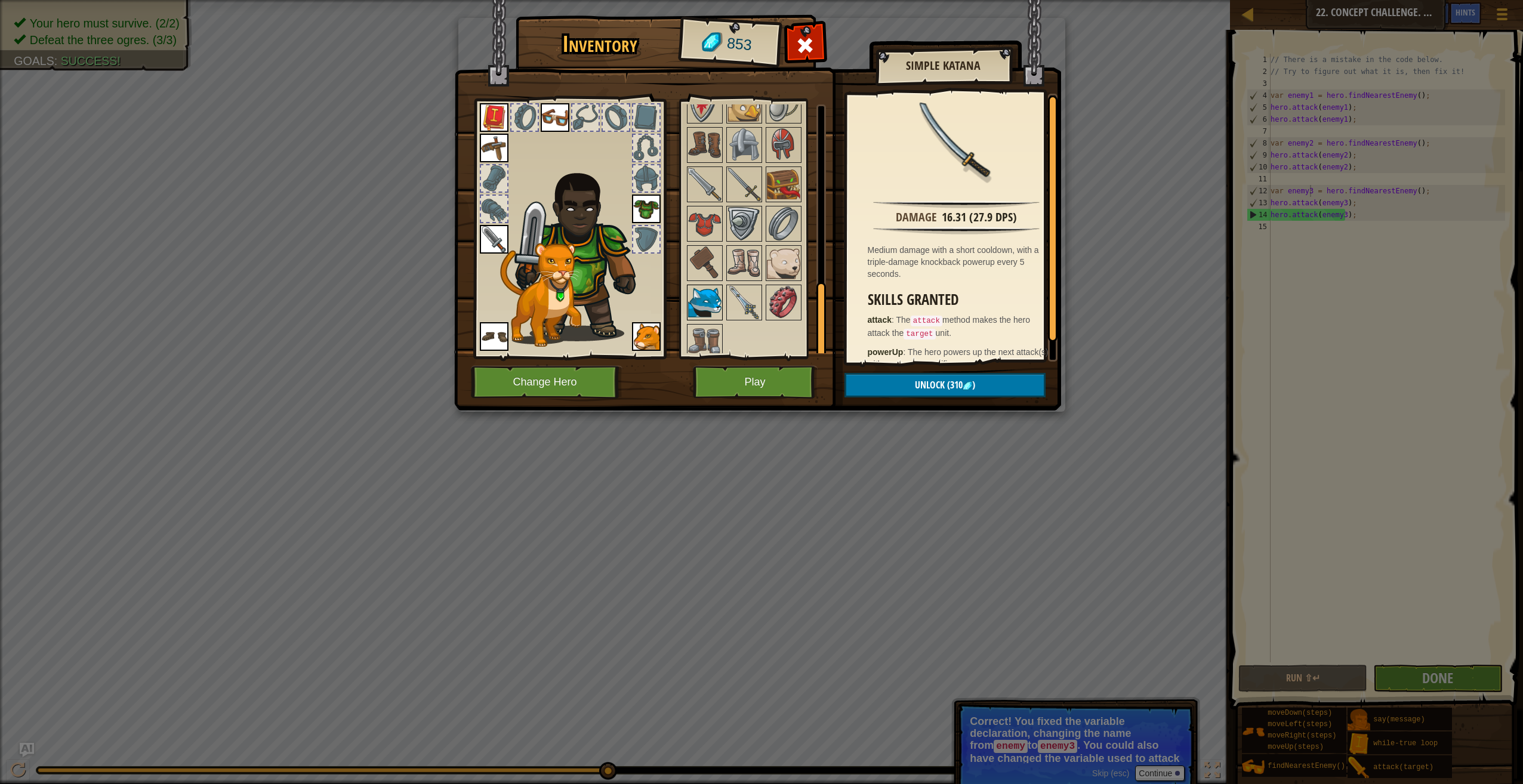
click at [713, 295] on img at bounding box center [705, 302] width 33 height 33
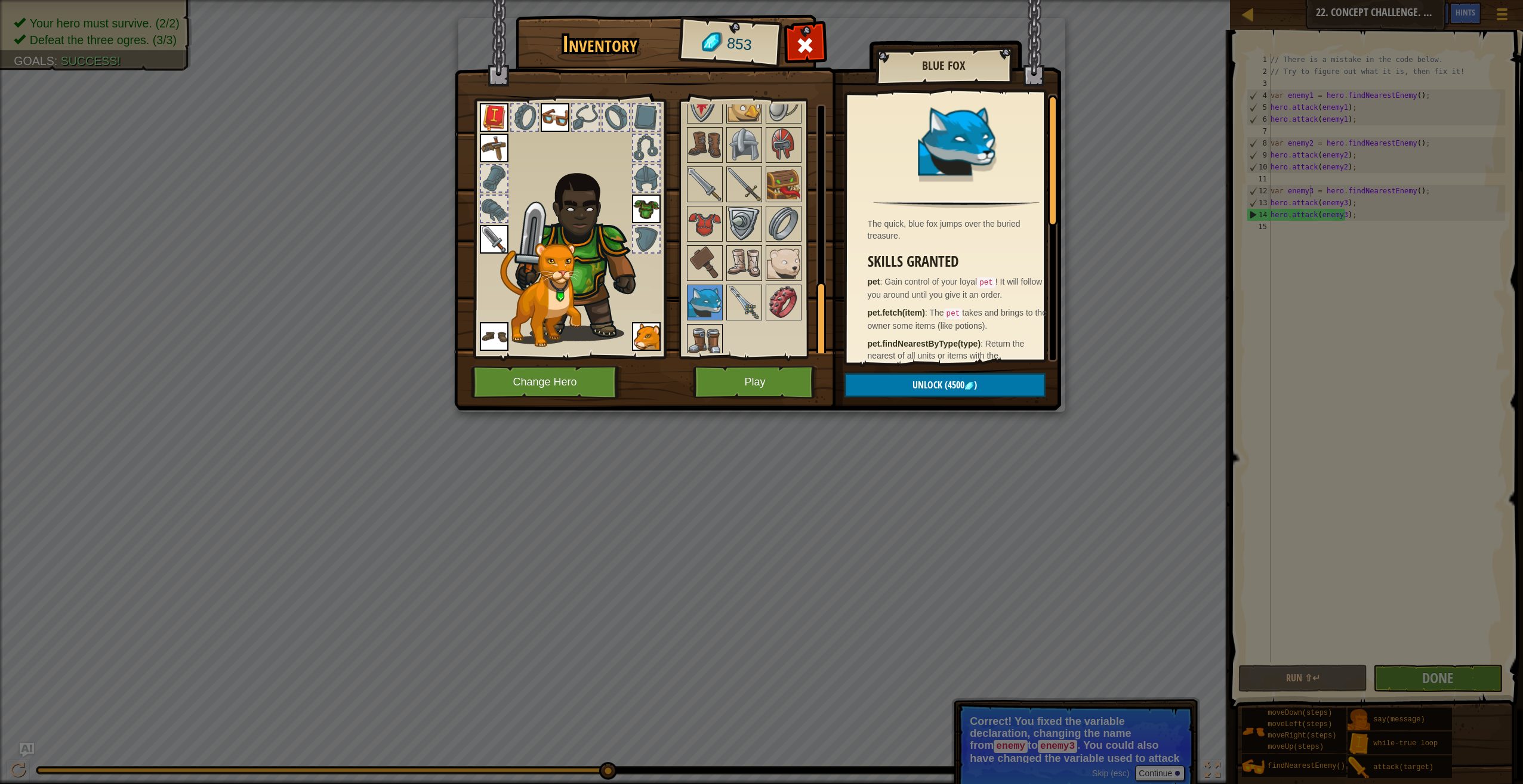
click at [710, 331] on img at bounding box center [705, 342] width 33 height 33
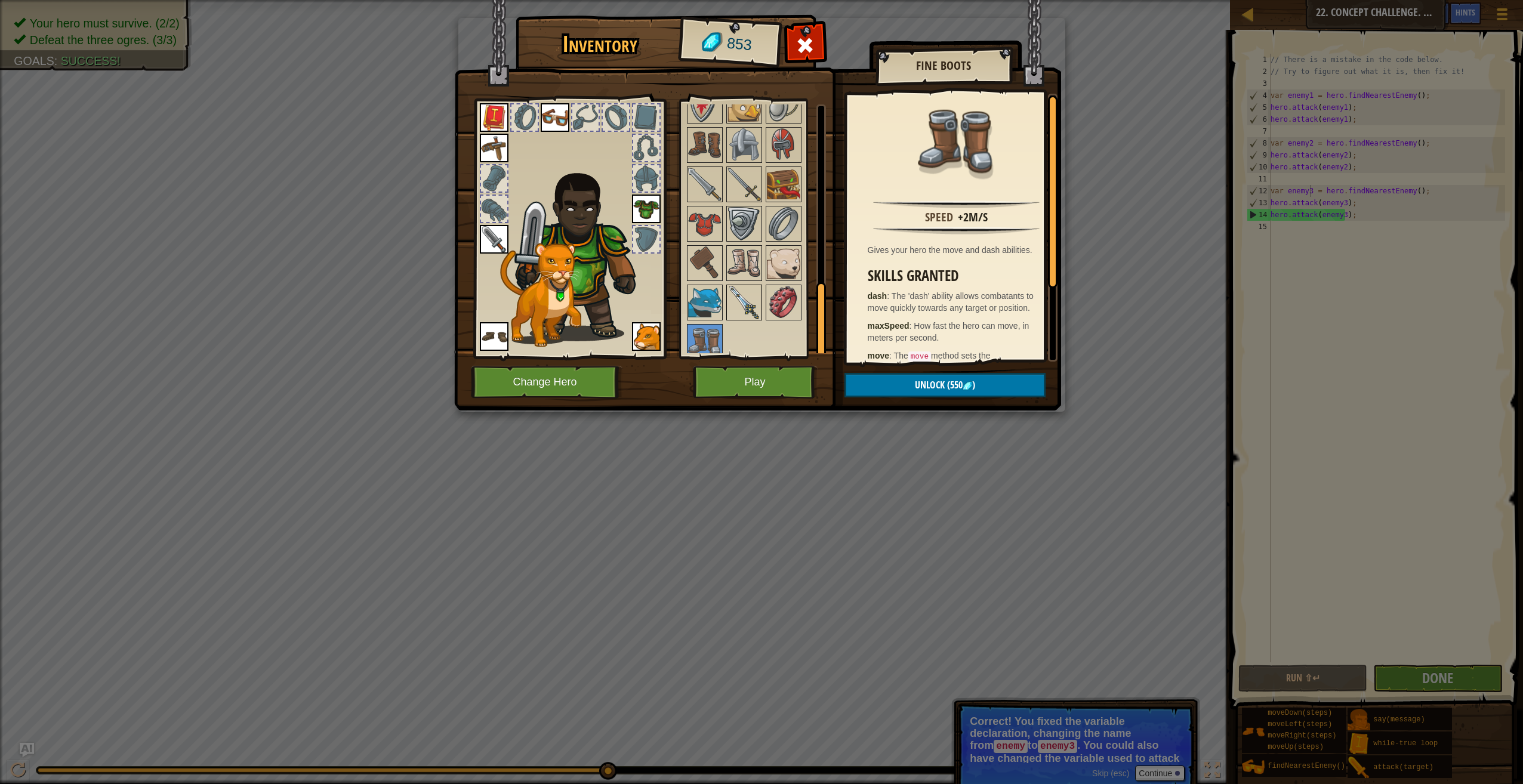
click at [737, 303] on img at bounding box center [744, 302] width 33 height 33
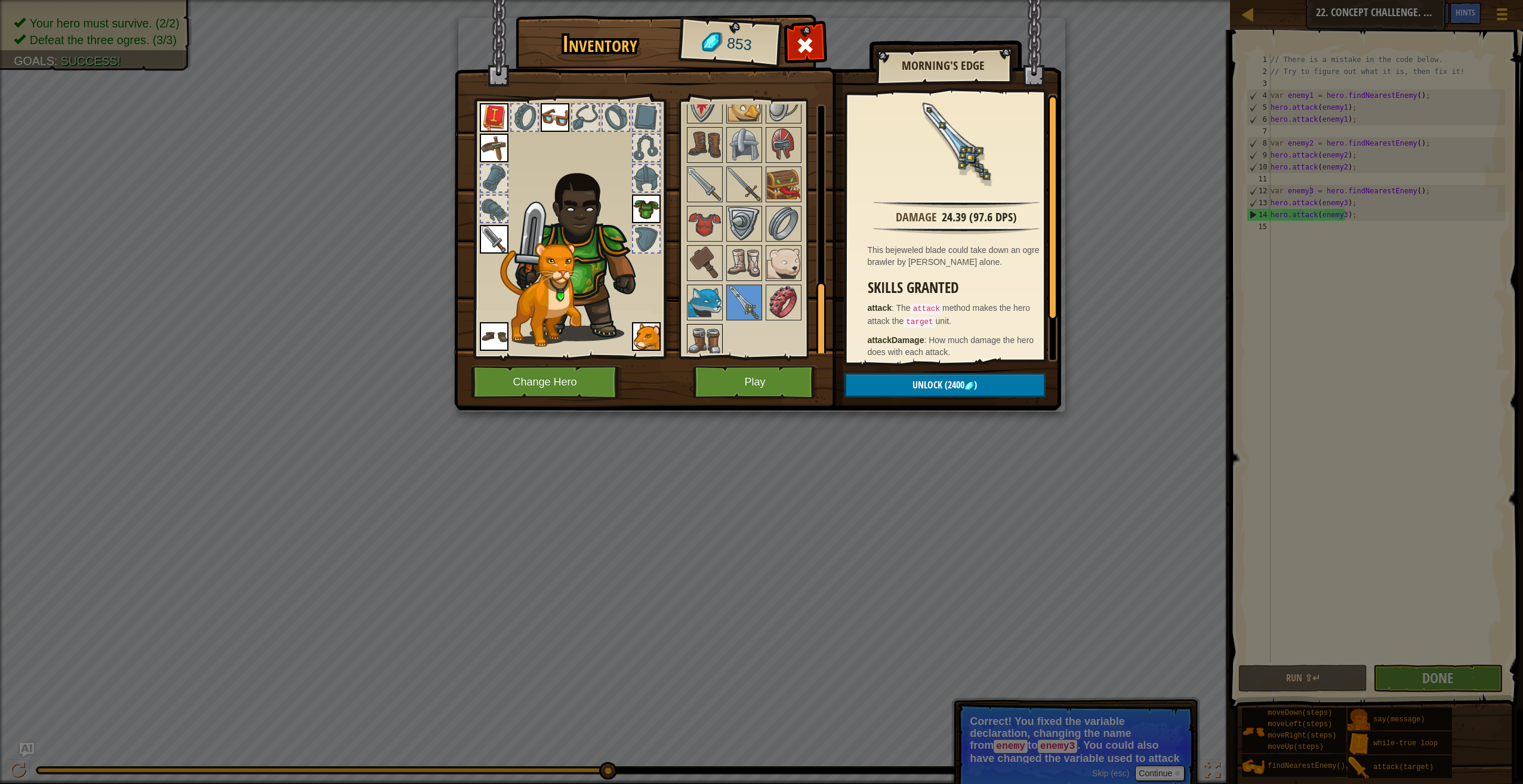
click at [713, 324] on div at bounding box center [705, 342] width 36 height 36
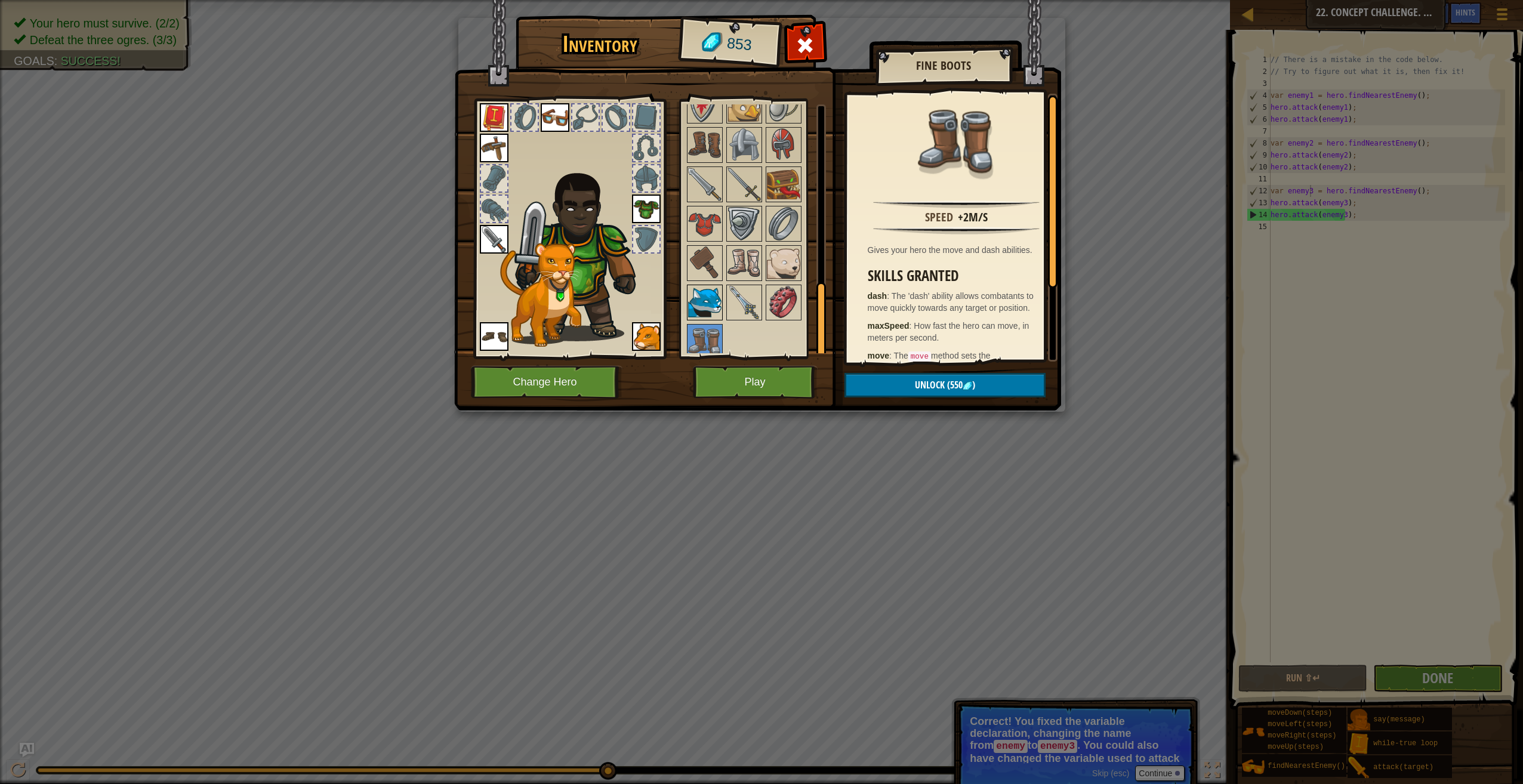
click at [713, 298] on img at bounding box center [705, 302] width 33 height 33
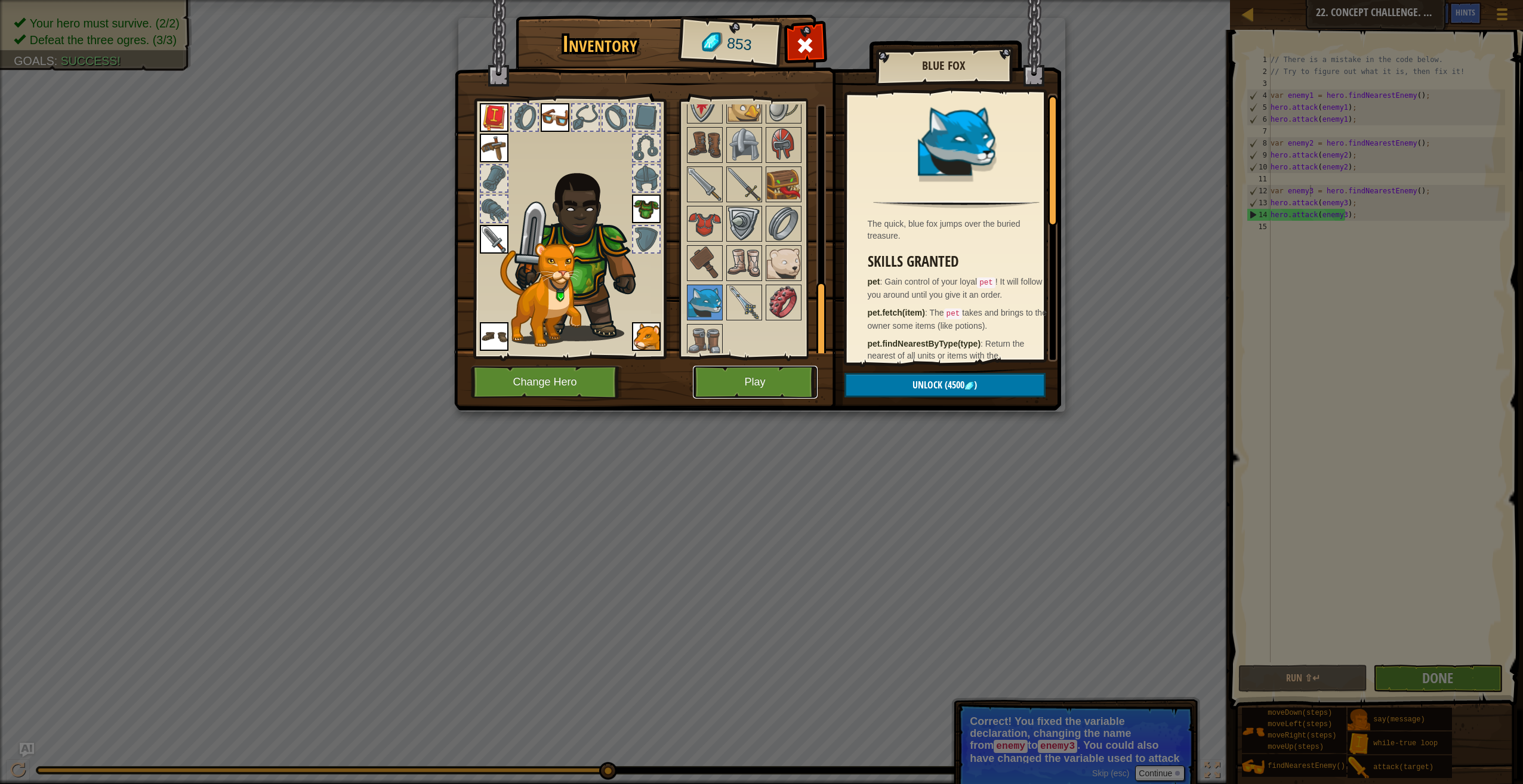
click at [727, 372] on button "Play" at bounding box center [755, 382] width 125 height 33
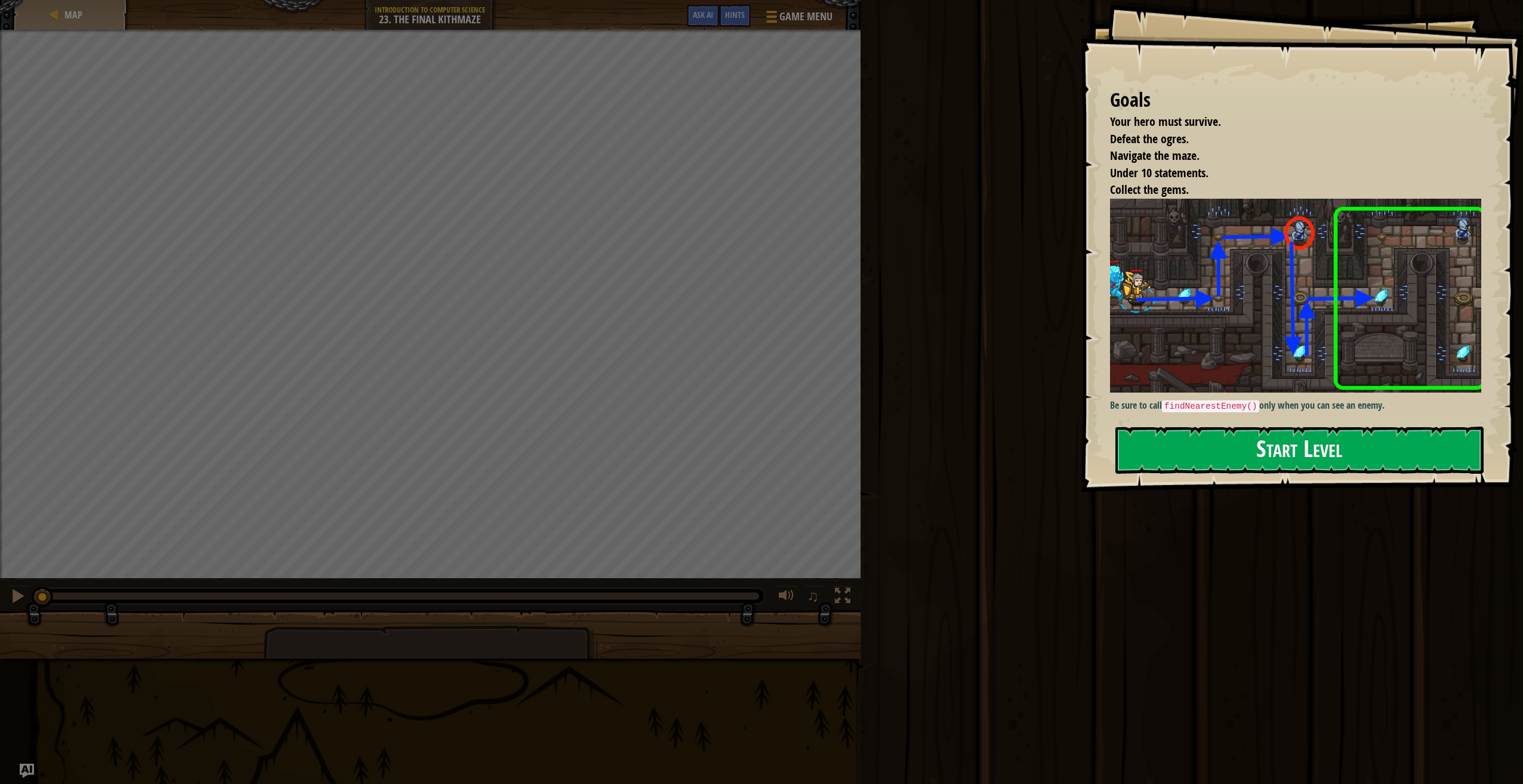
click at [1259, 459] on button "Start Level" at bounding box center [1299, 450] width 368 height 47
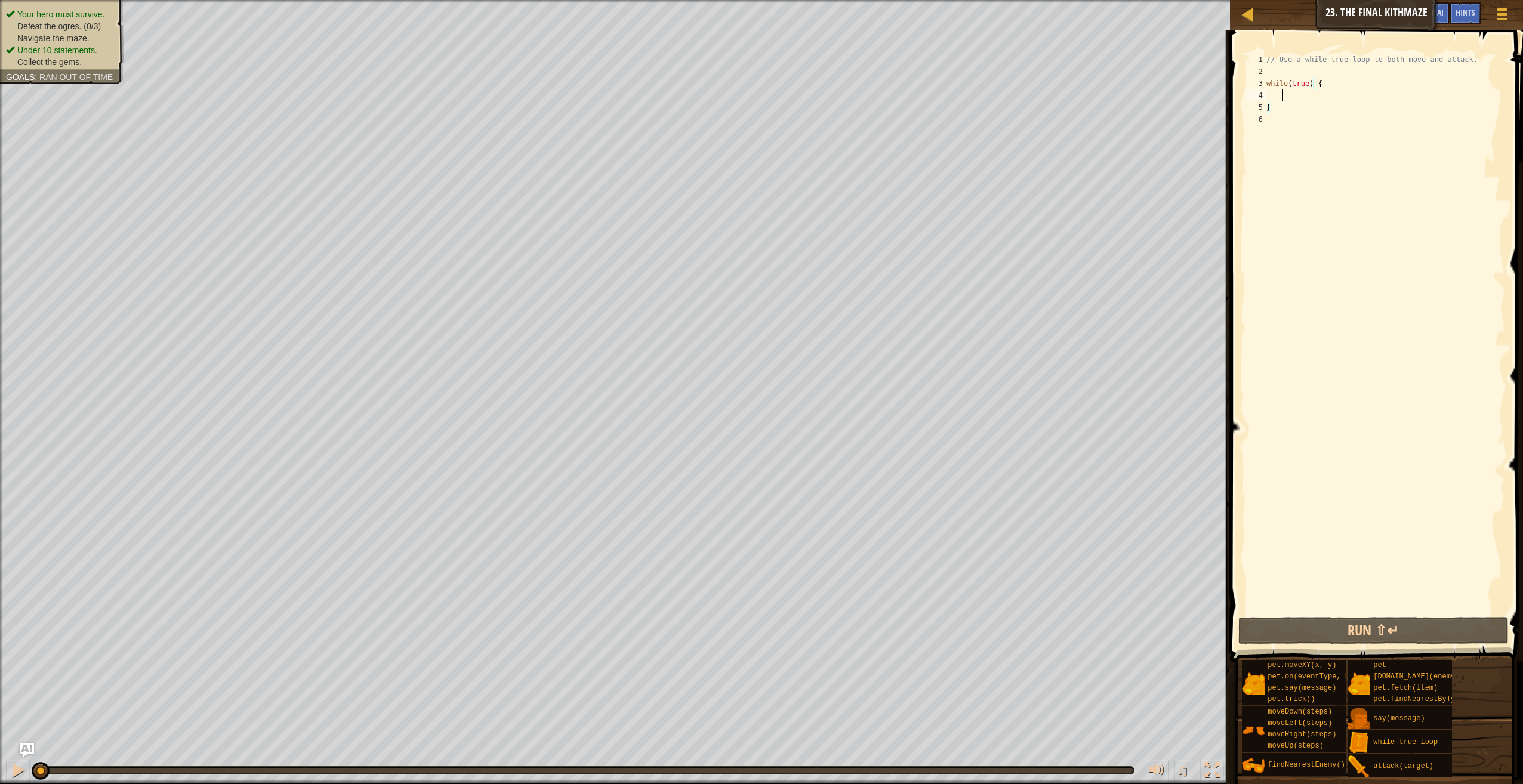
click at [1309, 95] on div "// Use a while-true loop to both move and attack. while ( true ) { }" at bounding box center [1385, 346] width 241 height 585
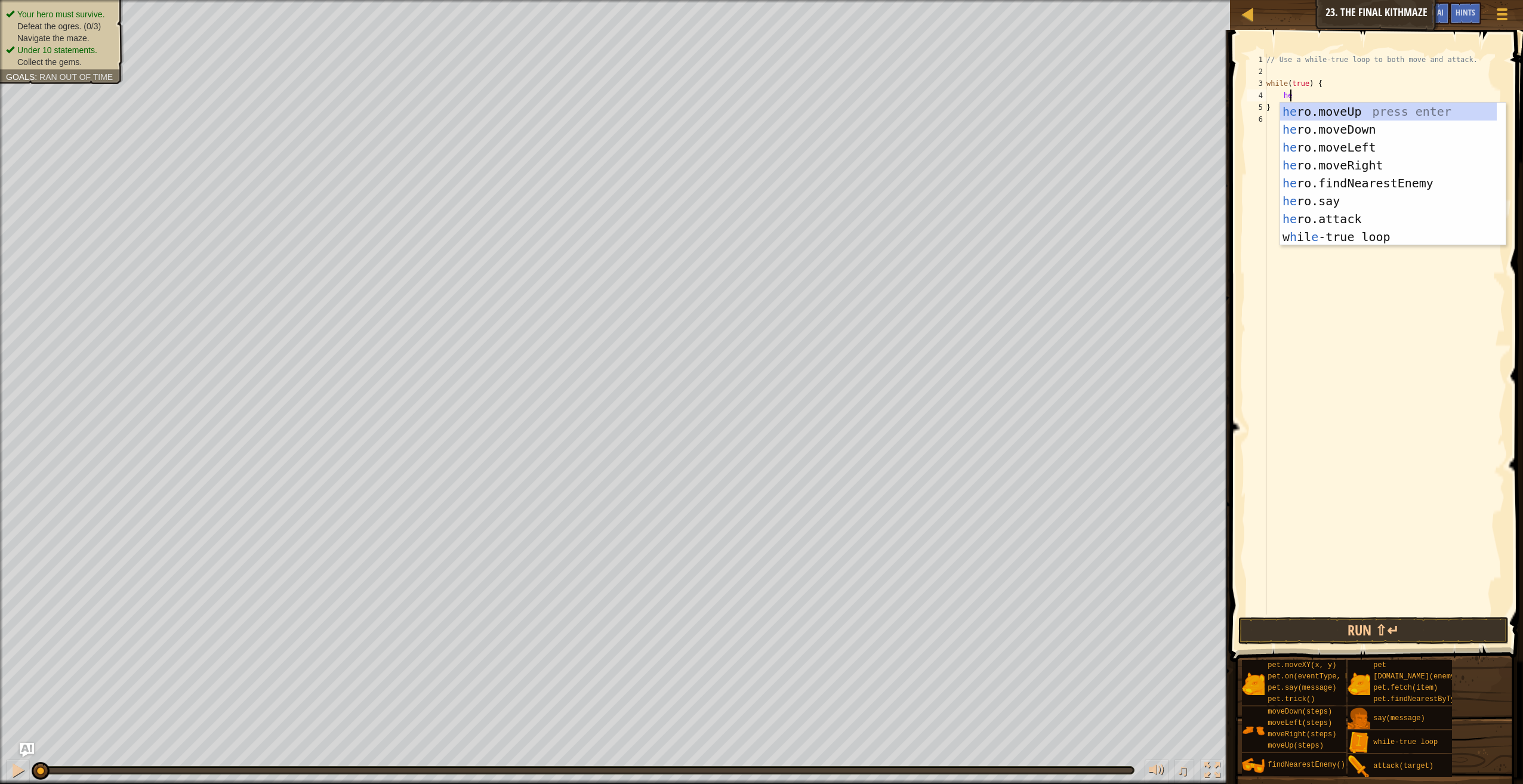
type textarea "her"
click at [1309, 159] on div "her o.moveUp press enter her o.moveDown press enter her o.moveLeft press enter …" at bounding box center [1388, 192] width 217 height 179
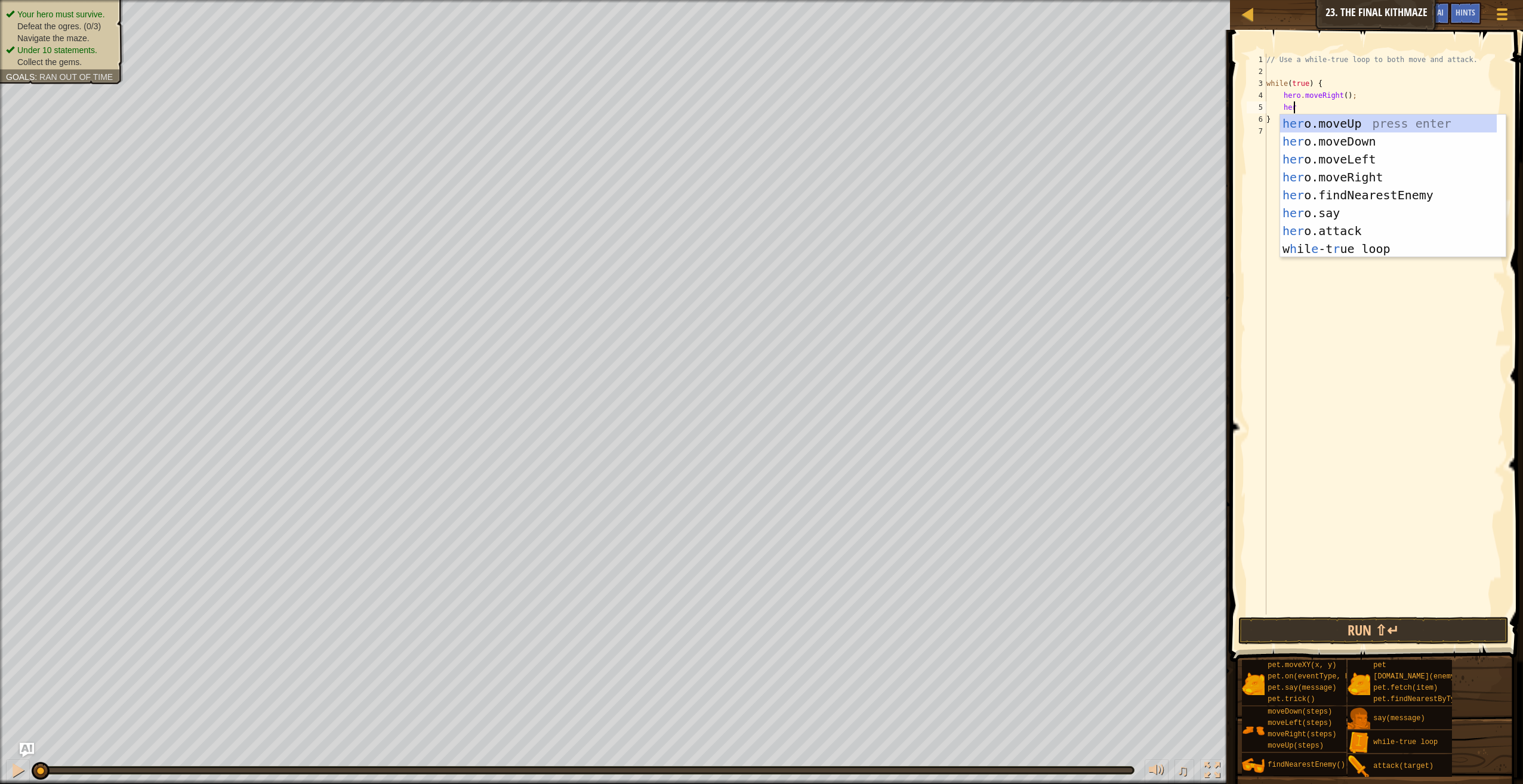
type textarea "hero"
click at [1311, 122] on div "hero .moveUp press enter hero .moveDown press enter hero .moveLeft press enter …" at bounding box center [1393, 203] width 226 height 179
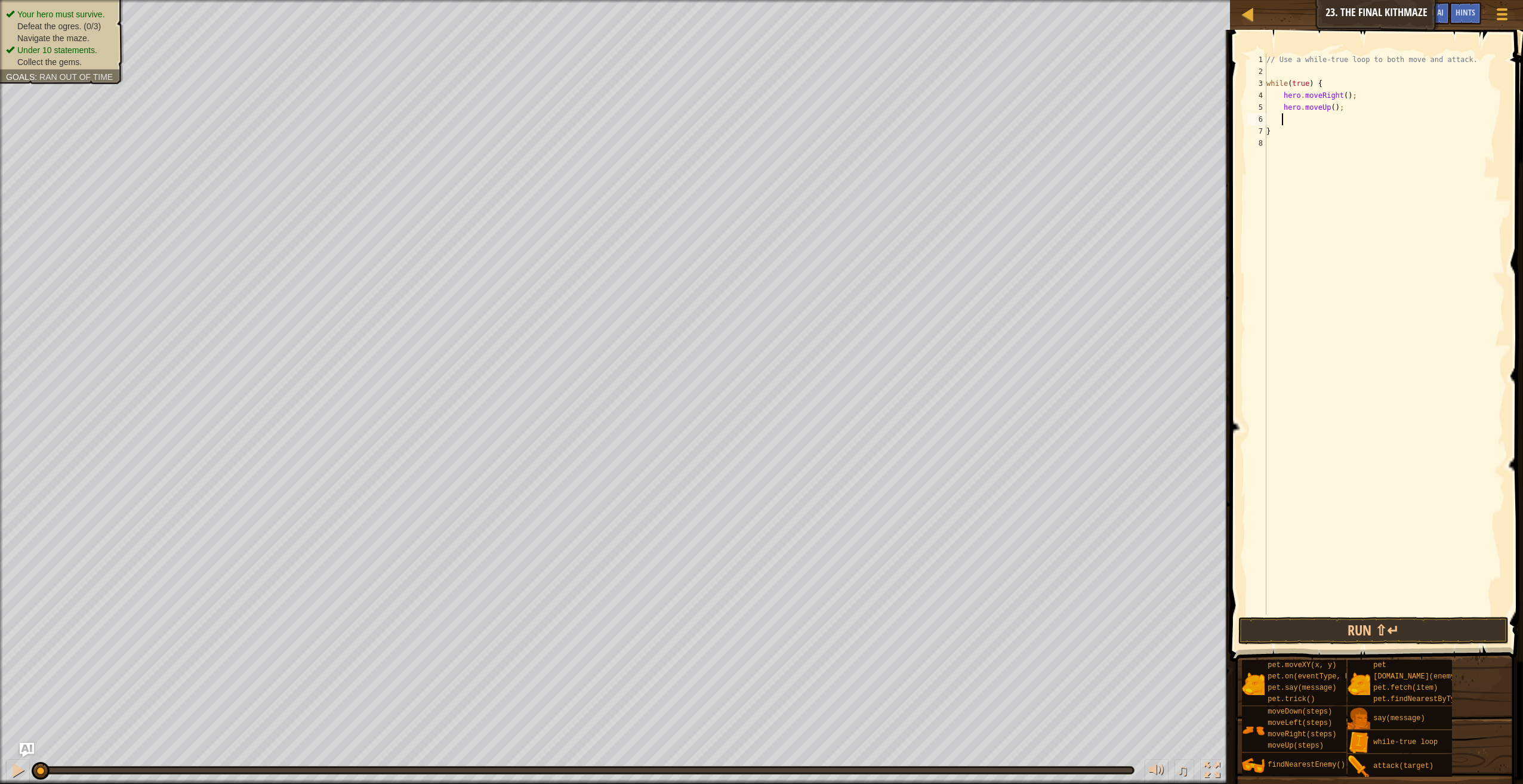
type textarea "h"
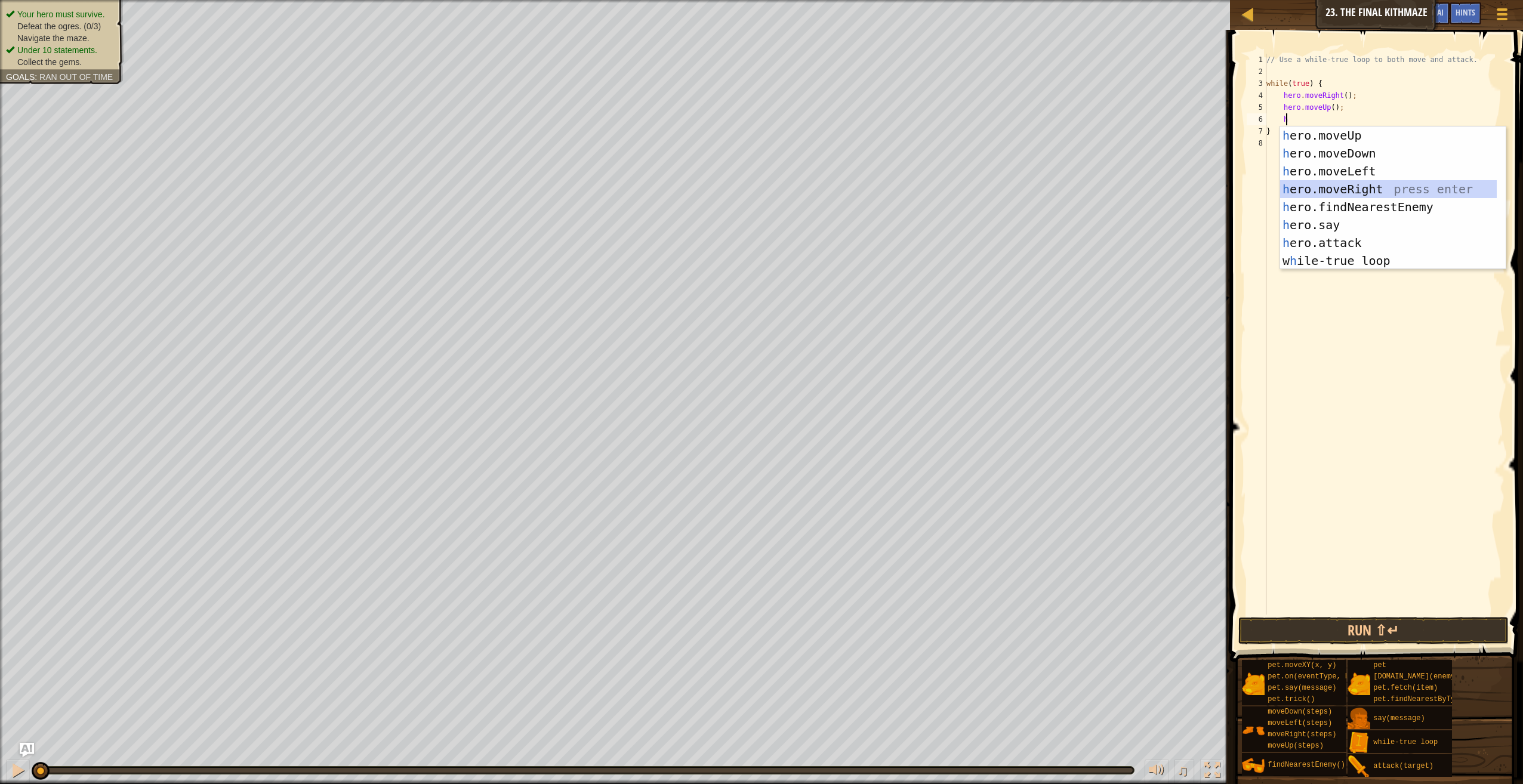
click at [1326, 191] on div "h ero.moveUp press enter h ero.moveDown press enter h ero.moveLeft press enter …" at bounding box center [1388, 216] width 217 height 179
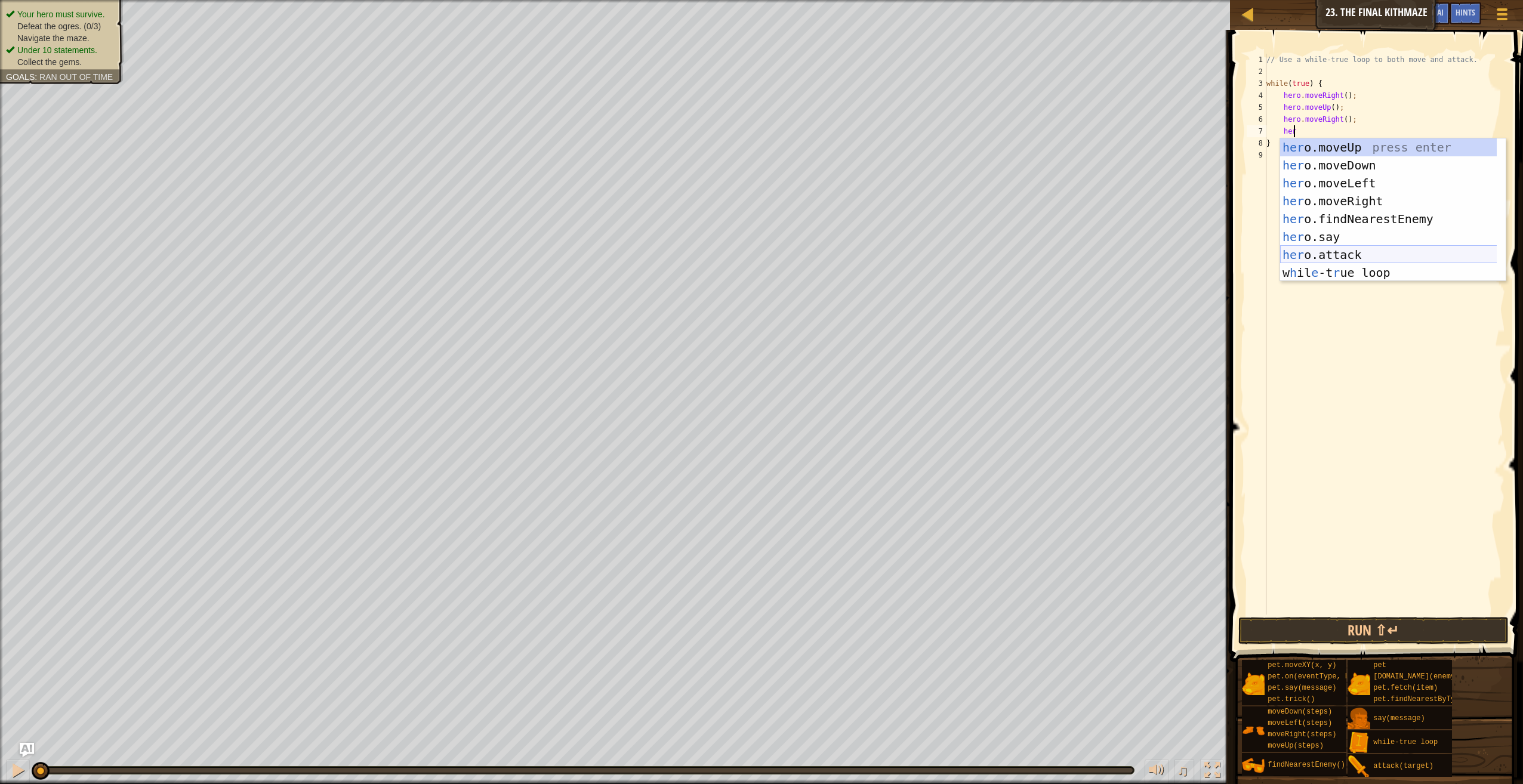
click at [1324, 259] on div "her o.moveUp press enter her o.moveDown press enter her o.moveLeft press enter …" at bounding box center [1388, 227] width 217 height 179
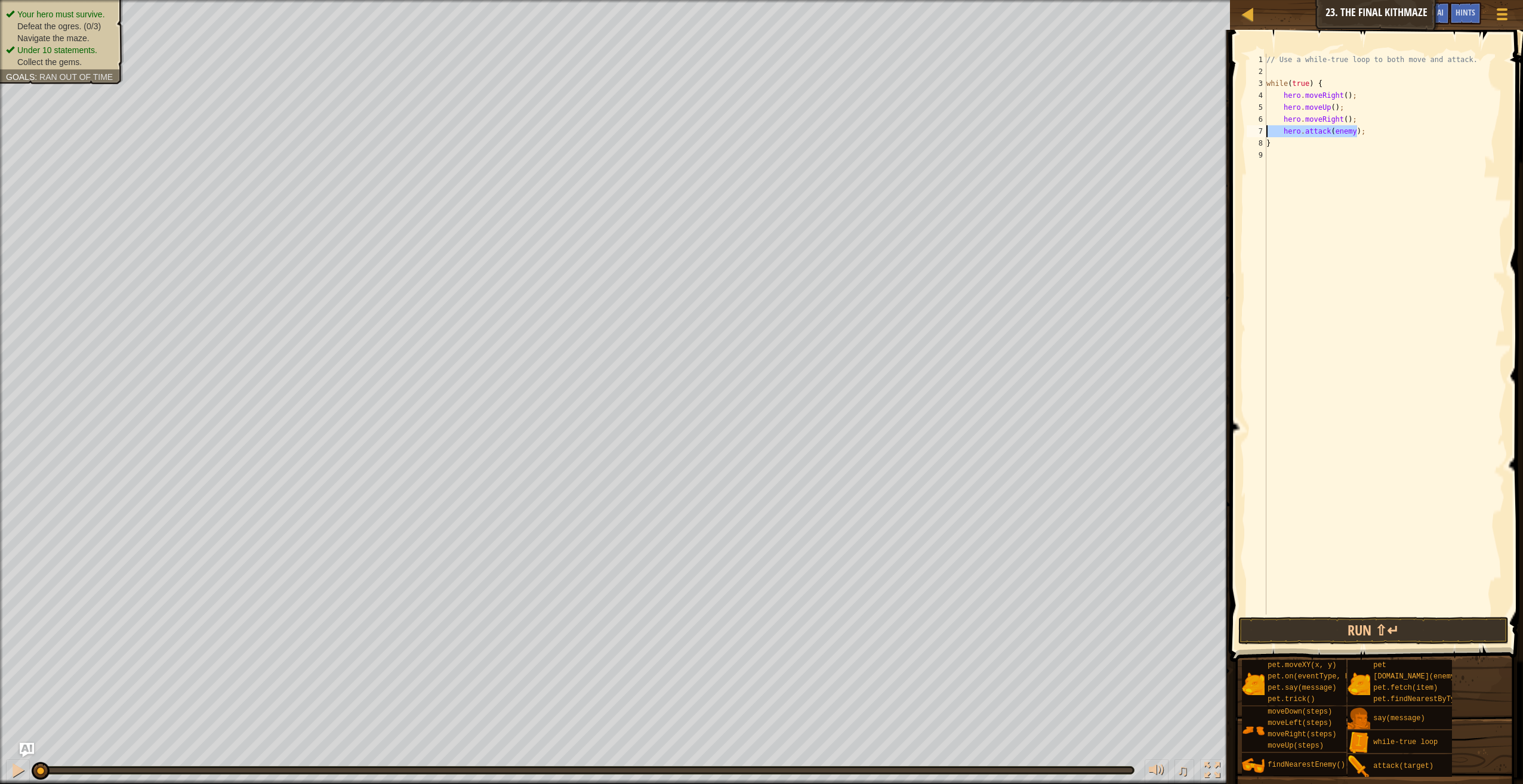
drag, startPoint x: 1358, startPoint y: 132, endPoint x: 1291, endPoint y: 120, distance: 68.1
click at [1266, 135] on div "hero.attack(enemy); 1 2 3 4 5 6 7 8 9 // Use a while-true loop to both move and…" at bounding box center [1375, 334] width 261 height 561
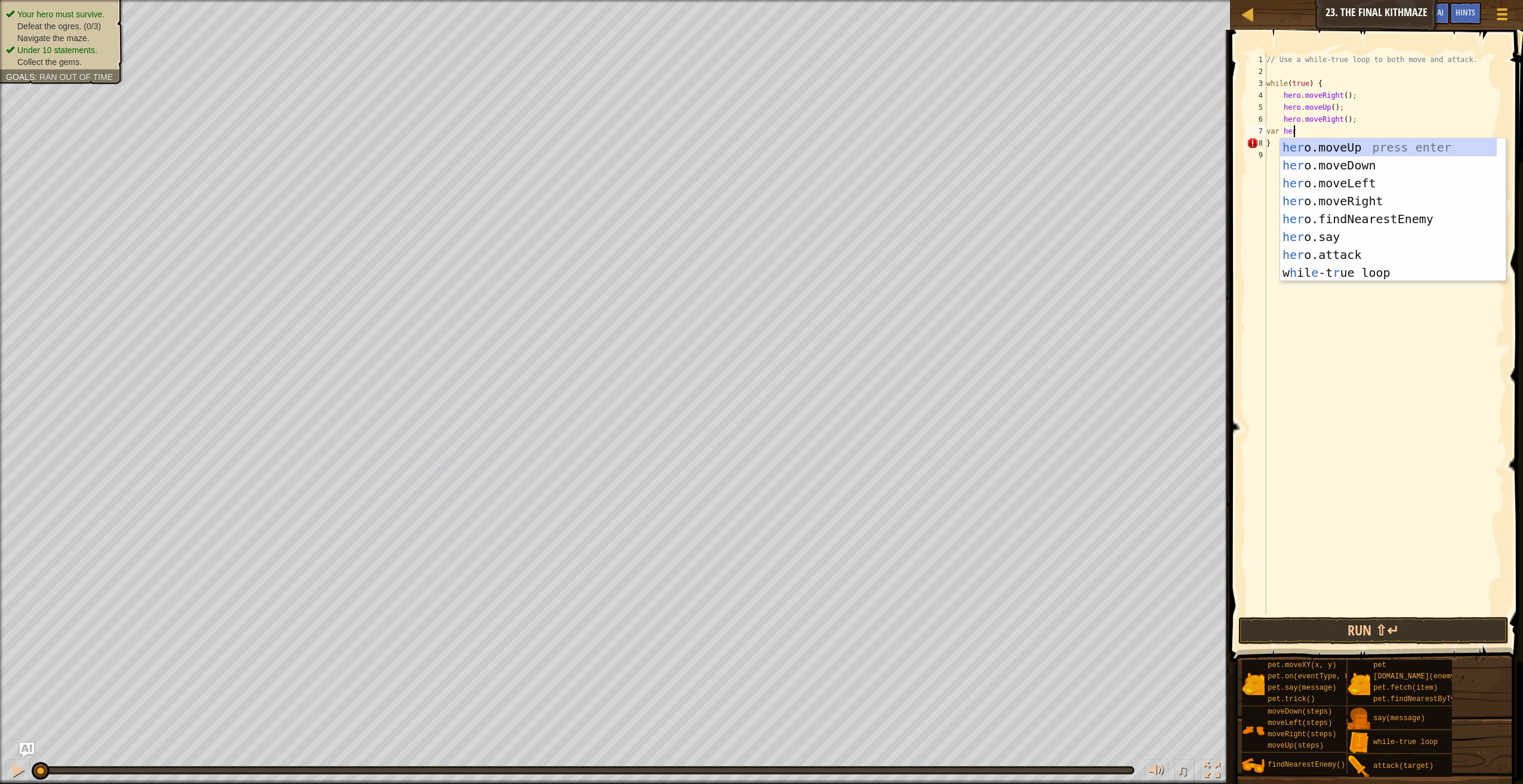
type textarea "var hero"
click at [1334, 224] on div "hero .moveUp press enter hero .moveDown press enter hero .moveLeft press enter …" at bounding box center [1393, 227] width 226 height 179
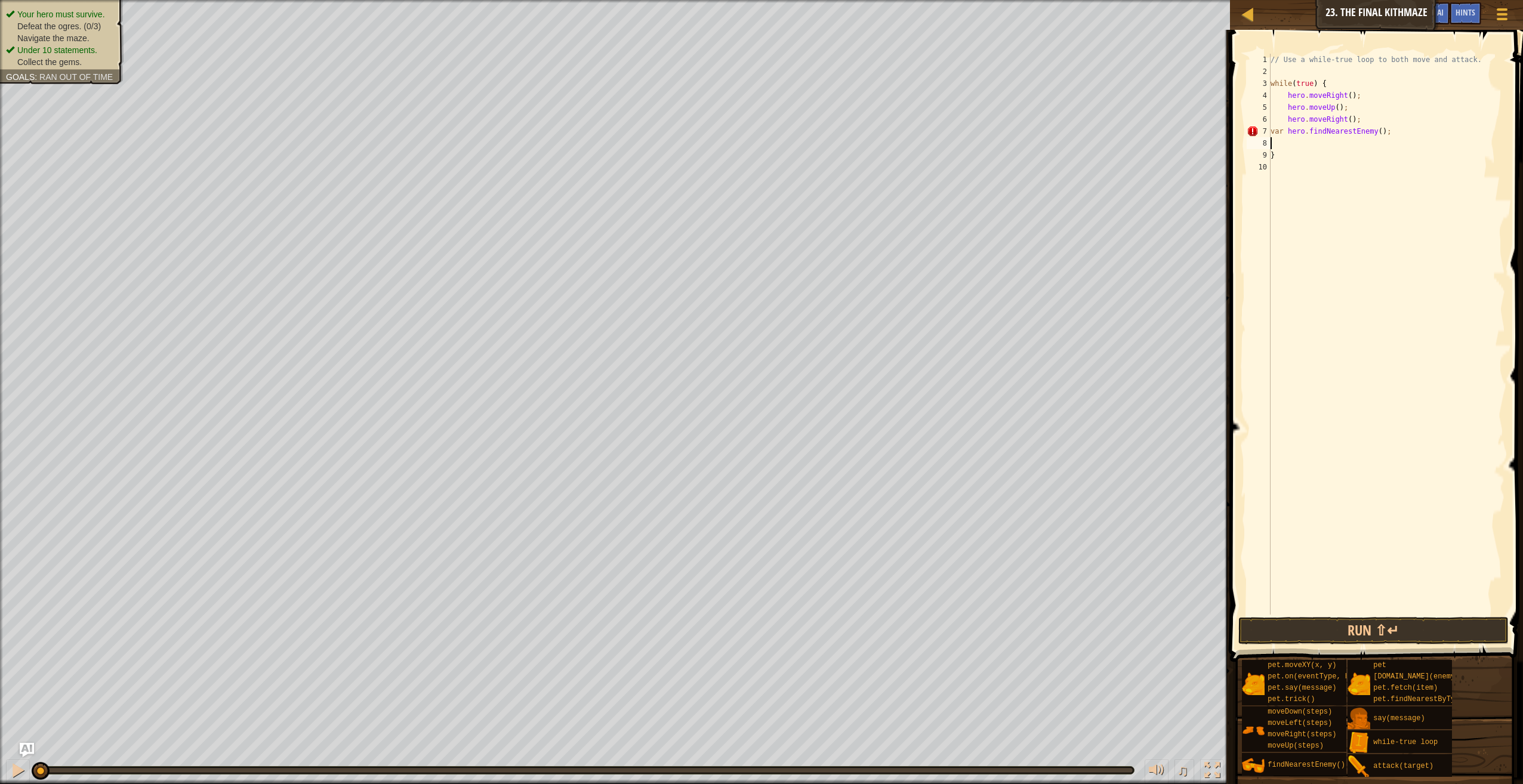
click at [1370, 133] on div "// Use a while-true loop to both move and attack. while ( true ) { hero . moveR…" at bounding box center [1387, 346] width 238 height 585
type textarea "var hero.findNearestEnemy = enemy 1"
click at [1361, 147] on div "// Use a while-true loop to both move and attack. while ( true ) { hero . moveR…" at bounding box center [1387, 346] width 238 height 585
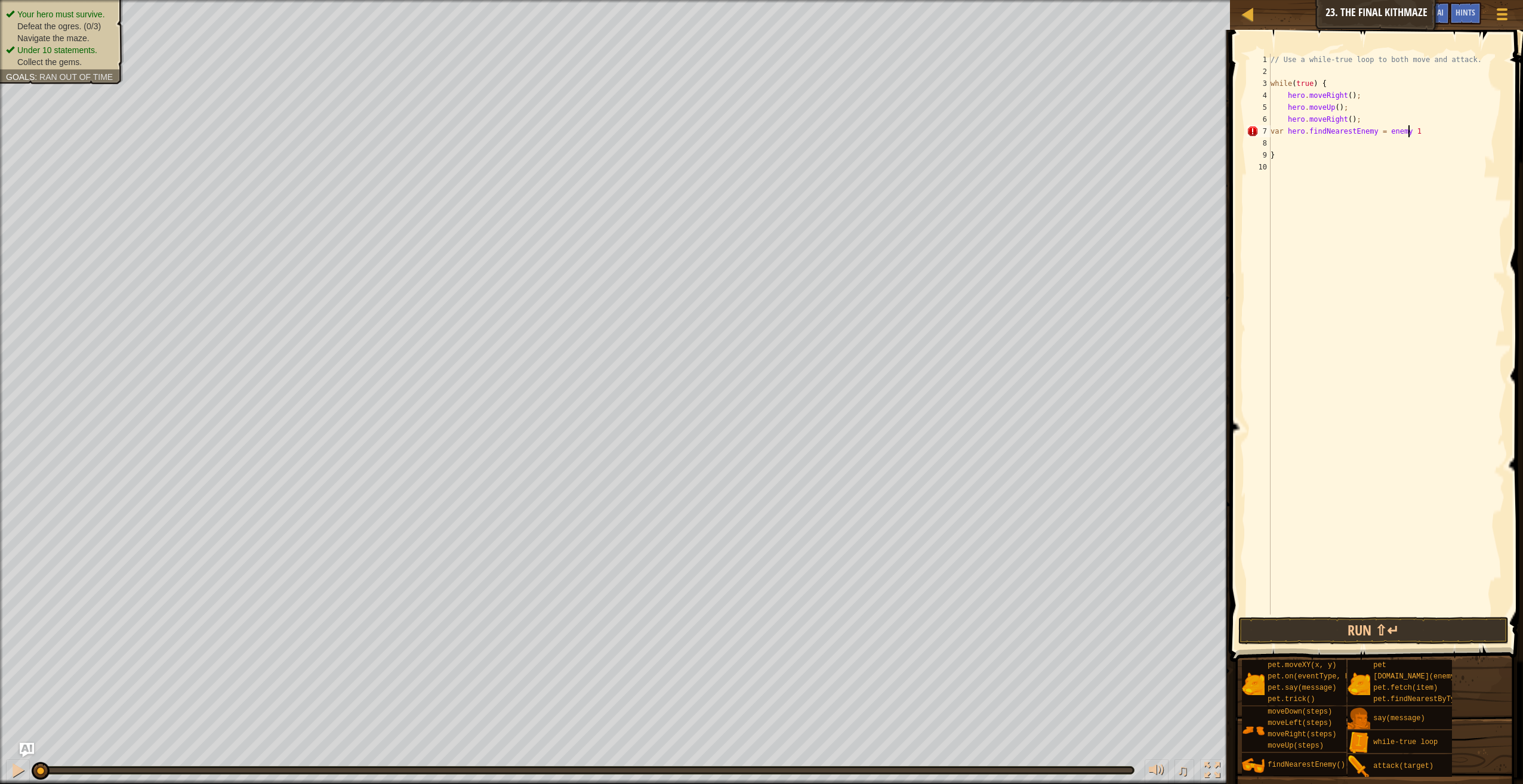
scroll to position [5, 0]
click at [1420, 128] on div "// Use a while-true loop to both move and attack. while ( true ) { hero . moveR…" at bounding box center [1387, 346] width 238 height 585
click at [1251, 127] on div "7" at bounding box center [1258, 131] width 24 height 12
click at [1253, 130] on div "7" at bounding box center [1258, 131] width 24 height 12
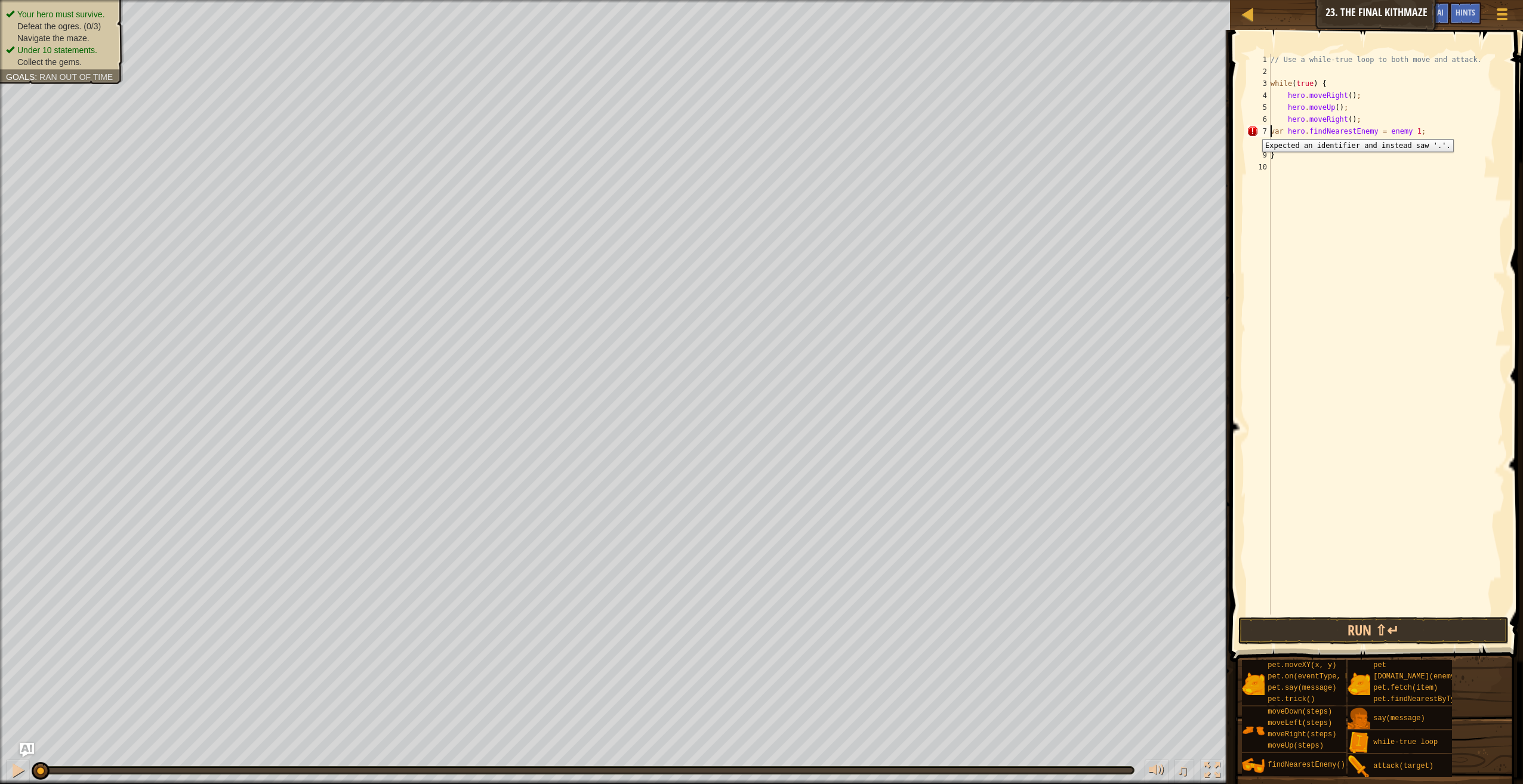
type textarea "}"
click at [1253, 130] on div "7" at bounding box center [1258, 131] width 24 height 12
drag, startPoint x: 1254, startPoint y: 129, endPoint x: 1257, endPoint y: 137, distance: 8.5
click at [1254, 129] on div "7" at bounding box center [1258, 131] width 24 height 12
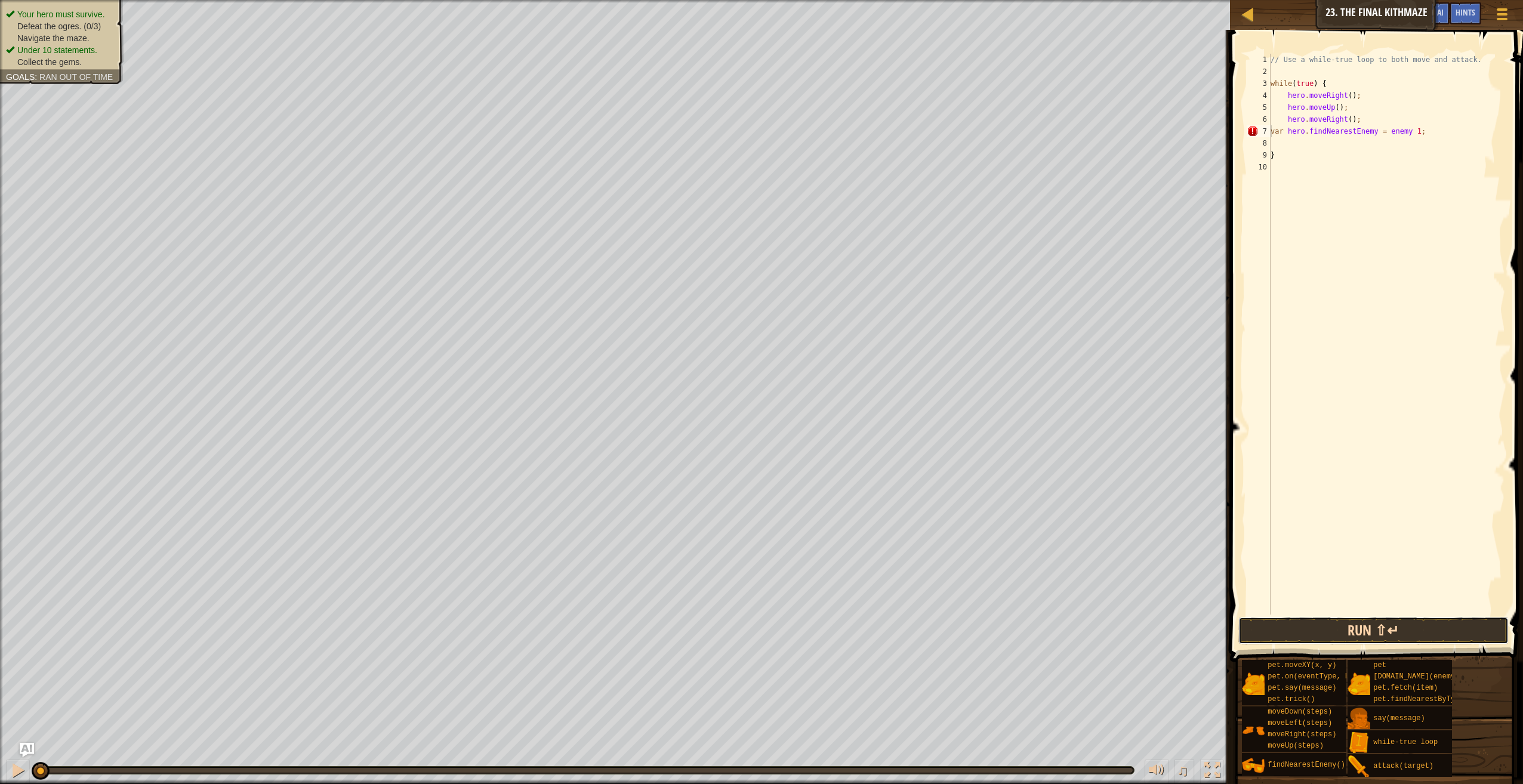
click at [1425, 630] on button "Run ⇧↵" at bounding box center [1373, 630] width 270 height 27
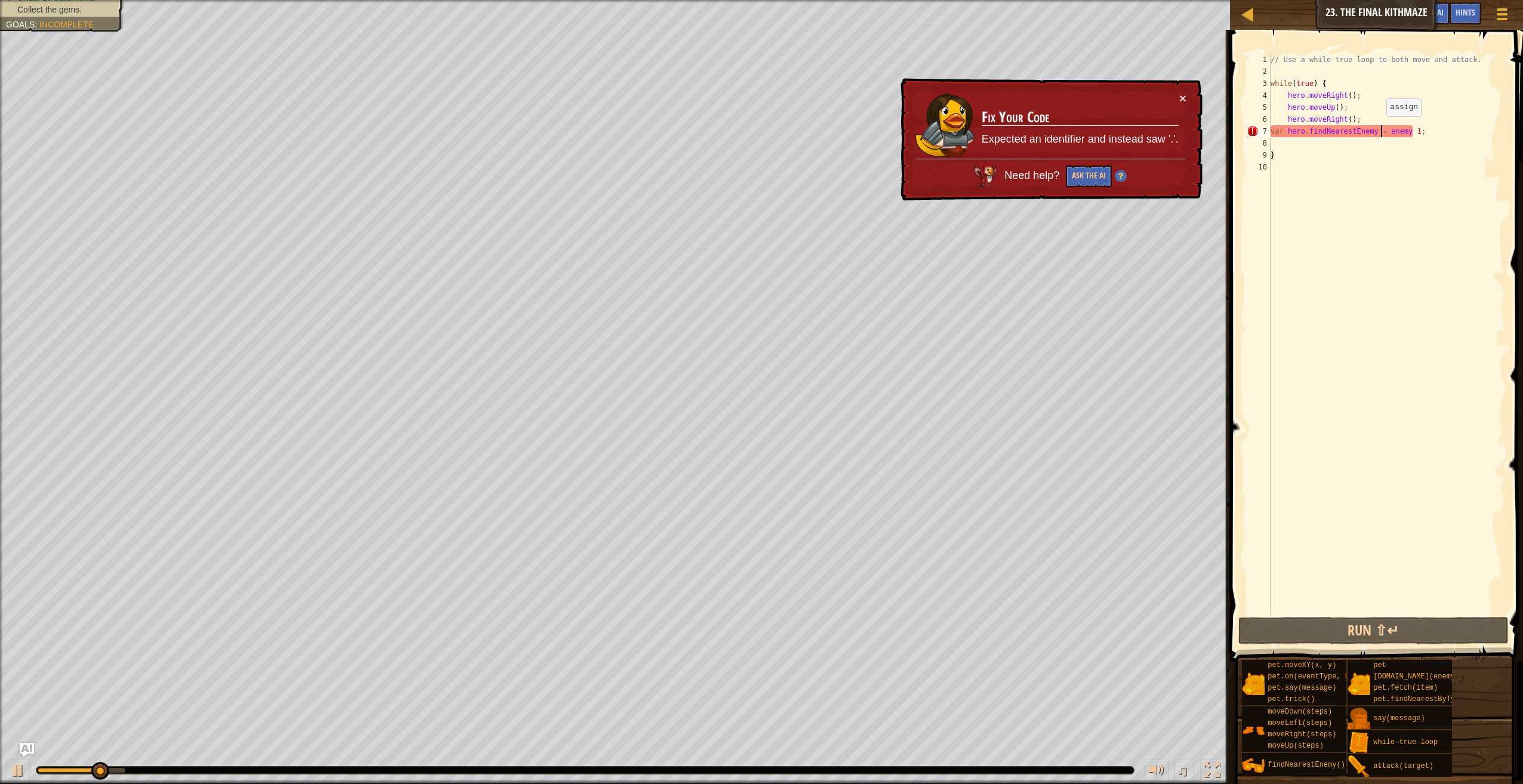
click at [1380, 128] on div "// Use a while-true loop to both move and attack. while ( true ) { hero . moveR…" at bounding box center [1387, 346] width 238 height 585
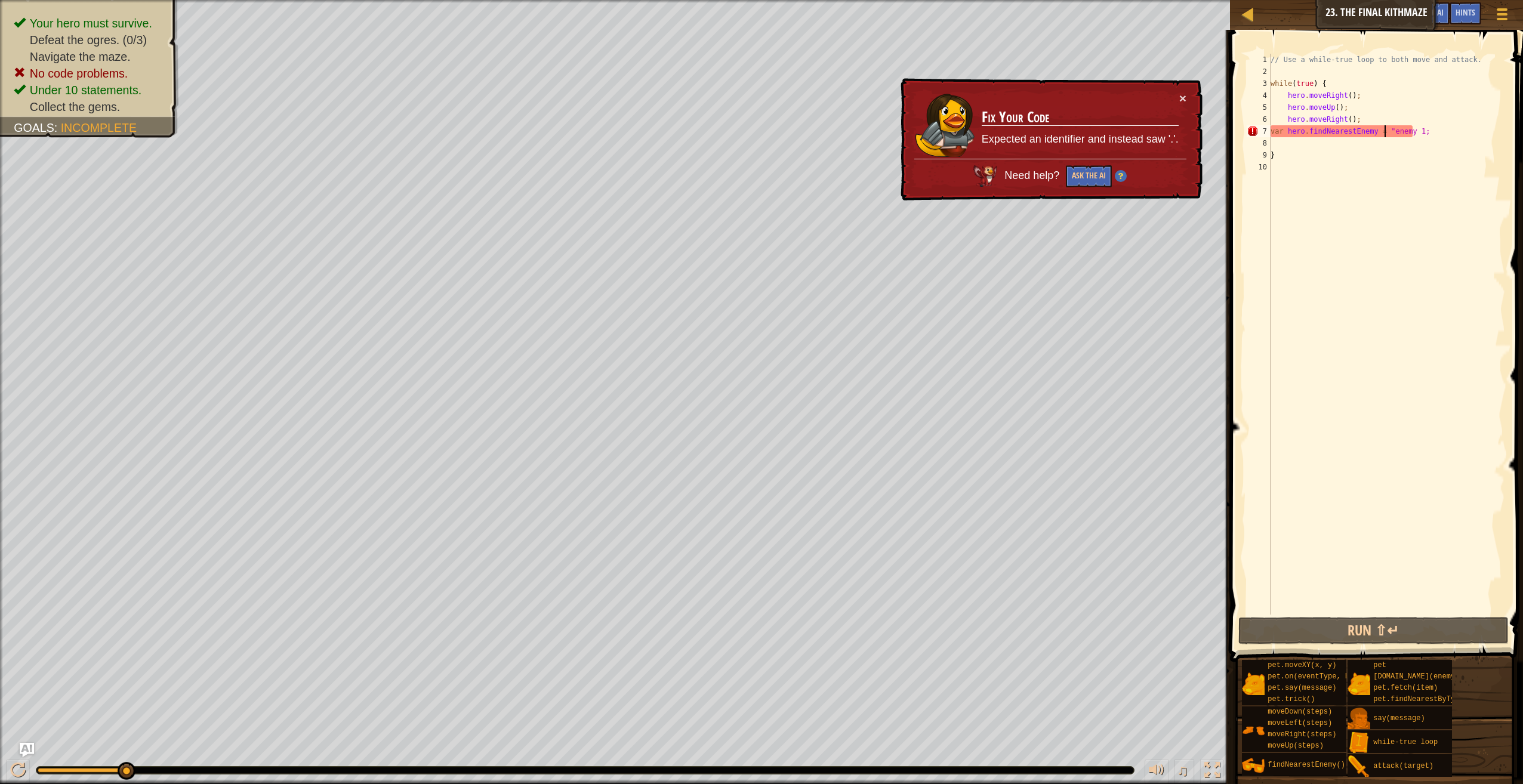
scroll to position [5, 9]
type textarea "var hero.findNearestEnemy = "enemy 1";"
click at [1287, 144] on div "// Use a while-true loop to both move and attack. while ( true ) { hero . moveR…" at bounding box center [1387, 346] width 238 height 585
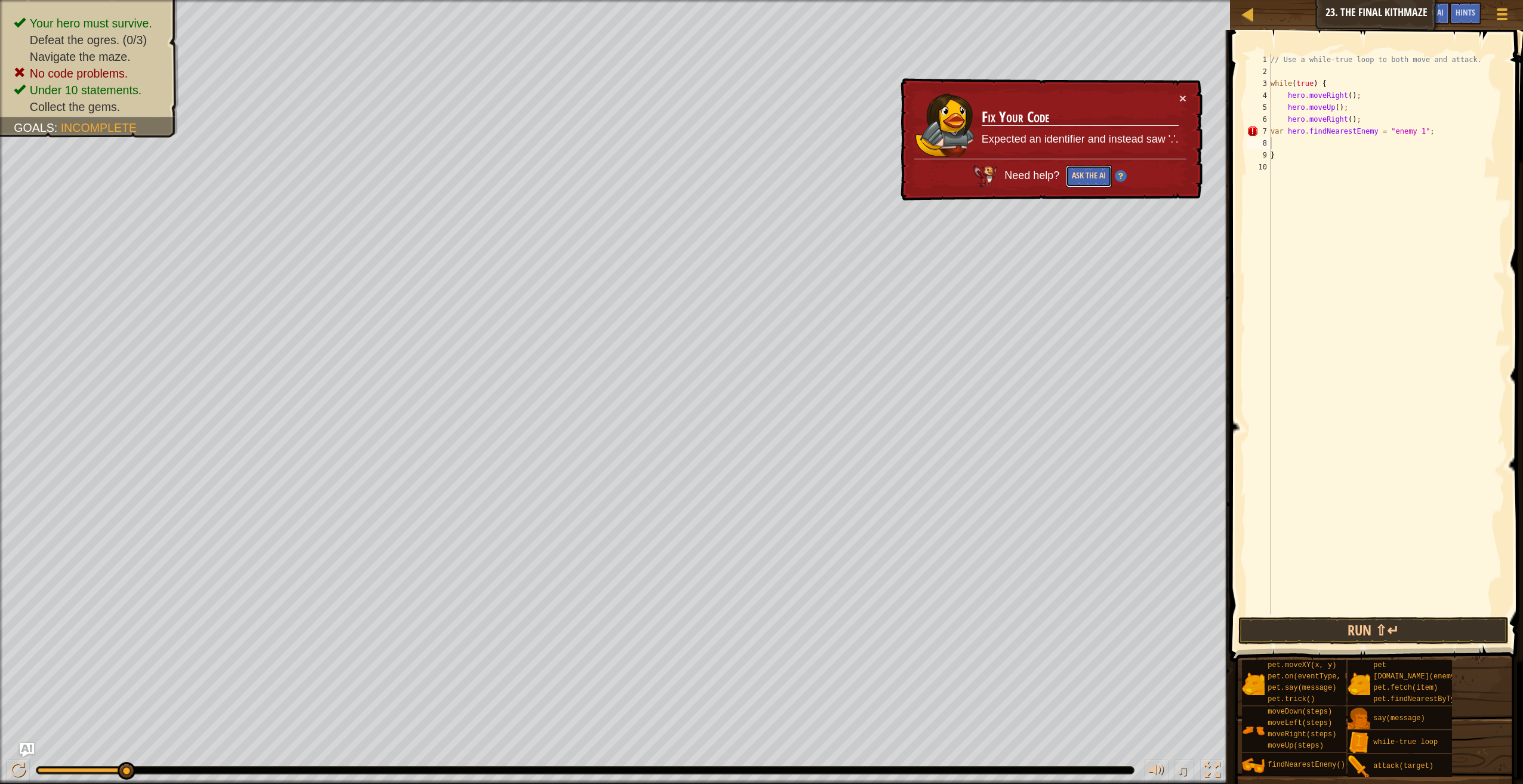
click at [1084, 185] on button "Ask the AI" at bounding box center [1089, 176] width 46 height 22
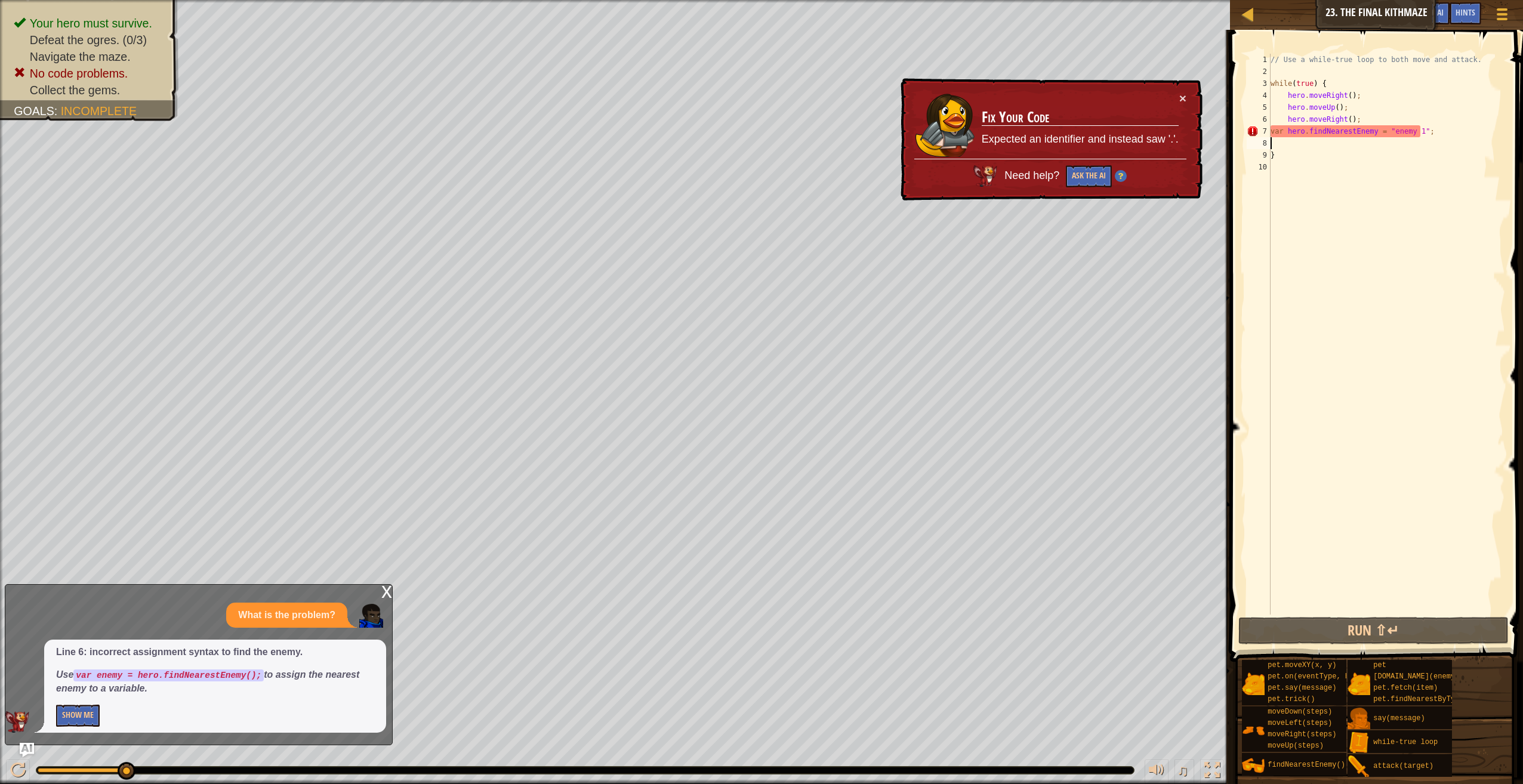
click at [1280, 131] on div "// Use a while-true loop to both move and attack. while ( true ) { hero . moveR…" at bounding box center [1387, 346] width 238 height 585
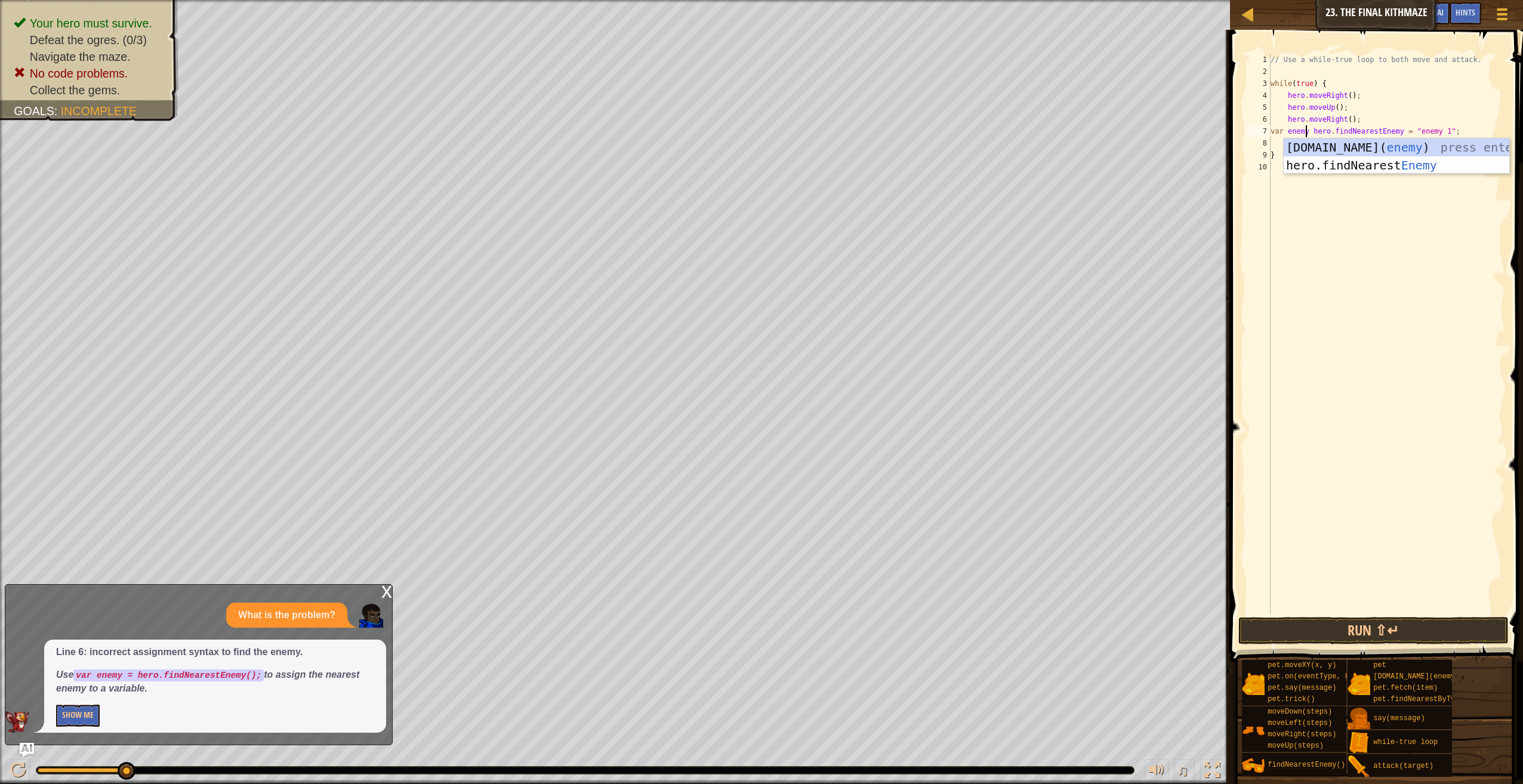
scroll to position [5, 3]
drag, startPoint x: 1401, startPoint y: 129, endPoint x: 1459, endPoint y: 133, distance: 58.1
click at [1459, 133] on div "// Use a while-true loop to both move and attack. while ( true ) { hero . moveR…" at bounding box center [1387, 346] width 238 height 585
click at [1304, 131] on div "// Use a while-true loop to both move and attack. while ( true ) { hero . moveR…" at bounding box center [1387, 346] width 238 height 585
click at [1426, 128] on div "// Use a while-true loop to both move and attack. while ( true ) { hero . moveR…" at bounding box center [1387, 346] width 238 height 585
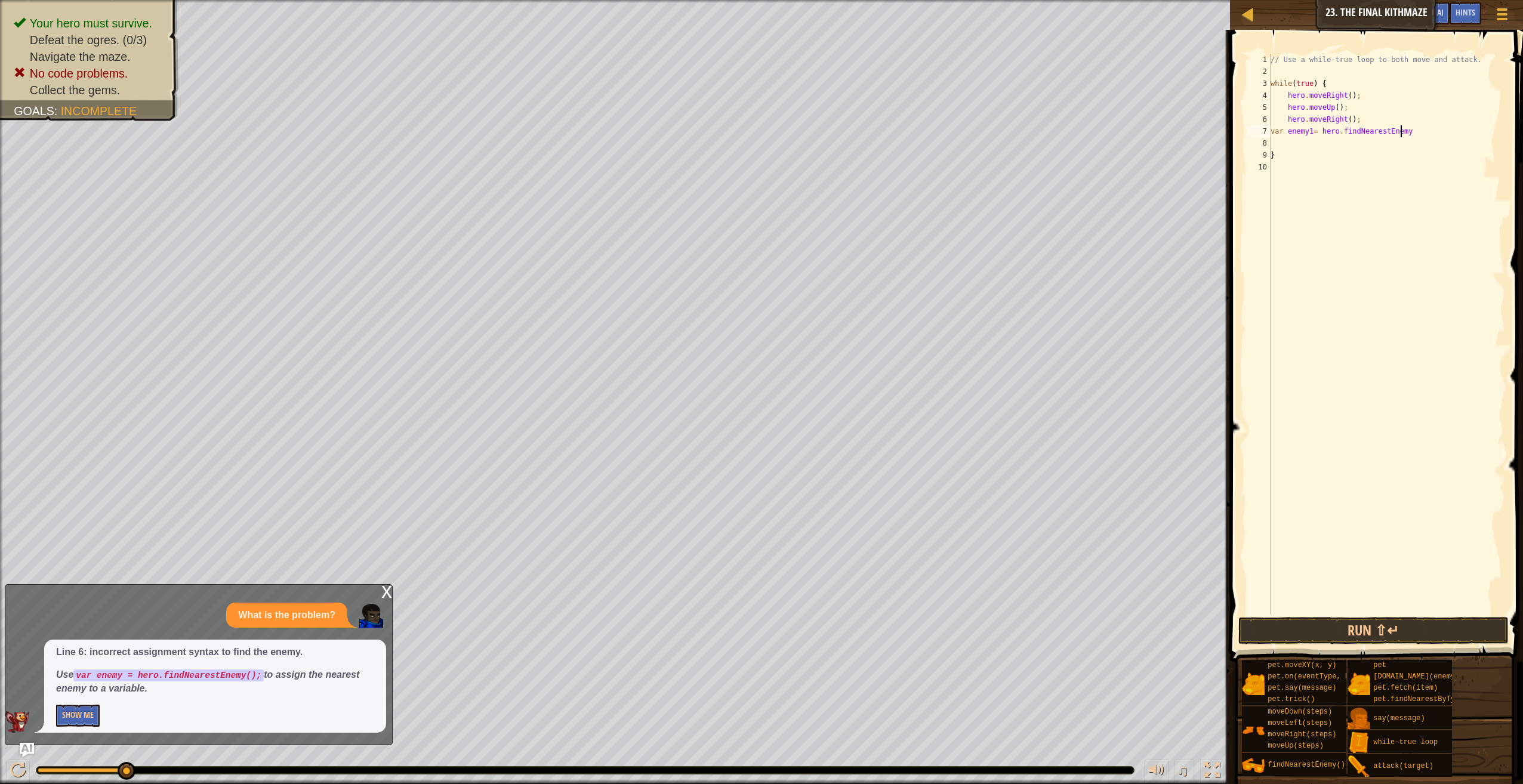
scroll to position [5, 11]
type textarea "var enemy1= hero.findNearestEnemy();"
click at [1331, 140] on div "// Use a while-true loop to both move and attack. while ( true ) { hero . moveR…" at bounding box center [1387, 346] width 238 height 585
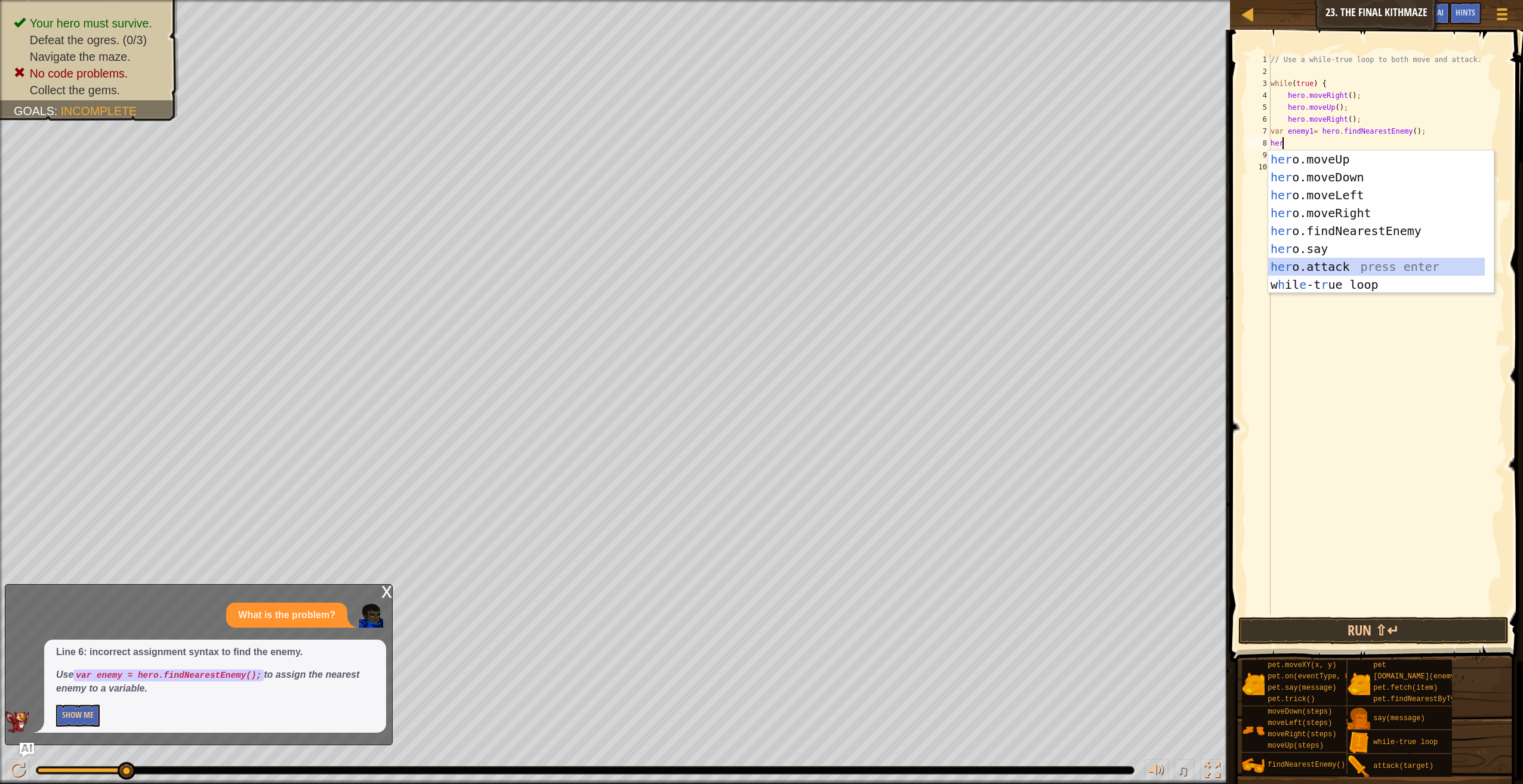
drag, startPoint x: 1309, startPoint y: 260, endPoint x: 1309, endPoint y: 253, distance: 7.0
click at [1309, 259] on div "her o.moveUp press enter her o.moveDown press enter her o.moveLeft press enter …" at bounding box center [1377, 240] width 217 height 179
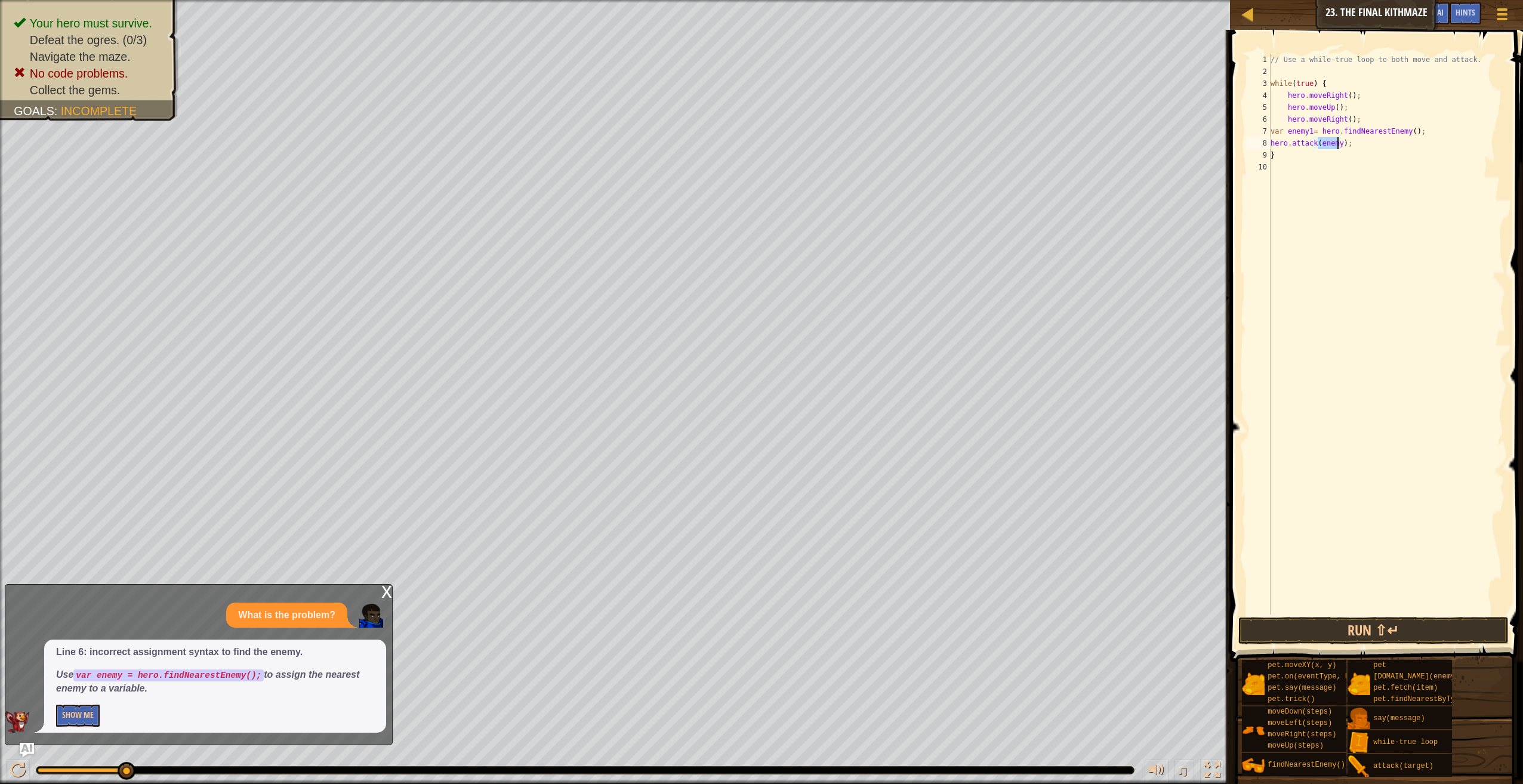
click at [1338, 144] on div "// Use a while-true loop to both move and attack. while ( true ) { hero . moveR…" at bounding box center [1387, 334] width 237 height 561
drag, startPoint x: 1352, startPoint y: 140, endPoint x: 1272, endPoint y: 148, distance: 80.4
click at [1269, 147] on div "hero.attack(enemy1); 1 2 3 4 5 6 7 8 9 10 // Use a while-true loop to both move…" at bounding box center [1375, 334] width 261 height 561
type textarea "hero.attack(enemy1);"
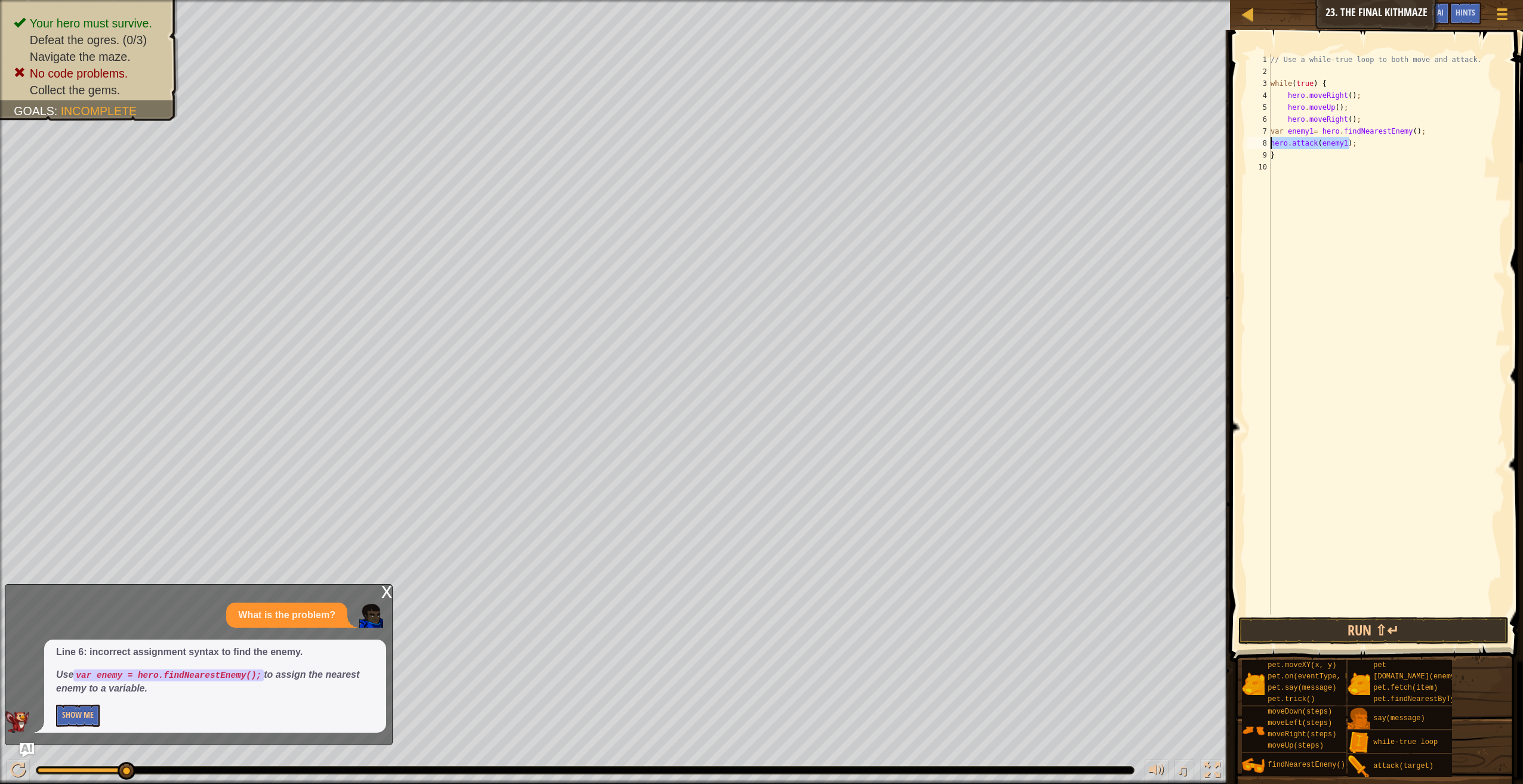
click at [1362, 140] on div "// Use a while-true loop to both move and attack. while ( true ) { hero . moveR…" at bounding box center [1387, 334] width 237 height 561
paste textarea "hero.attack(enemy1);"
type textarea "hero.attack(enemy1);"
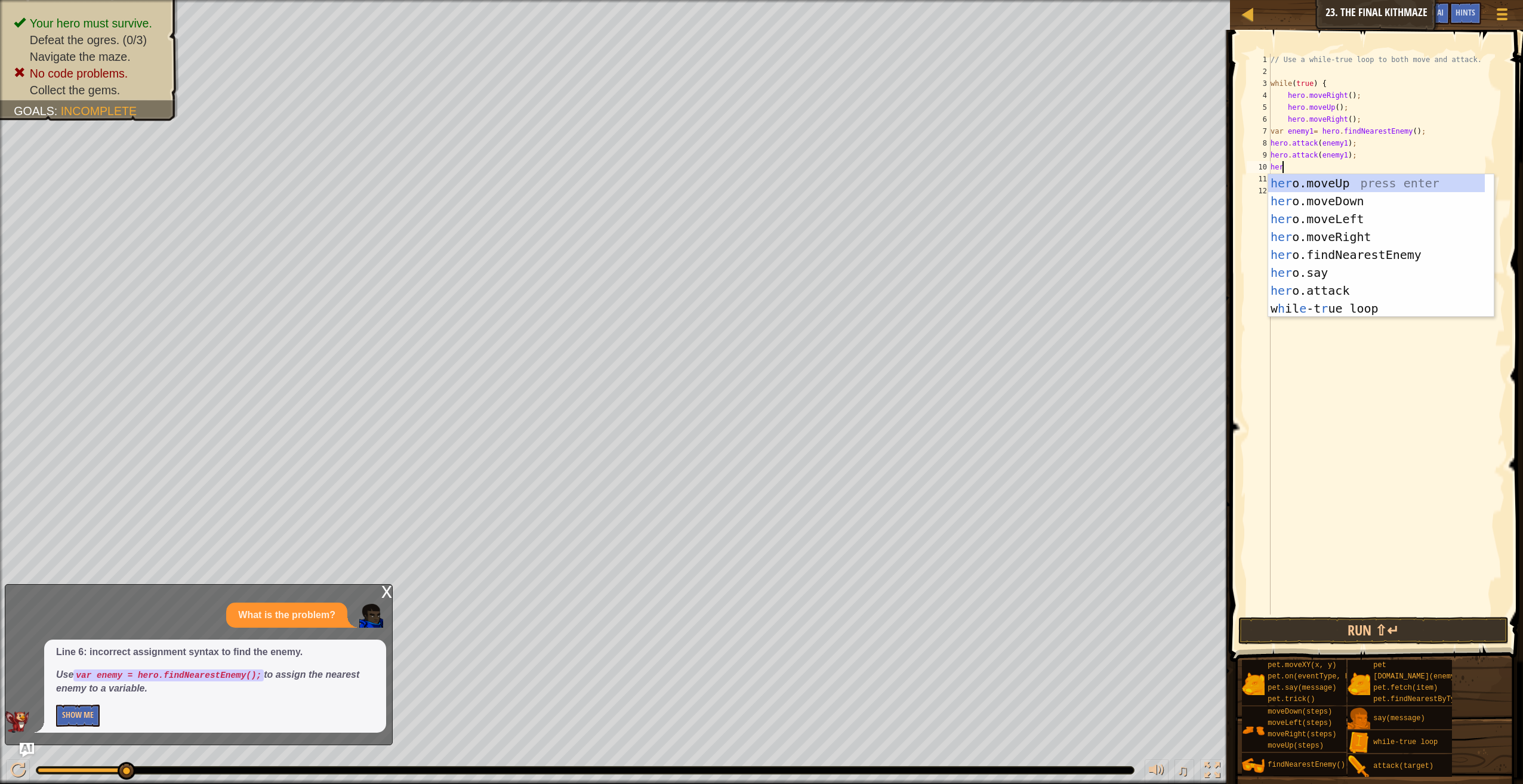
type textarea "hero"
click at [1342, 195] on div "hero .moveUp press enter hero .moveDown press enter hero .moveLeft press enter …" at bounding box center [1381, 263] width 226 height 179
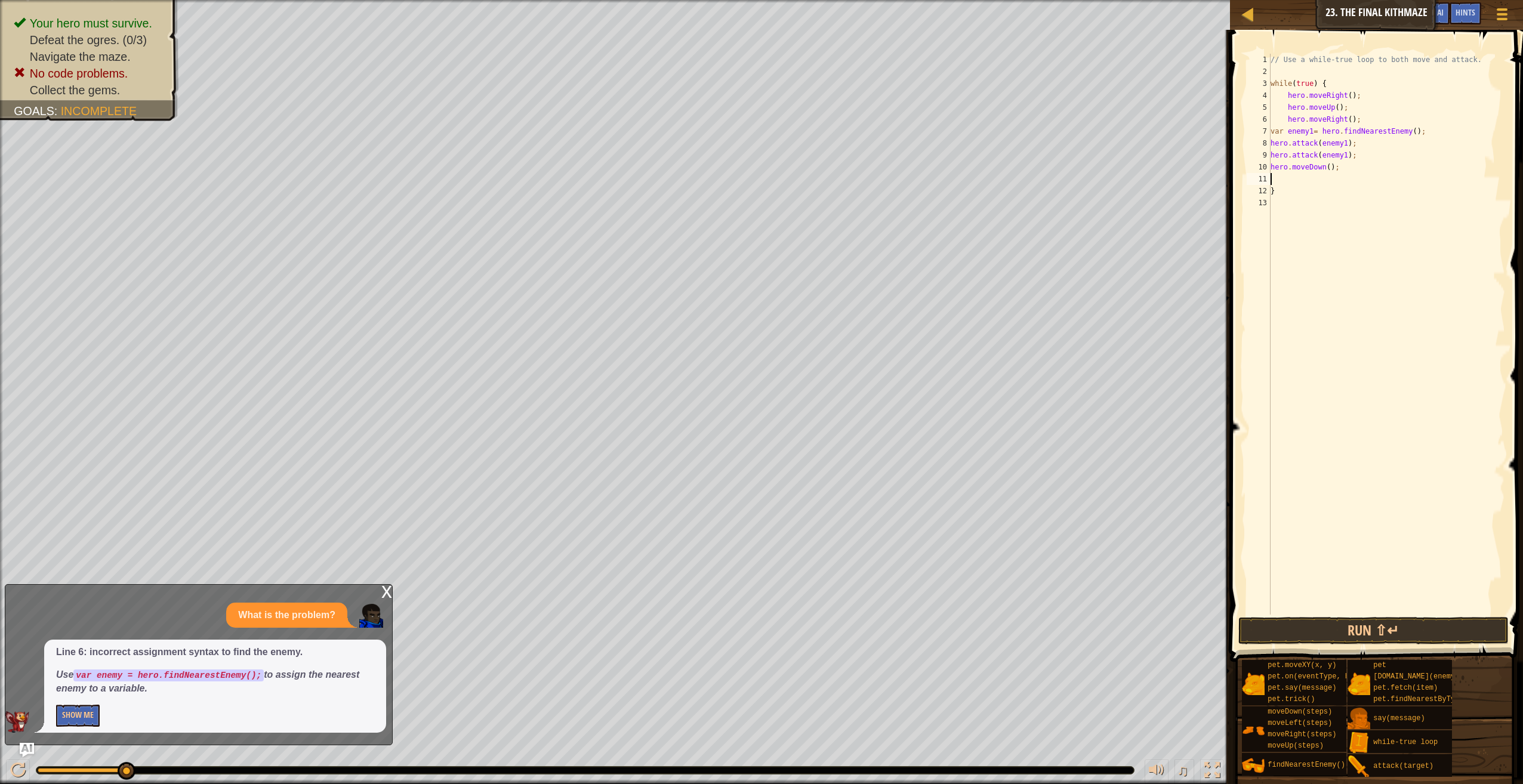
scroll to position [5, 0]
click at [1325, 167] on div "// Use a while-true loop to both move and attack. while ( true ) { hero . moveR…" at bounding box center [1387, 346] width 238 height 585
type textarea "hero.moveDown(2);"
click at [1358, 166] on div "// Use a while-true loop to both move and attack. while ( true ) { hero . moveR…" at bounding box center [1387, 346] width 238 height 585
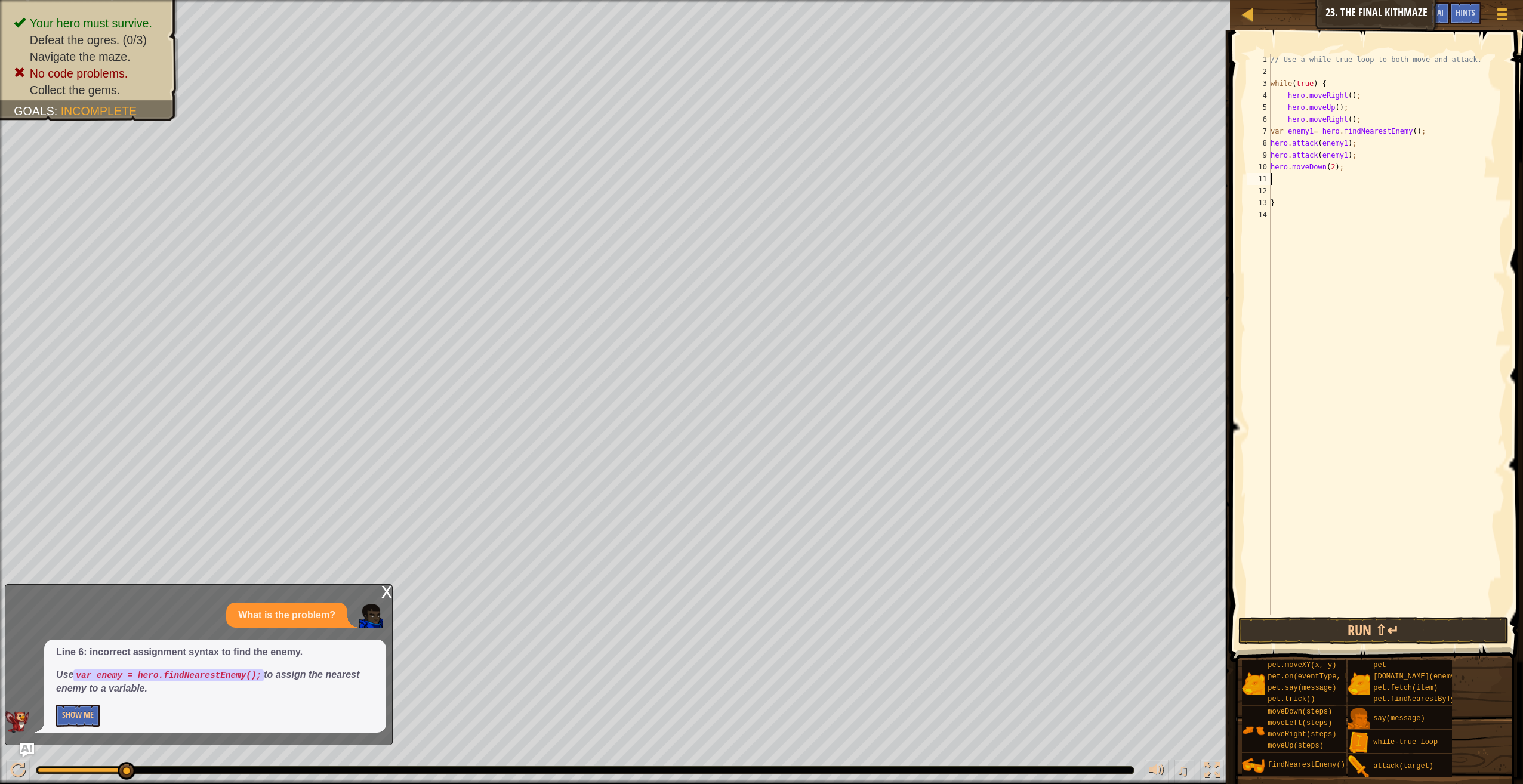
scroll to position [5, 0]
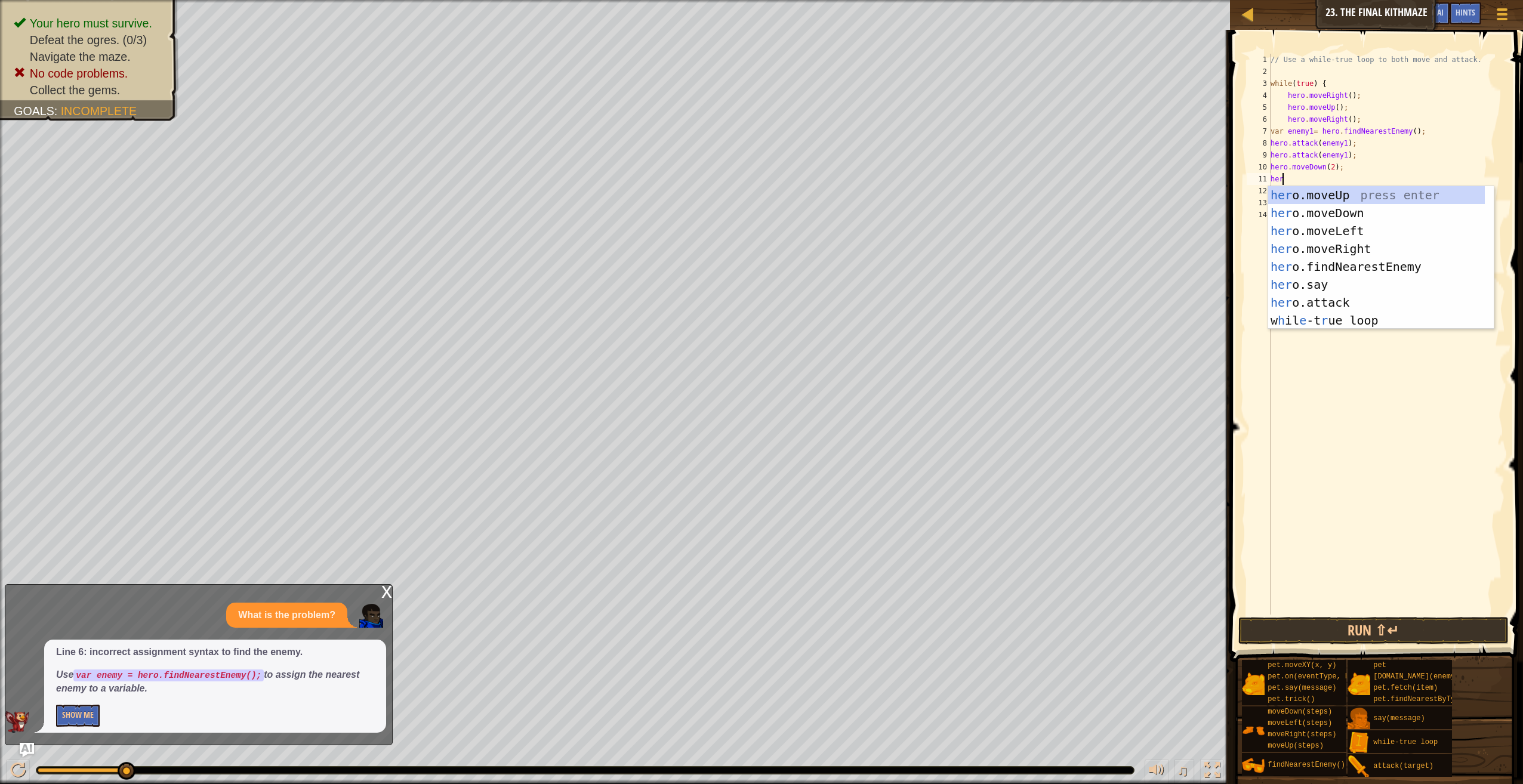
type textarea "hero"
click at [1324, 188] on div "hero .moveUp press enter hero .moveDown press enter hero .moveLeft press enter …" at bounding box center [1381, 276] width 226 height 179
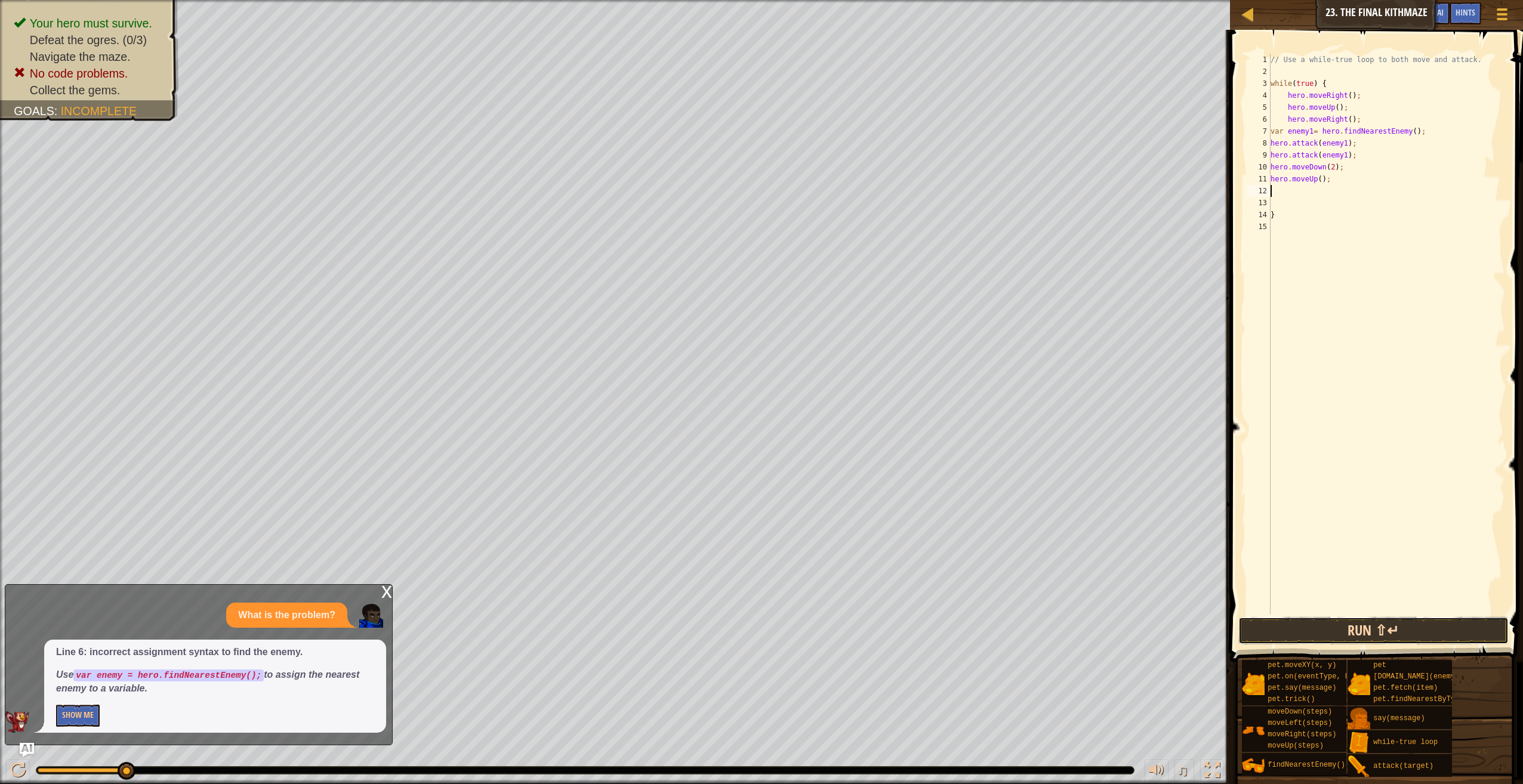
click at [1329, 638] on button "Run ⇧↵" at bounding box center [1373, 630] width 270 height 27
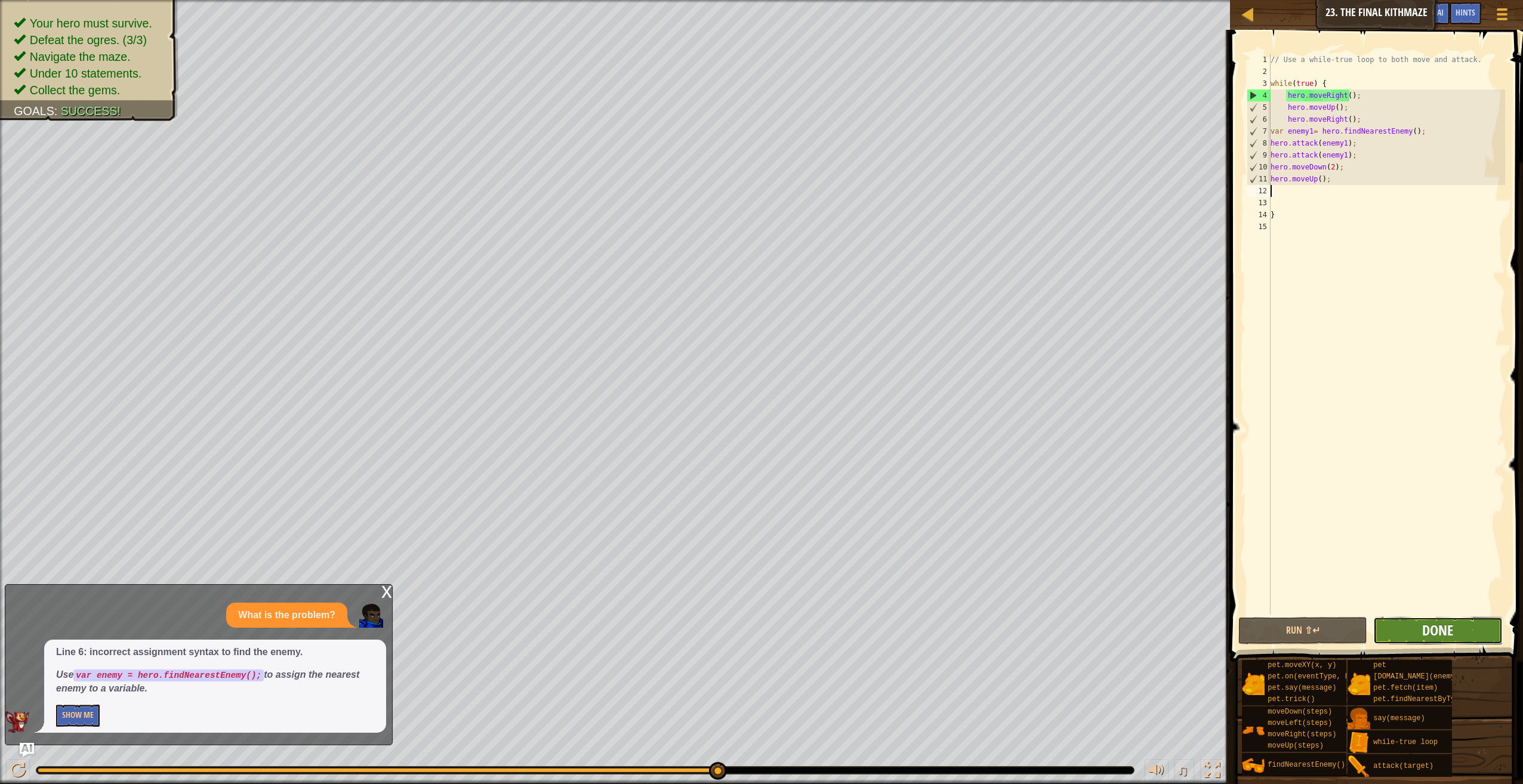
click at [1434, 619] on button "Done" at bounding box center [1437, 630] width 129 height 27
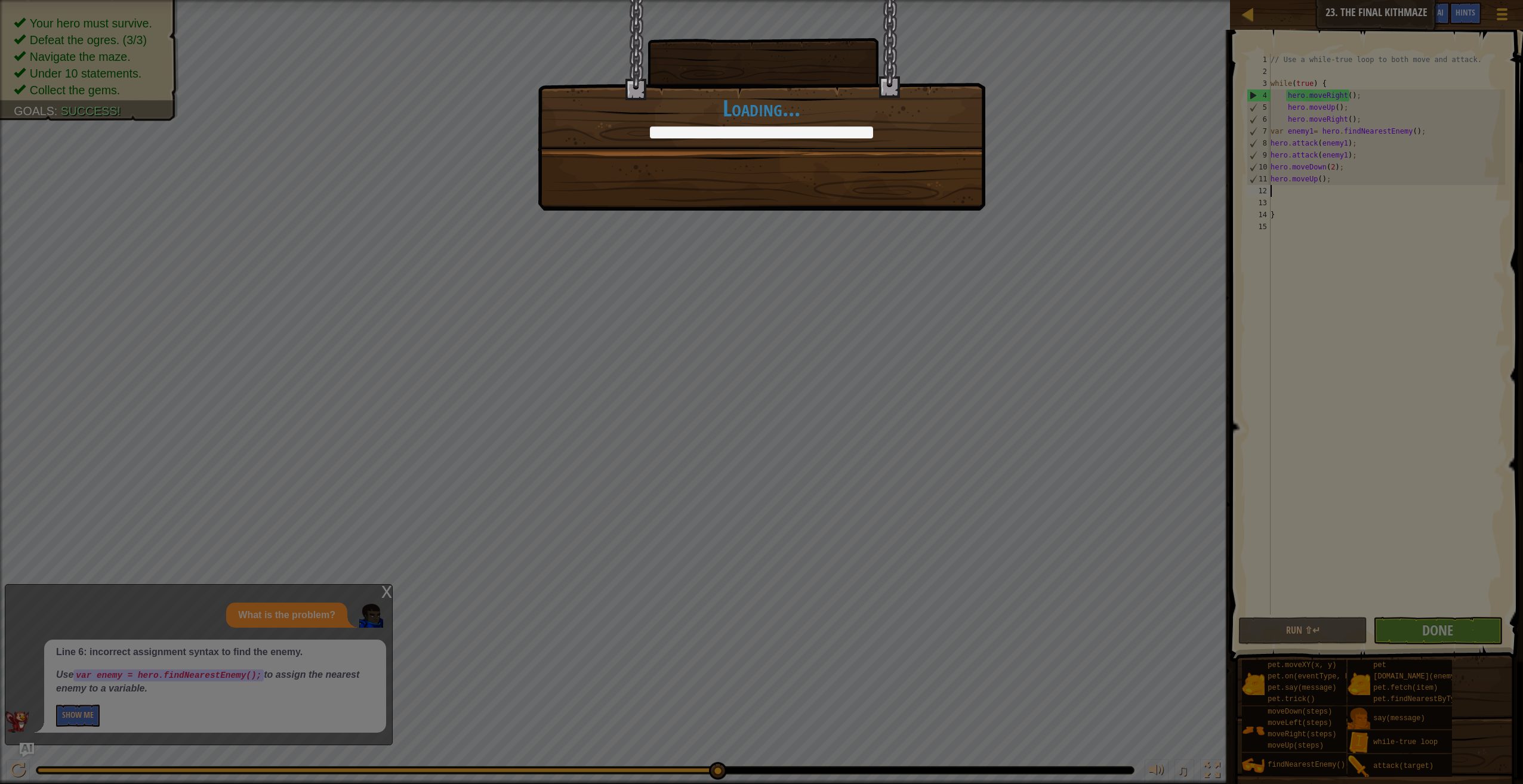
click at [1417, 632] on div "You're deadly. Infinitely deadly. +0 +0 New Item Clean code: no code errors or …" at bounding box center [761, 392] width 1523 height 784
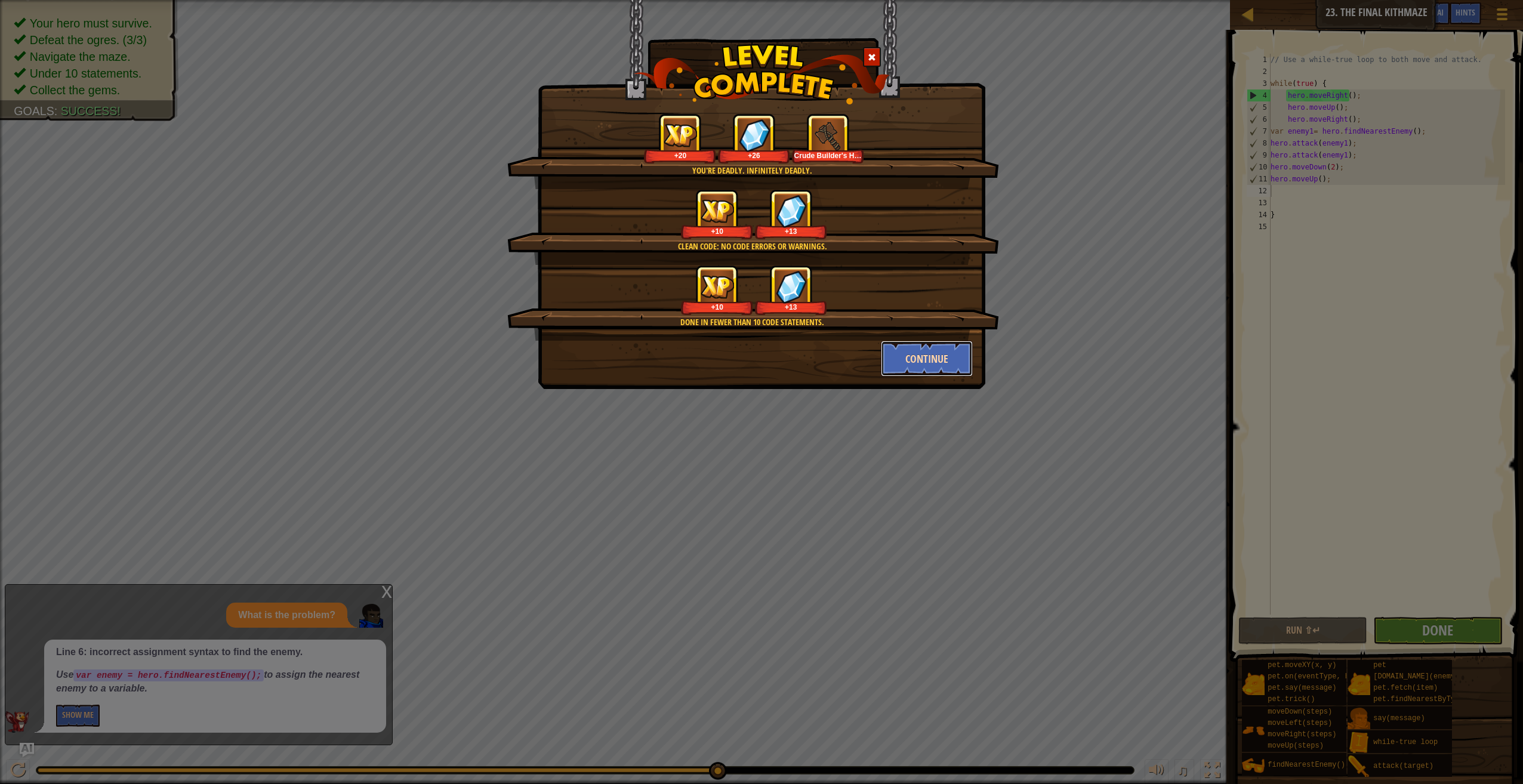
click at [939, 361] on button "Continue" at bounding box center [927, 359] width 93 height 36
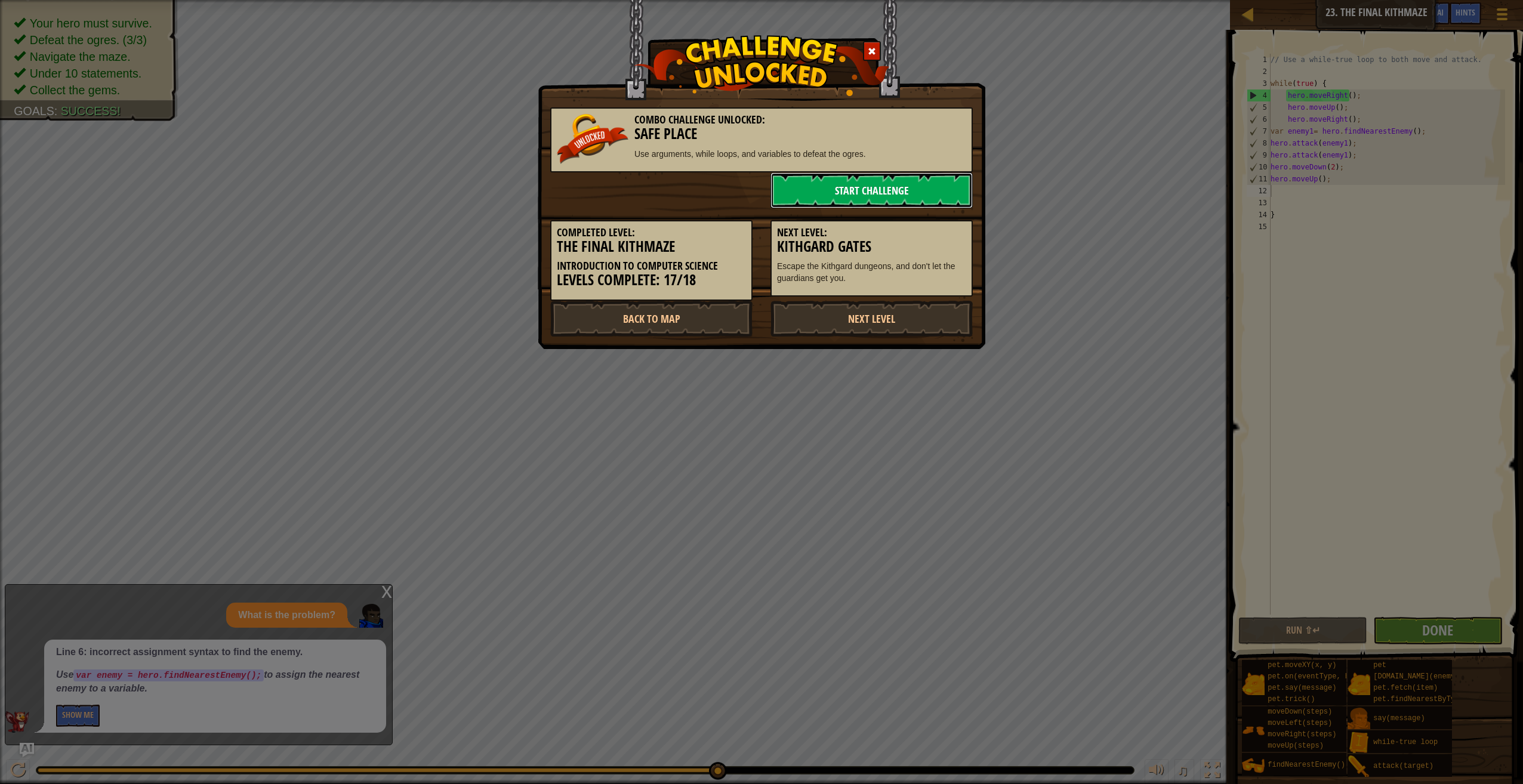
click at [848, 178] on link "Start Challenge" at bounding box center [871, 190] width 202 height 36
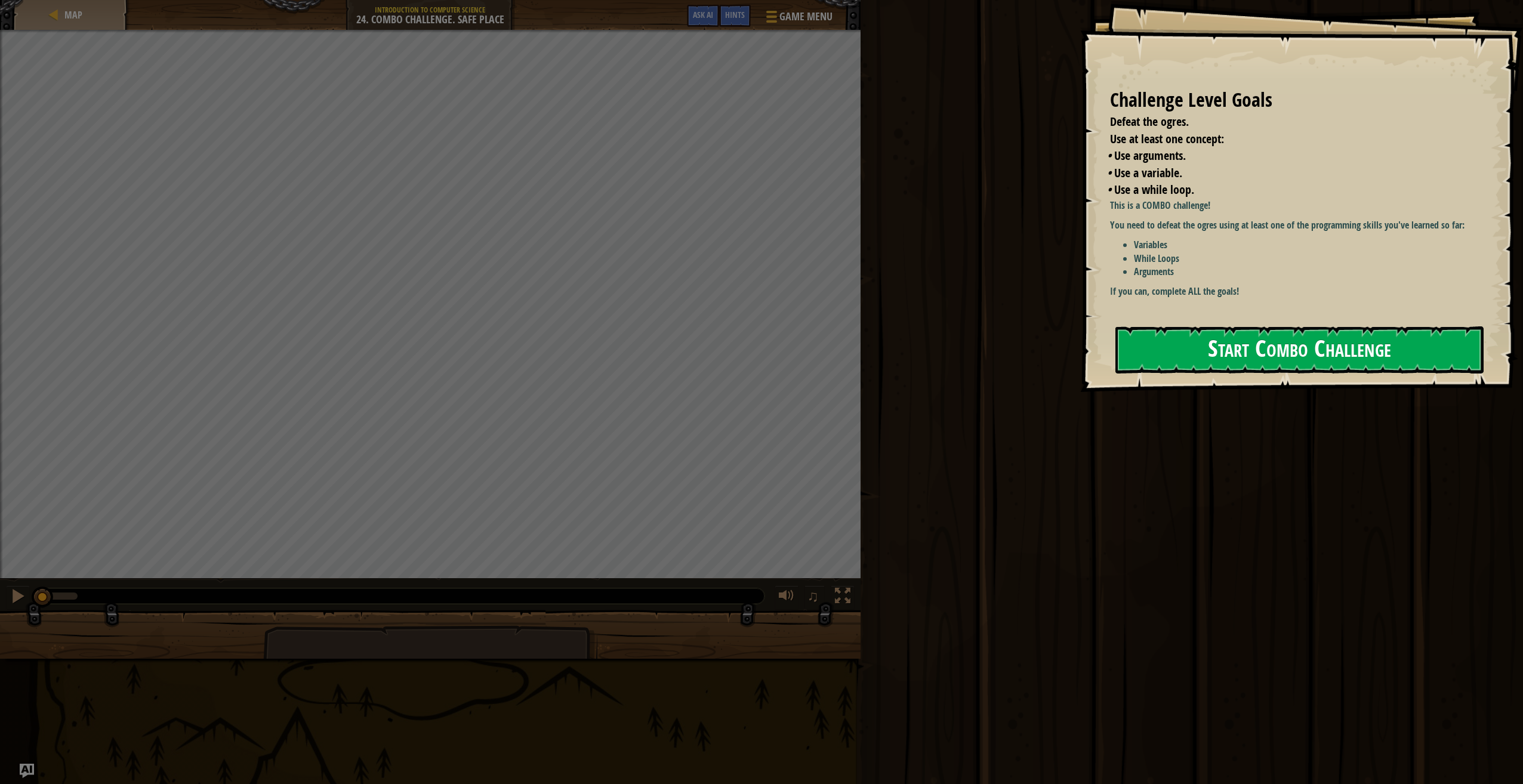
click at [1195, 357] on button "Start Combo Challenge" at bounding box center [1299, 350] width 368 height 47
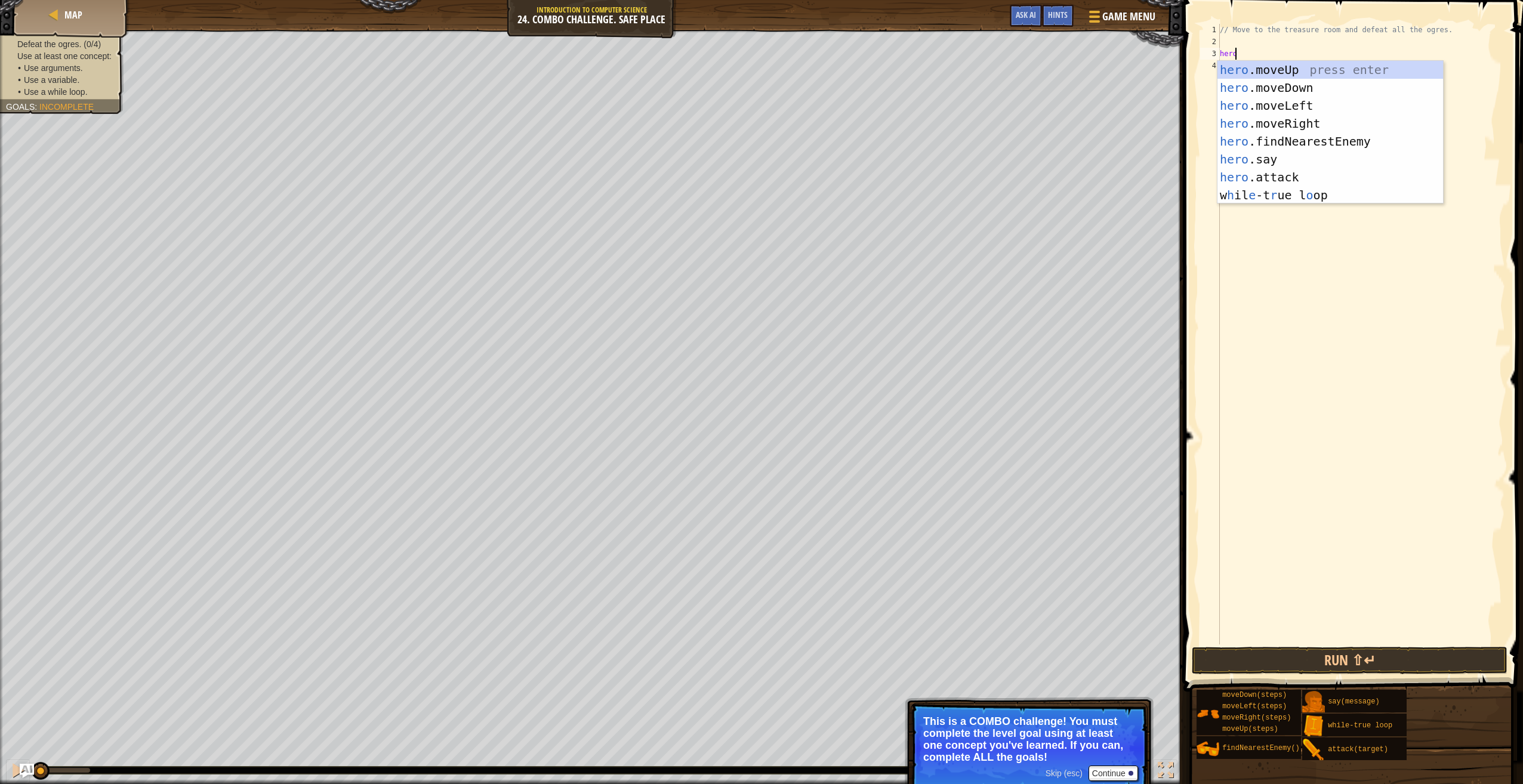
scroll to position [5, 1]
click at [1227, 184] on div "hero .moveUp press enter hero .moveDown press enter hero .moveLeft press enter …" at bounding box center [1330, 150] width 226 height 179
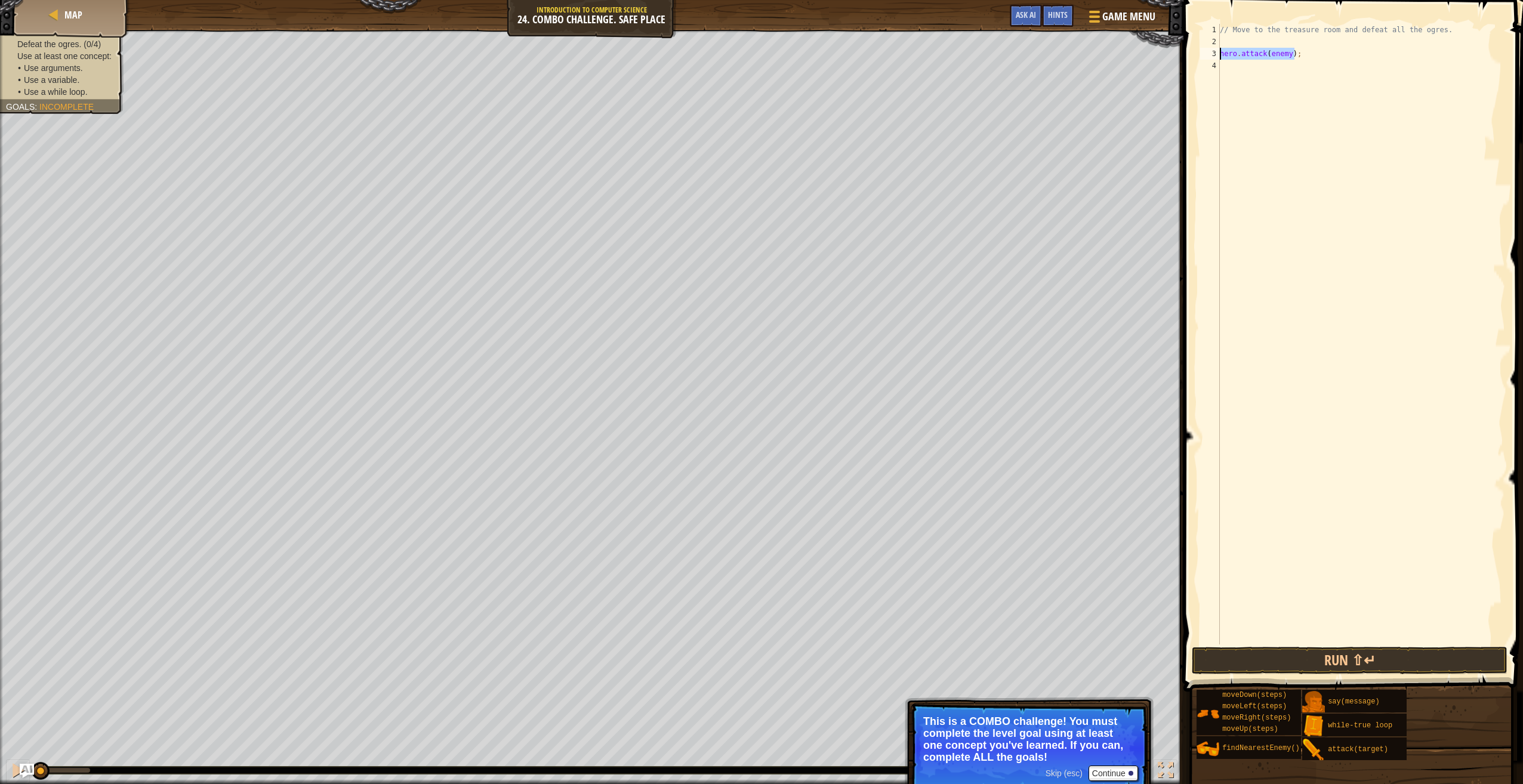
drag, startPoint x: 1280, startPoint y: 55, endPoint x: 1198, endPoint y: 55, distance: 82.0
click at [1198, 55] on div "hero.attack(enemy); 1 2 3 4 // Move to the treasure room and defeat all the ogr…" at bounding box center [1351, 334] width 307 height 621
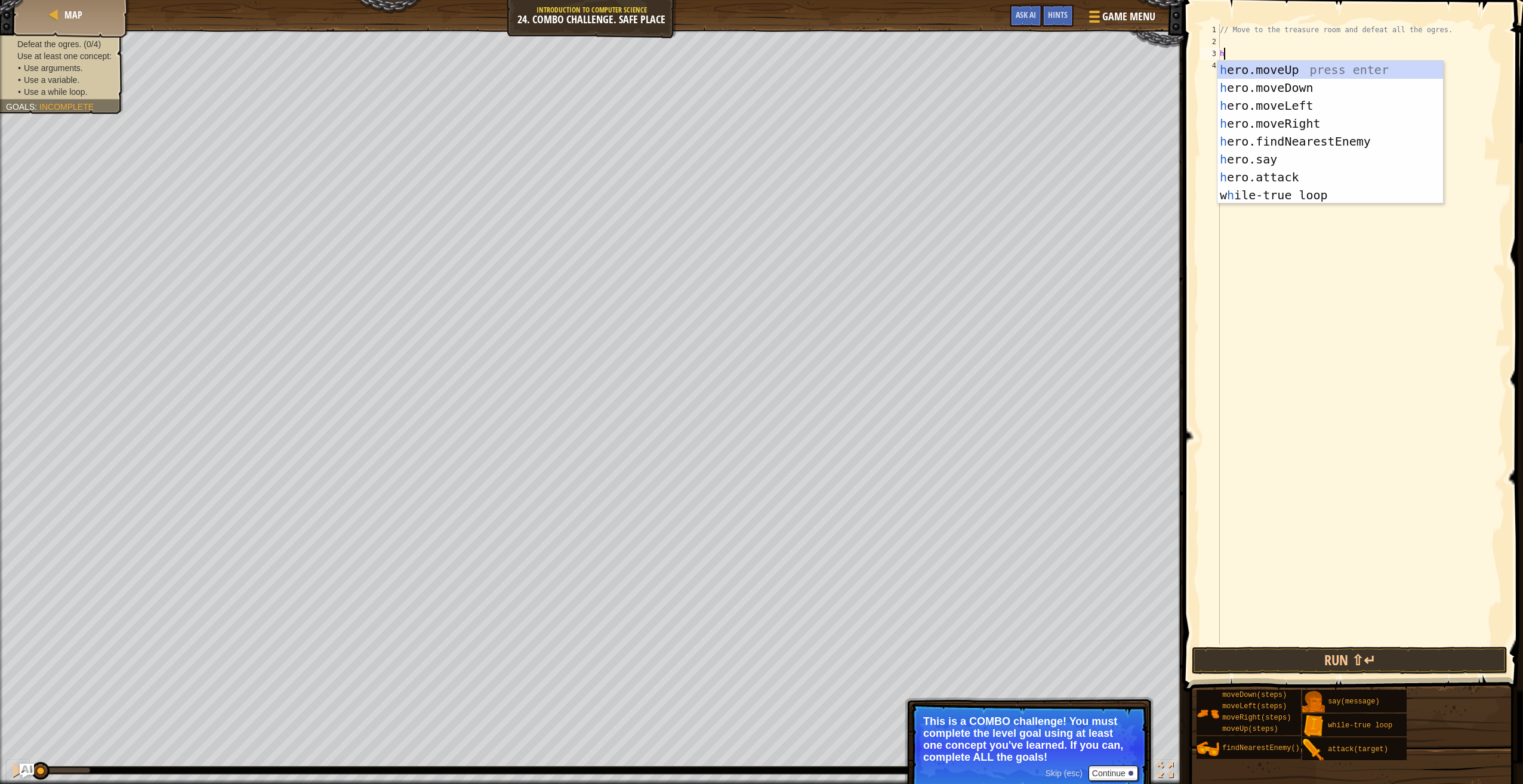
scroll to position [5, 0]
type textarea "hero"
click at [1239, 71] on div "hero .moveUp press enter hero .moveDown press enter hero .moveLeft press enter …" at bounding box center [1330, 150] width 226 height 179
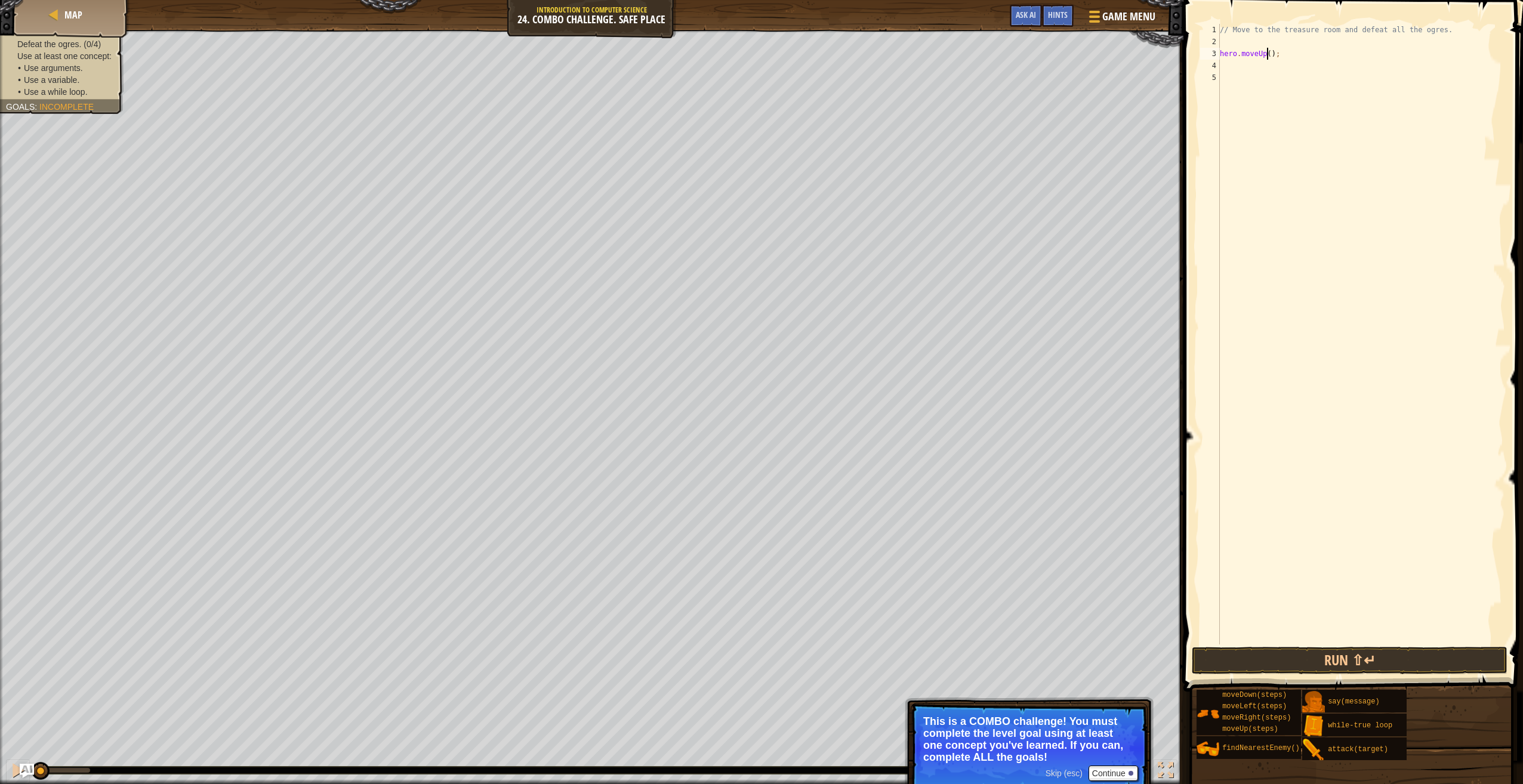
click at [1268, 56] on div "// Move to the treasure room and defeat all the ogres. hero . moveUp ( ) ;" at bounding box center [1361, 346] width 288 height 644
type textarea "hero.moveUp(4);"
click at [1301, 65] on div "// Move to the treasure room and defeat all the ogres. hero . moveUp ( 4 ) ;" at bounding box center [1361, 346] width 288 height 644
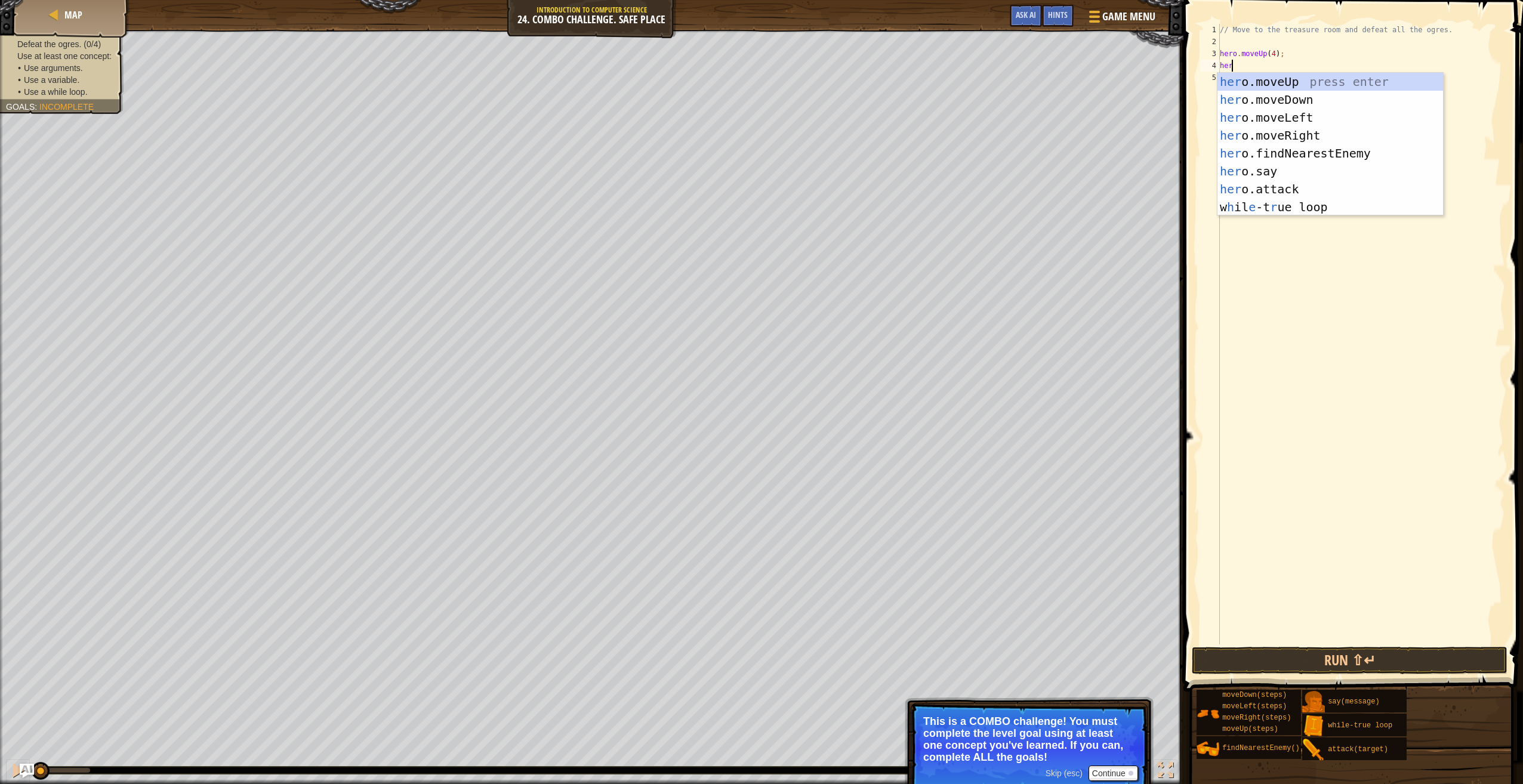
type textarea "hero"
click at [1231, 110] on div "hero .moveUp press enter hero .moveDown press enter hero .moveLeft press enter …" at bounding box center [1330, 162] width 226 height 179
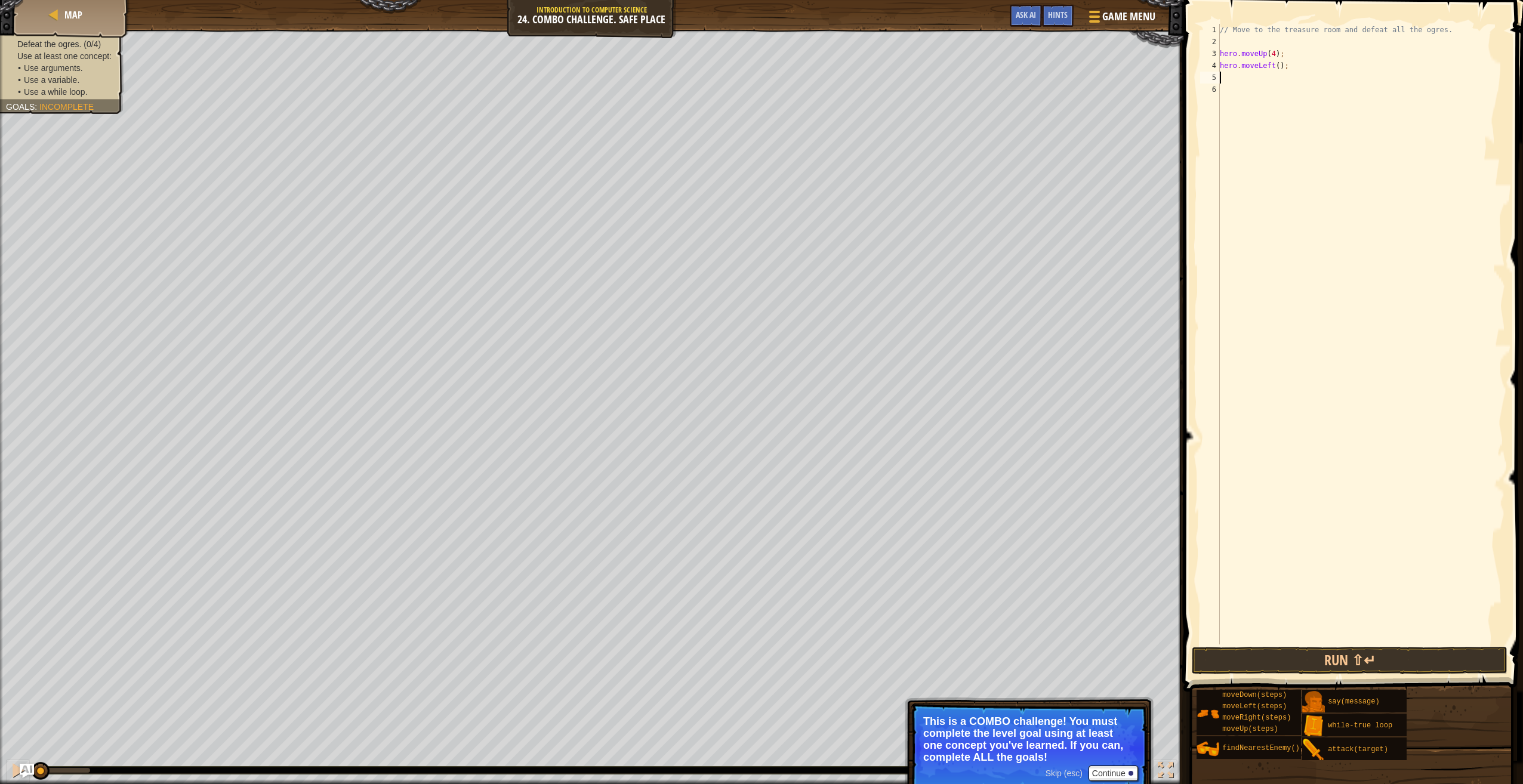
click at [1272, 68] on div "// Move to the treasure room and defeat all the ogres. hero . moveUp ( 4 ) ; he…" at bounding box center [1361, 346] width 288 height 644
click at [1275, 68] on div "// Move to the treasure room and defeat all the ogres. hero . moveUp ( 4 ) ; he…" at bounding box center [1361, 346] width 288 height 644
type textarea "hero.moveLeft(4);"
click at [1276, 81] on div "// Move to the treasure room and defeat all the ogres. hero . moveUp ( 4 ) ; he…" at bounding box center [1361, 346] width 288 height 644
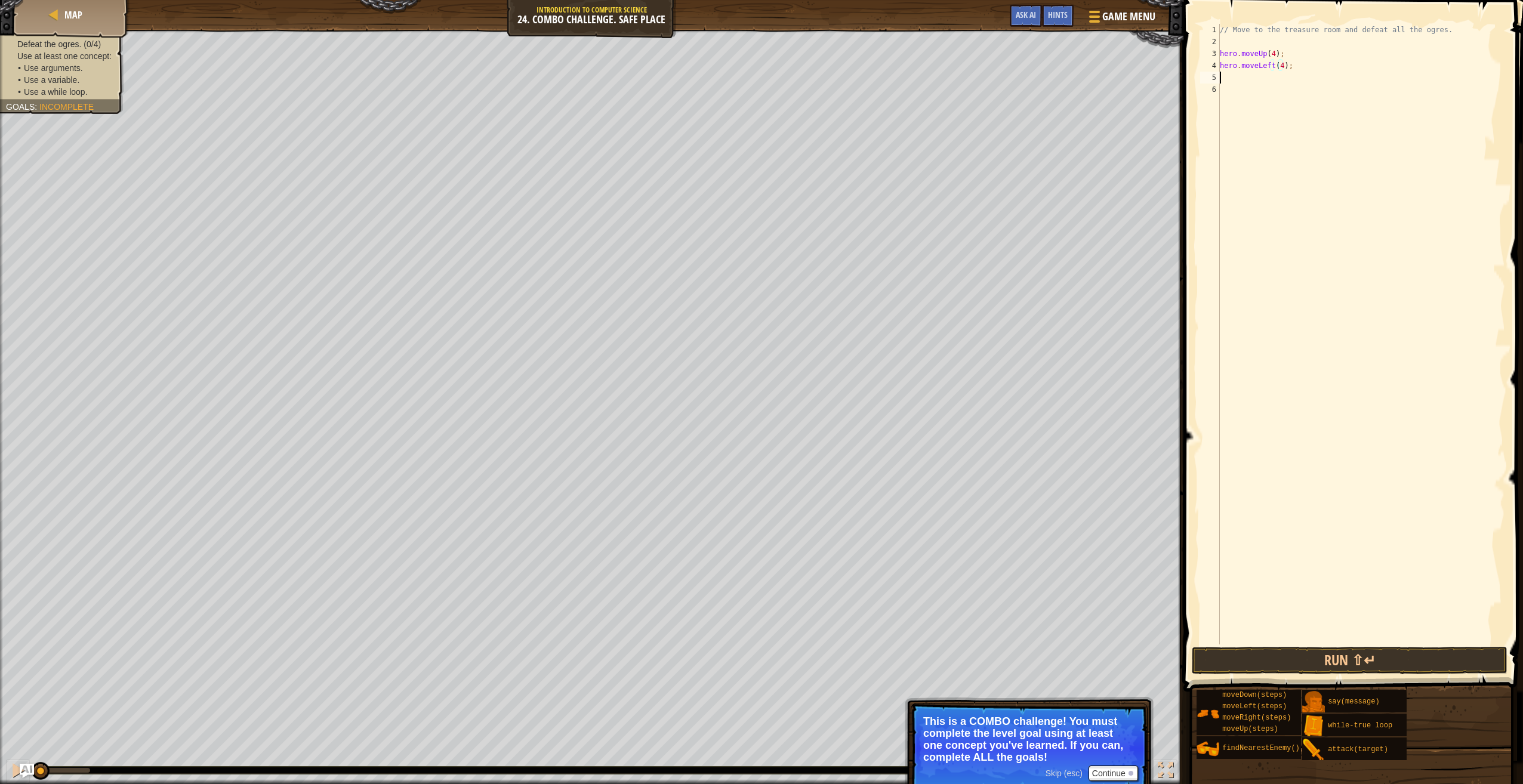
scroll to position [5, 0]
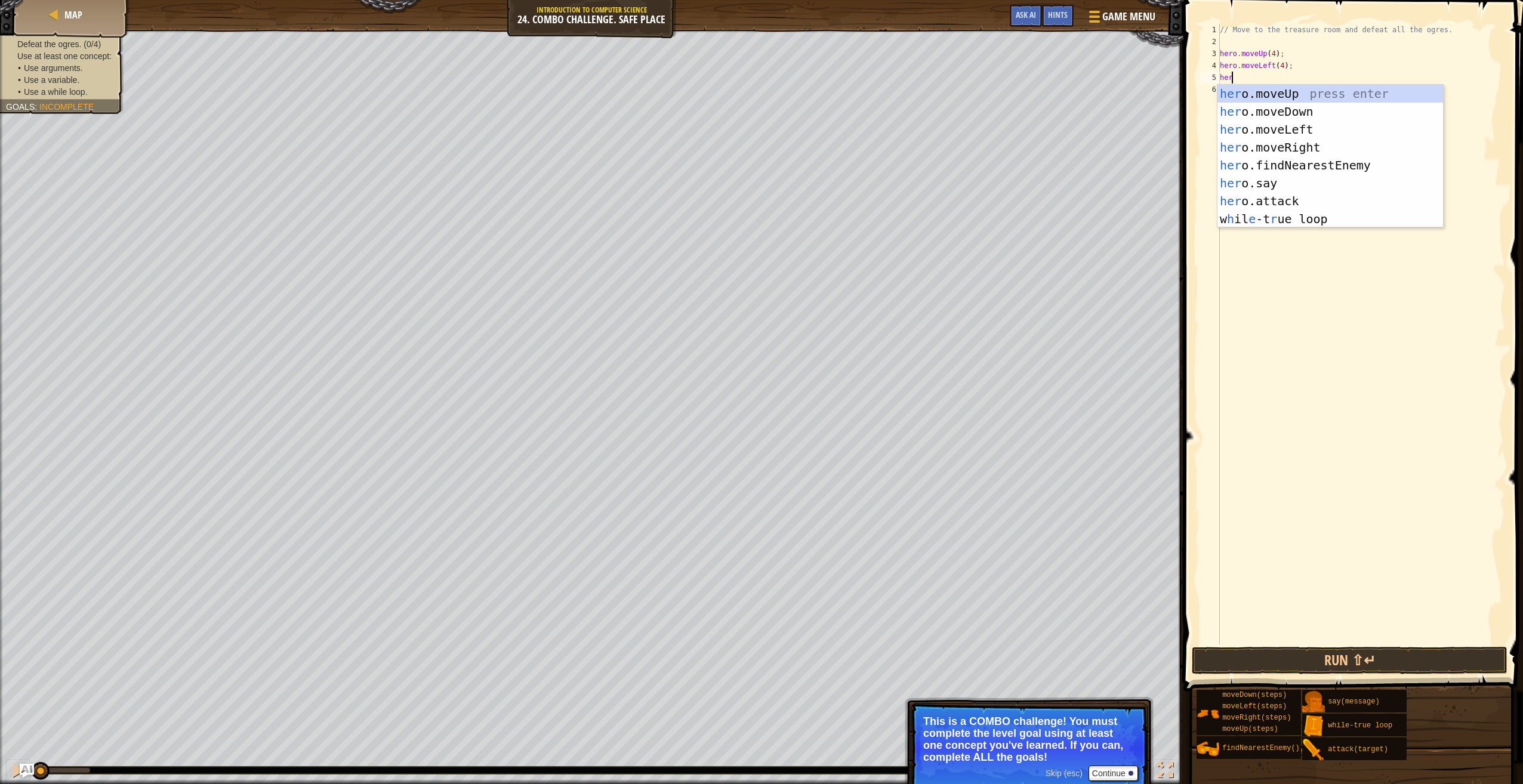
type textarea "hero"
click at [1272, 114] on div "hero .moveUp press enter hero .moveDown press enter hero .moveLeft press enter …" at bounding box center [1330, 174] width 226 height 179
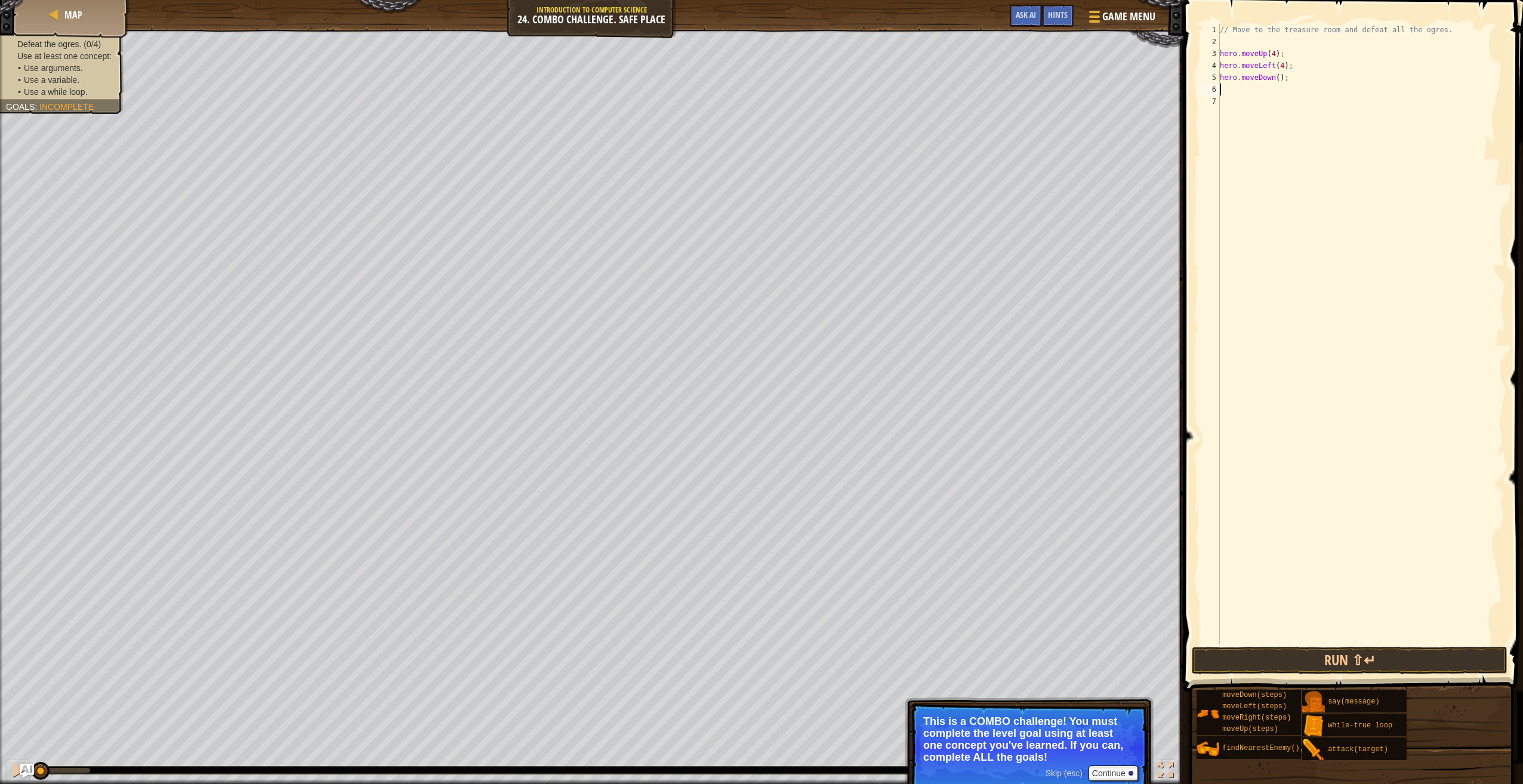
click at [1278, 81] on div "// Move to the treasure room and defeat all the ogres. hero . moveUp ( 4 ) ; he…" at bounding box center [1361, 346] width 288 height 644
click at [1276, 79] on div "// Move to the treasure room and defeat all the ogres. hero . moveUp ( 4 ) ; he…" at bounding box center [1361, 346] width 288 height 644
type textarea "hero.moveDown(3);"
click at [1266, 92] on div "// Move to the treasure room and defeat all the ogres. hero . moveUp ( 4 ) ; he…" at bounding box center [1361, 346] width 288 height 644
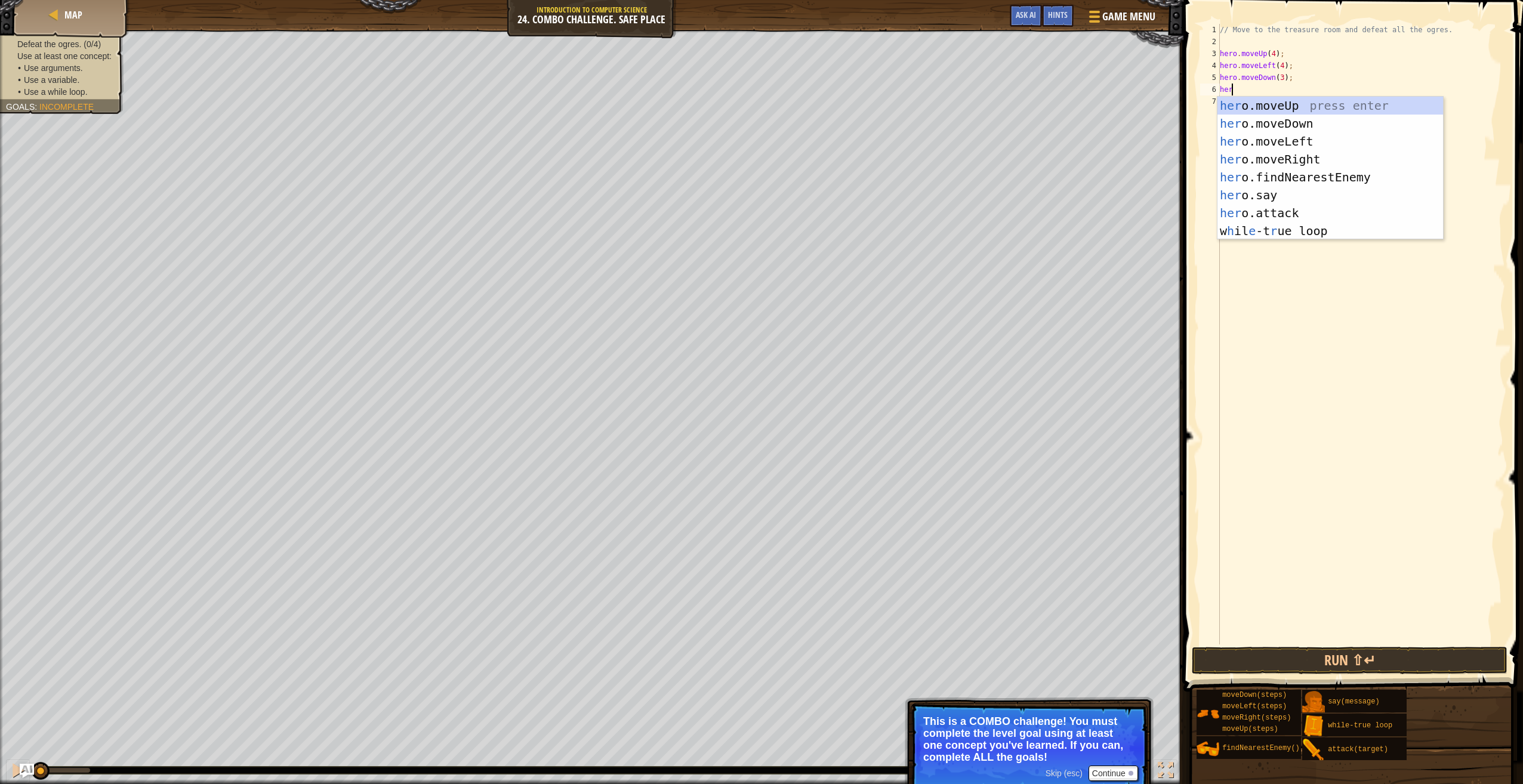
scroll to position [5, 1]
type textarea "hero."
click at [1268, 145] on div "hero. moveUp press enter hero. moveDown press enter hero. moveLeft press enter …" at bounding box center [1330, 177] width 226 height 161
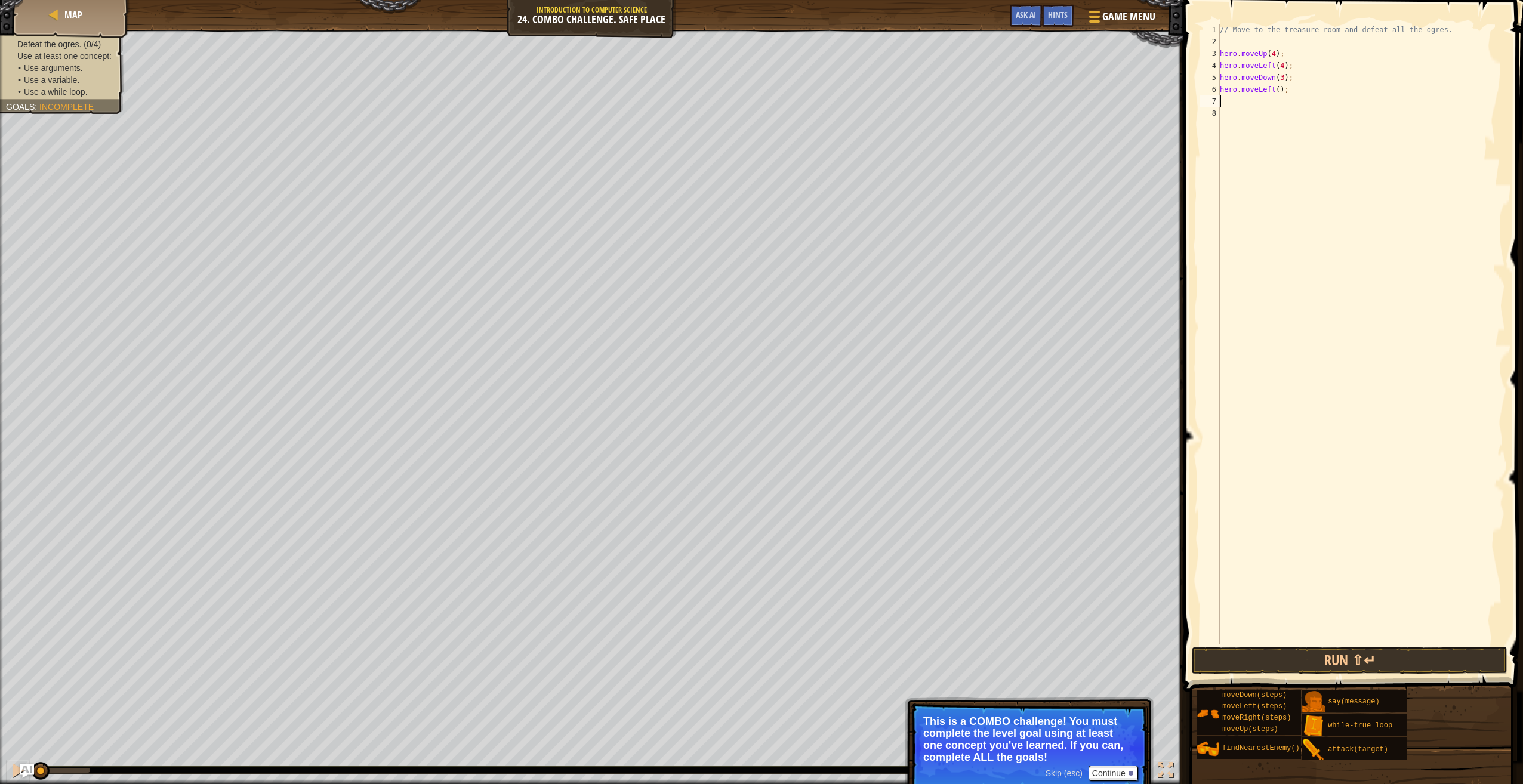
click at [1275, 91] on div "// Move to the treasure room and defeat all the ogres. hero . moveUp ( 4 ) ; he…" at bounding box center [1361, 346] width 288 height 644
type textarea "hero.moveLeft(2);"
click at [1290, 105] on div "// Move to the treasure room and defeat all the ogres. hero . moveUp ( 4 ) ; he…" at bounding box center [1361, 346] width 288 height 644
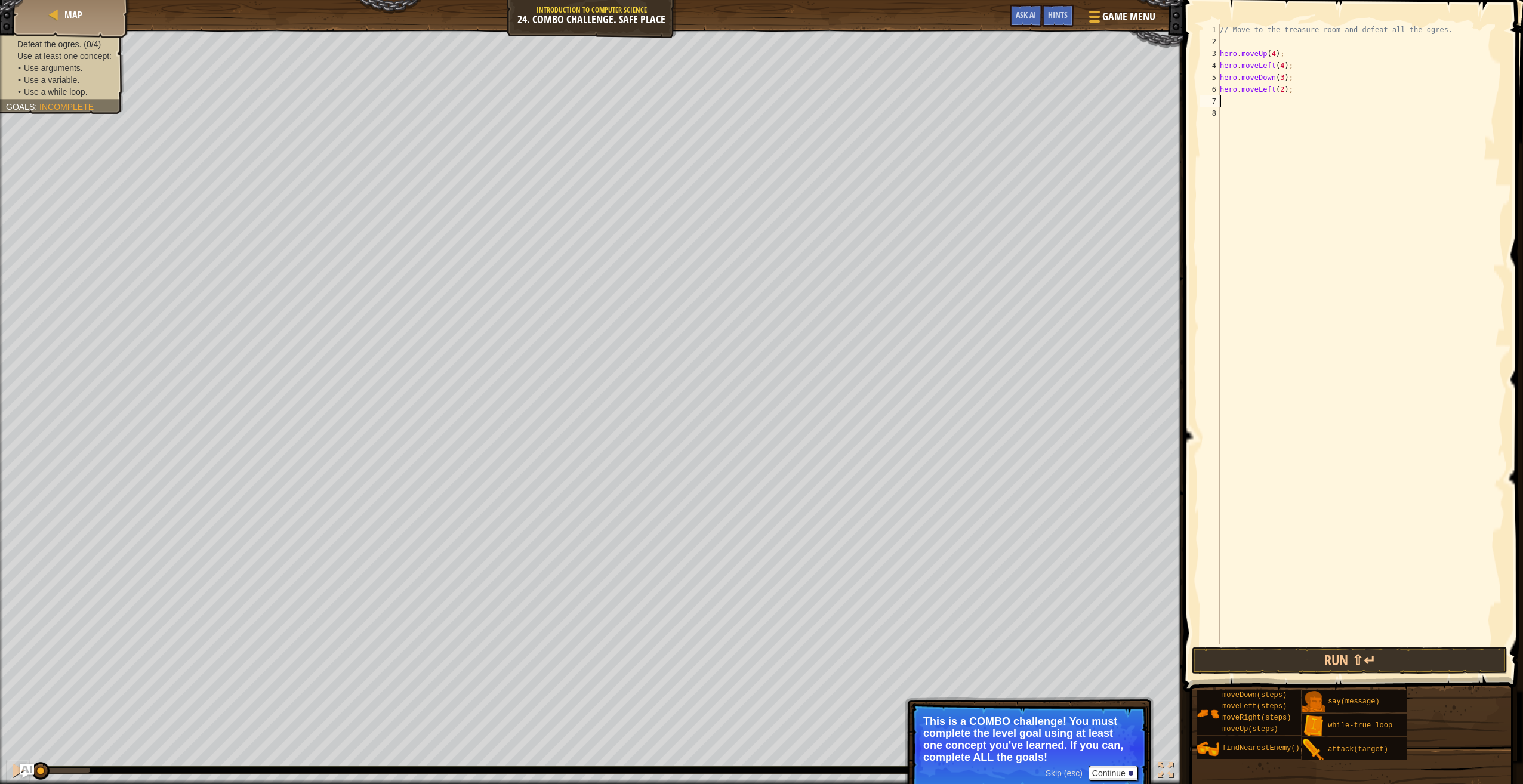
type textarea "l"
click at [1288, 114] on div "whi l e-true loop press enter hero.move L eft press enter" at bounding box center [1330, 144] width 226 height 71
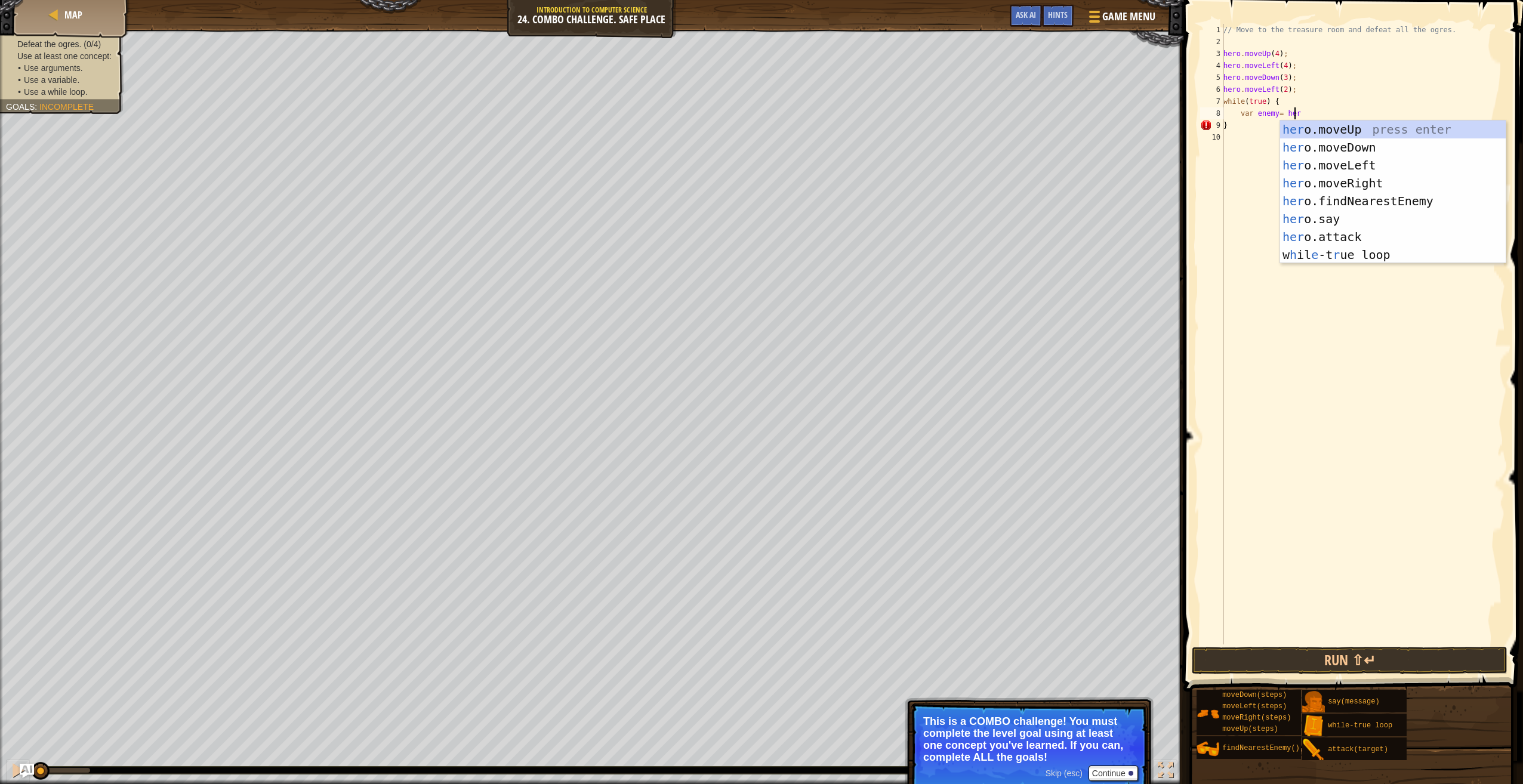
type textarea "var enemy= hero"
click at [1343, 198] on div "hero .moveUp press enter hero .moveDown press enter hero .moveLeft press enter …" at bounding box center [1393, 210] width 226 height 179
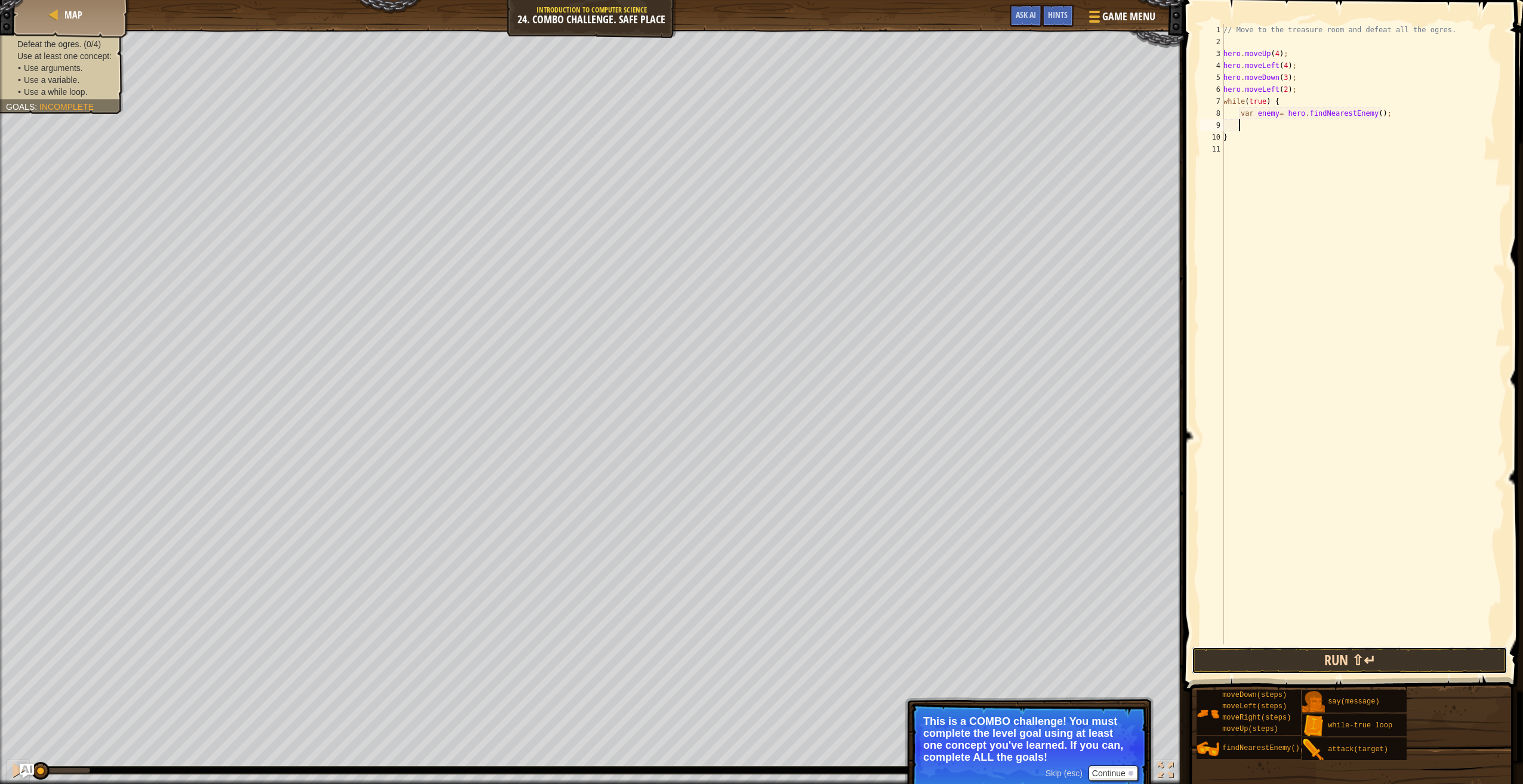
click at [1285, 657] on button "Run ⇧↵" at bounding box center [1350, 660] width 316 height 27
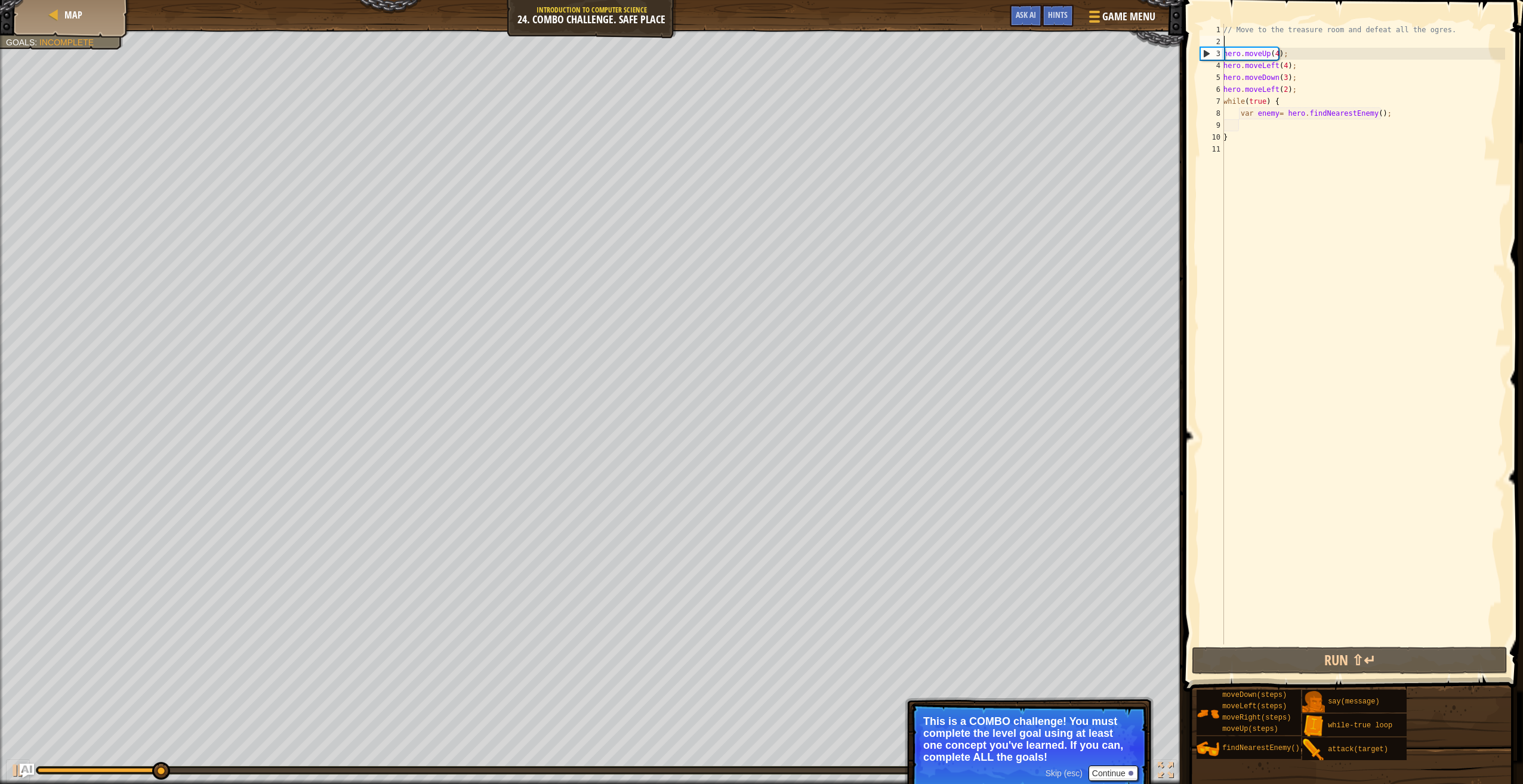
click at [1259, 41] on div "// Move to the treasure room and defeat all the ogres. hero . moveUp ( 4 ) ; he…" at bounding box center [1363, 346] width 284 height 644
drag, startPoint x: 1260, startPoint y: 65, endPoint x: 1275, endPoint y: 68, distance: 15.3
click at [1275, 68] on div "// Move to the treasure room and defeat all the ogres. hero . moveUp ( 4 ) ; he…" at bounding box center [1363, 346] width 284 height 644
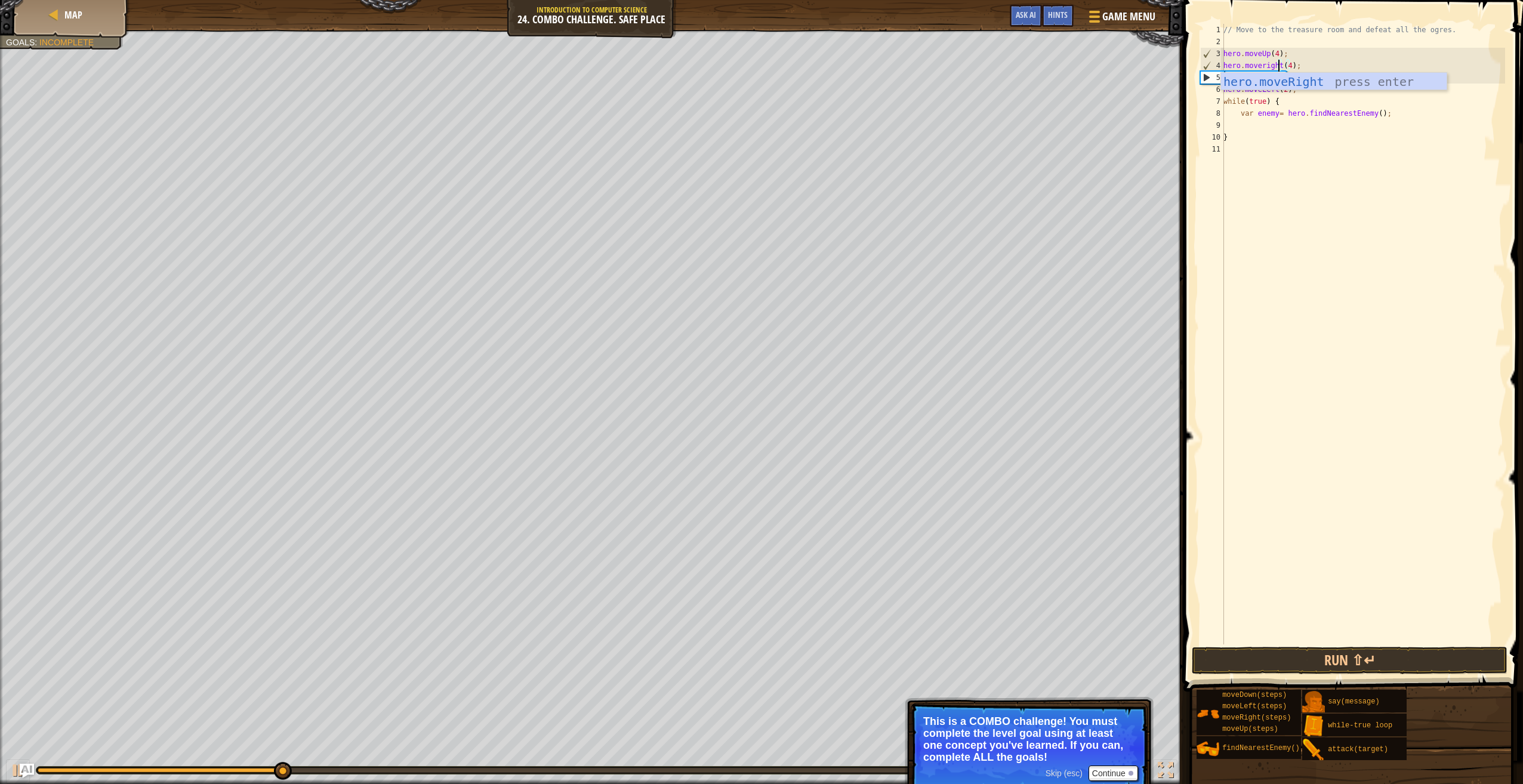
scroll to position [5, 5]
click at [1369, 665] on button "Run ⇧↵" at bounding box center [1350, 660] width 316 height 27
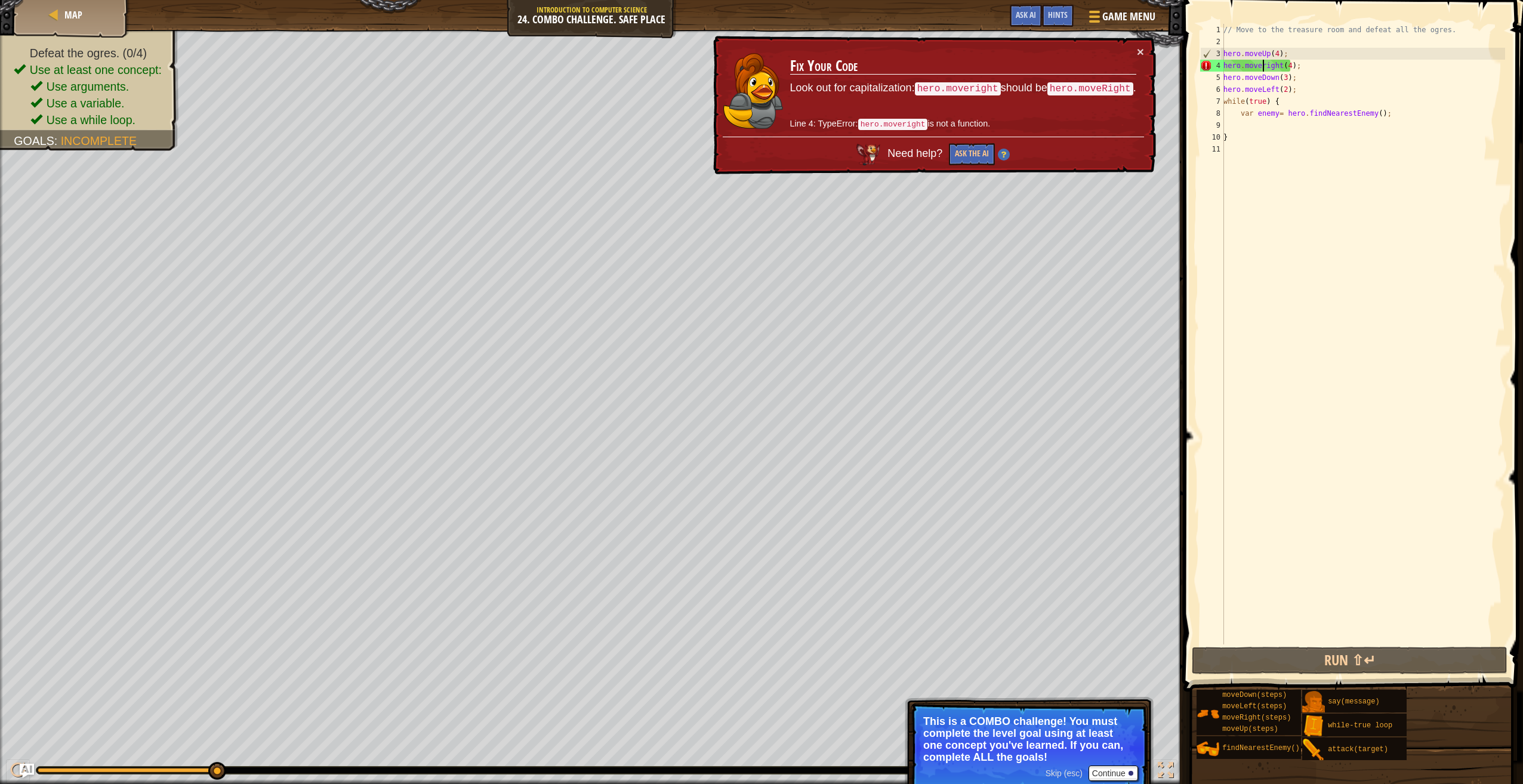
click at [1264, 67] on div "// Move to the treasure room and defeat all the ogres. hero . moveUp ( 4 ) ; he…" at bounding box center [1363, 346] width 284 height 644
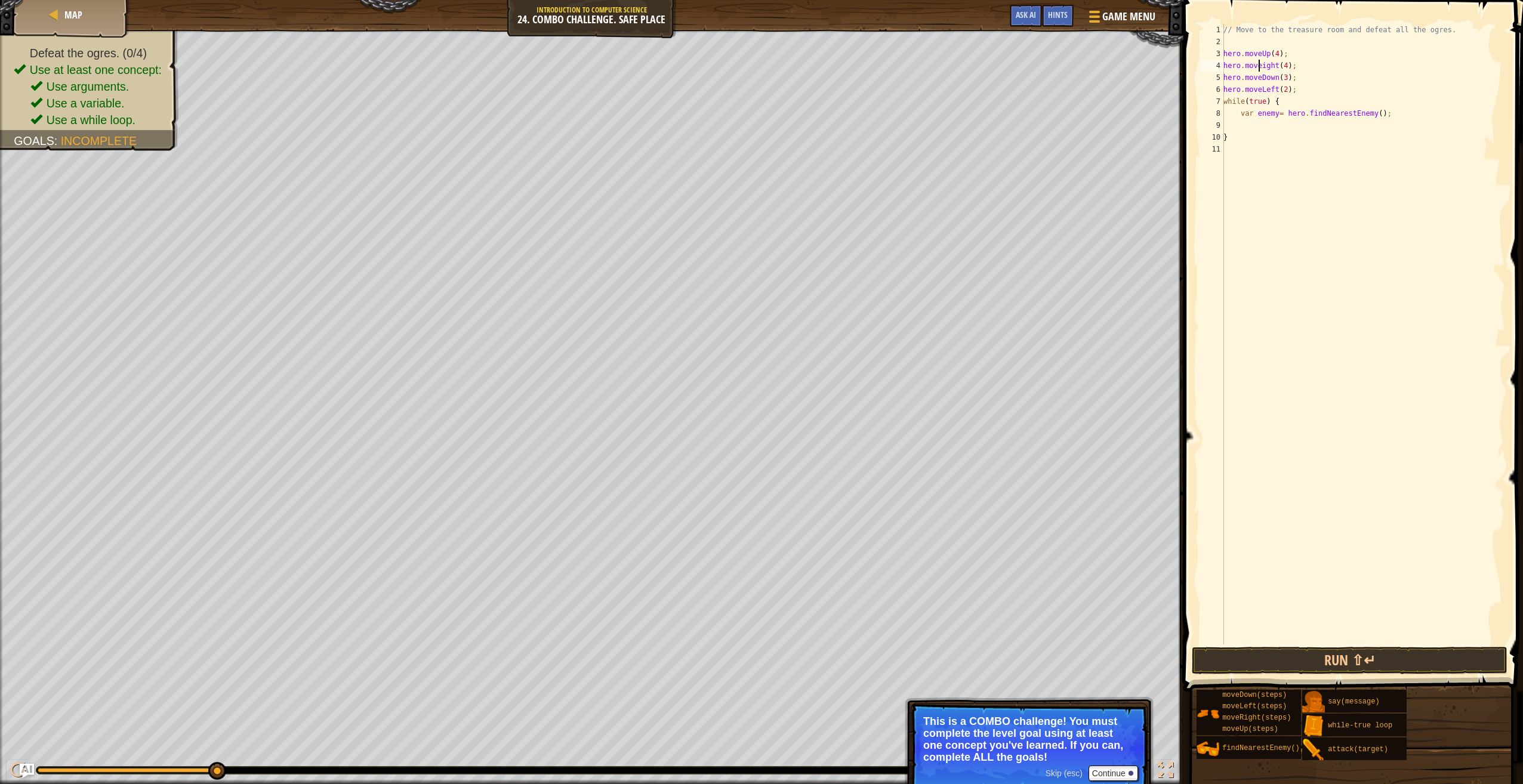
scroll to position [5, 3]
type textarea "hero.moveRight(4);"
click at [1353, 651] on button "Run ⇧↵" at bounding box center [1350, 660] width 316 height 27
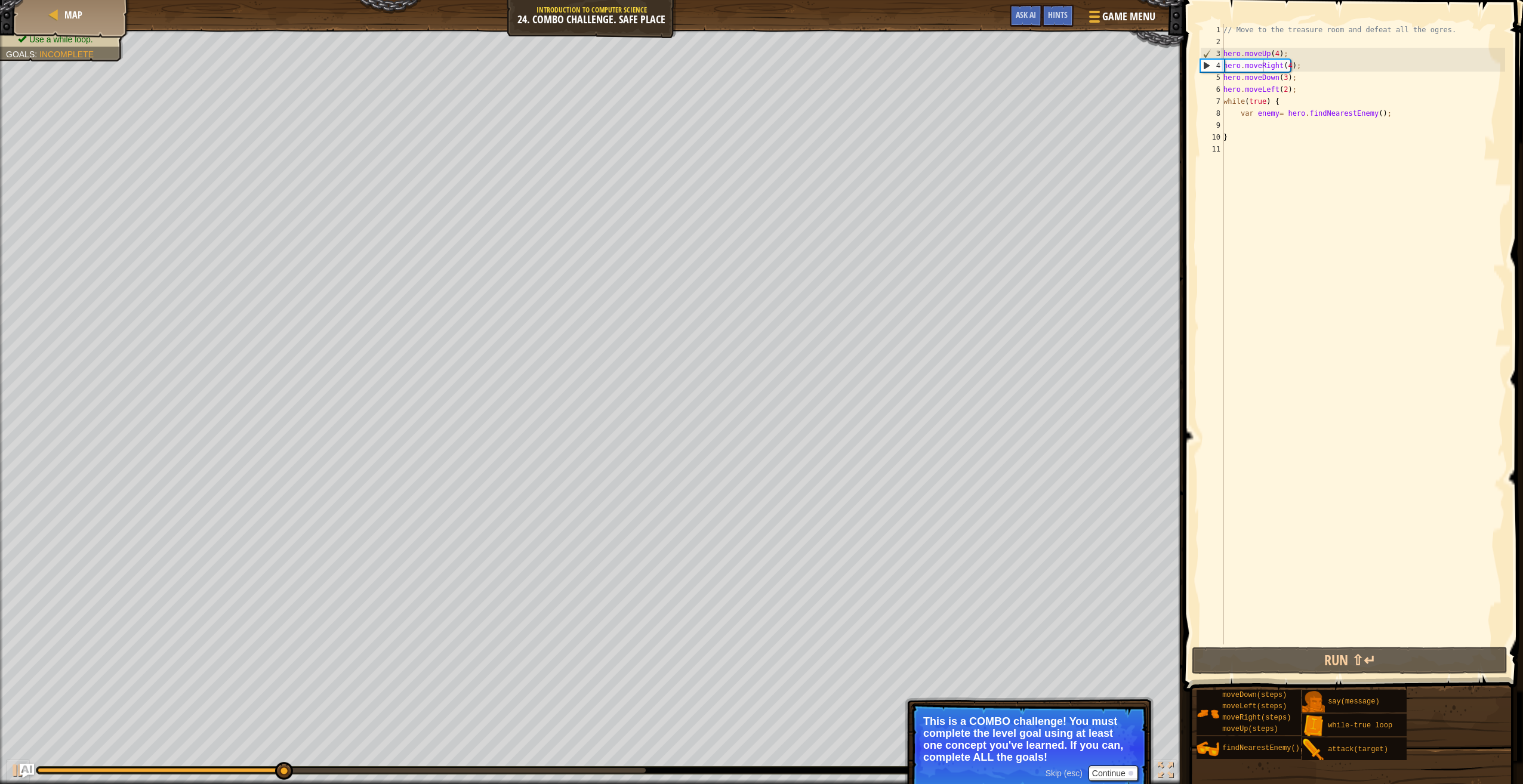
click at [1067, 777] on span "Skip (esc)" at bounding box center [1064, 773] width 37 height 10
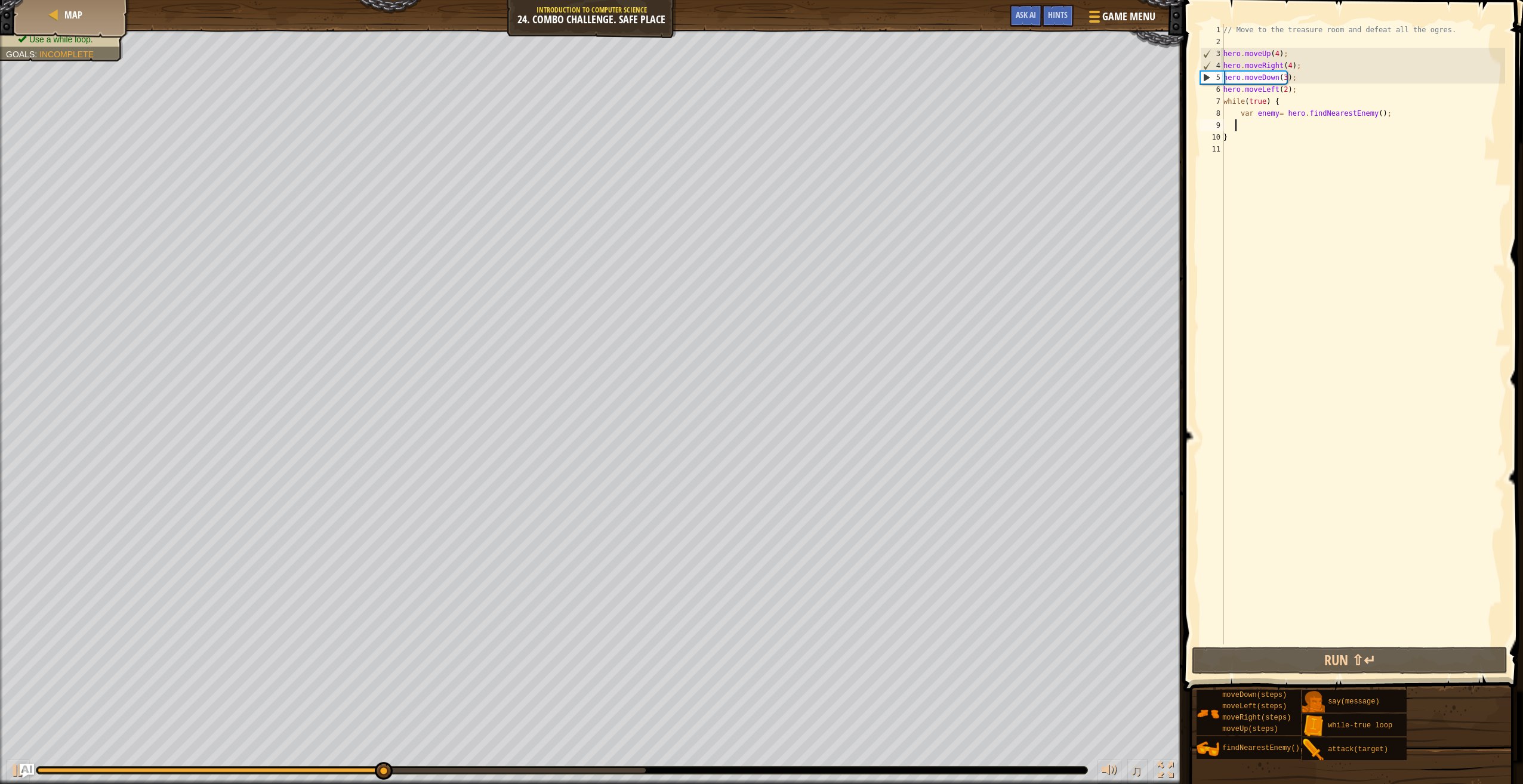
click at [1237, 126] on div "// Move to the treasure room and defeat all the ogres. hero . moveUp ( 4 ) ; he…" at bounding box center [1363, 346] width 284 height 644
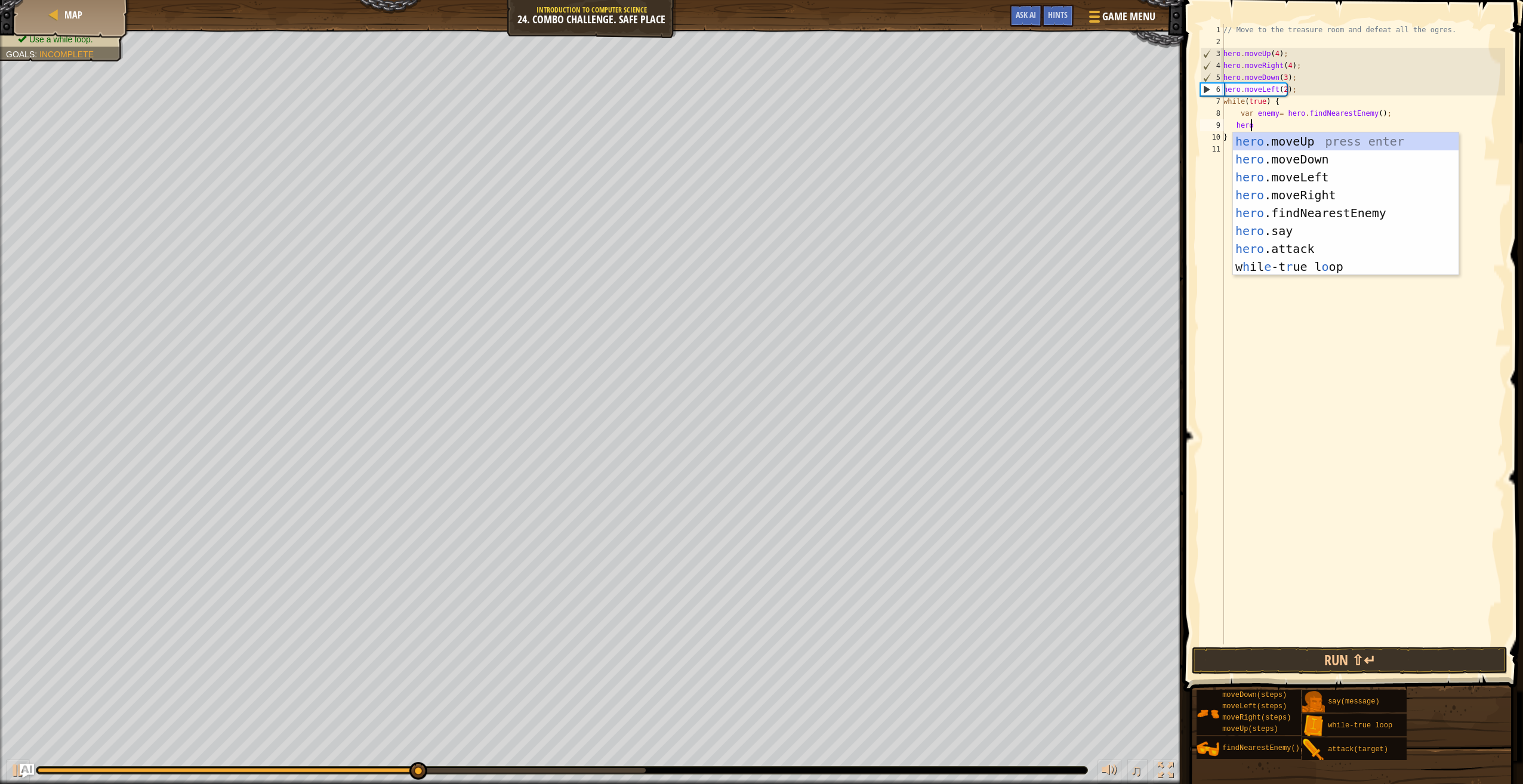
scroll to position [5, 2]
click at [1263, 244] on div "hero .moveUp press enter hero .moveDown press enter hero .moveLeft press enter …" at bounding box center [1346, 222] width 226 height 179
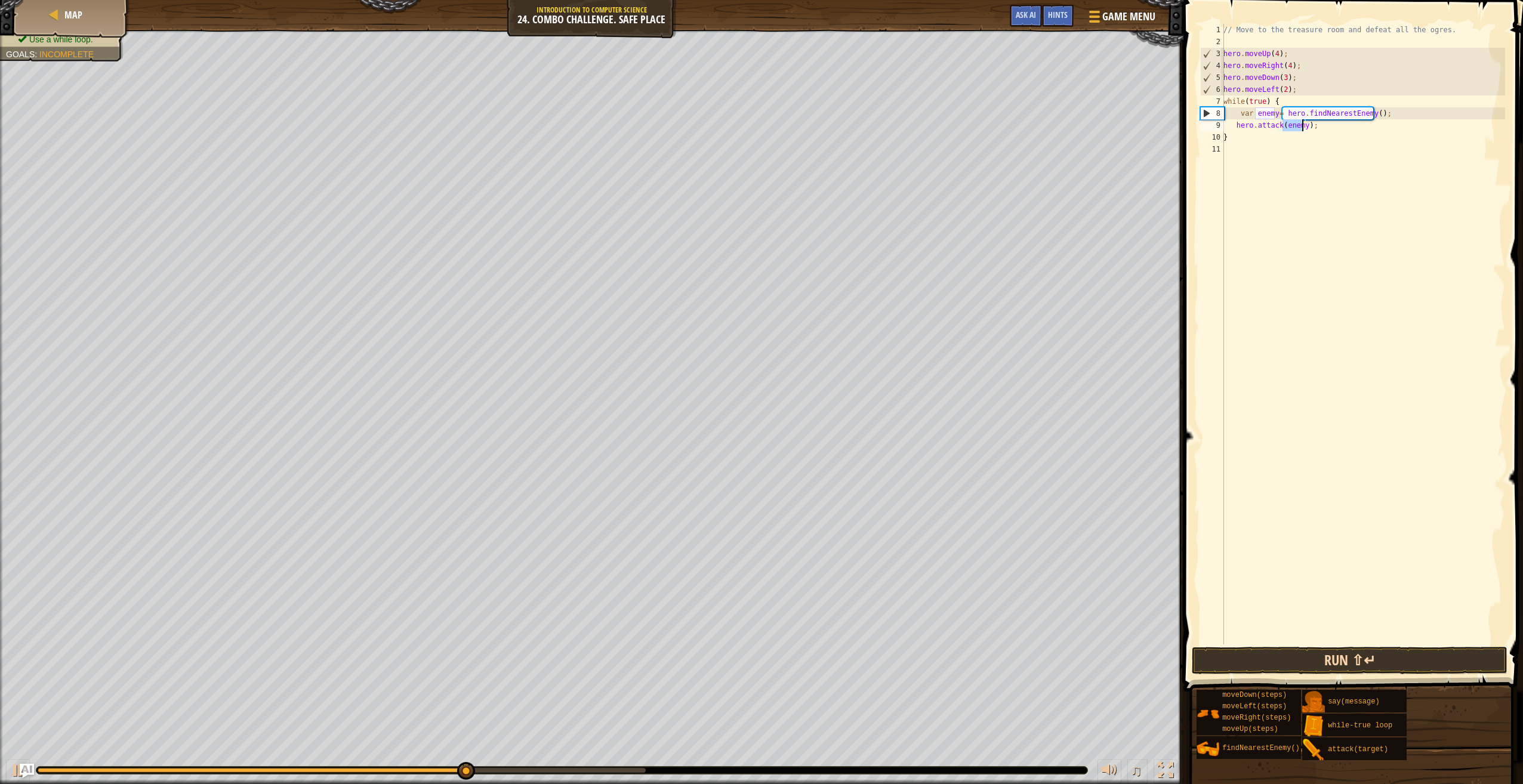
type textarea "hero.attack(enemy);"
click at [1342, 664] on button "Run ⇧↵" at bounding box center [1350, 660] width 316 height 27
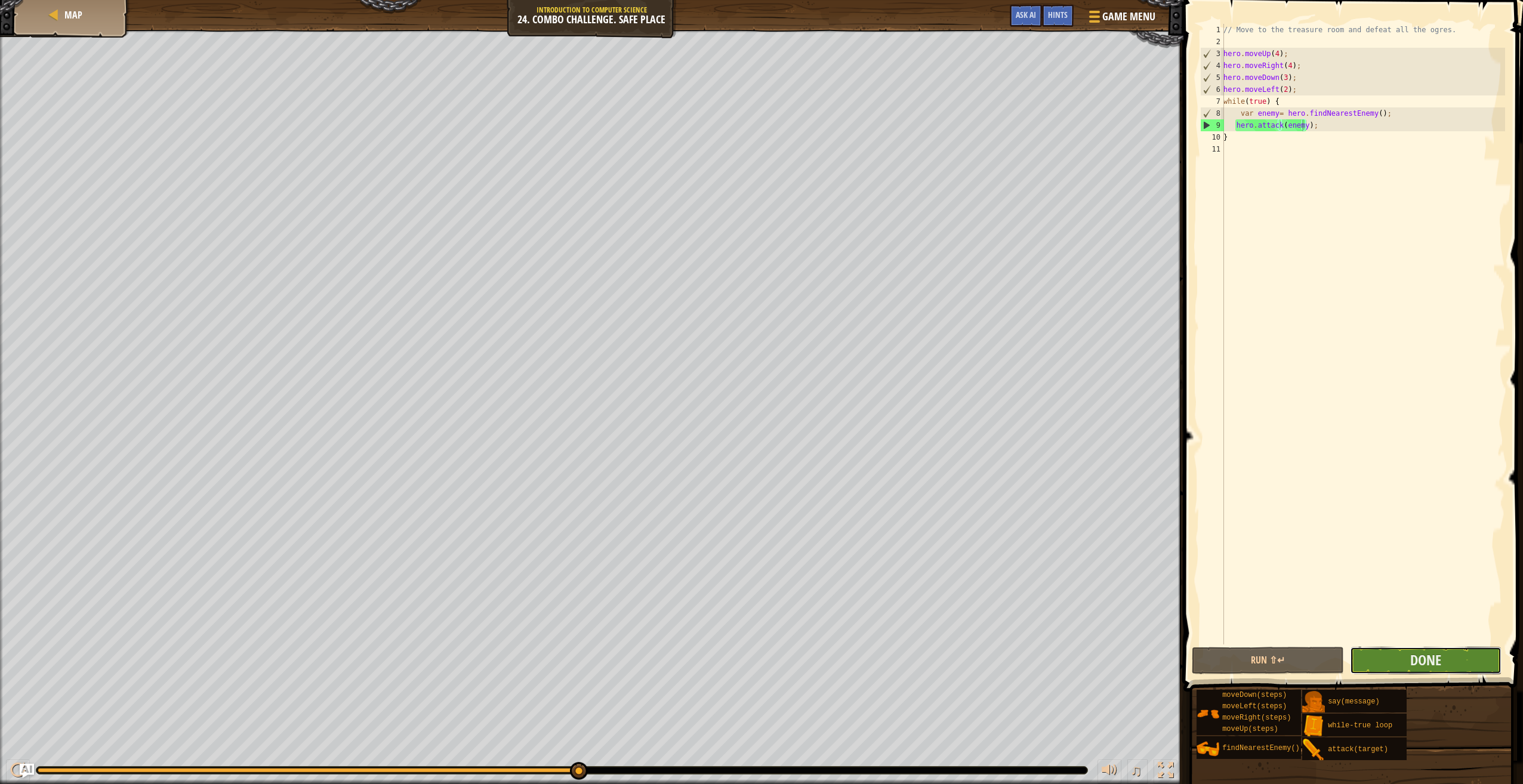
click at [1377, 657] on button "Done" at bounding box center [1426, 660] width 152 height 27
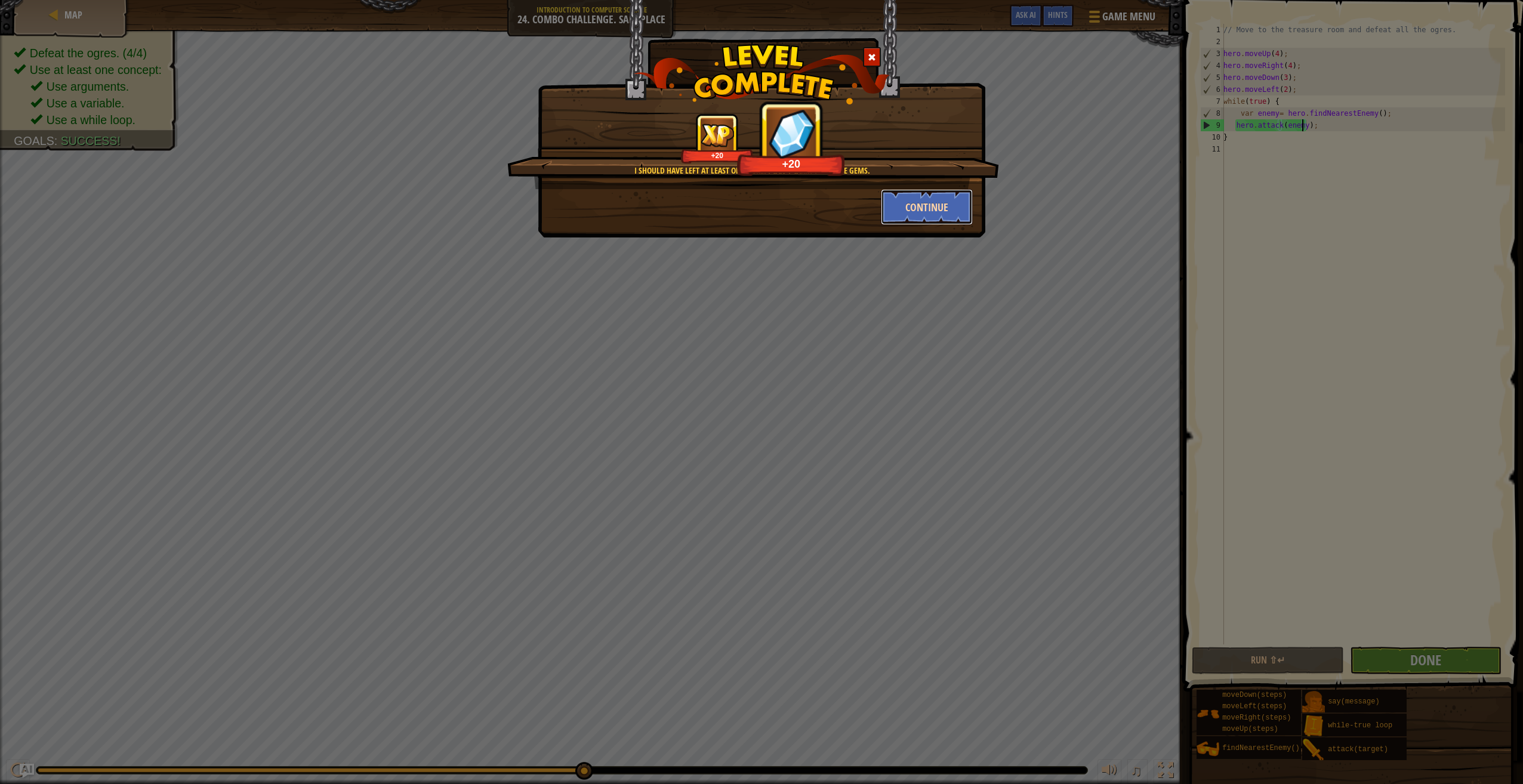
click at [908, 201] on button "Continue" at bounding box center [927, 207] width 93 height 36
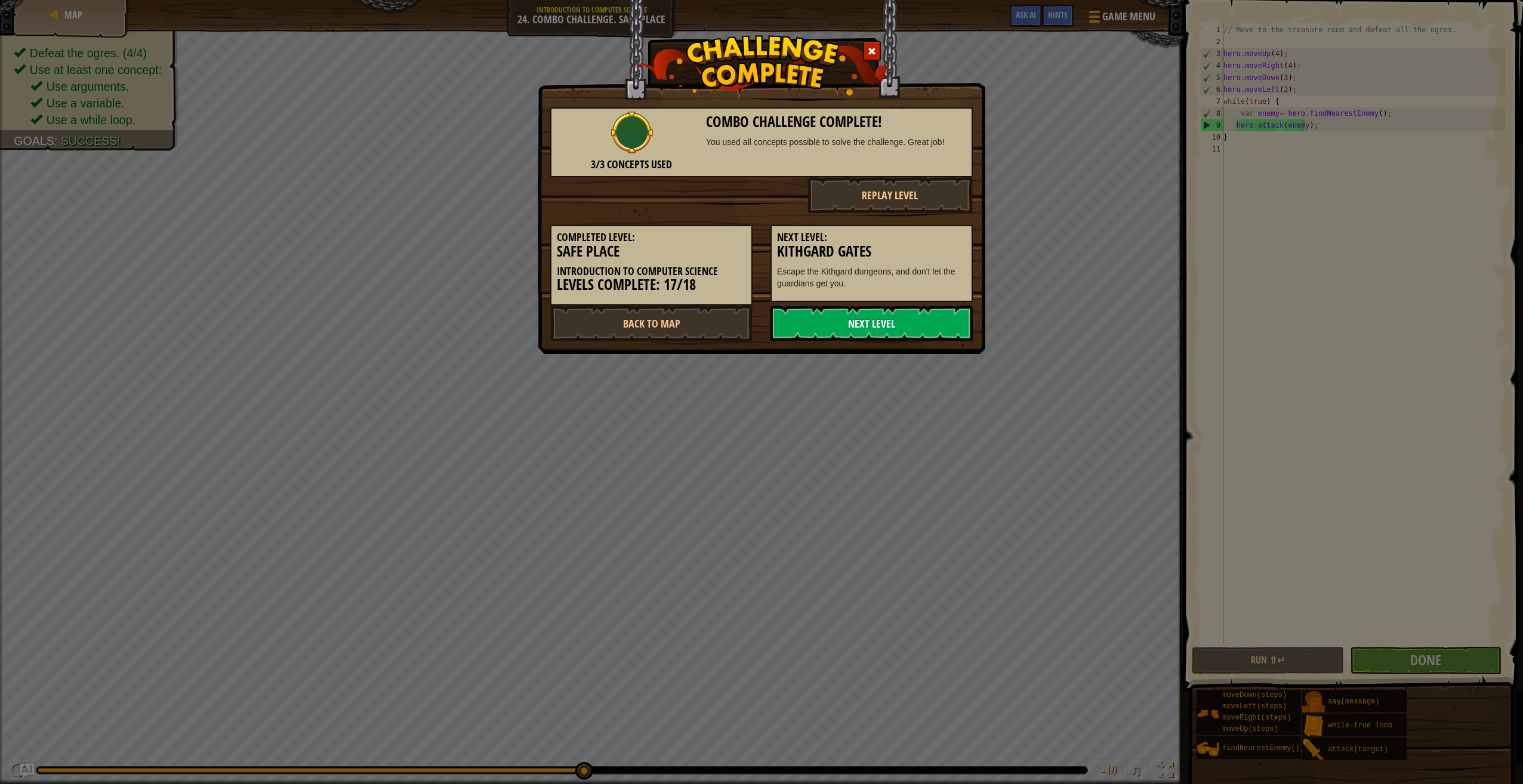
click at [816, 315] on link "Next Level" at bounding box center [871, 323] width 202 height 36
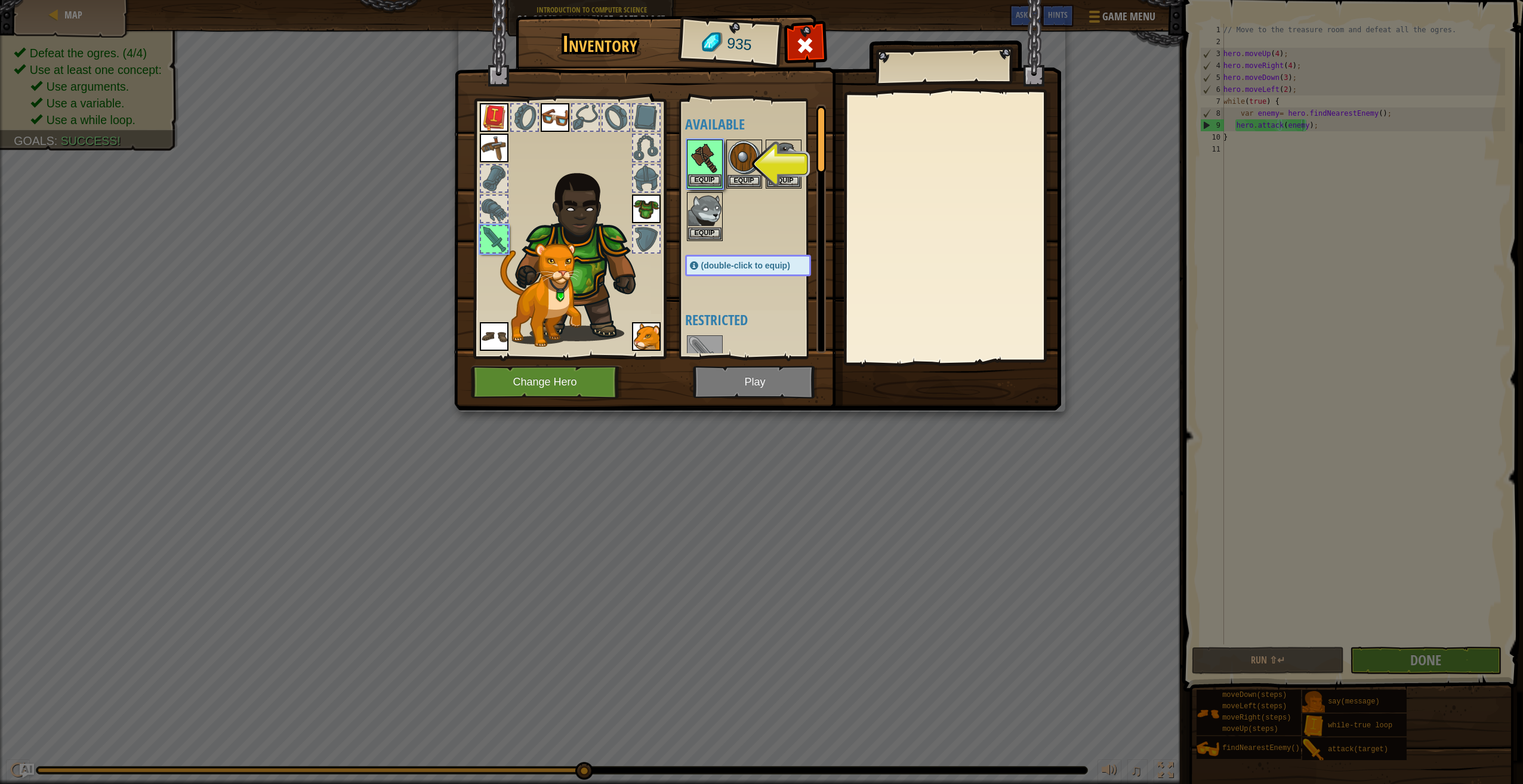
click at [699, 172] on img at bounding box center [705, 157] width 33 height 33
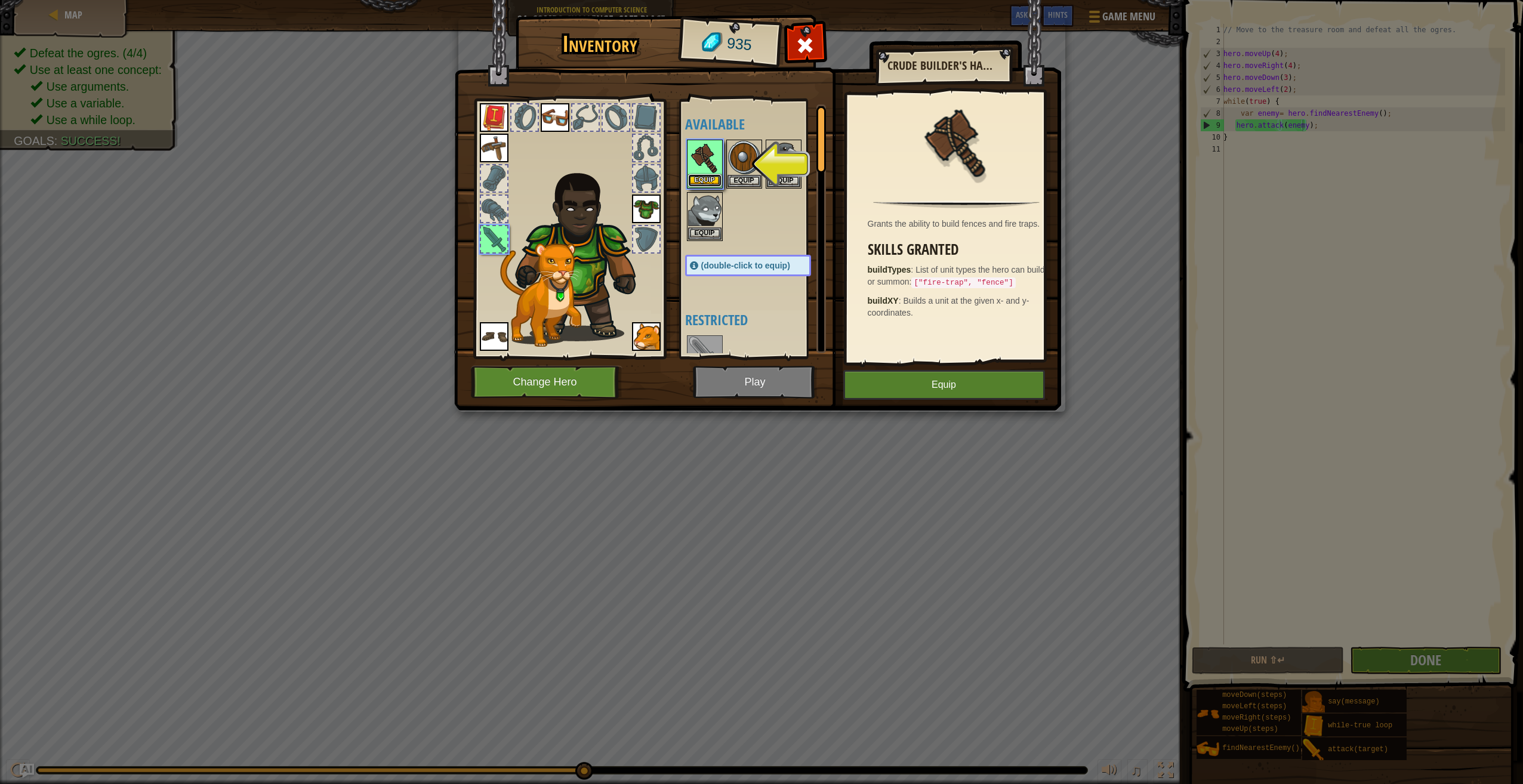
click at [716, 178] on button "Equip" at bounding box center [705, 180] width 33 height 12
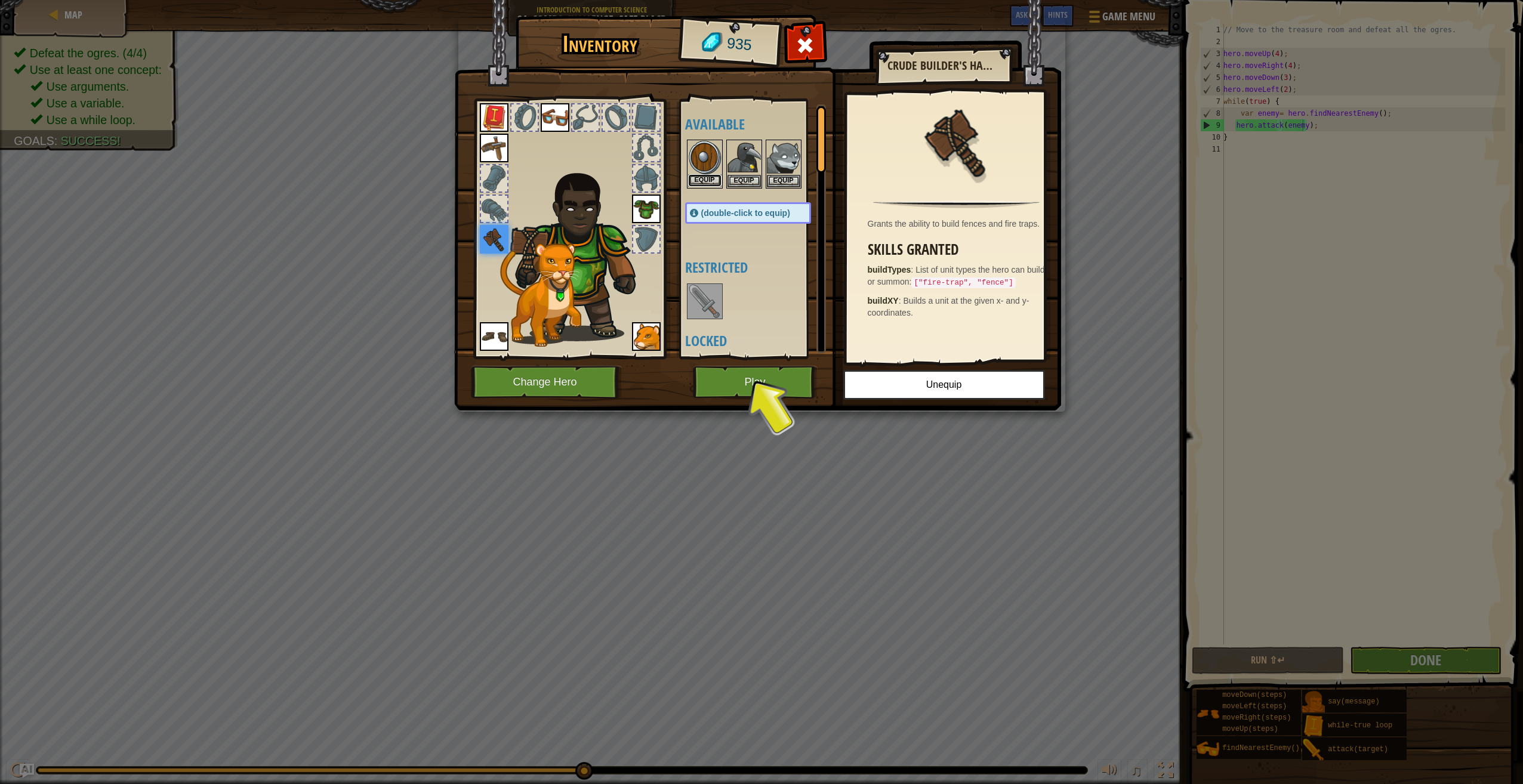
click at [702, 182] on button "Equip" at bounding box center [705, 180] width 33 height 12
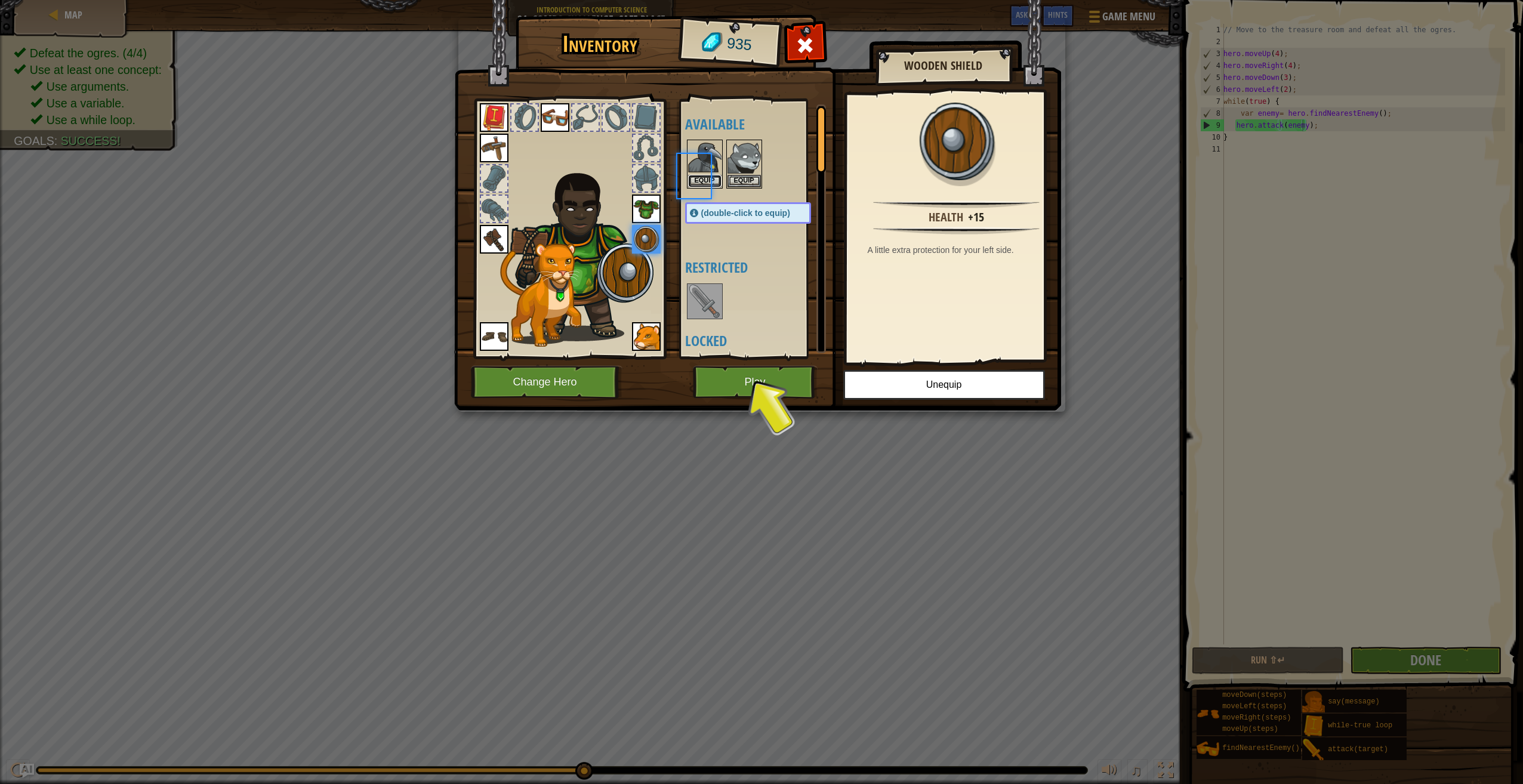
click at [702, 182] on button "Equip" at bounding box center [705, 181] width 33 height 12
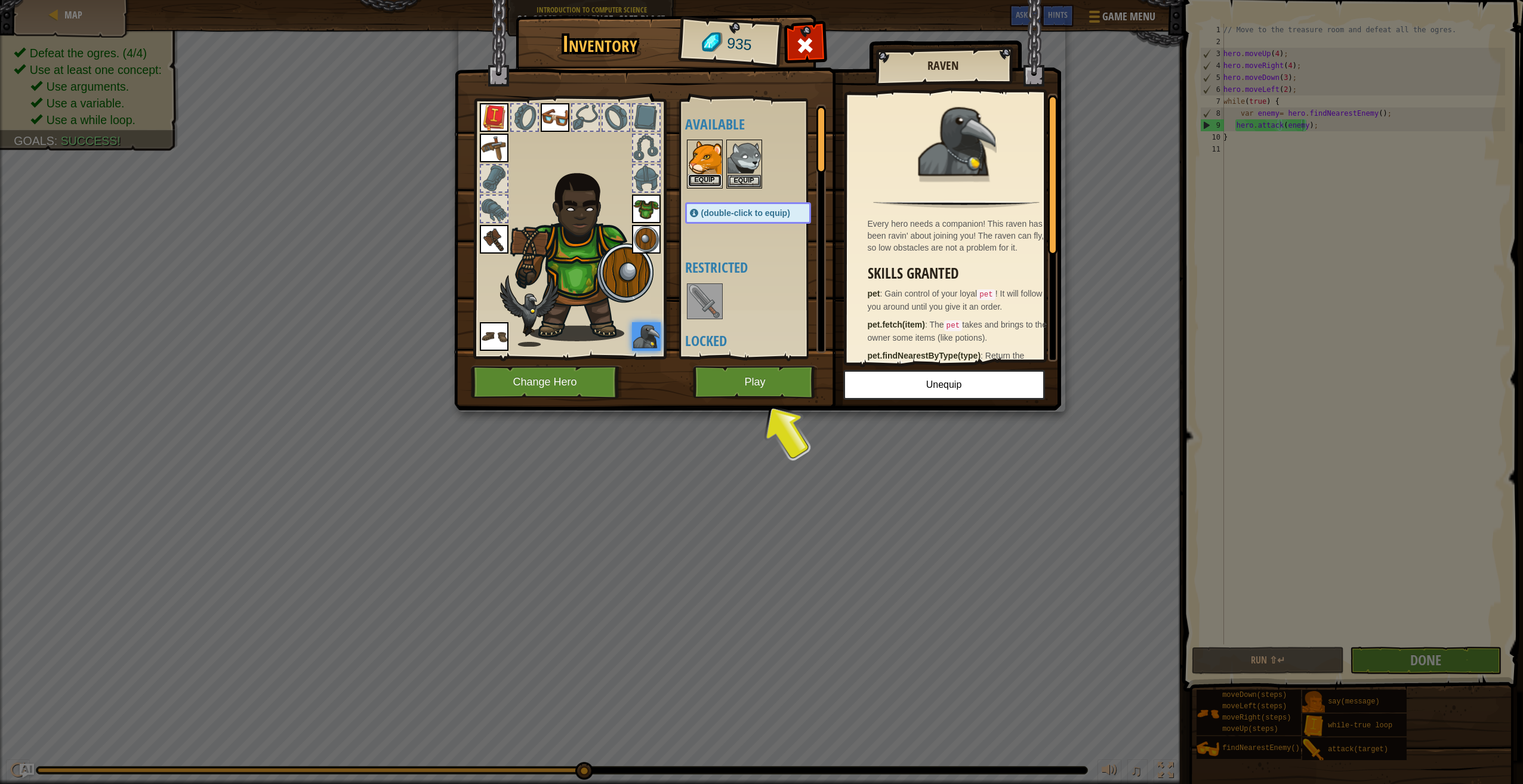
click at [705, 179] on button "Equip" at bounding box center [705, 180] width 33 height 12
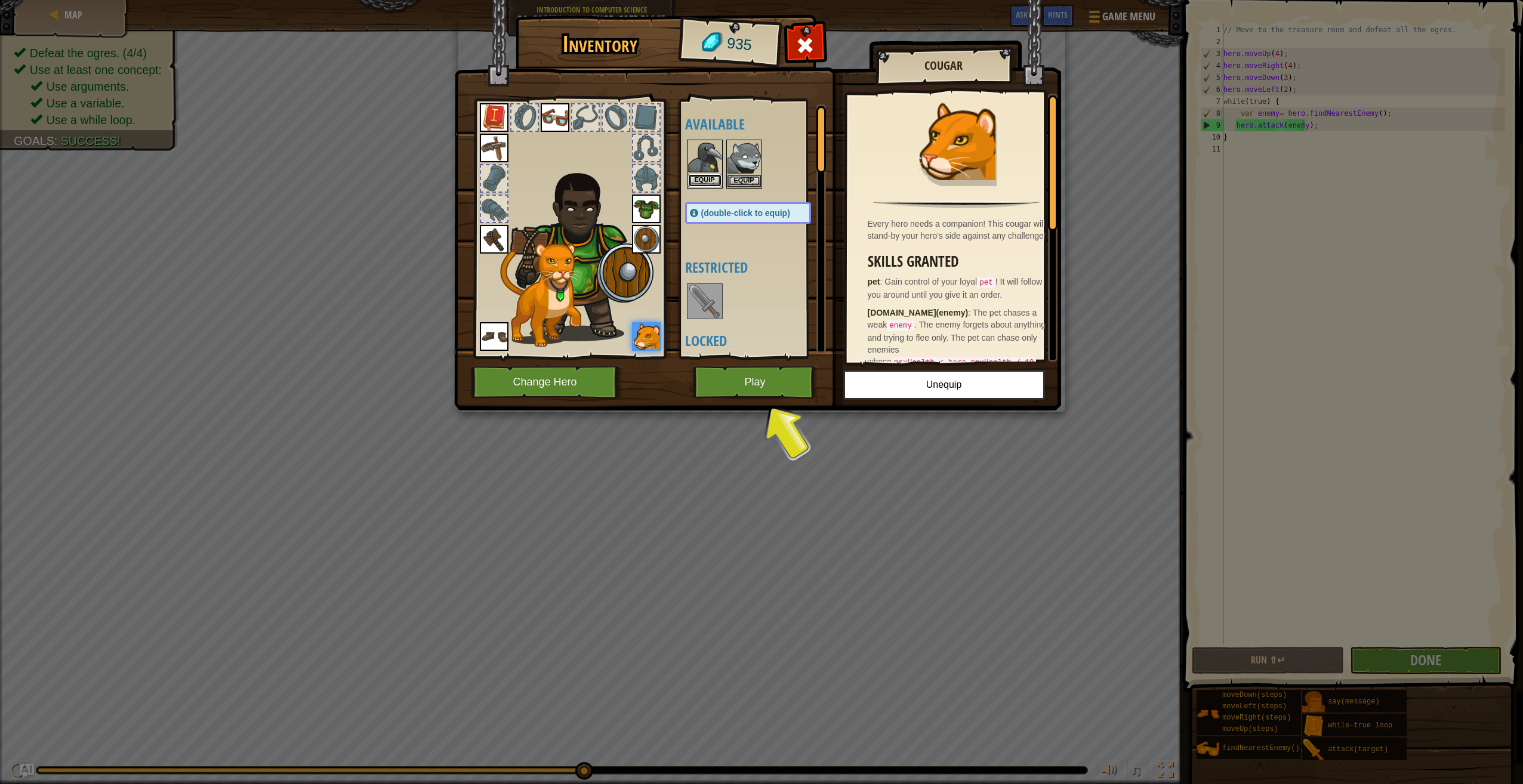
click at [701, 176] on button "Equip" at bounding box center [705, 180] width 33 height 12
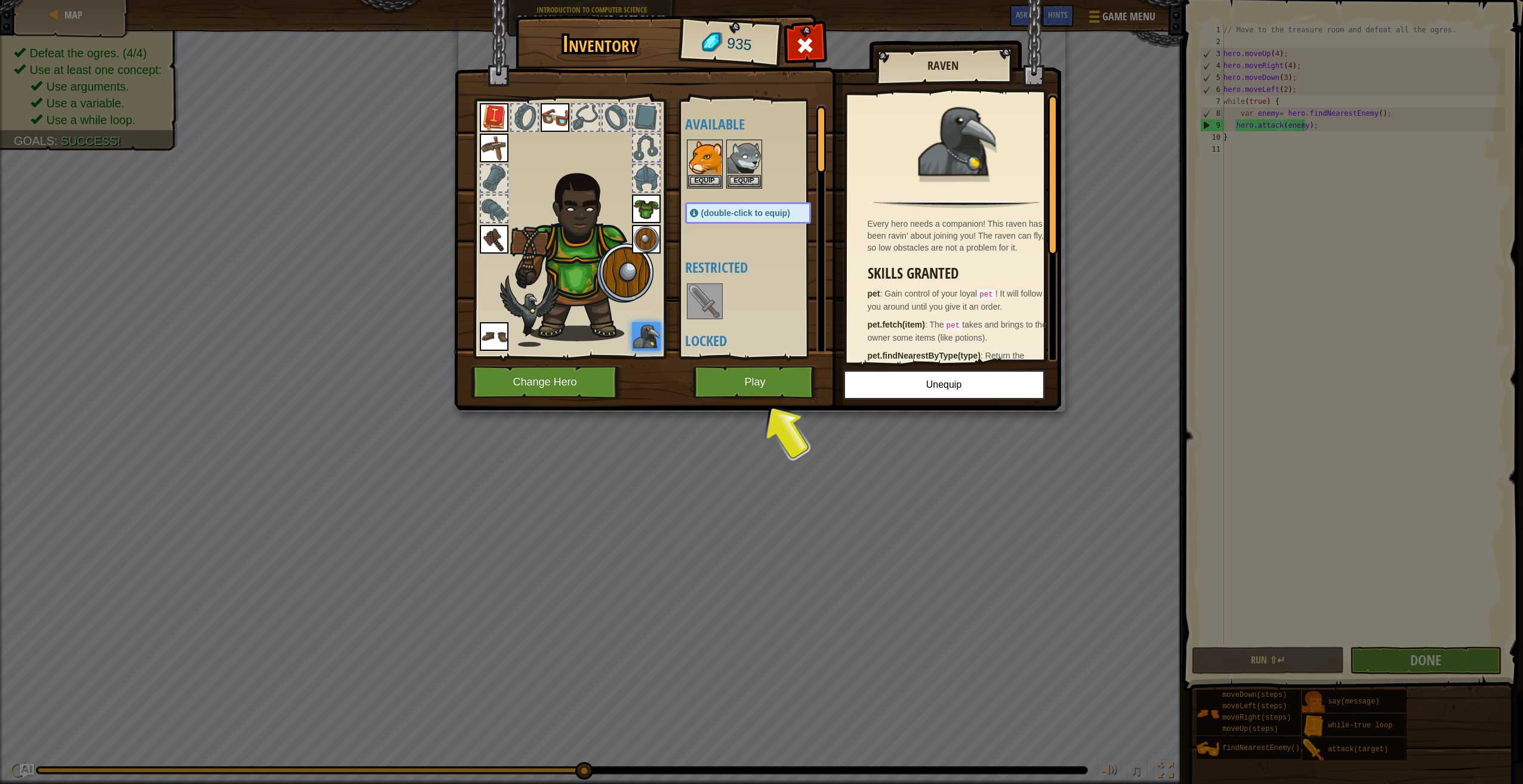
click at [709, 307] on img at bounding box center [705, 301] width 33 height 33
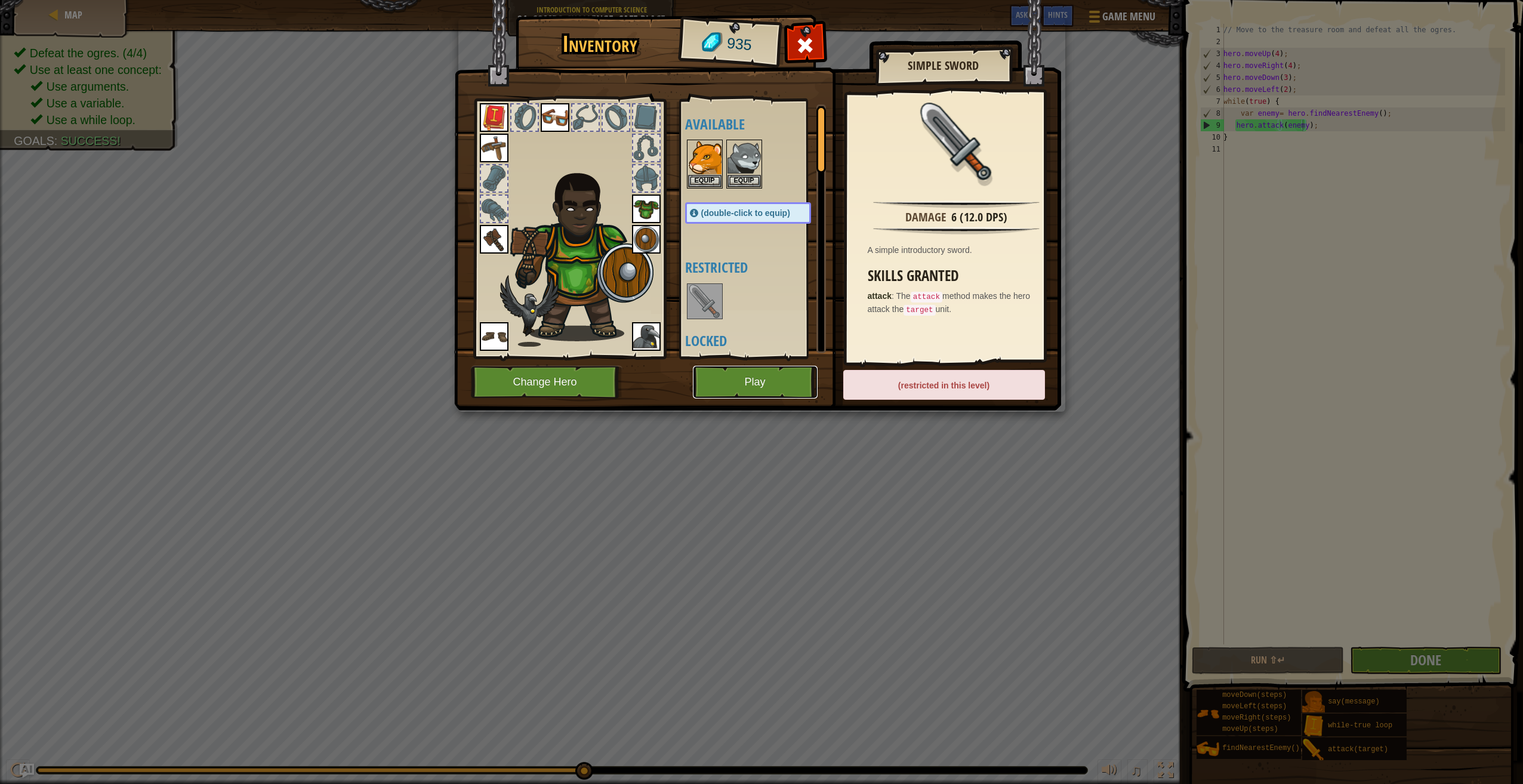
click at [724, 376] on button "Play" at bounding box center [755, 382] width 125 height 33
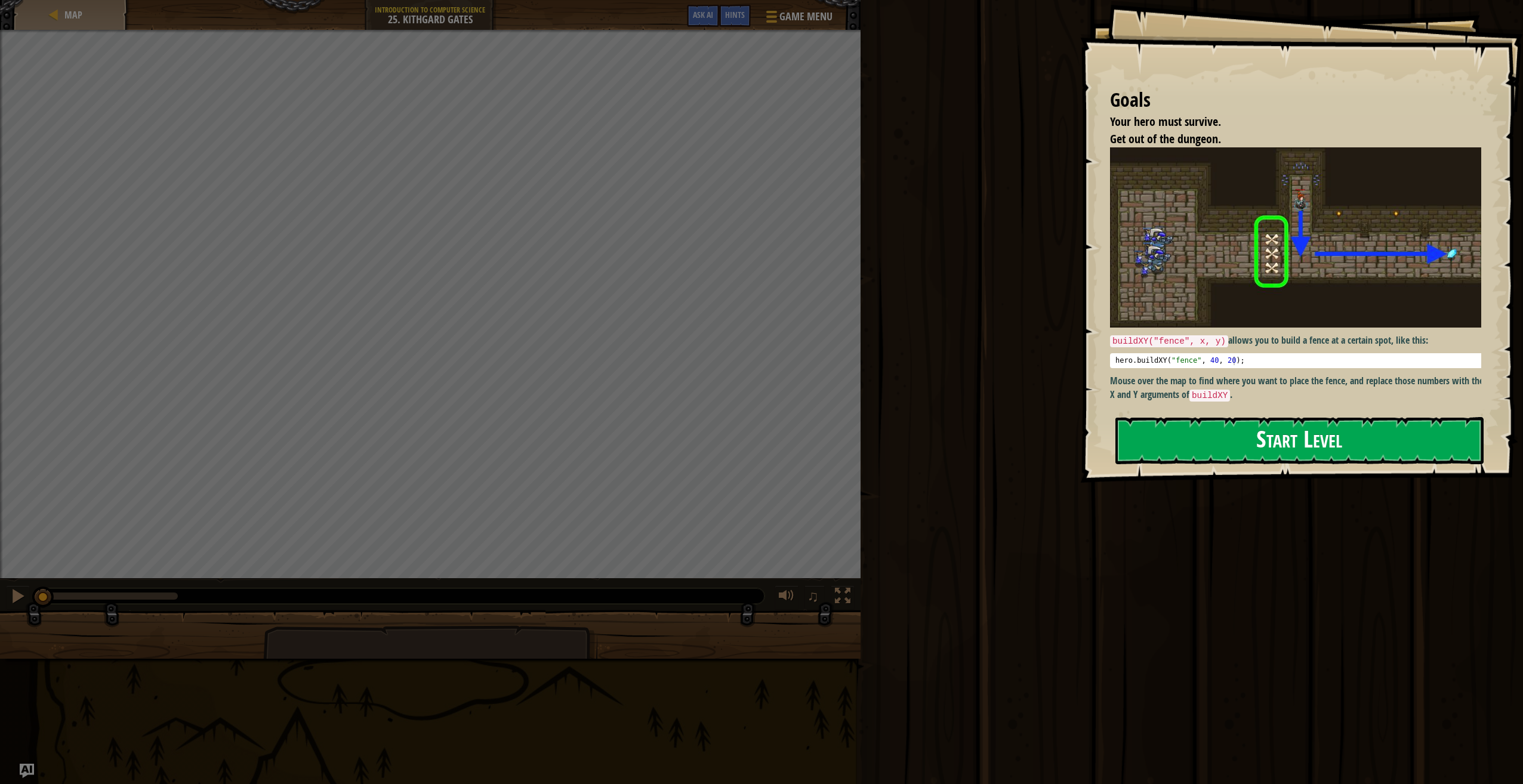
click at [1275, 450] on button "Start Level" at bounding box center [1299, 440] width 368 height 47
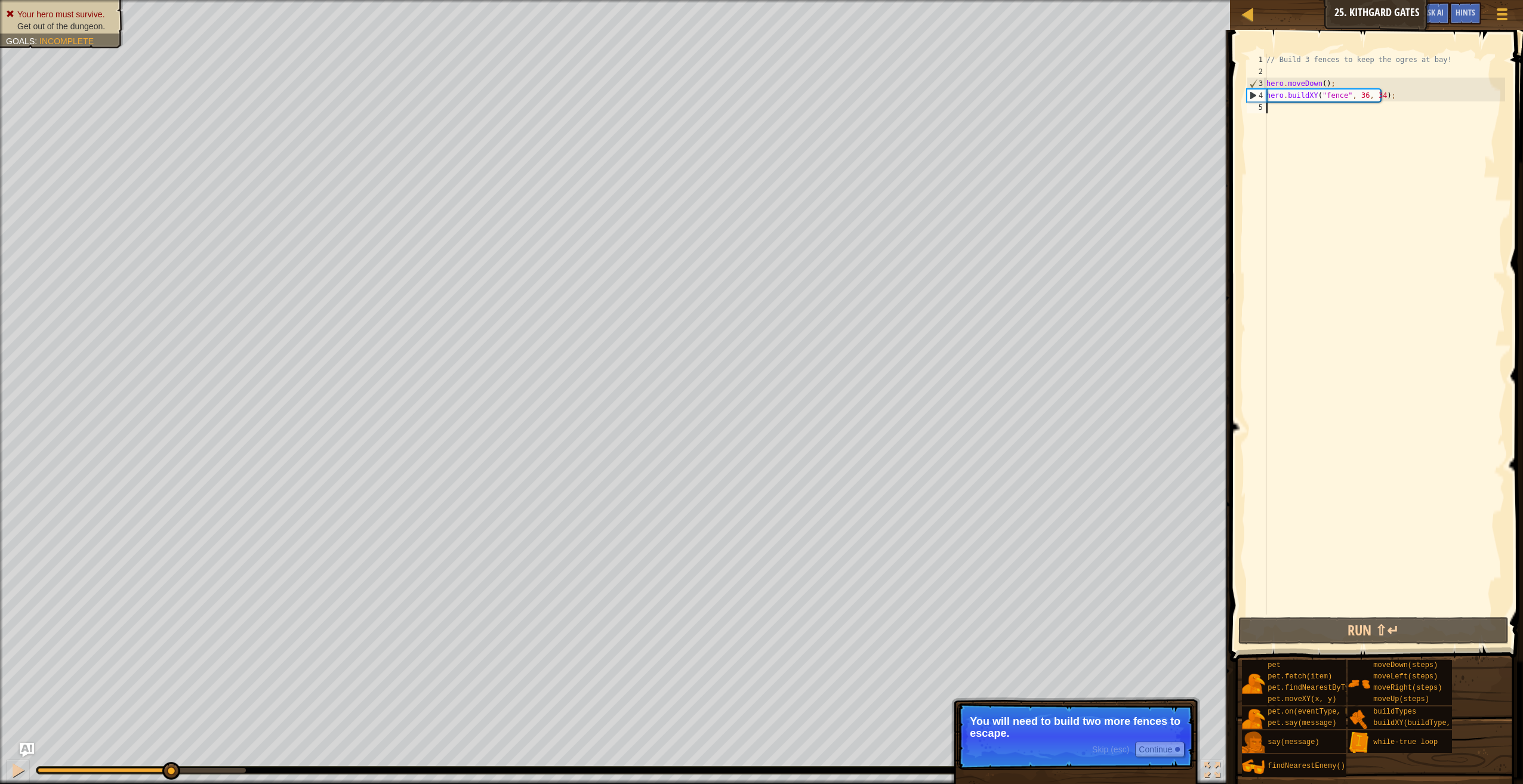
click at [1340, 109] on div "// Build 3 fences to keep the ogres at bay! hero . moveDown ( ) ; hero . buildX…" at bounding box center [1385, 346] width 241 height 585
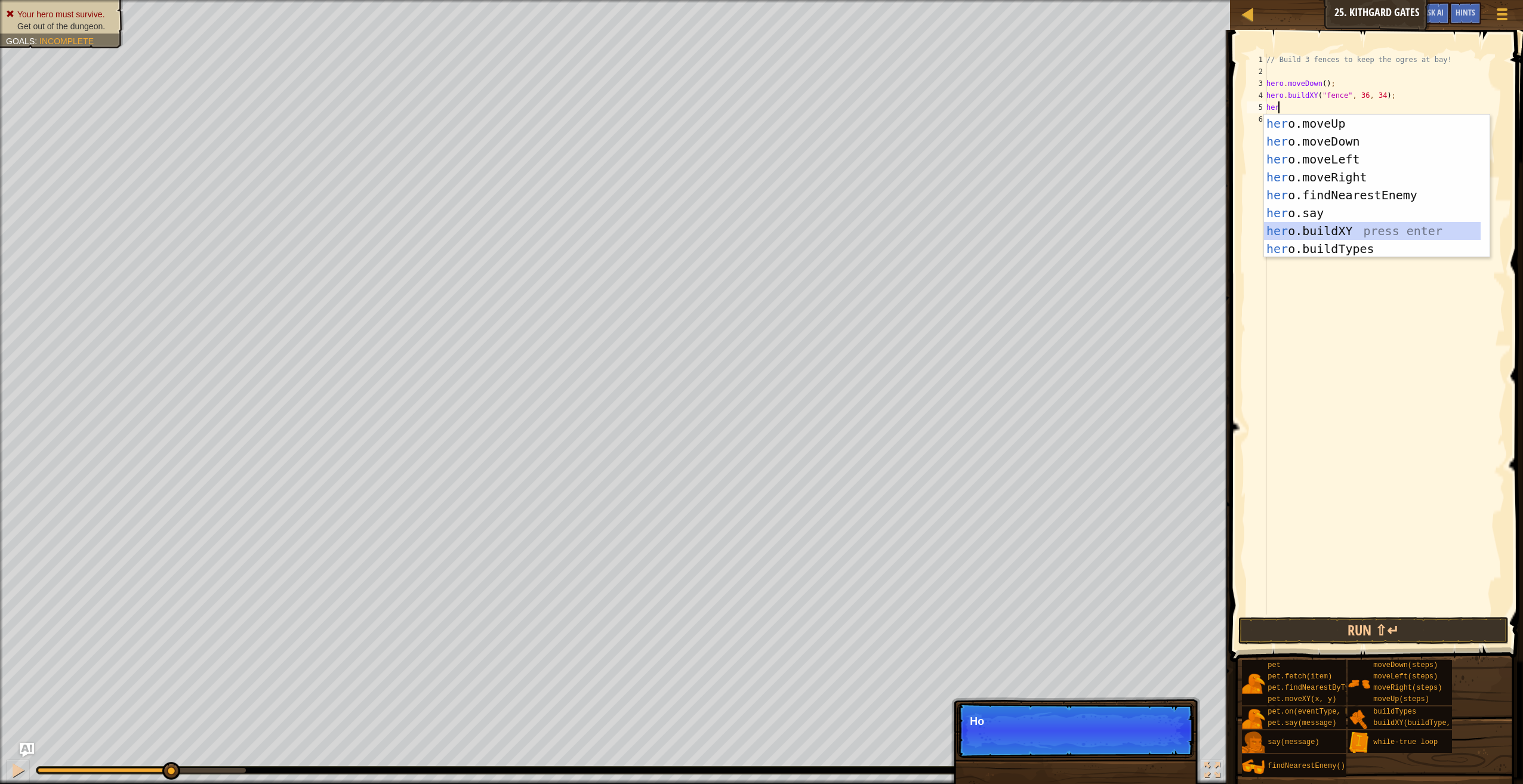
click at [1299, 235] on div "her o.moveUp press enter her o.moveDown press enter her o.moveLeft press enter …" at bounding box center [1373, 203] width 217 height 179
type textarea "hero.buildXY("fence", 36, 30);"
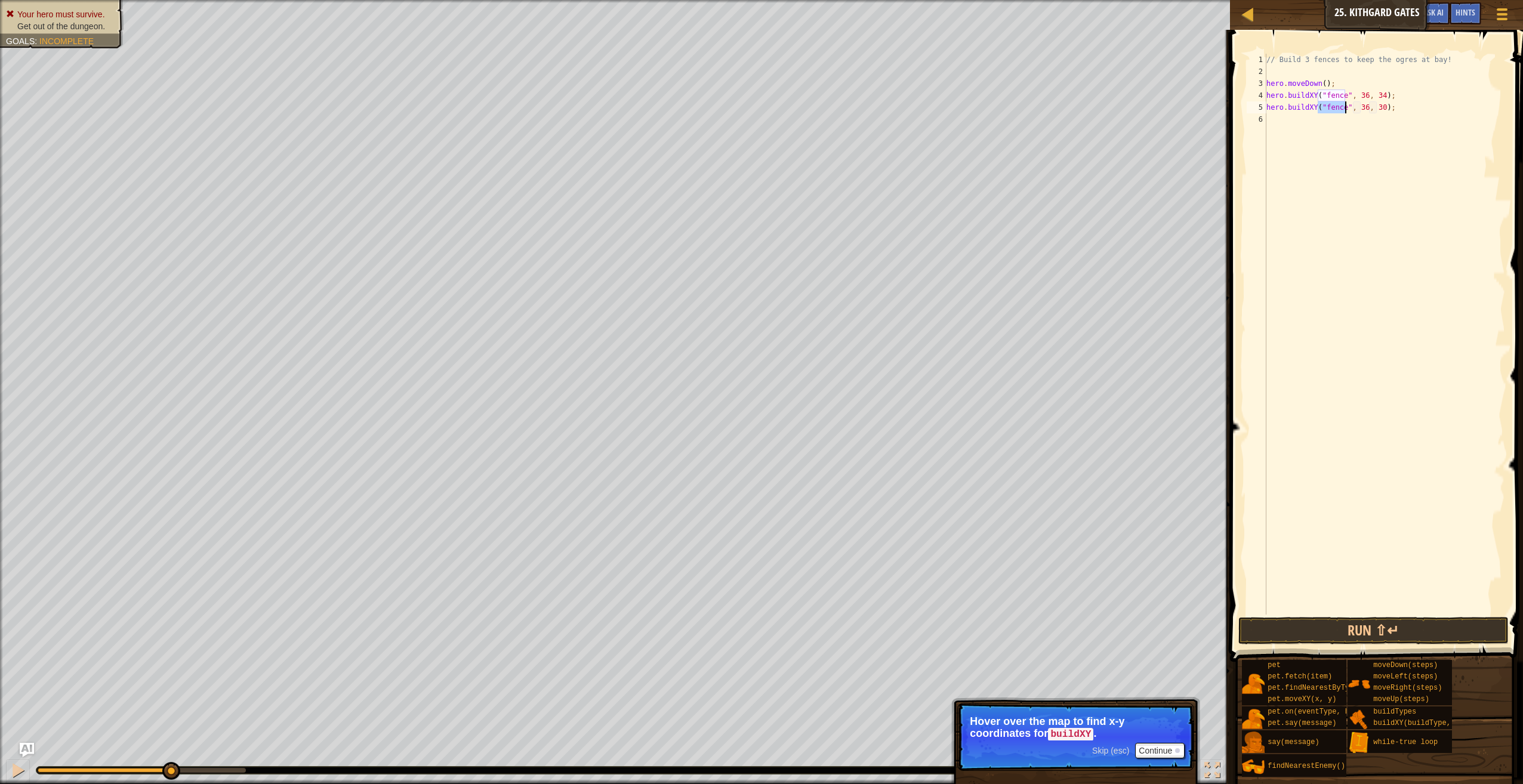
click at [1309, 122] on div "// Build 3 fences to keep the ogres at bay! hero . moveDown ( ) ; hero . buildX…" at bounding box center [1385, 346] width 241 height 585
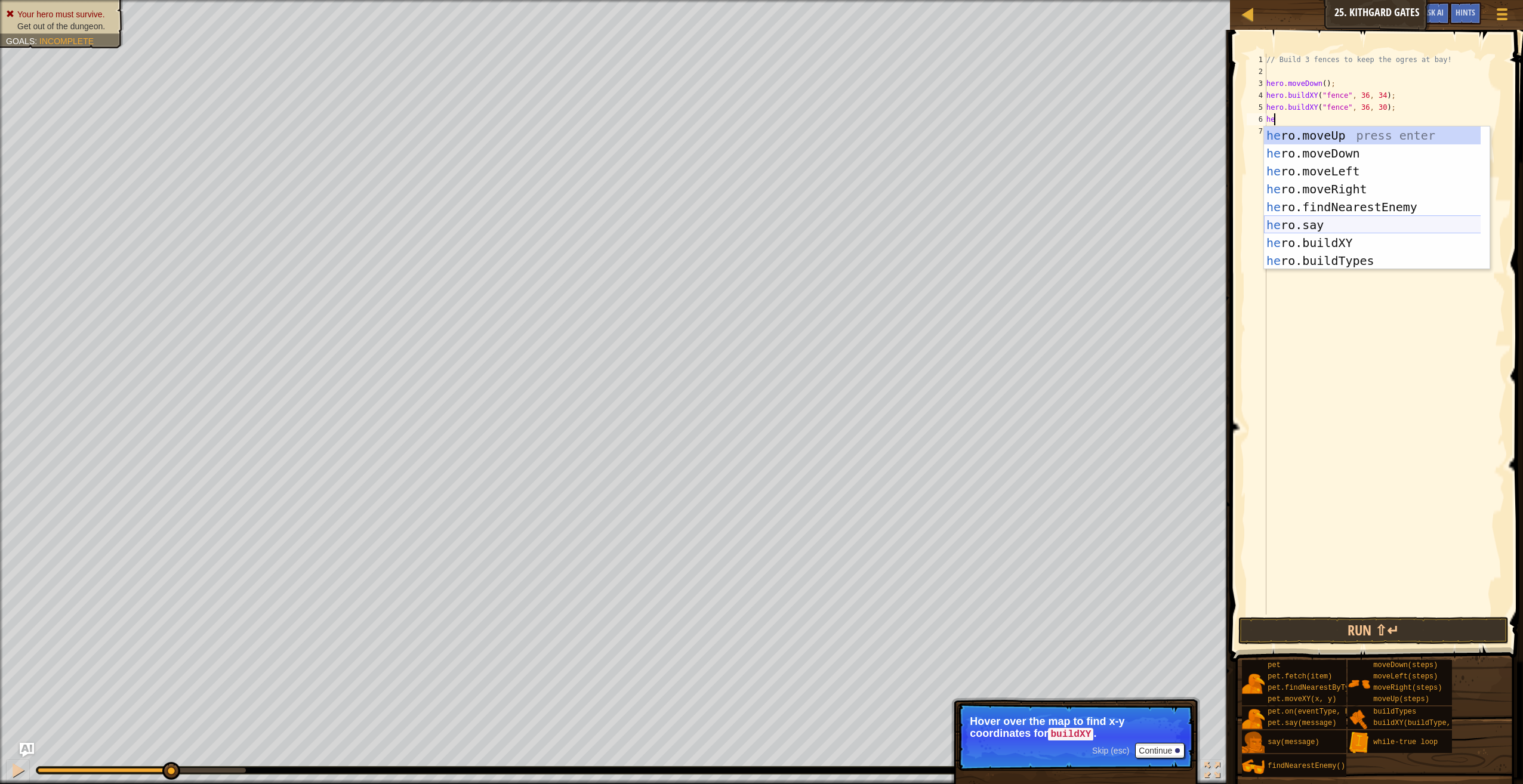
click at [1306, 232] on div "he ro.moveUp press enter he ro.moveDown press enter he ro.moveLeft press enter …" at bounding box center [1373, 216] width 217 height 179
type textarea "hero.say("message");"
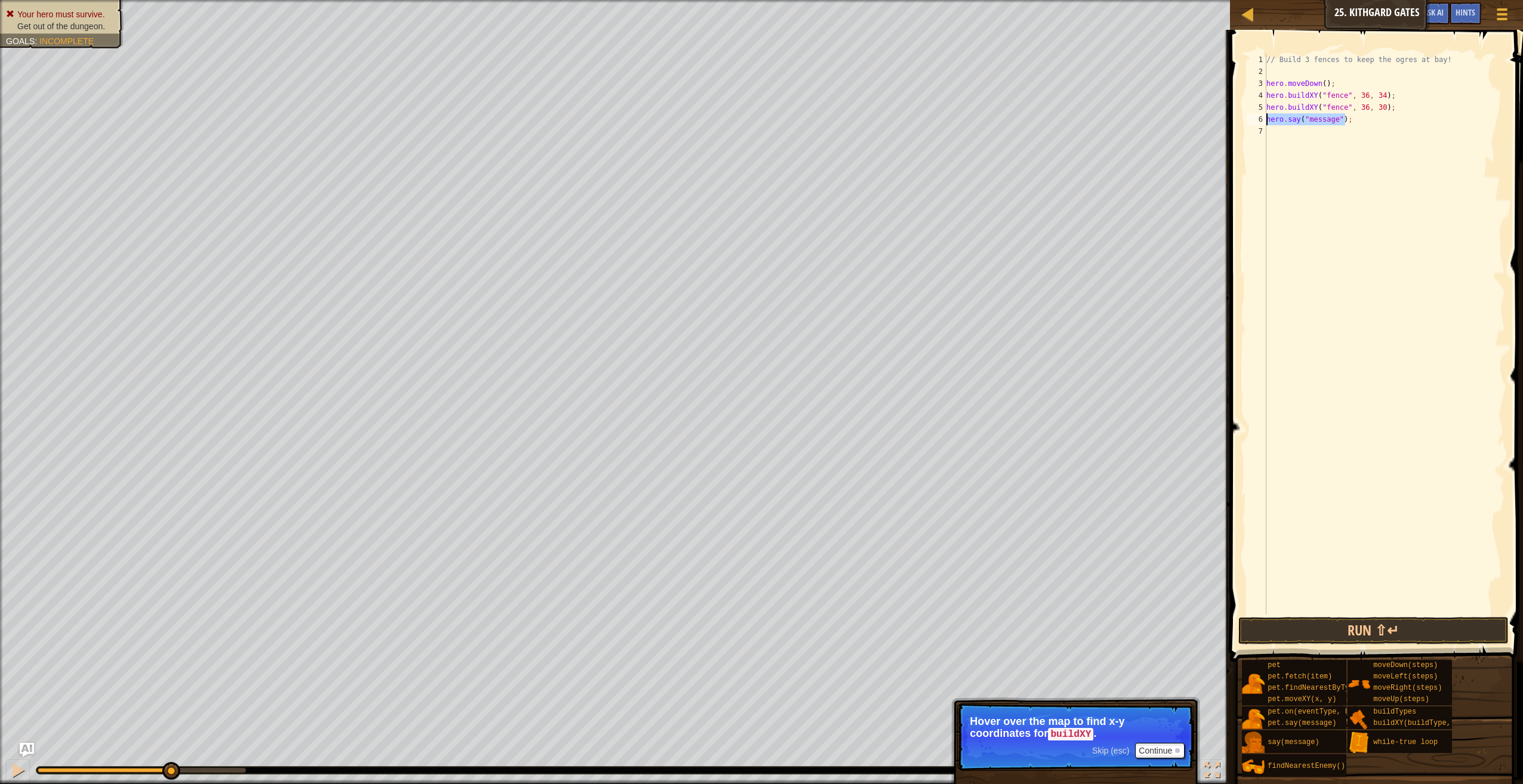
drag, startPoint x: 1359, startPoint y: 118, endPoint x: 1260, endPoint y: 118, distance: 99.0
click at [1260, 118] on div "hero.say("message"); 1 2 3 4 5 6 7 // Build 3 fences to keep the ogres at bay! …" at bounding box center [1375, 334] width 261 height 561
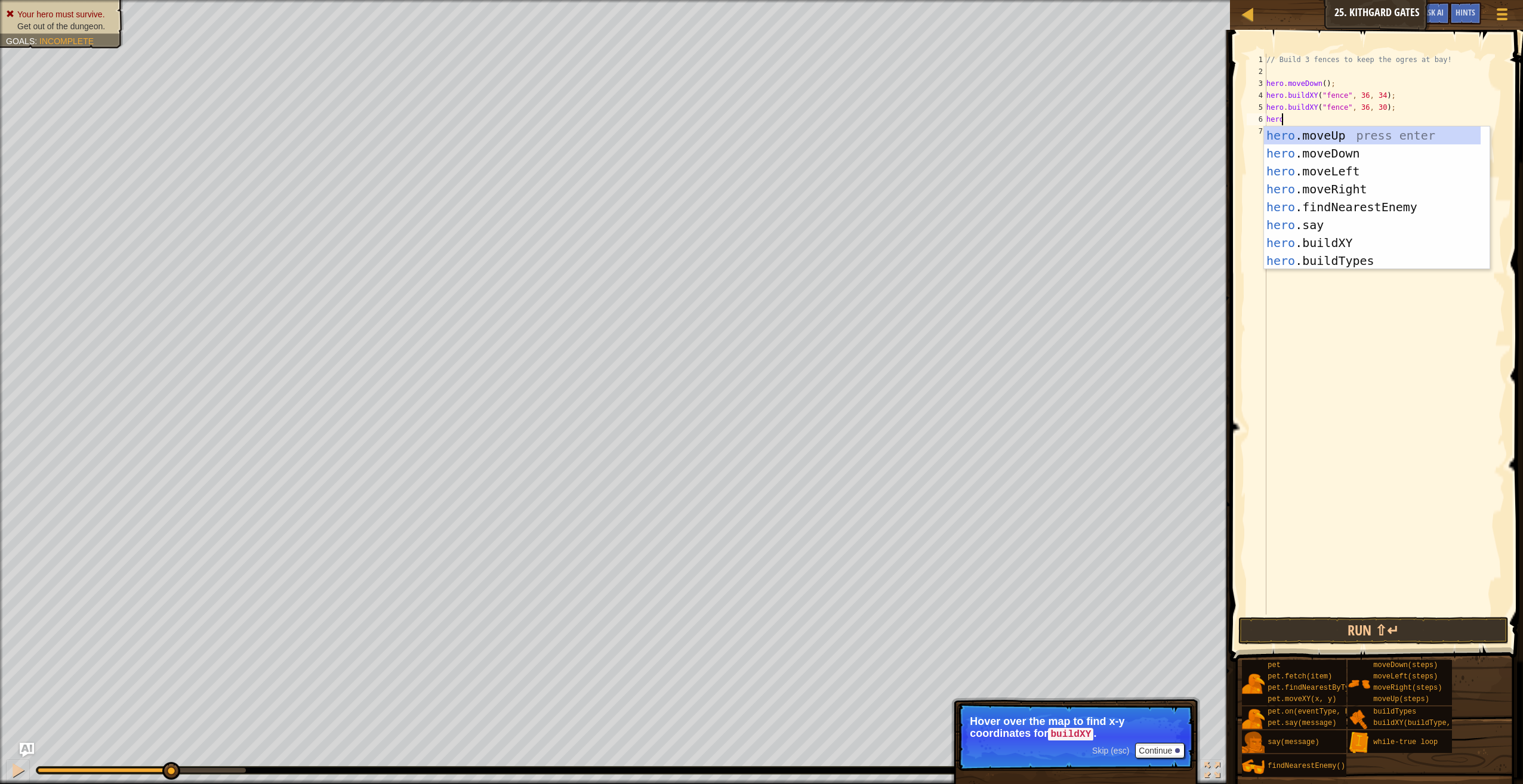
scroll to position [5, 1]
click at [1334, 240] on div "hero. moveUp press enter hero. moveDown press enter hero. moveLeft press enter …" at bounding box center [1377, 216] width 226 height 179
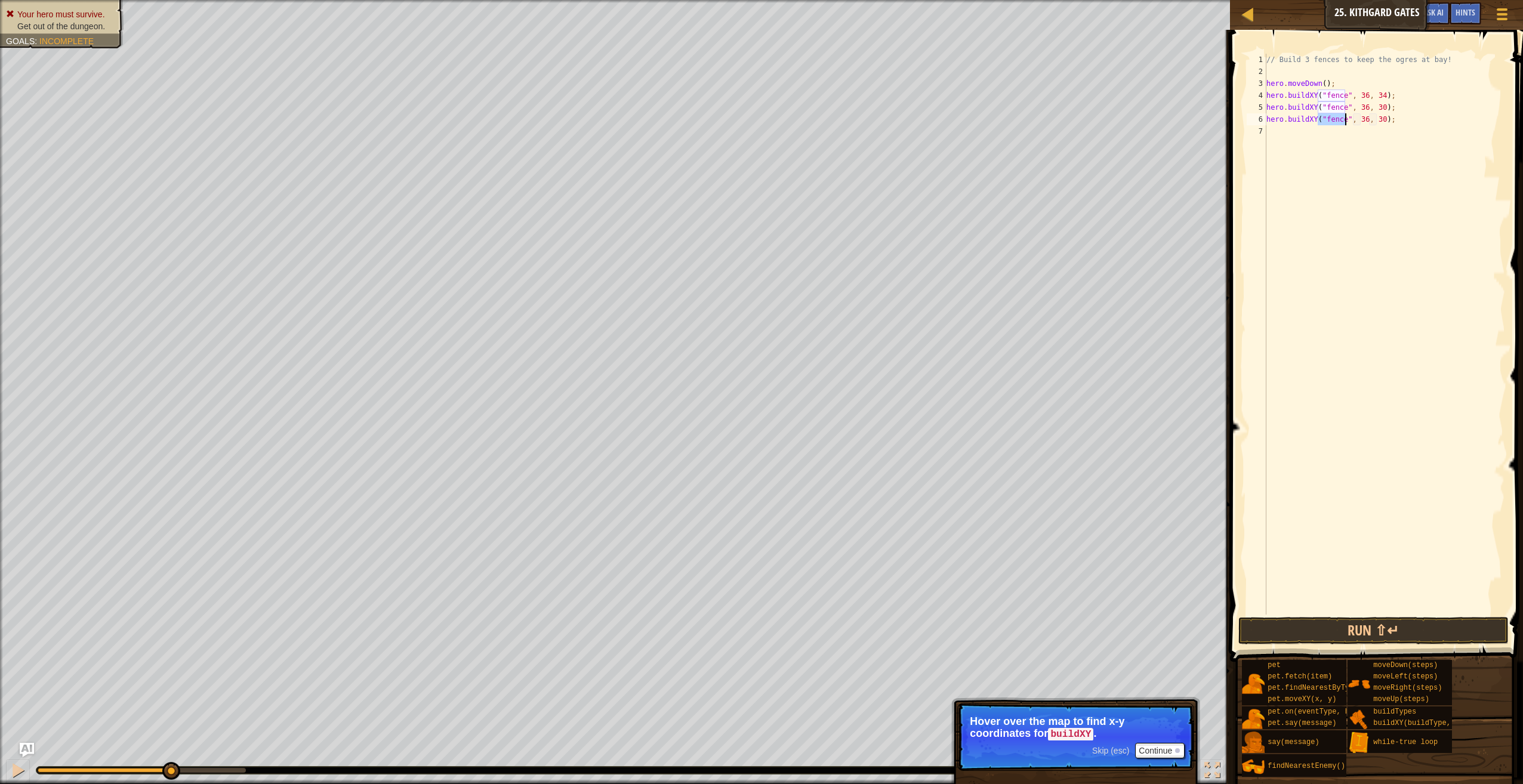
click at [1363, 116] on div "// Build 3 fences to keep the ogres at bay! hero . moveDown ( ) ; hero . buildX…" at bounding box center [1385, 346] width 241 height 585
click at [1372, 121] on div "// Build 3 fences to keep the ogres at bay! hero . moveDown ( ) ; hero . buildX…" at bounding box center [1385, 346] width 241 height 585
drag, startPoint x: 1368, startPoint y: 120, endPoint x: 1377, endPoint y: 117, distance: 9.5
click at [1377, 117] on div "// Build 3 fences to keep the ogres at bay! hero . moveDown ( ) ; hero . buildX…" at bounding box center [1385, 346] width 241 height 585
type textarea "hero.buildXY("fence", 36, 26);"
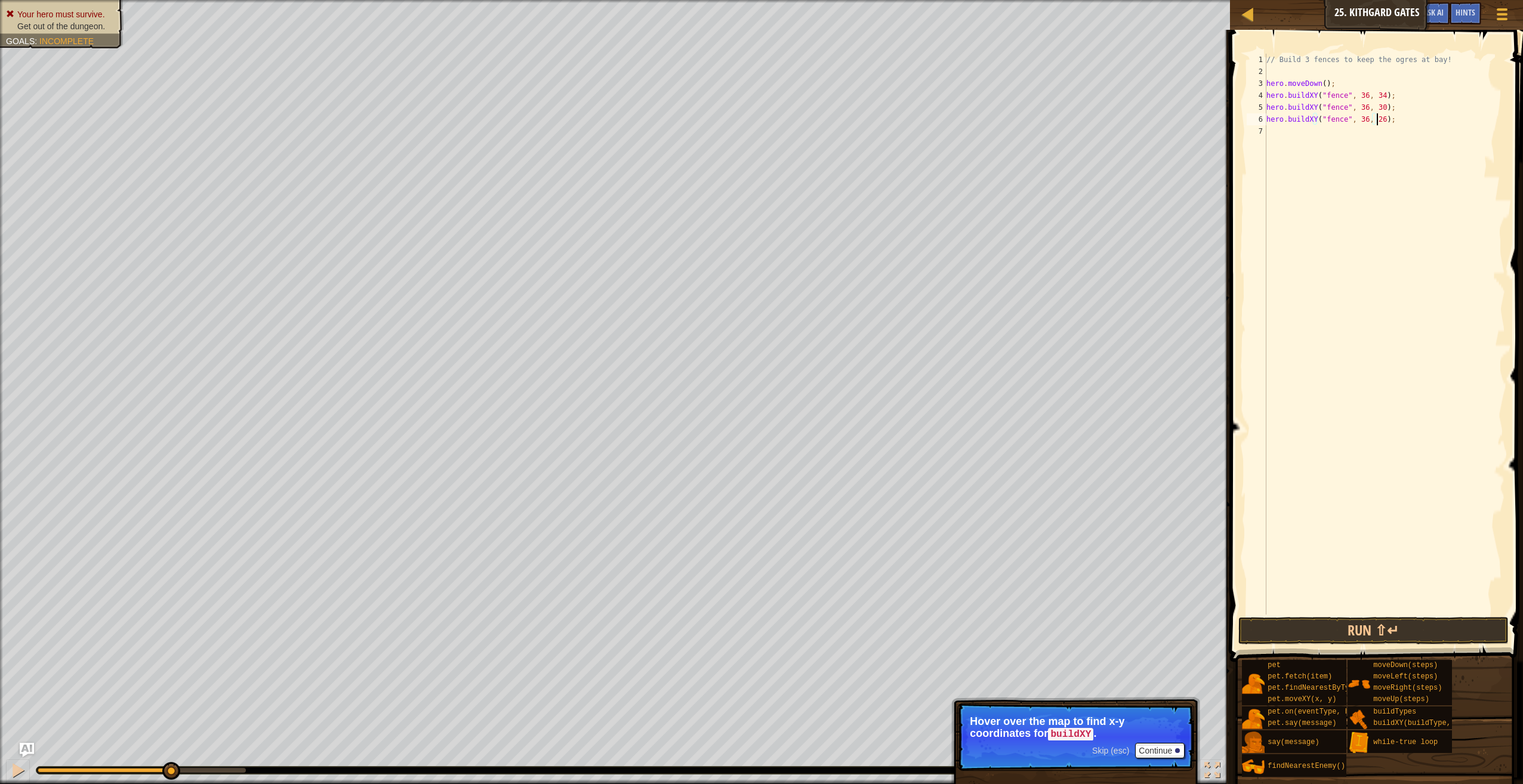
scroll to position [5, 9]
click at [1383, 132] on div "// Build 3 fences to keep the ogres at bay! hero . moveDown ( ) ; hero . buildX…" at bounding box center [1385, 346] width 241 height 585
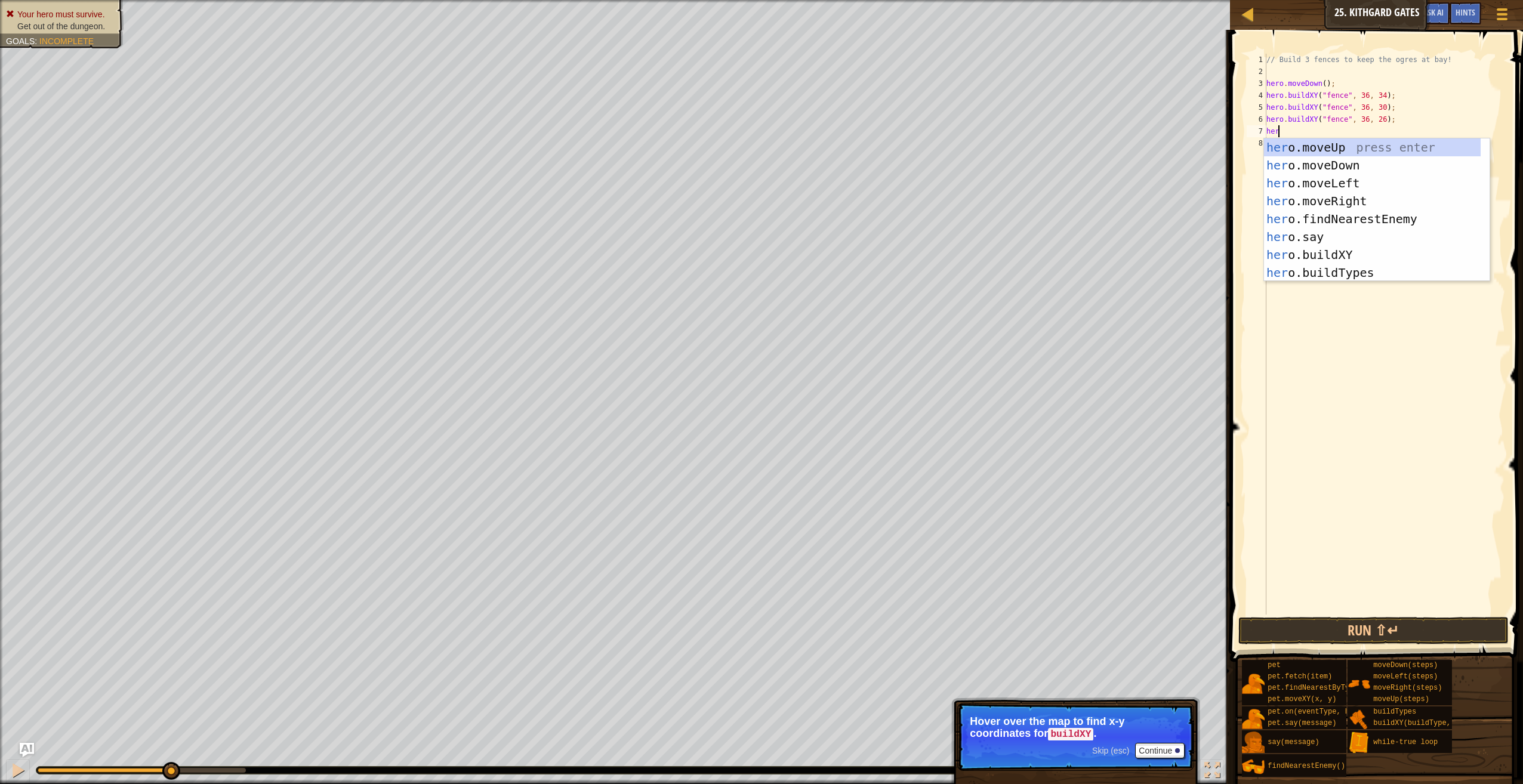
type textarea "hero"
click at [1324, 196] on div "hero .moveUp press enter hero .moveDown press enter hero .moveLeft press enter …" at bounding box center [1373, 227] width 217 height 179
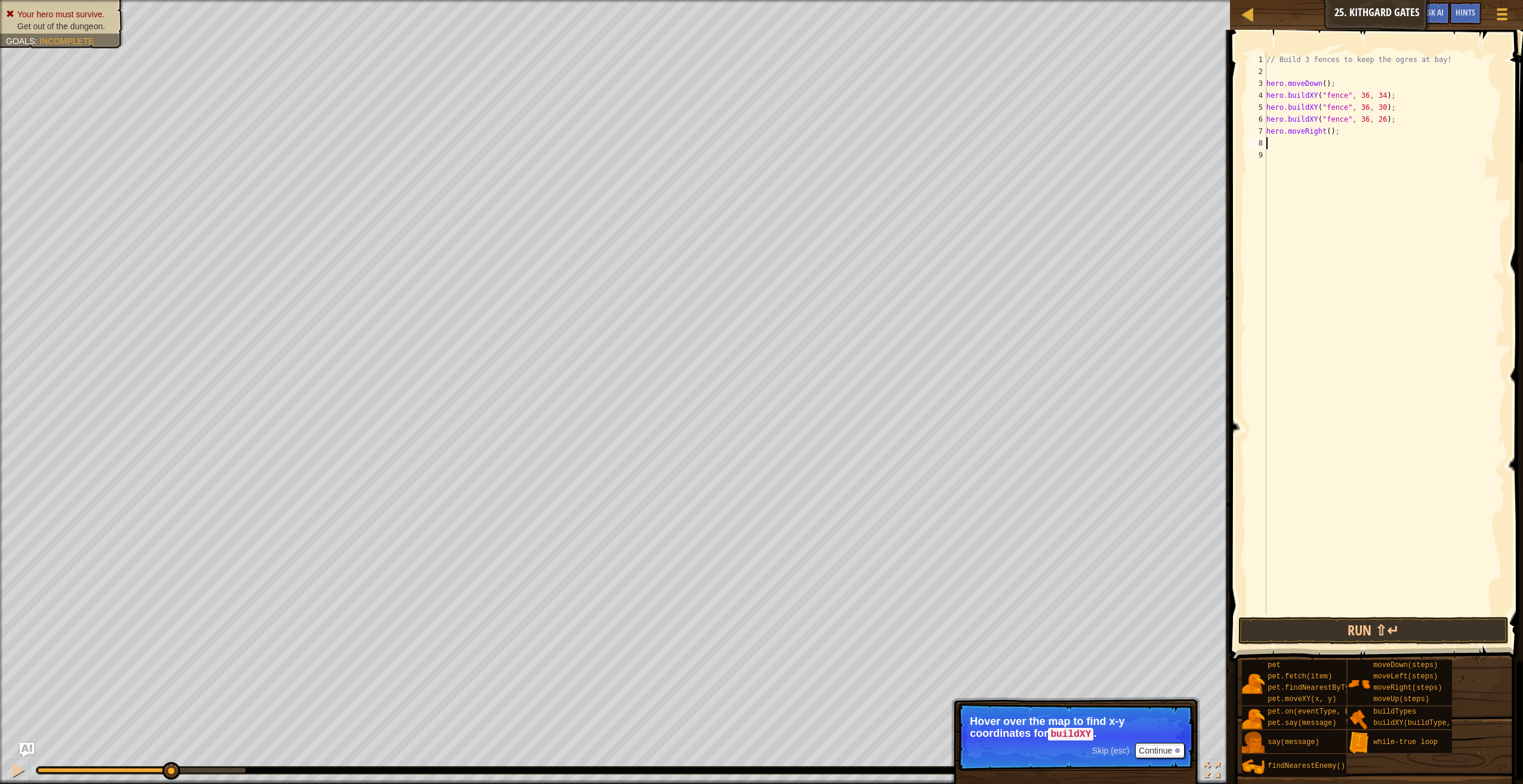
scroll to position [5, 0]
click at [1328, 127] on div "// Build 3 fences to keep the ogres at bay! hero . moveDown ( ) ; hero . buildX…" at bounding box center [1385, 346] width 241 height 585
type textarea "hero.moveRight(5);"
click at [1469, 634] on button "Run ⇧↵" at bounding box center [1373, 630] width 270 height 27
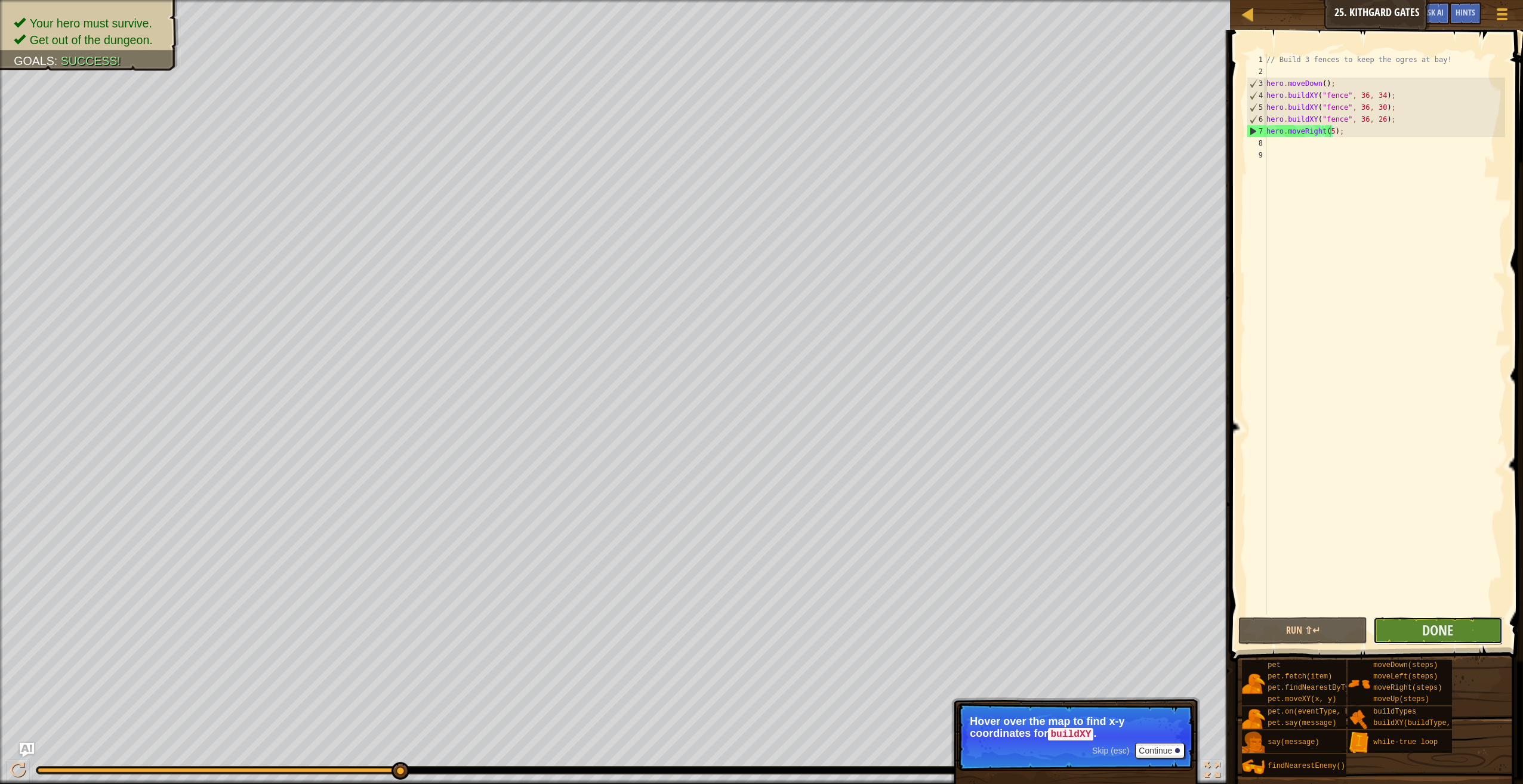
click at [1440, 640] on button "Done" at bounding box center [1437, 630] width 129 height 27
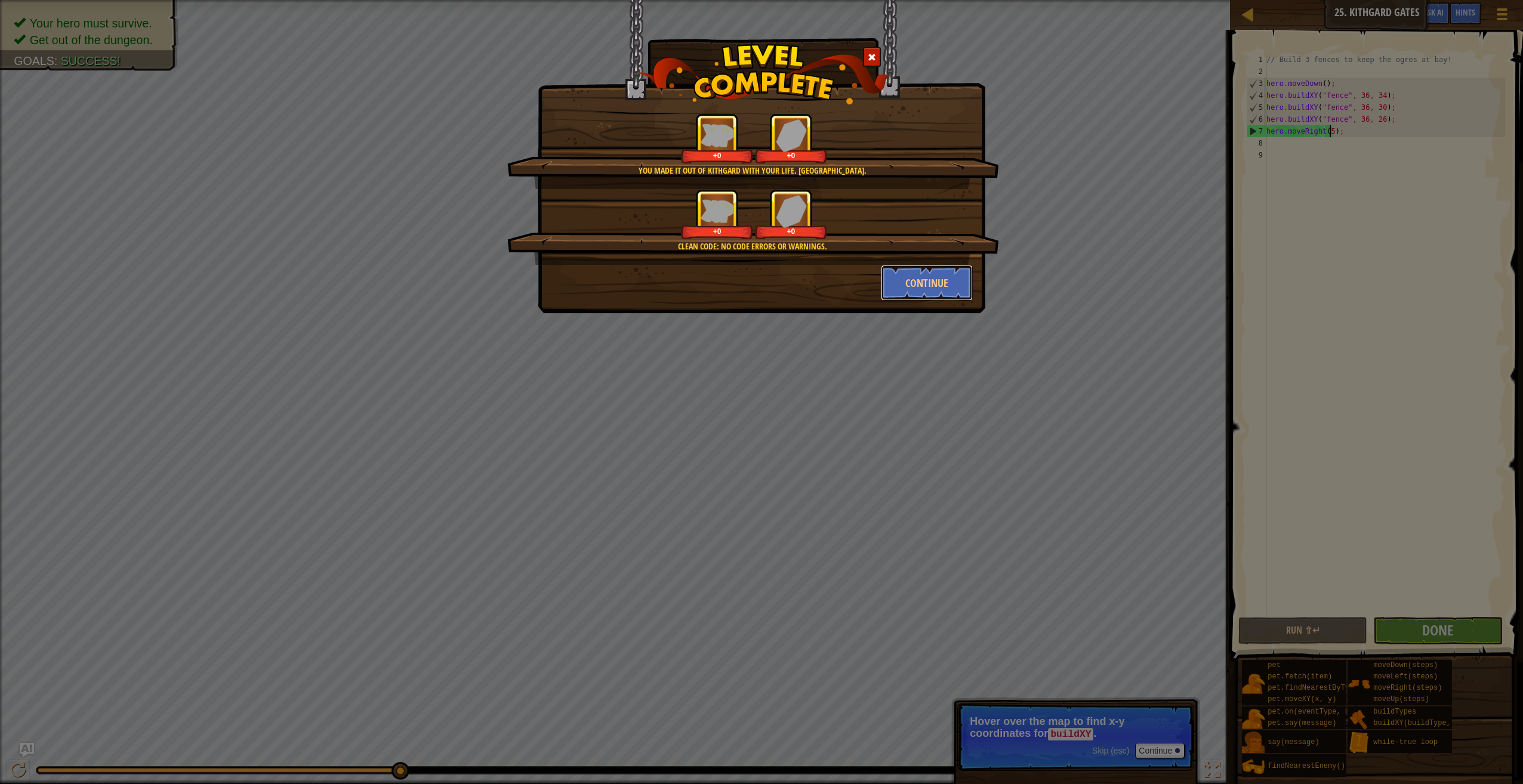
click at [946, 286] on button "Continue" at bounding box center [927, 282] width 93 height 36
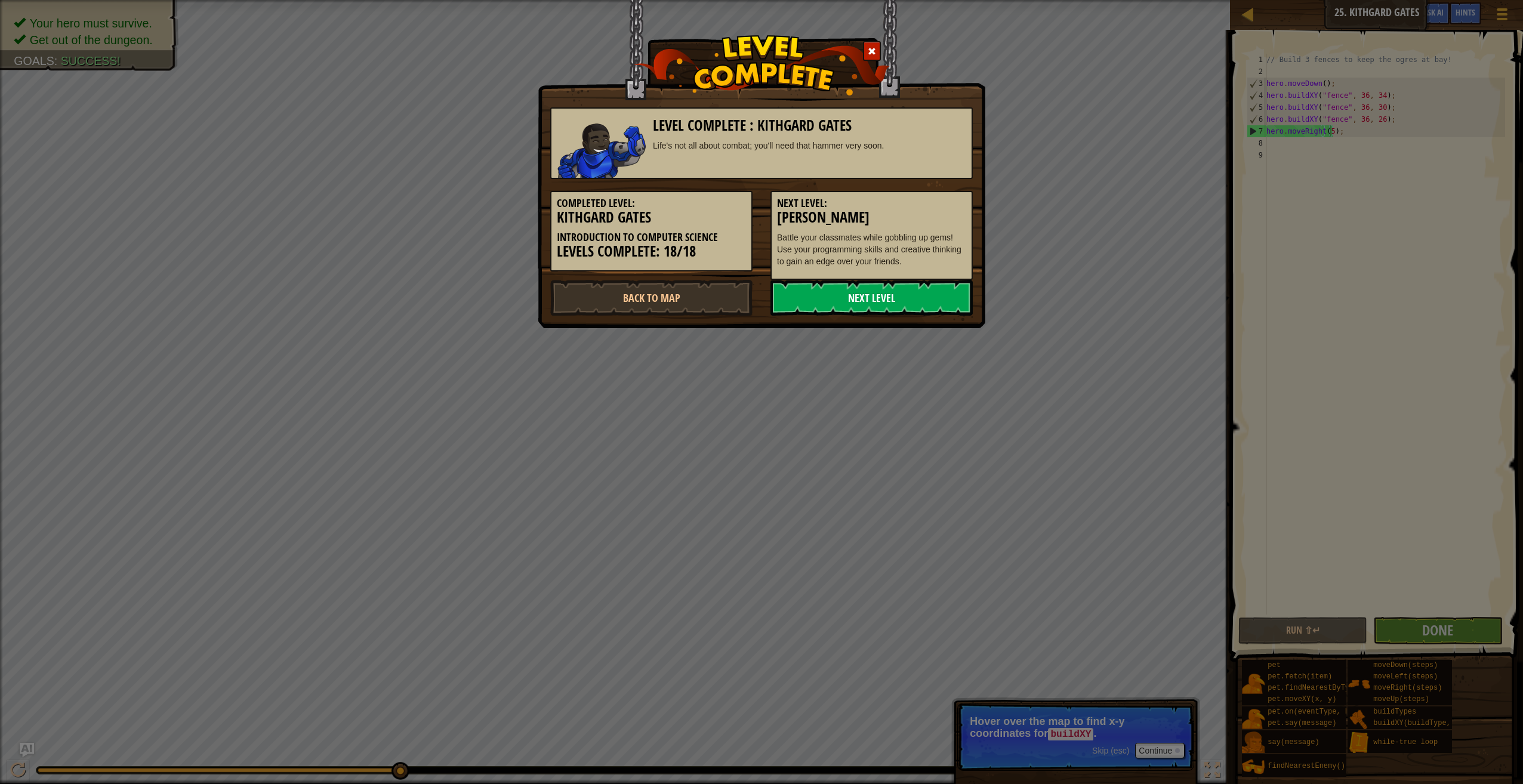
click at [910, 291] on link "Next Level" at bounding box center [871, 297] width 202 height 36
click at [901, 291] on link "Next Level" at bounding box center [871, 297] width 202 height 36
click at [891, 289] on link "Next Level" at bounding box center [871, 297] width 202 height 36
click at [850, 293] on link "Next Level" at bounding box center [871, 297] width 202 height 36
drag, startPoint x: 493, startPoint y: 378, endPoint x: 694, endPoint y: 412, distance: 203.9
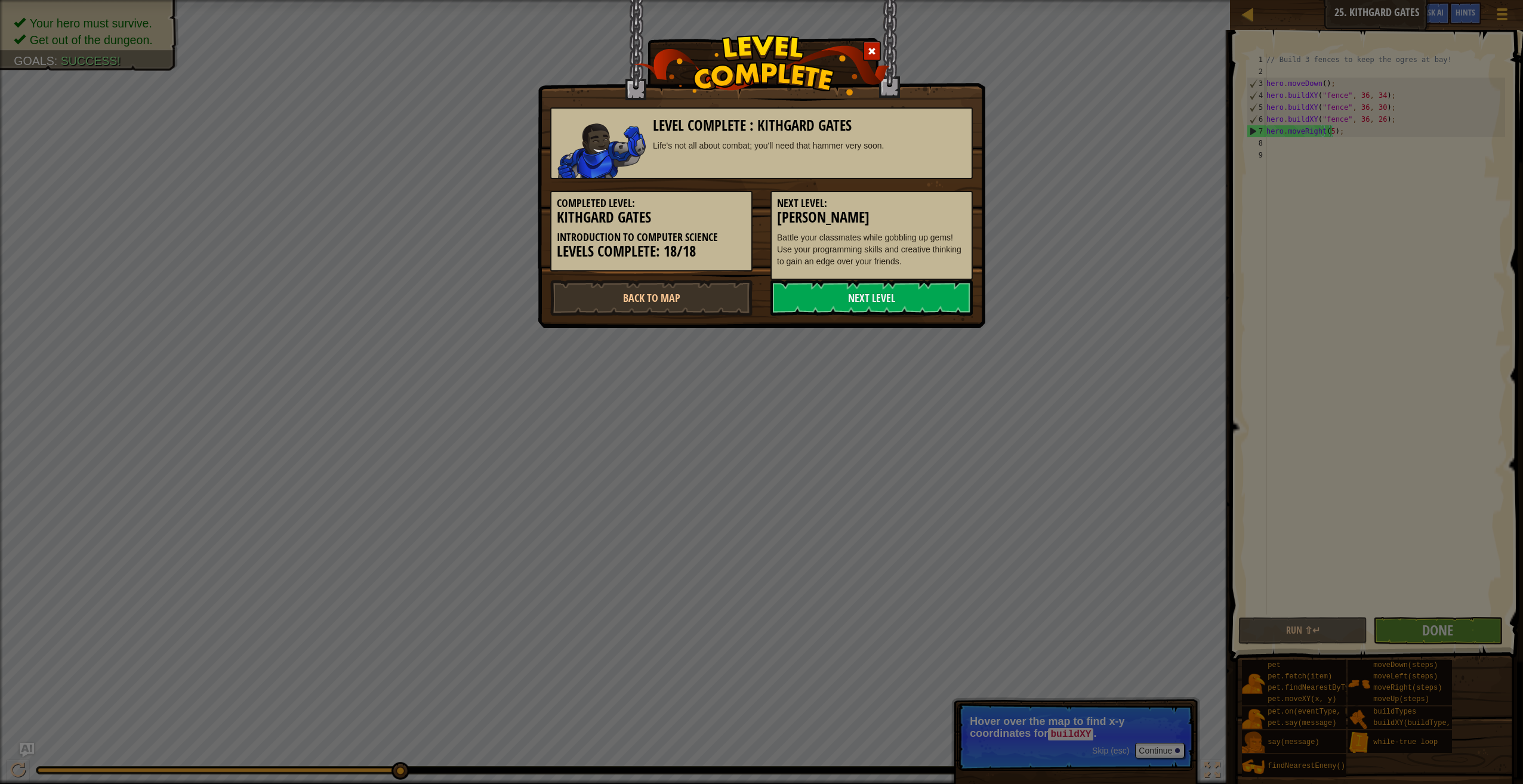
click at [707, 406] on div "Level Complete : [PERSON_NAME] Life's not all about combat; you'll need that ha…" at bounding box center [761, 392] width 1523 height 784
drag, startPoint x: 575, startPoint y: 413, endPoint x: 757, endPoint y: 436, distance: 183.4
drag, startPoint x: 757, startPoint y: 436, endPoint x: 588, endPoint y: 427, distance: 169.2
click at [560, 465] on div "Level Complete : [PERSON_NAME] Life's not all about combat; you'll need that ha…" at bounding box center [761, 392] width 1523 height 784
click at [832, 287] on link "Next Level" at bounding box center [871, 297] width 202 height 36
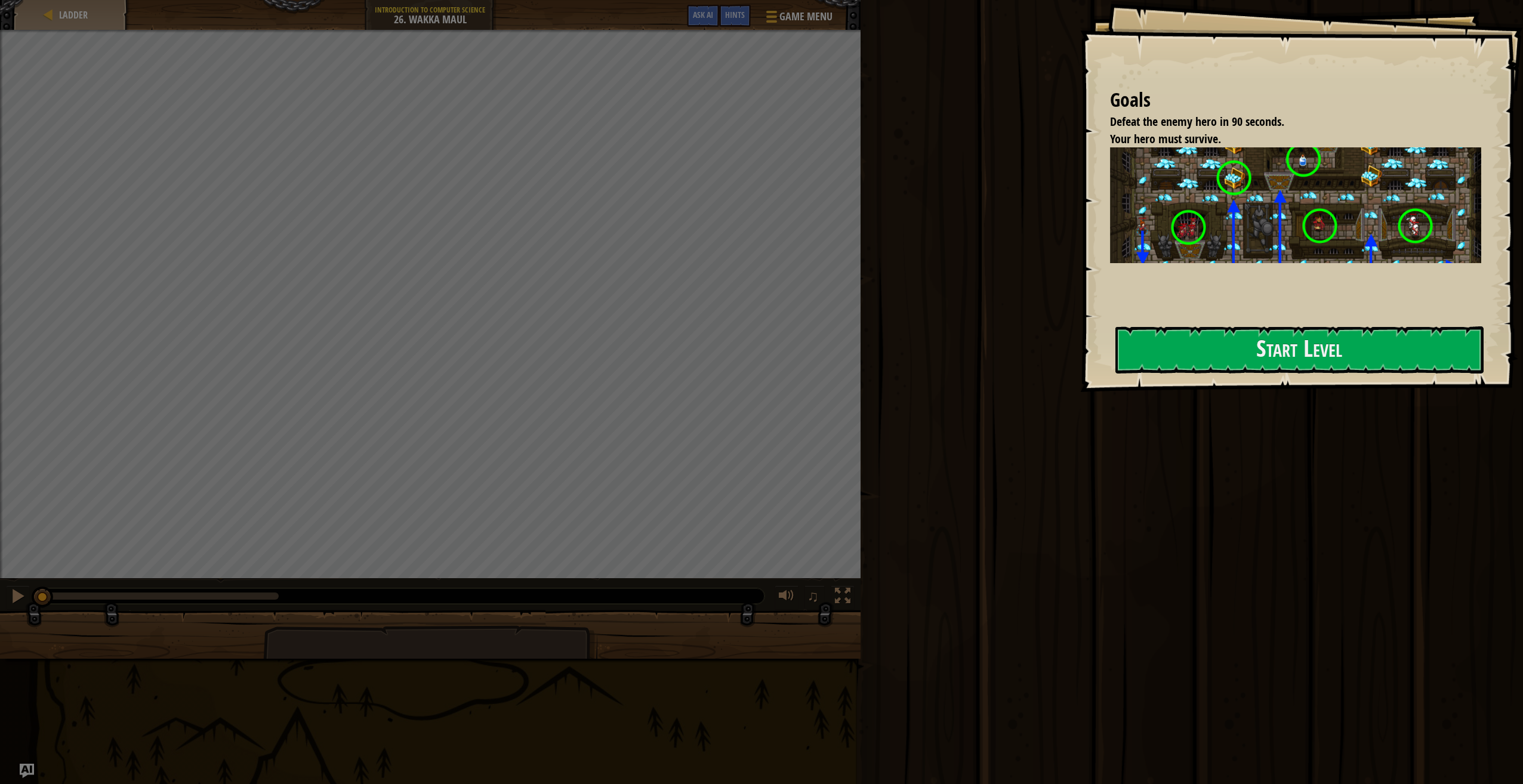
click at [1158, 389] on div at bounding box center [1299, 398] width 368 height 27
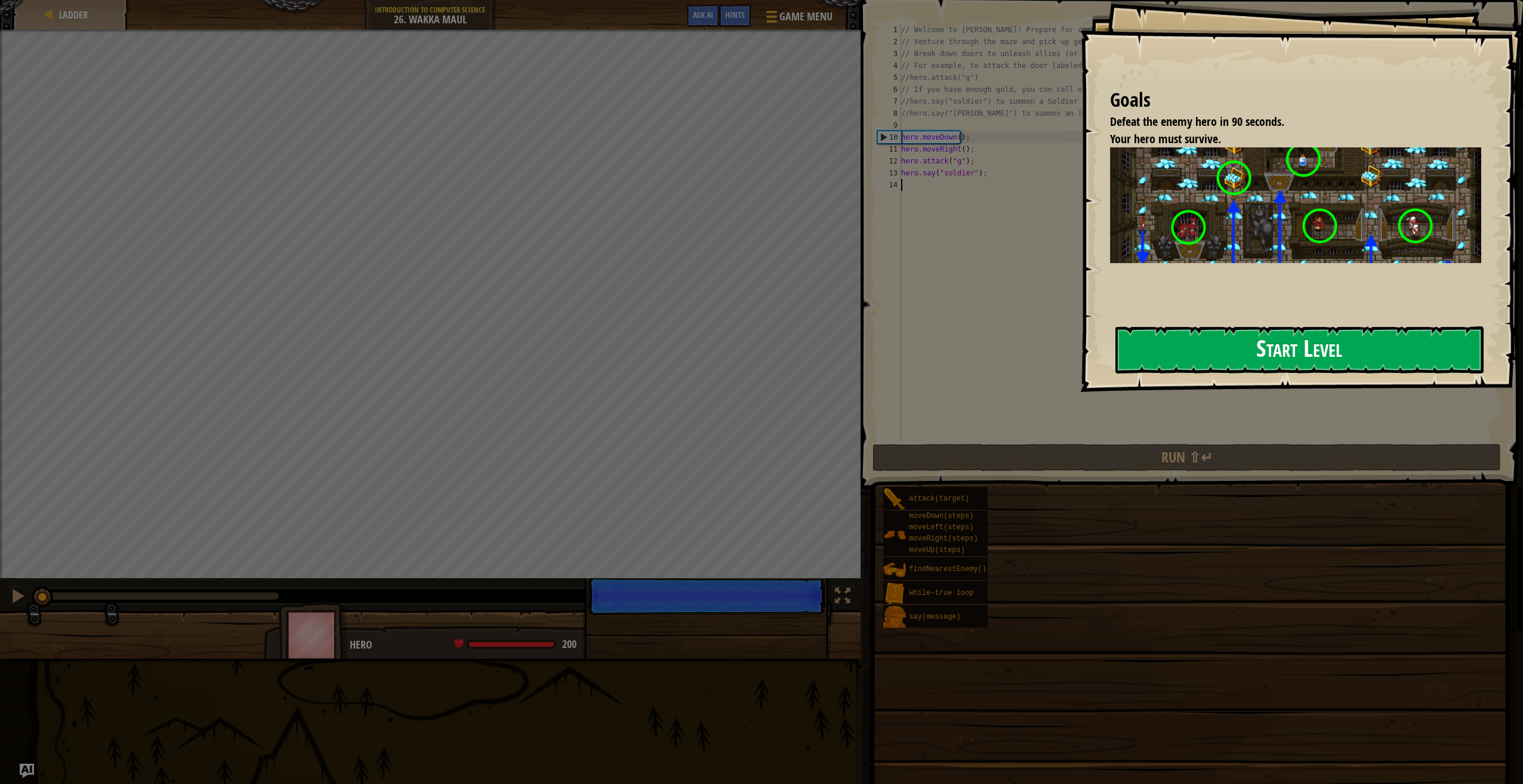
click at [1174, 361] on button "Start Level" at bounding box center [1299, 350] width 368 height 47
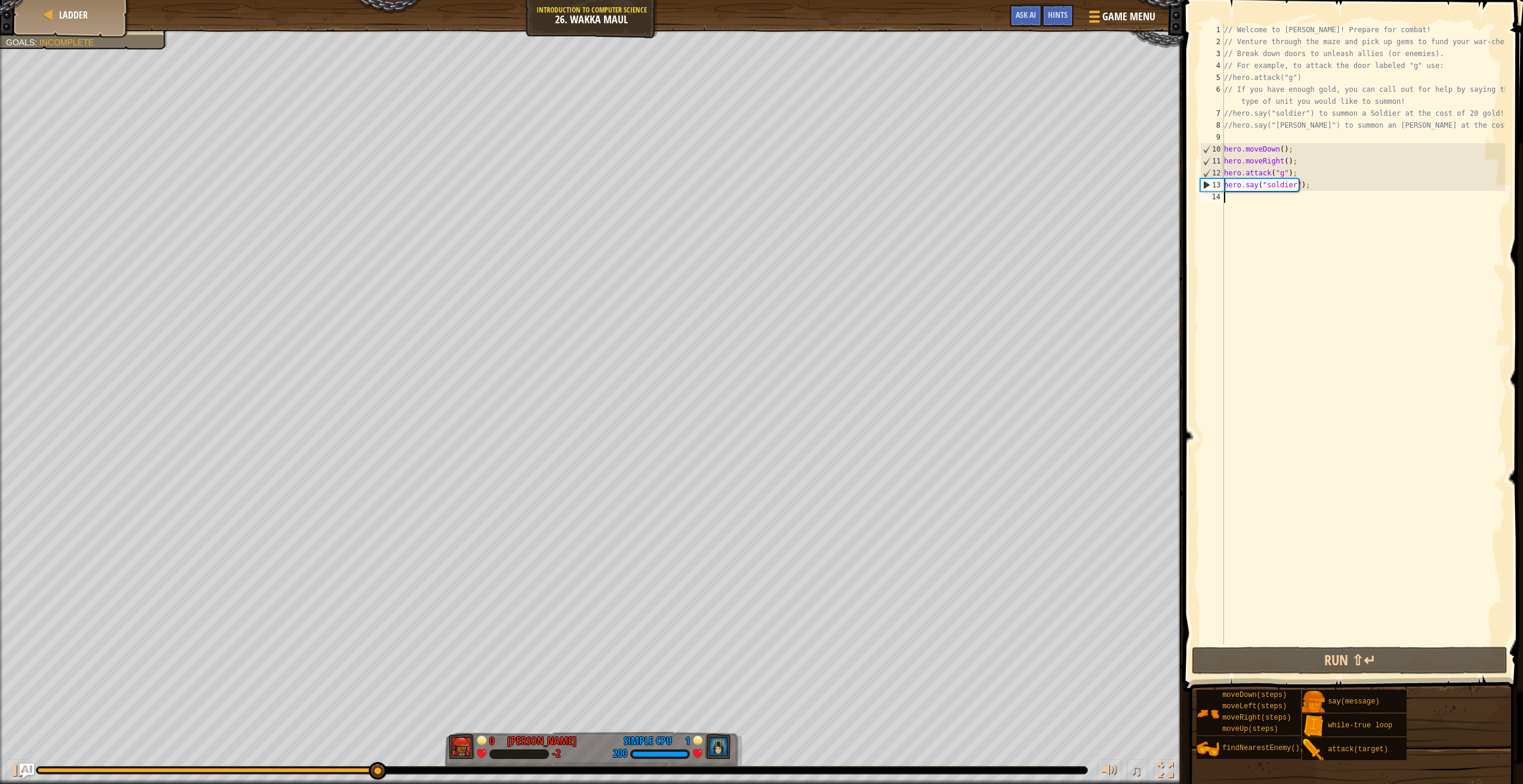
click at [1253, 201] on div "// Welcome to [PERSON_NAME]! Prepare for combat! // Venture through the maze an…" at bounding box center [1364, 346] width 283 height 644
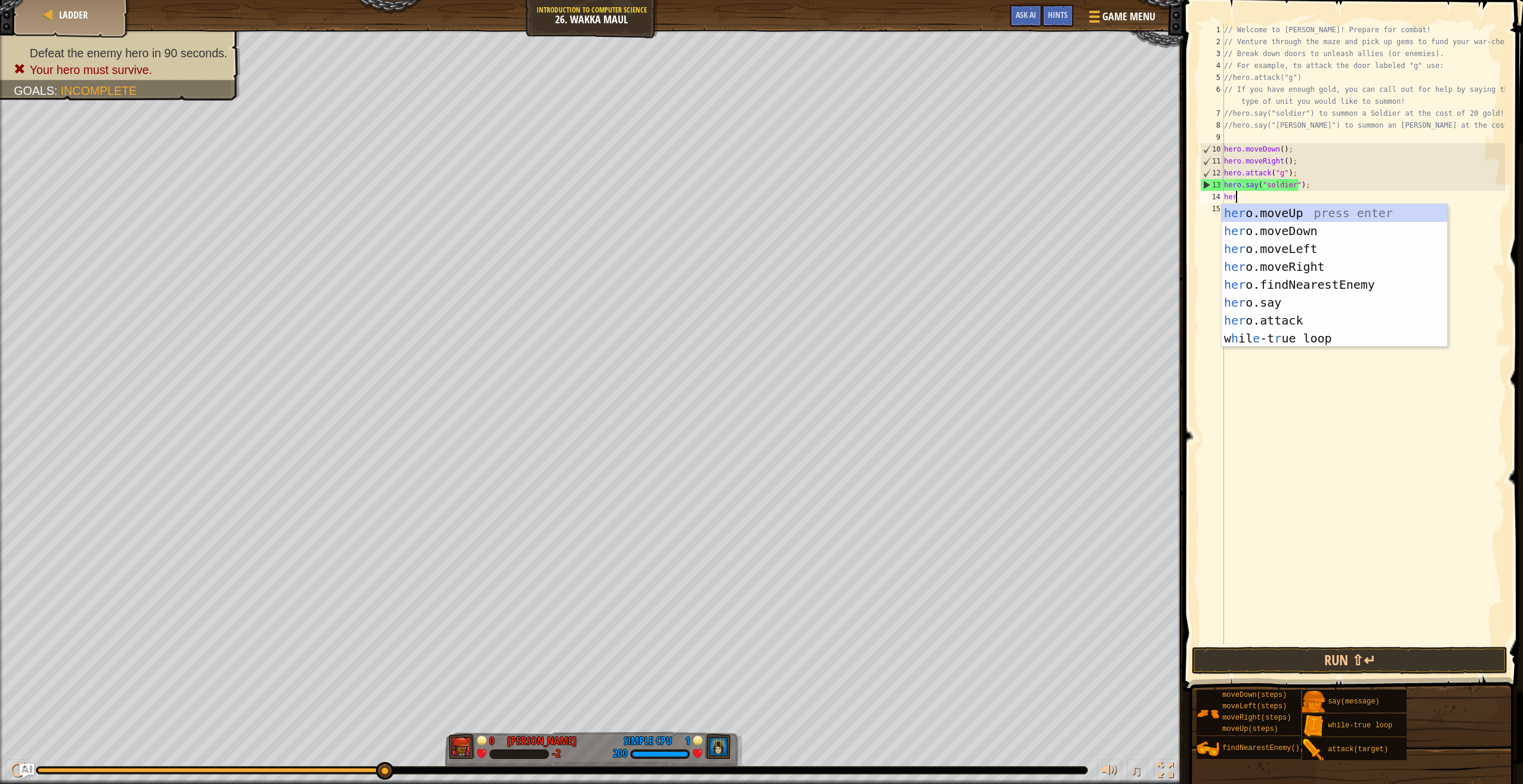
scroll to position [5, 0]
type textarea "hero"
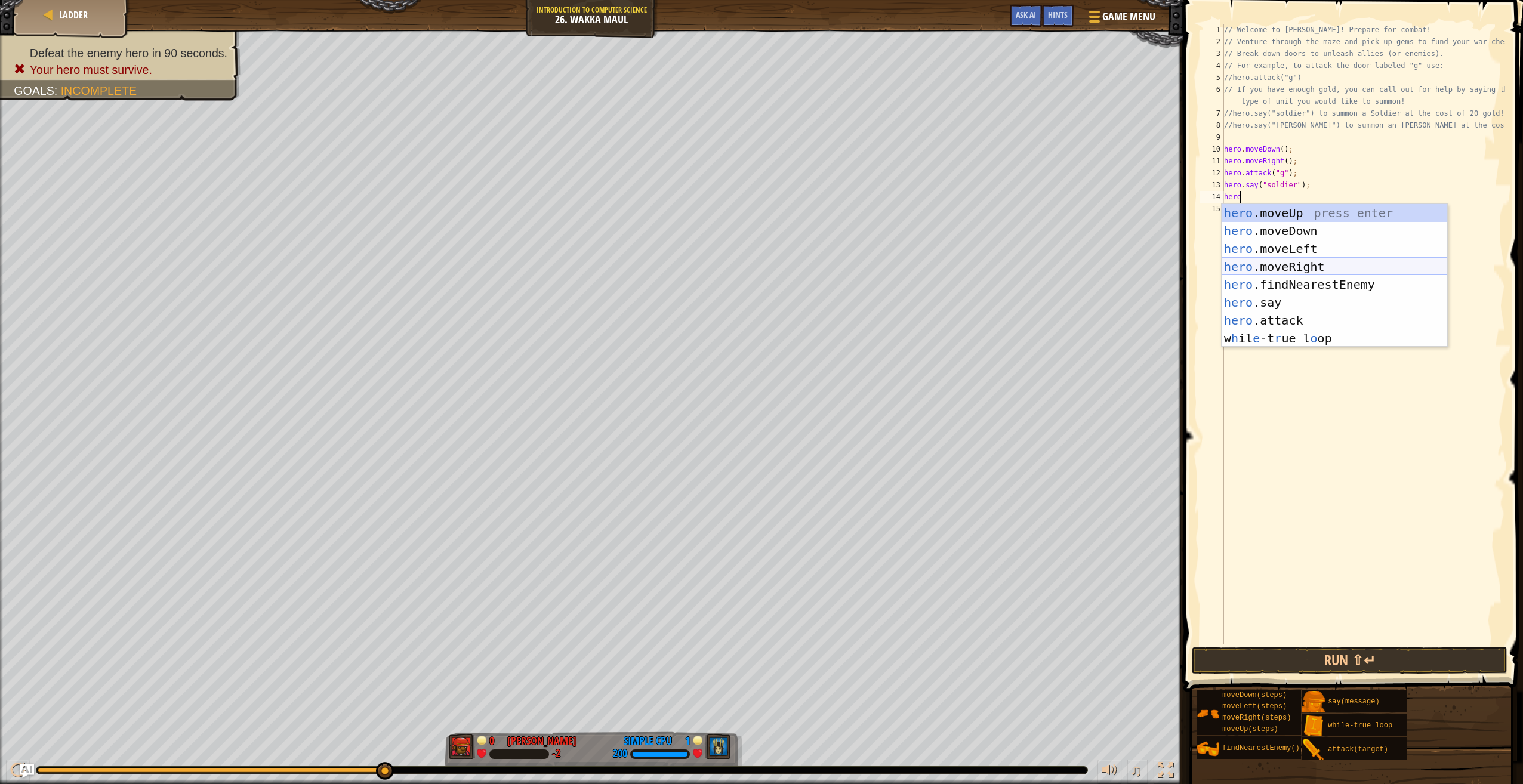
click at [1251, 263] on div "hero .moveUp press enter hero .moveDown press enter hero .moveLeft press enter …" at bounding box center [1335, 293] width 226 height 179
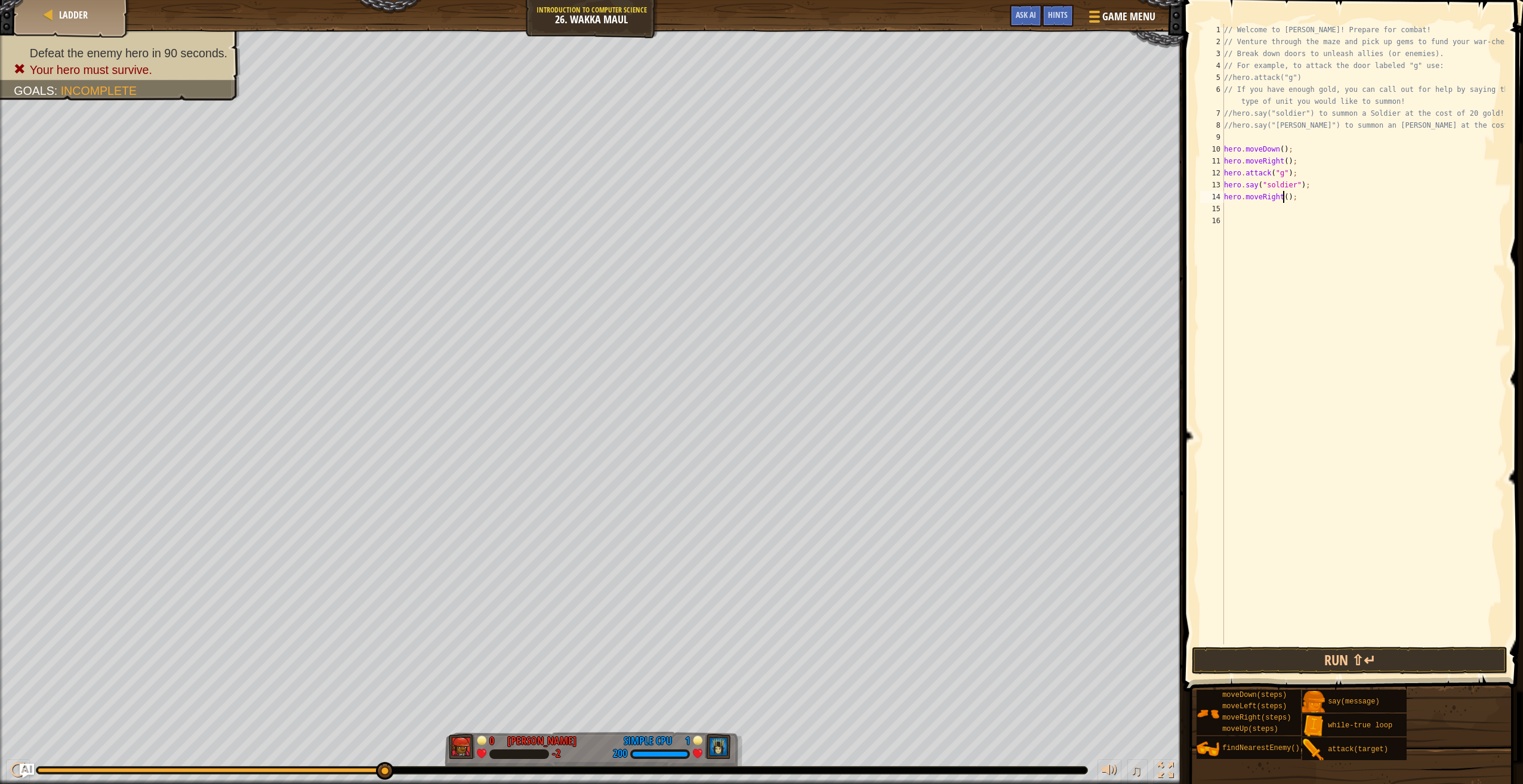
click at [1284, 199] on div "// Welcome to [PERSON_NAME]! Prepare for combat! // Venture through the maze an…" at bounding box center [1364, 346] width 283 height 644
type textarea "hero.moveRight(4);"
click at [1254, 206] on div "// Welcome to [PERSON_NAME]! Prepare for combat! // Venture through the maze an…" at bounding box center [1364, 346] width 283 height 644
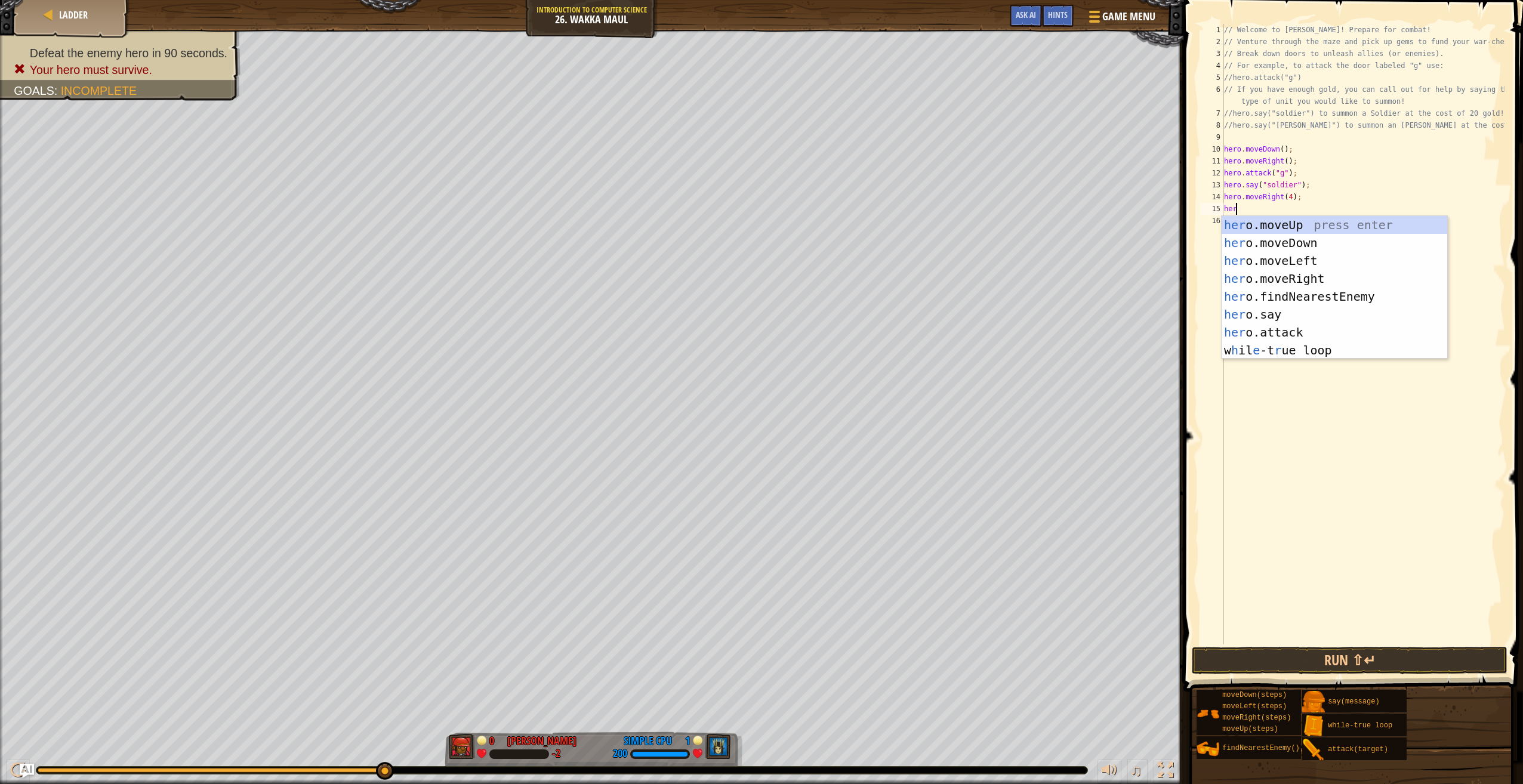
scroll to position [5, 0]
type textarea "hero"
click at [1235, 228] on div "hero .moveUp press enter hero .moveDown press enter hero .moveLeft press enter …" at bounding box center [1335, 305] width 226 height 179
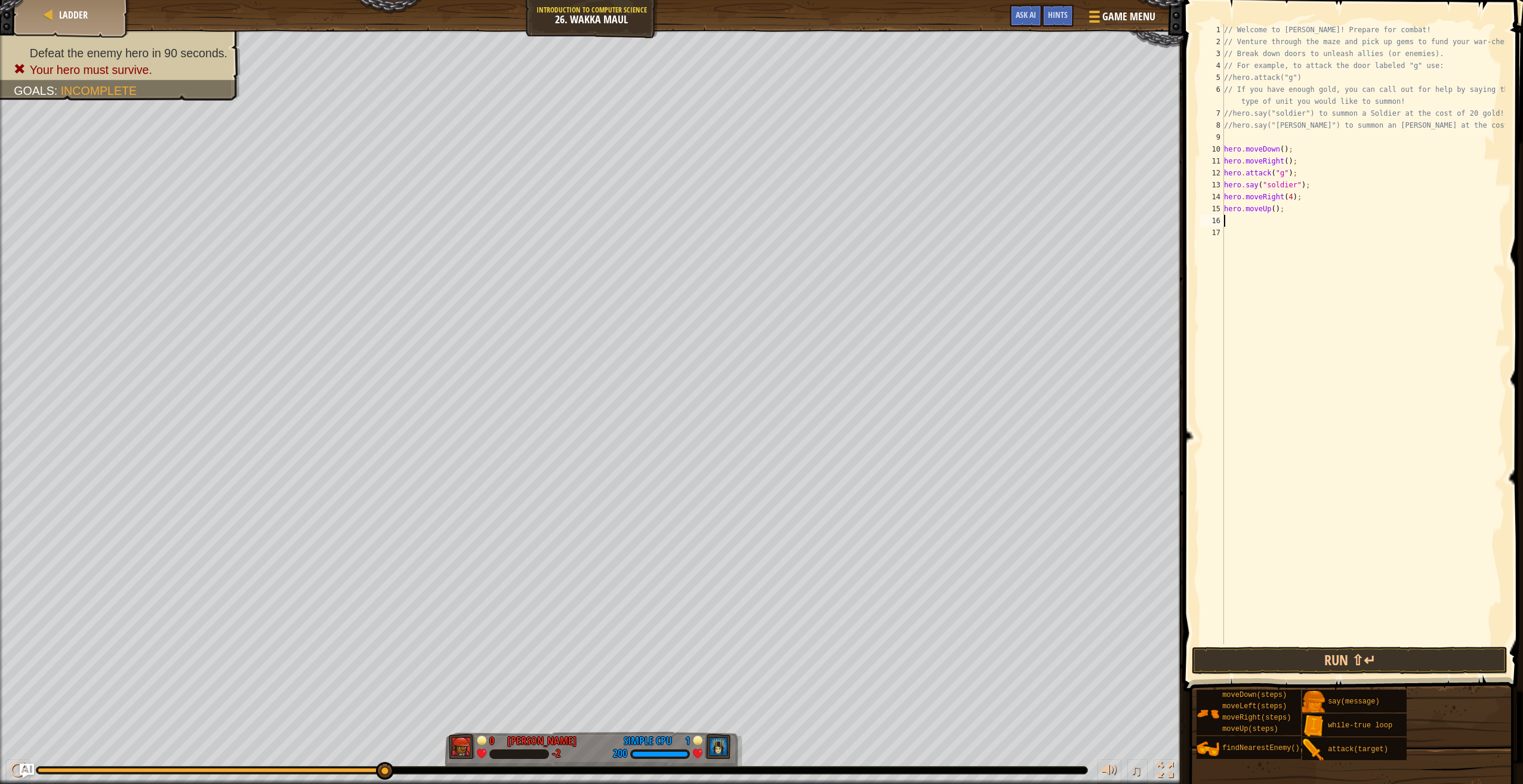
click at [1252, 225] on div "// Welcome to [PERSON_NAME]! Prepare for combat! // Venture through the maze an…" at bounding box center [1364, 346] width 283 height 644
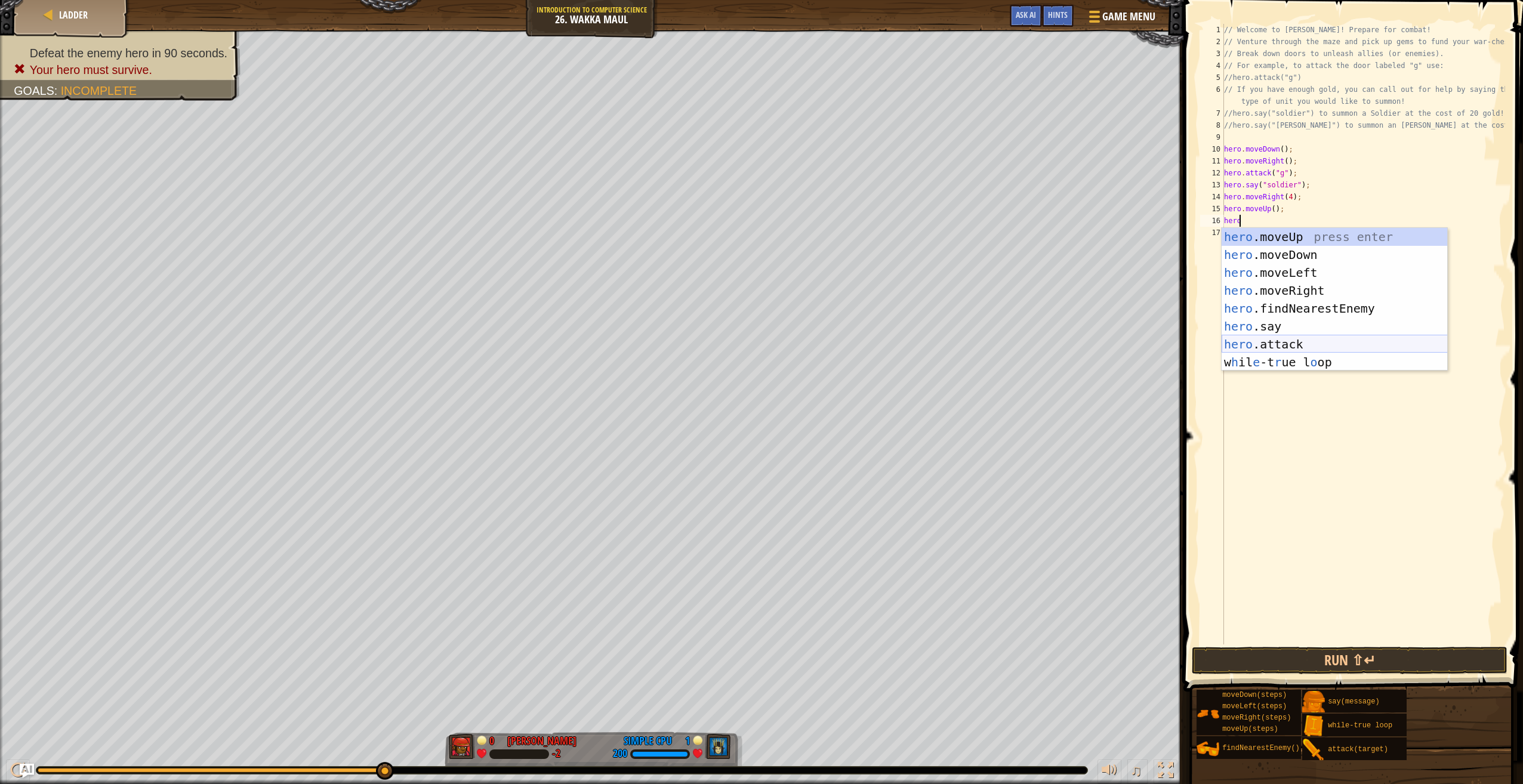
click at [1251, 341] on div "hero .moveUp press enter hero .moveDown press enter hero .moveLeft press enter …" at bounding box center [1335, 317] width 226 height 179
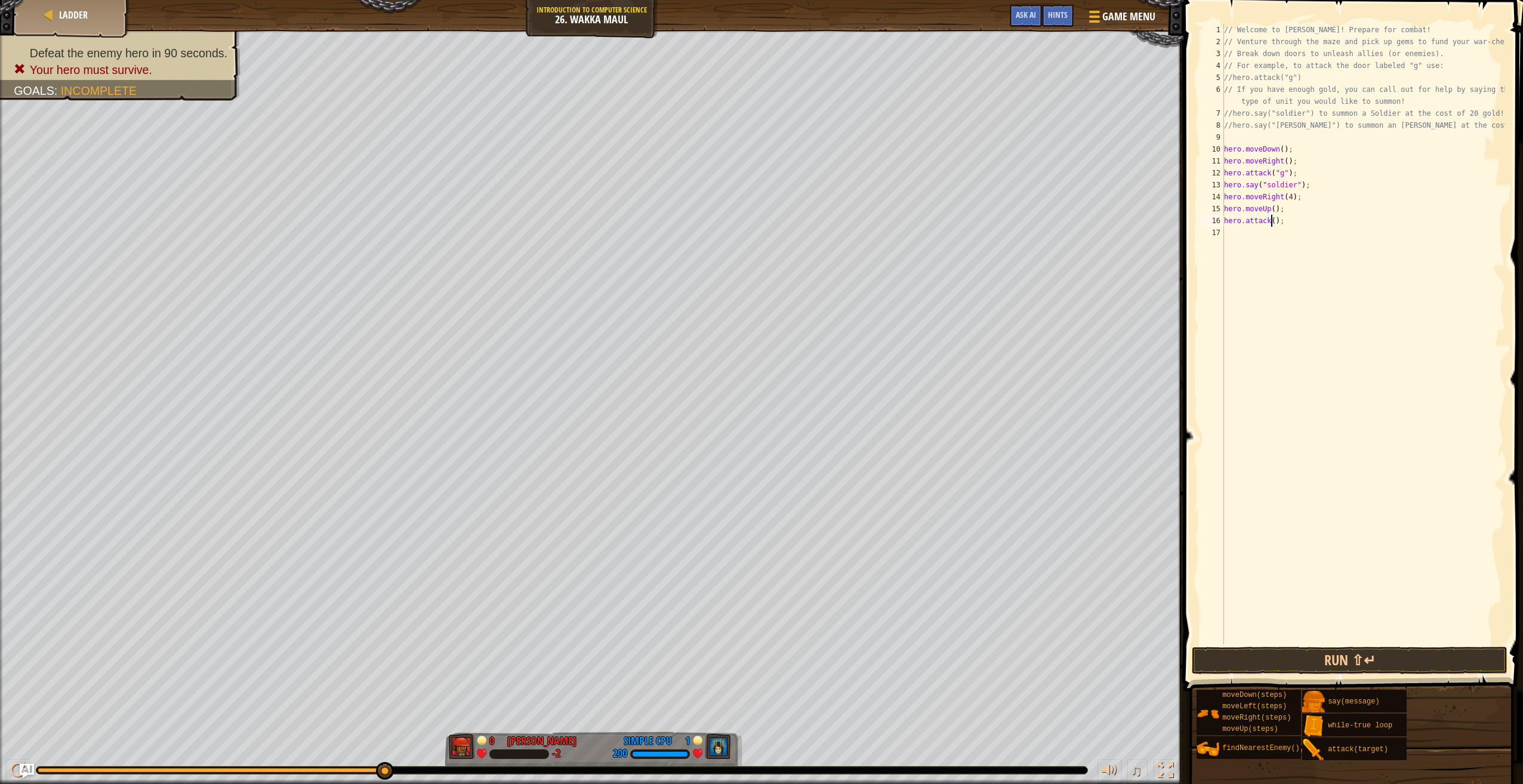
type textarea "hero.attack(h);"
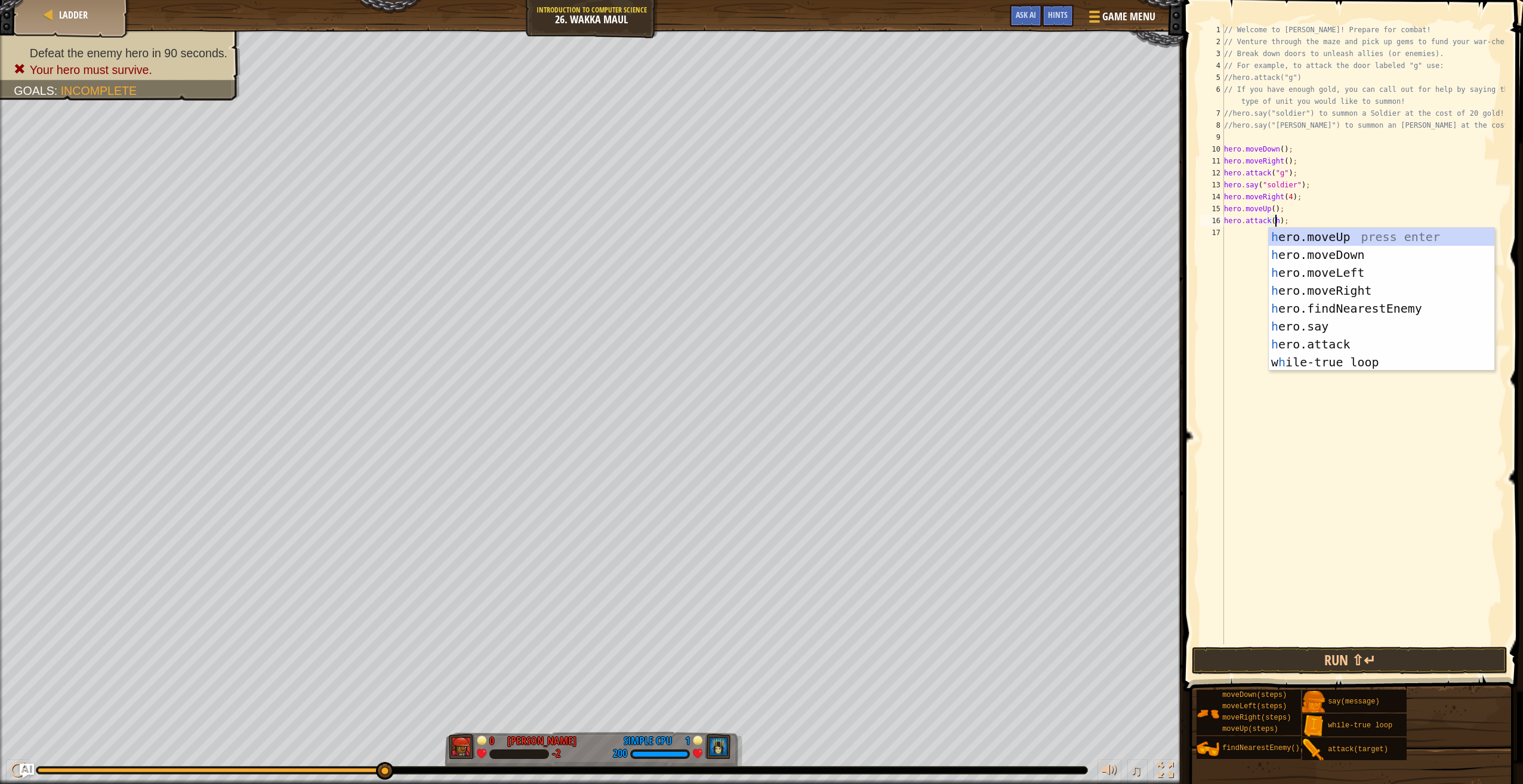
click at [1236, 233] on div "// Welcome to [PERSON_NAME]! Prepare for combat! // Venture through the maze an…" at bounding box center [1364, 346] width 283 height 644
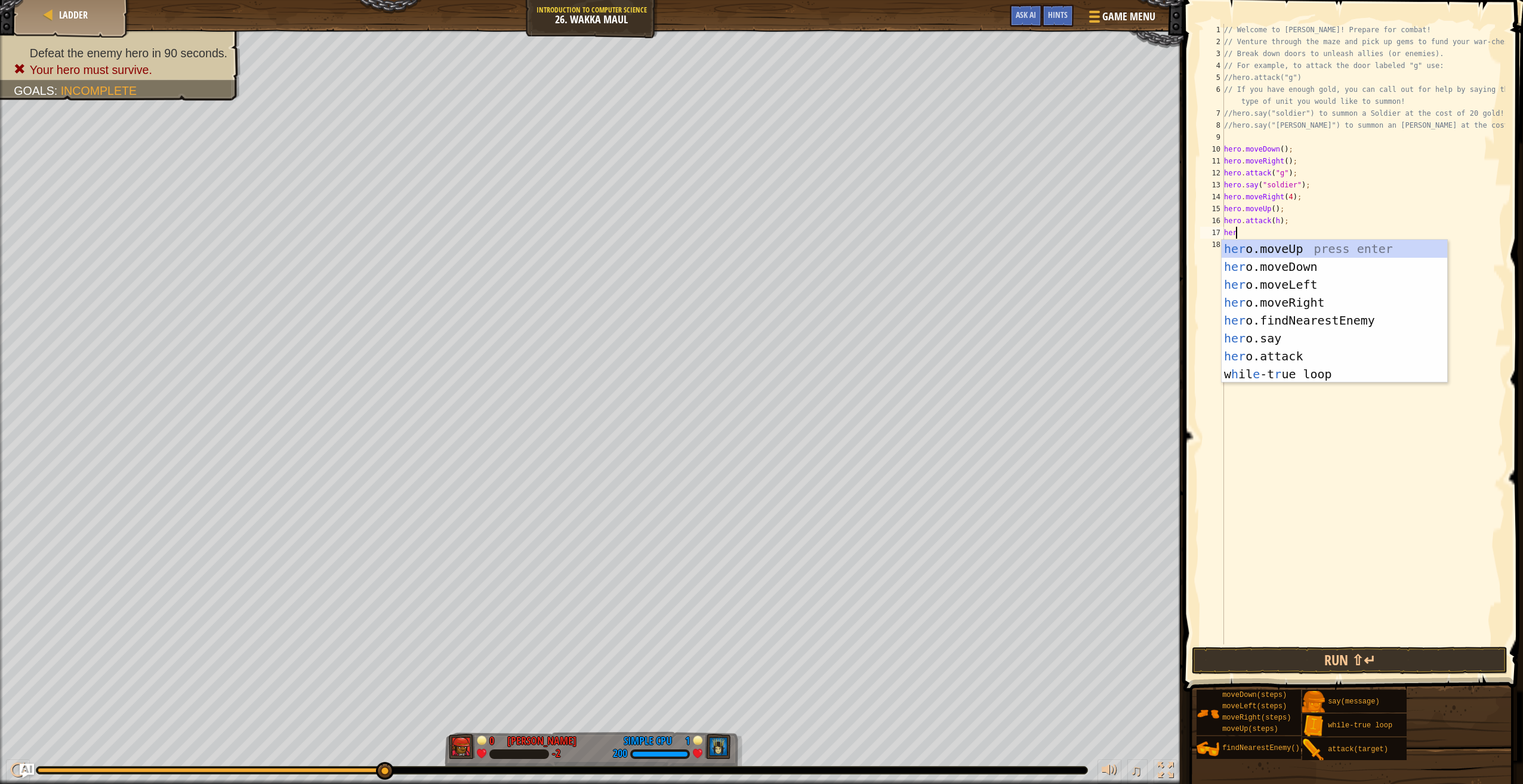
scroll to position [5, 0]
click at [1276, 359] on div "hero .moveUp press enter hero .moveDown press enter hero .moveLeft press enter …" at bounding box center [1335, 329] width 226 height 179
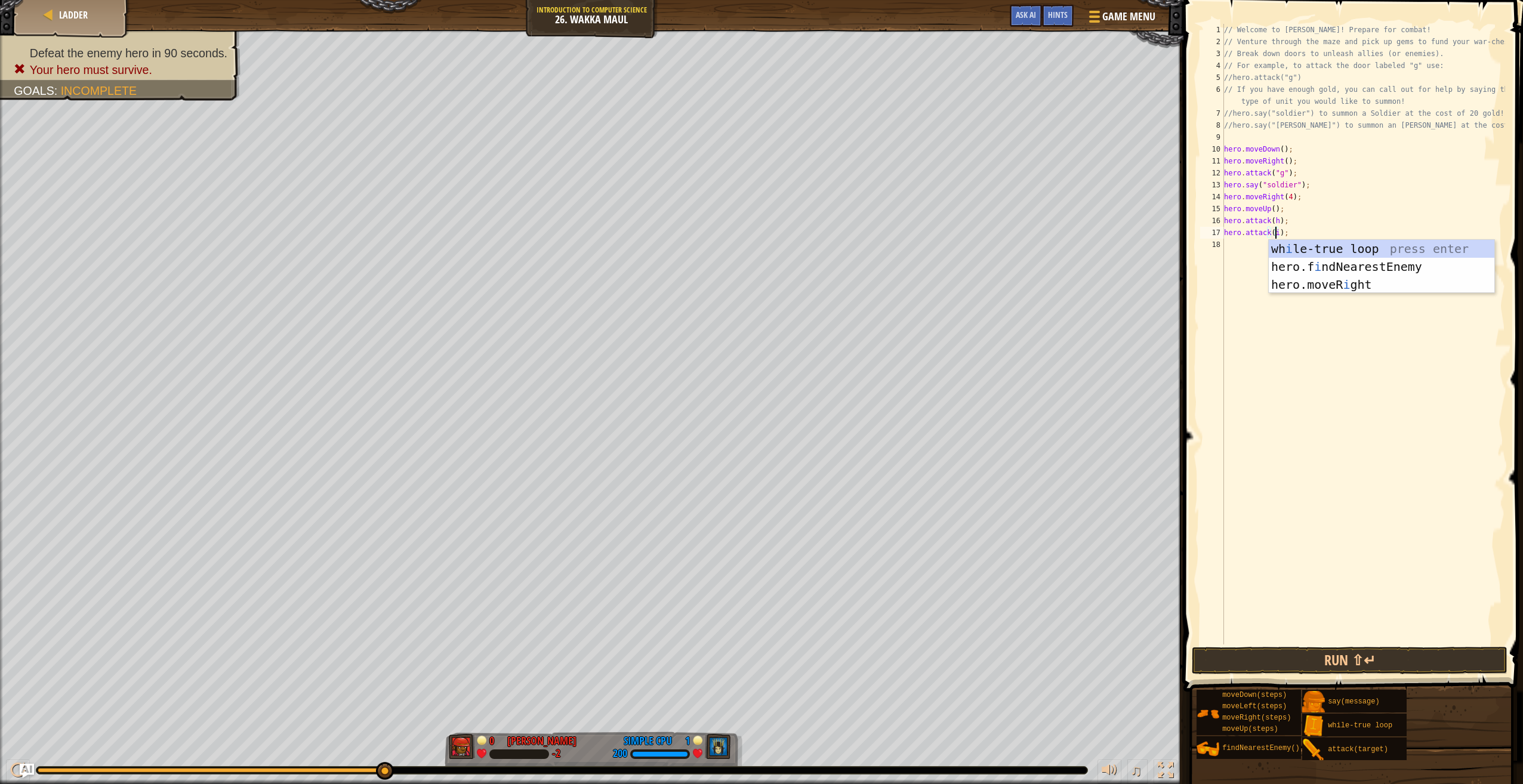
scroll to position [5, 3]
type textarea "hero.attack(i);"
click at [1421, 653] on button "Run ⇧↵" at bounding box center [1350, 660] width 316 height 27
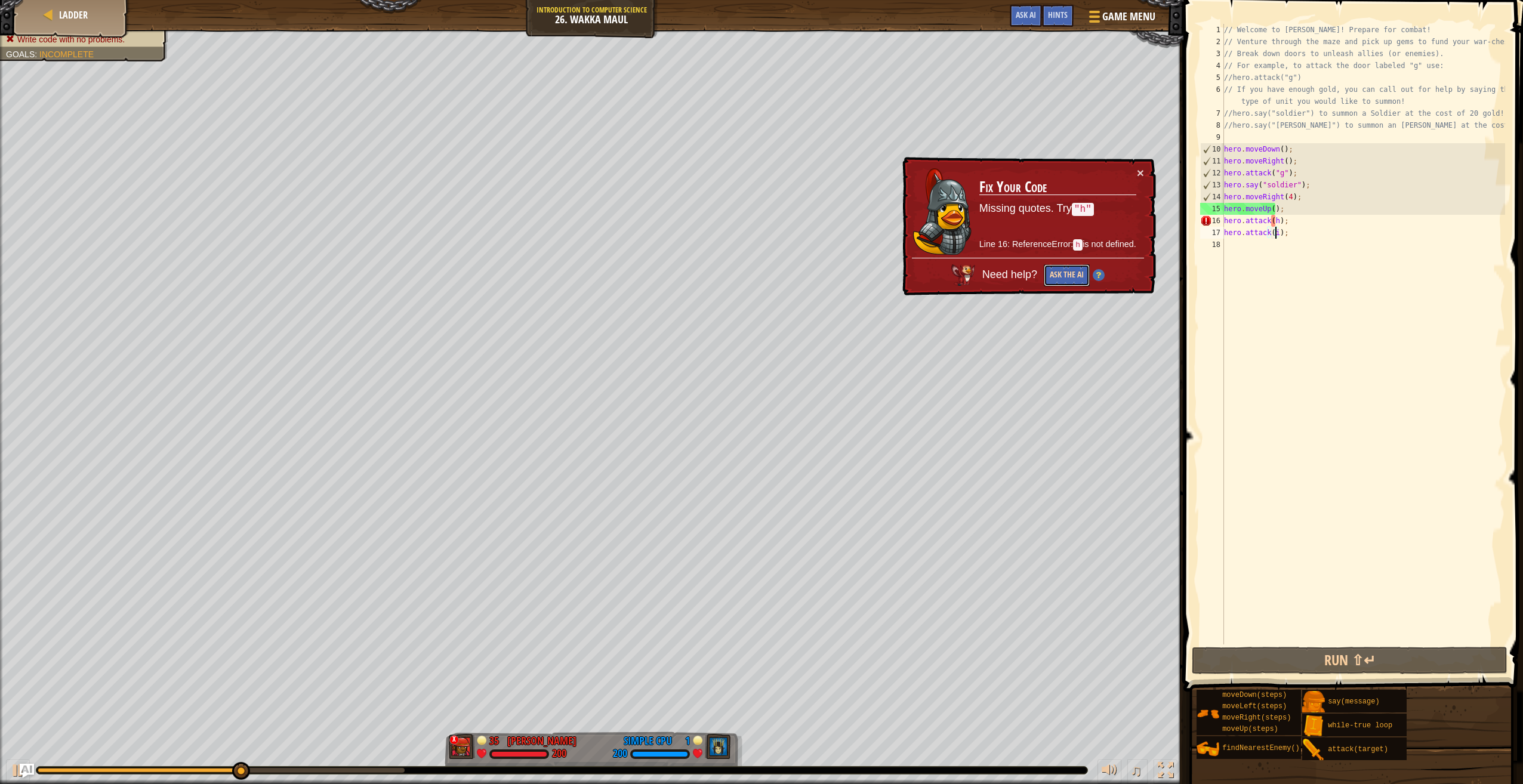
click at [1062, 266] on button "Ask the AI" at bounding box center [1067, 275] width 46 height 22
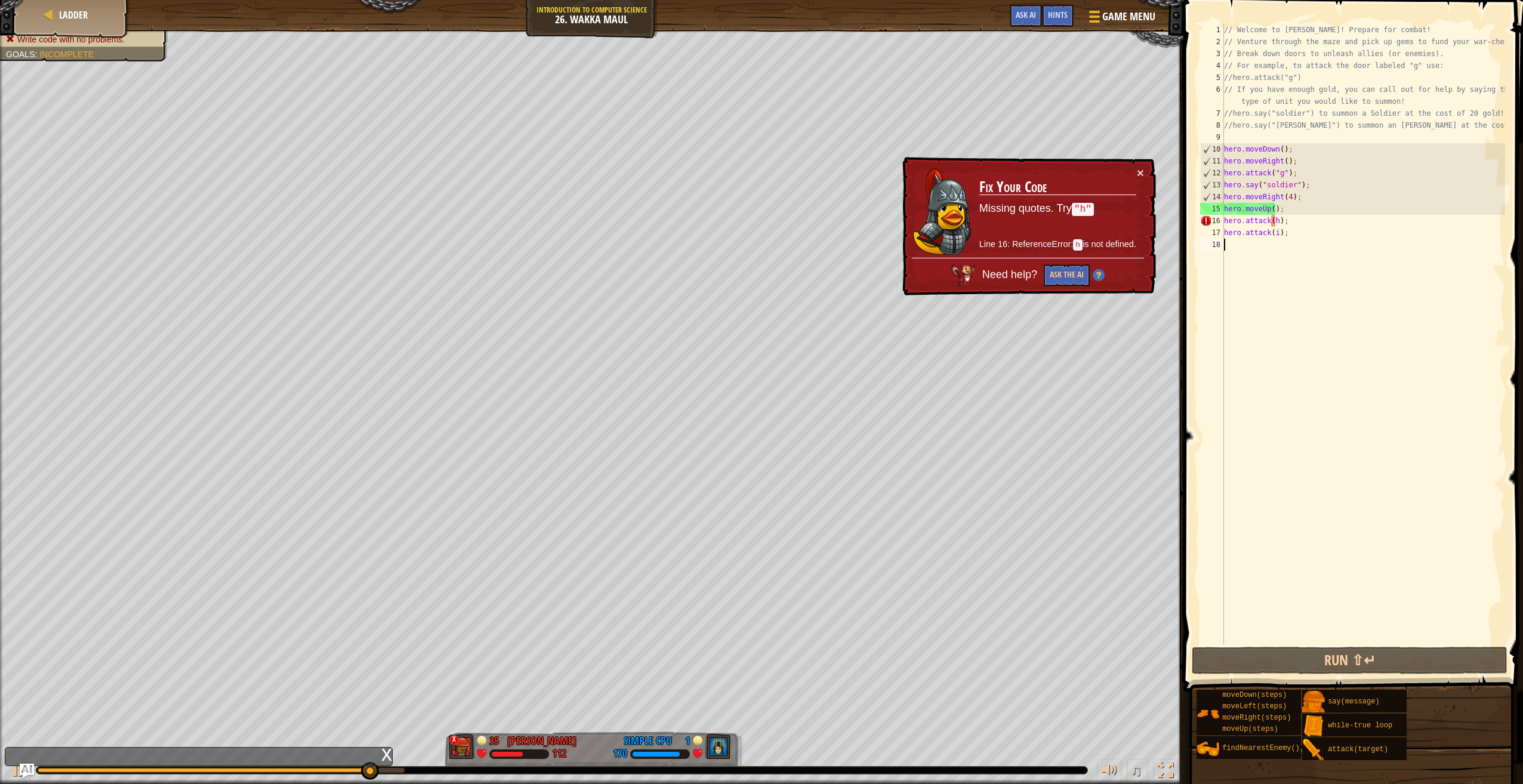
click at [1272, 245] on div "// Welcome to [PERSON_NAME]! Prepare for combat! // Venture through the maze an…" at bounding box center [1364, 346] width 283 height 644
type textarea "a"
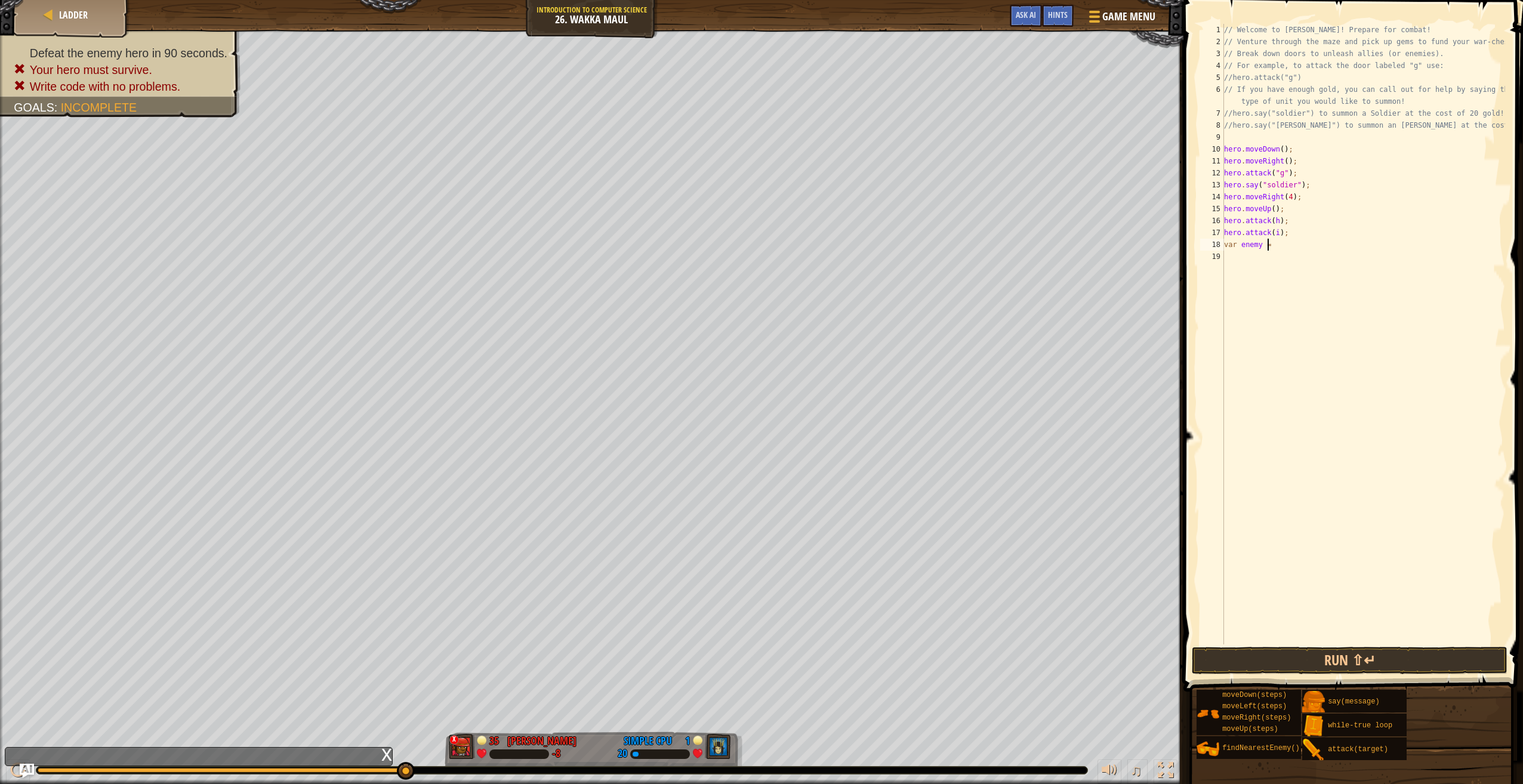
scroll to position [5, 3]
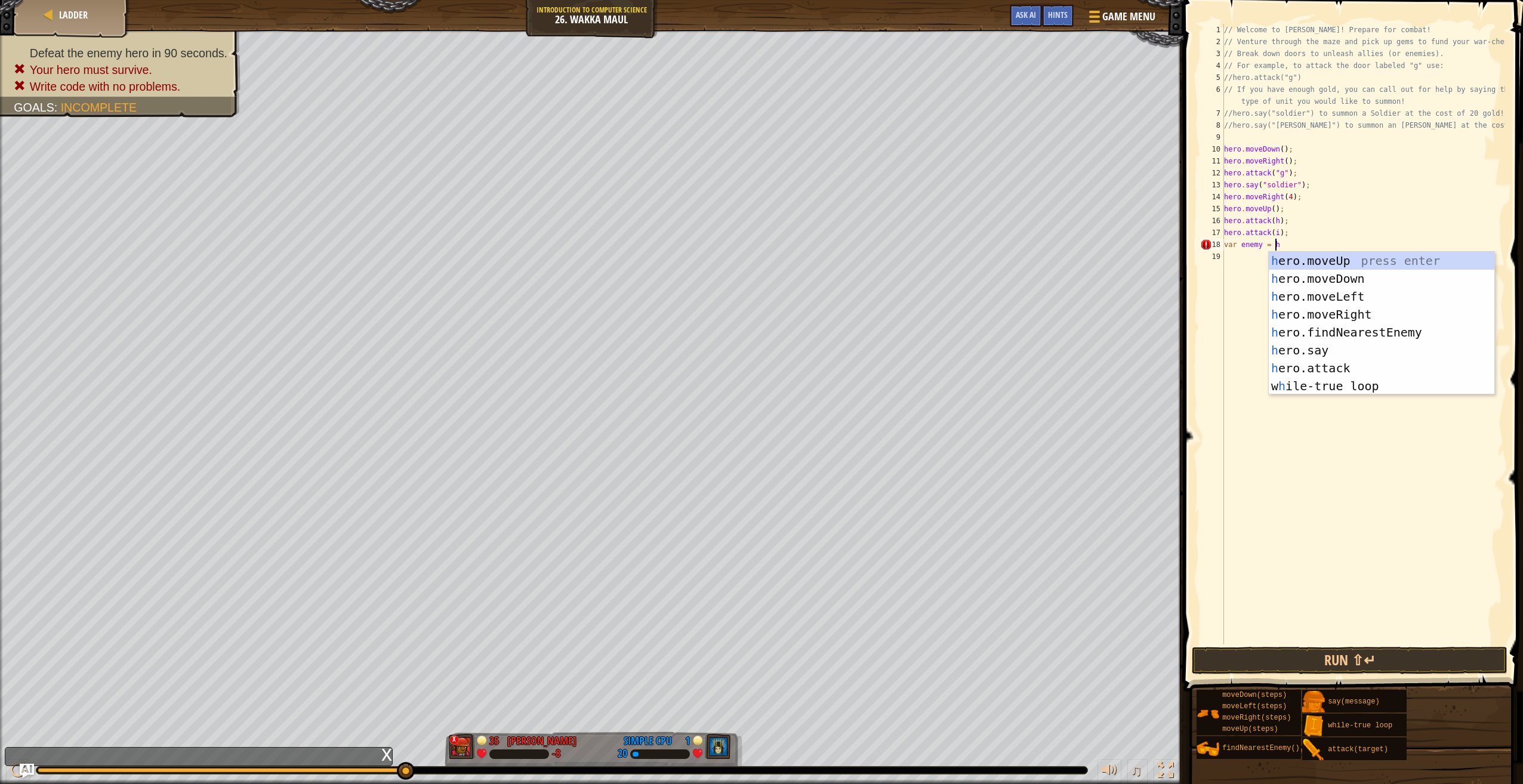
type textarea "var enemy = he"
click at [1279, 331] on div "he ro.moveUp press enter he ro.moveDown press enter he ro.moveLeft press enter …" at bounding box center [1382, 341] width 226 height 179
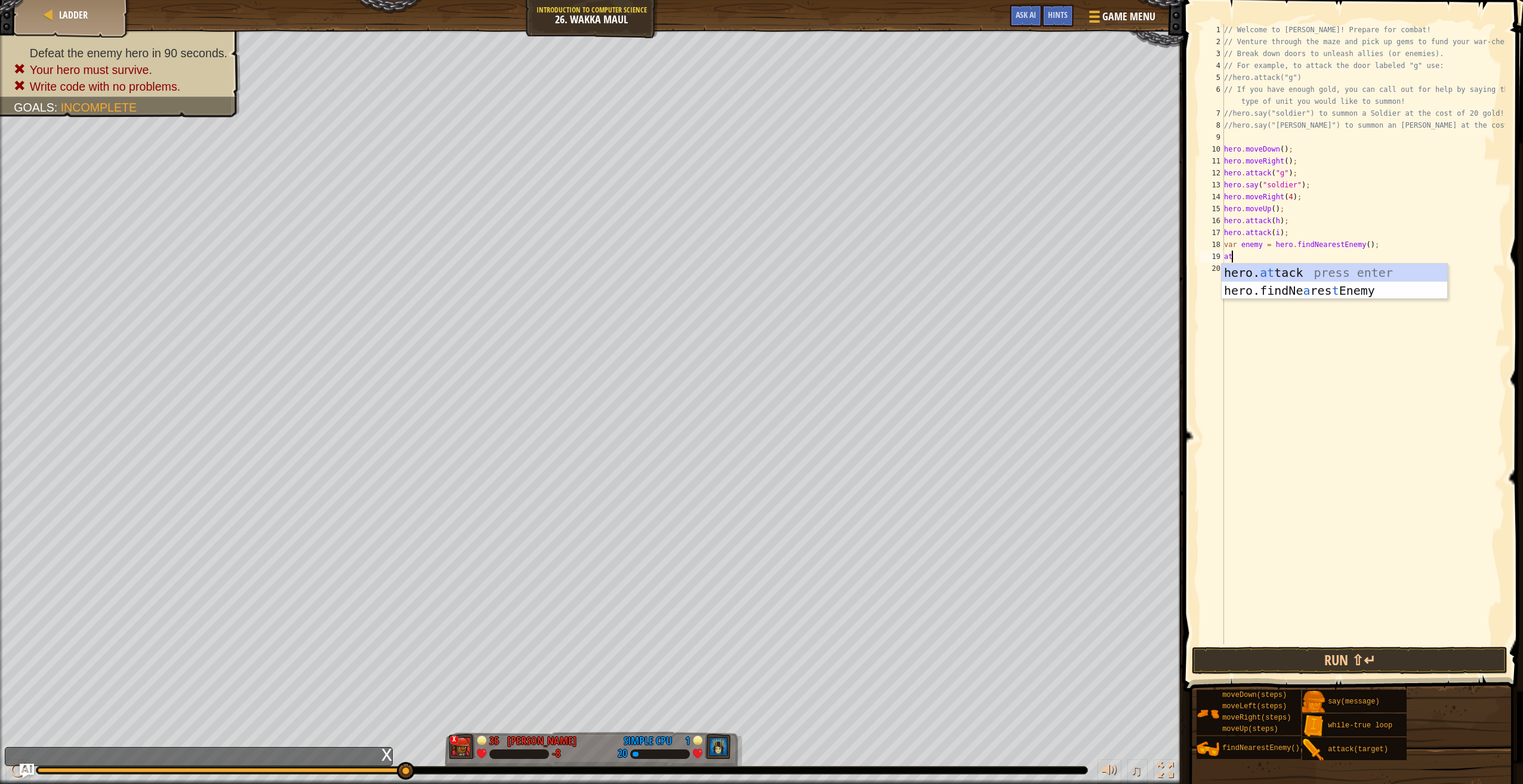
scroll to position [5, 0]
click at [1304, 267] on div "hero. att ack press enter" at bounding box center [1335, 290] width 226 height 54
click at [1338, 661] on button "Run ⇧↵" at bounding box center [1350, 660] width 316 height 27
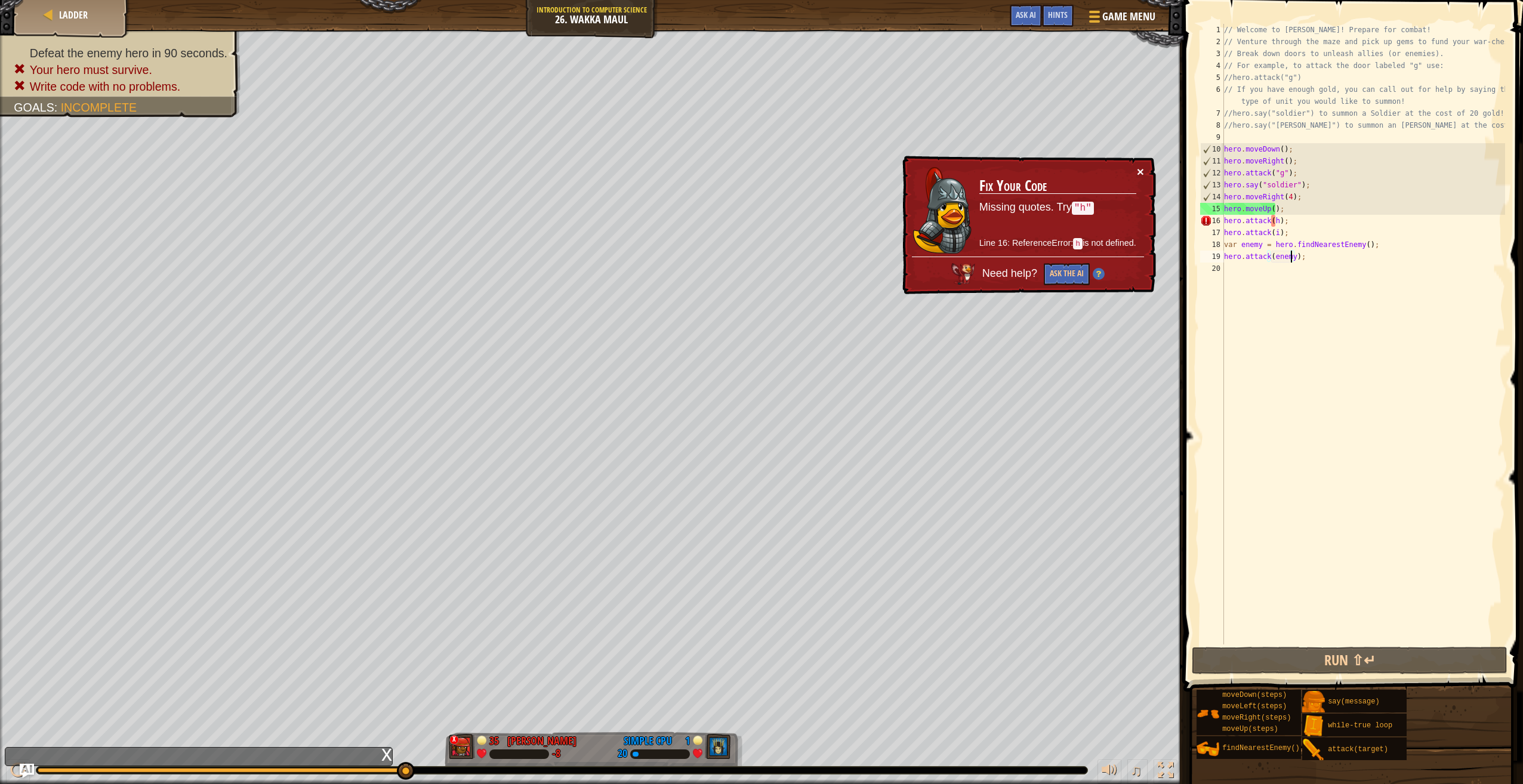
click at [1140, 172] on button "×" at bounding box center [1140, 172] width 7 height 12
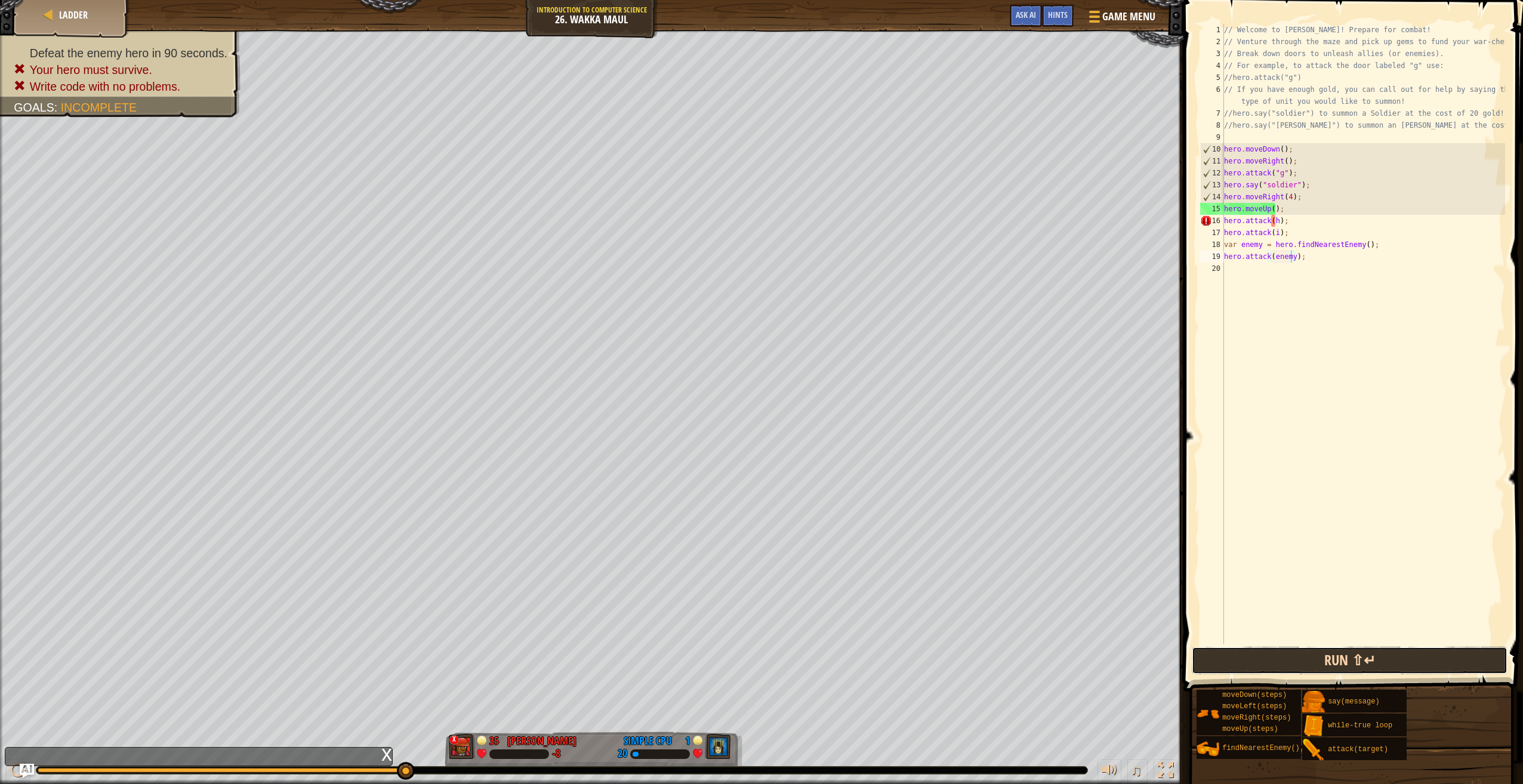
click at [1282, 648] on button "Run ⇧↵" at bounding box center [1350, 660] width 316 height 27
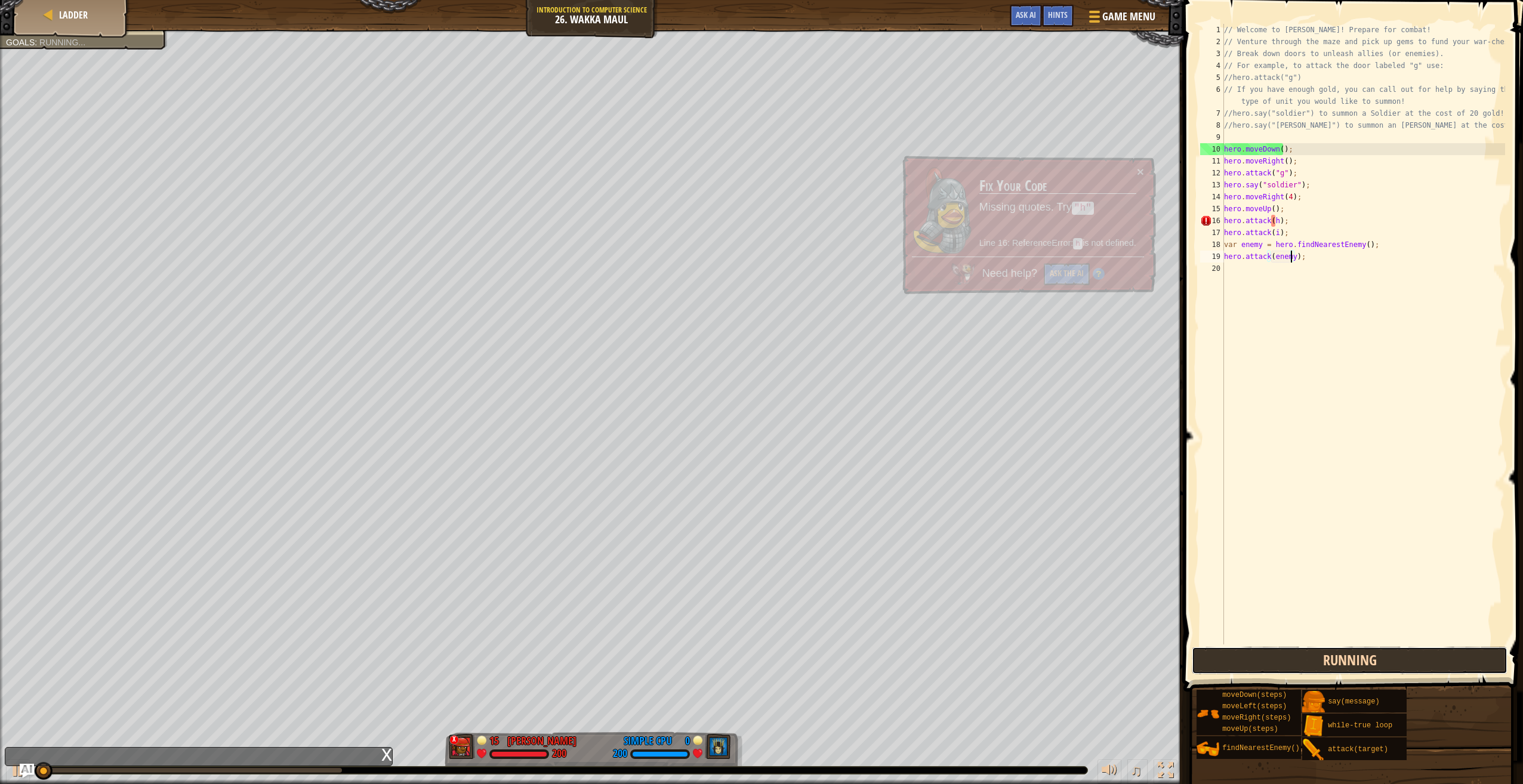
click at [1282, 648] on button "Running" at bounding box center [1350, 660] width 316 height 27
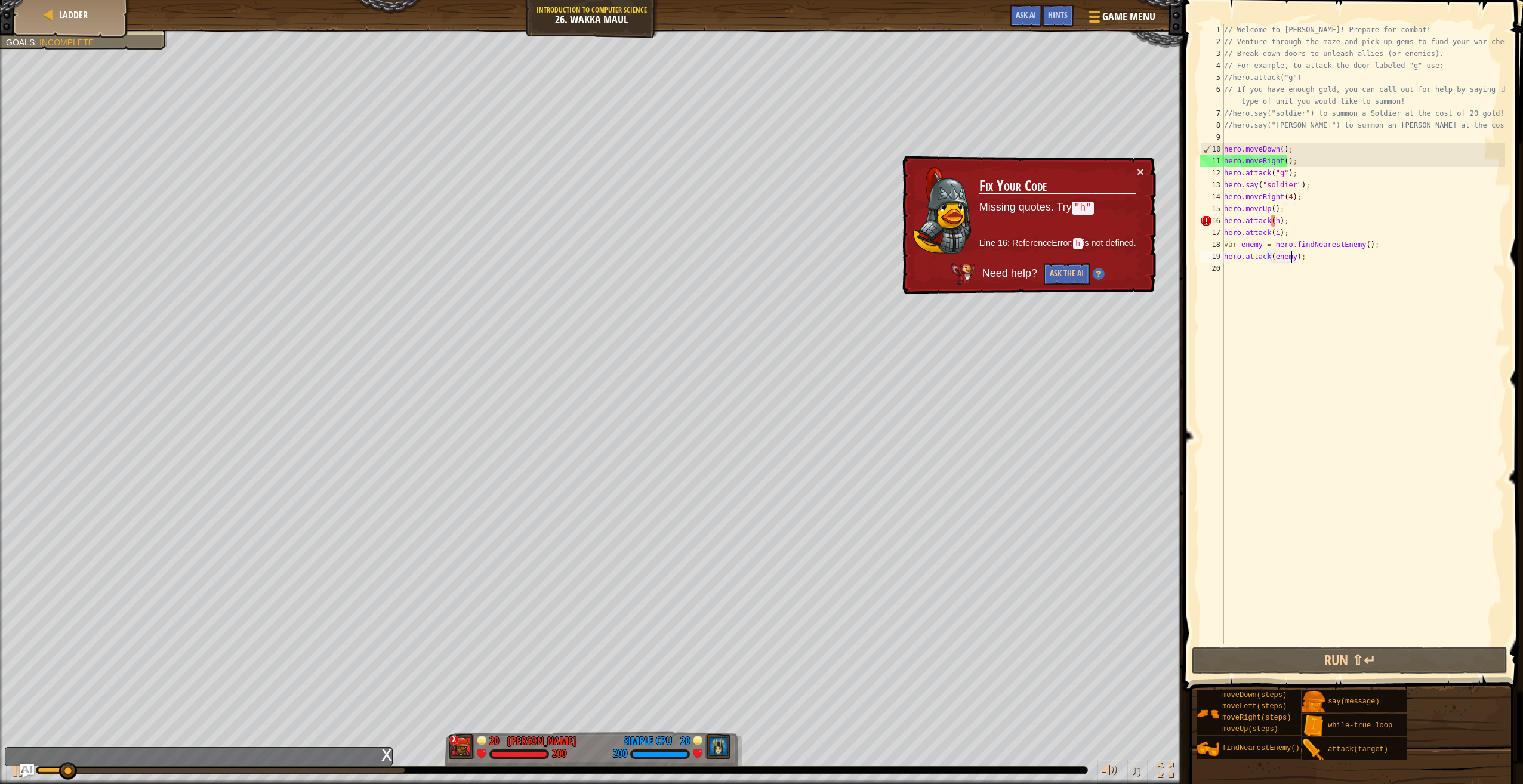
click at [1271, 220] on div "// Welcome to [PERSON_NAME]! Prepare for combat! // Venture through the maze an…" at bounding box center [1364, 346] width 283 height 644
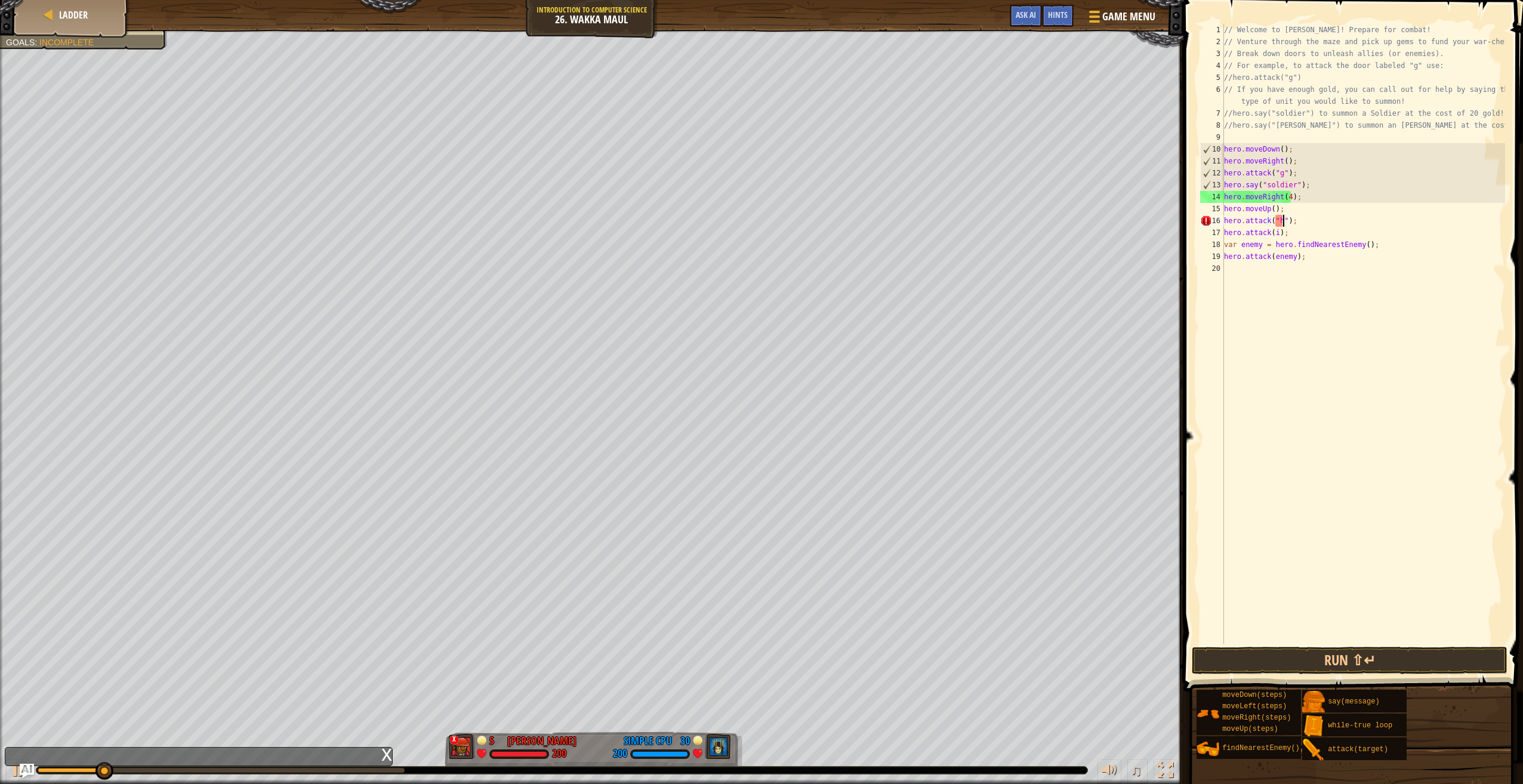
scroll to position [5, 4]
type textarea "hero.attack("i");"
click at [1268, 660] on button "Run ⇧↵" at bounding box center [1350, 660] width 316 height 27
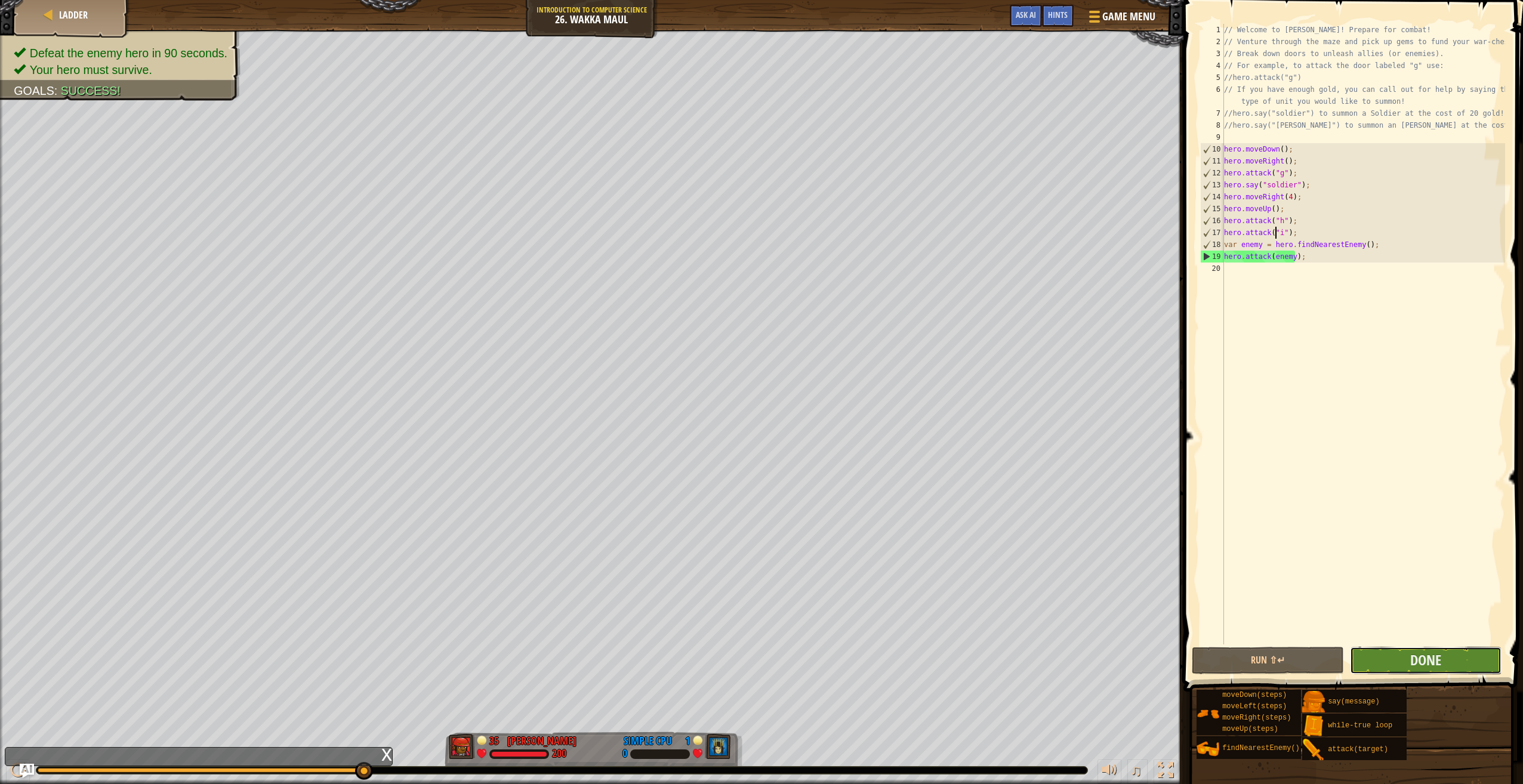
click at [1443, 660] on button "Done" at bounding box center [1426, 660] width 152 height 27
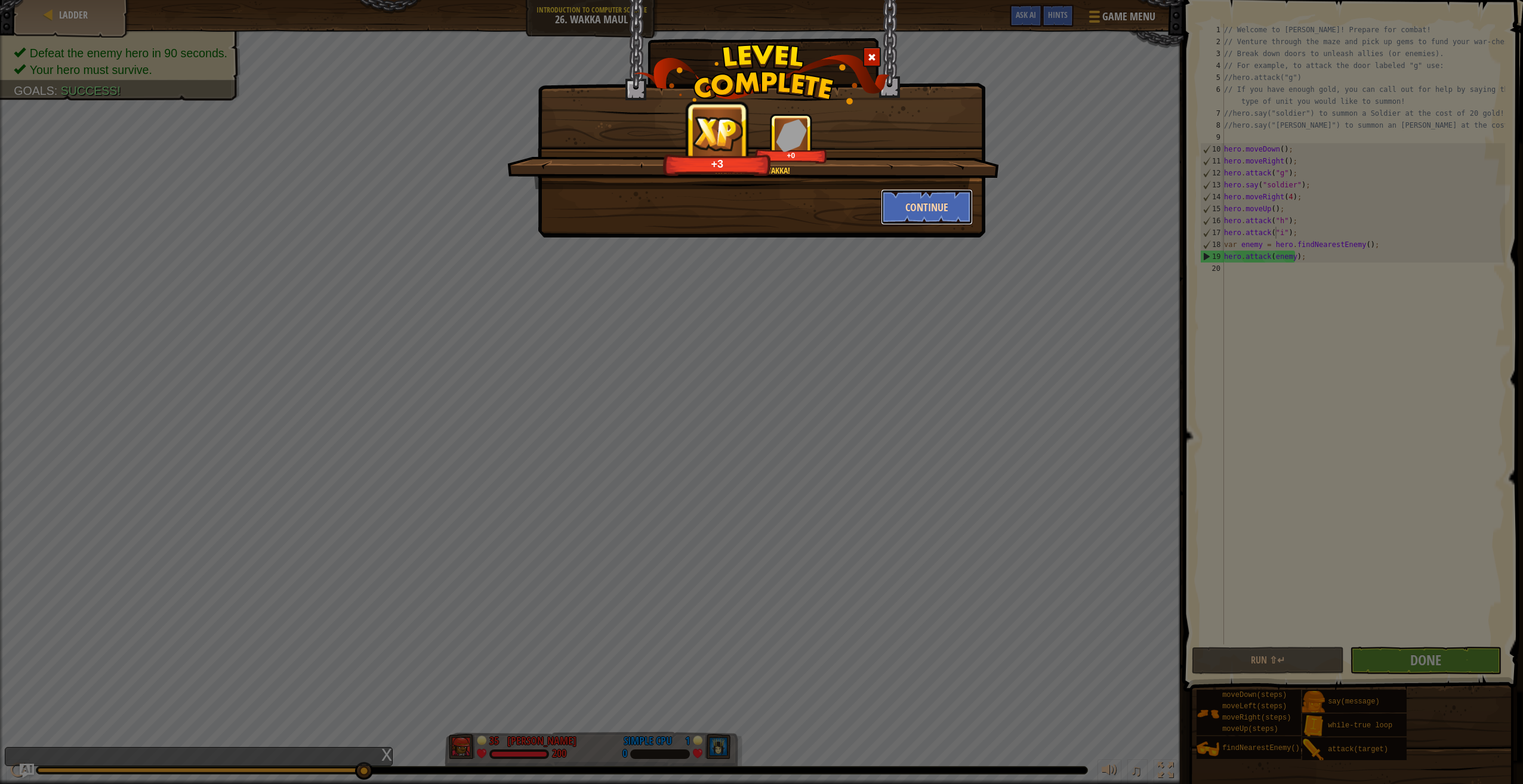
click at [923, 201] on button "Continue" at bounding box center [927, 207] width 93 height 36
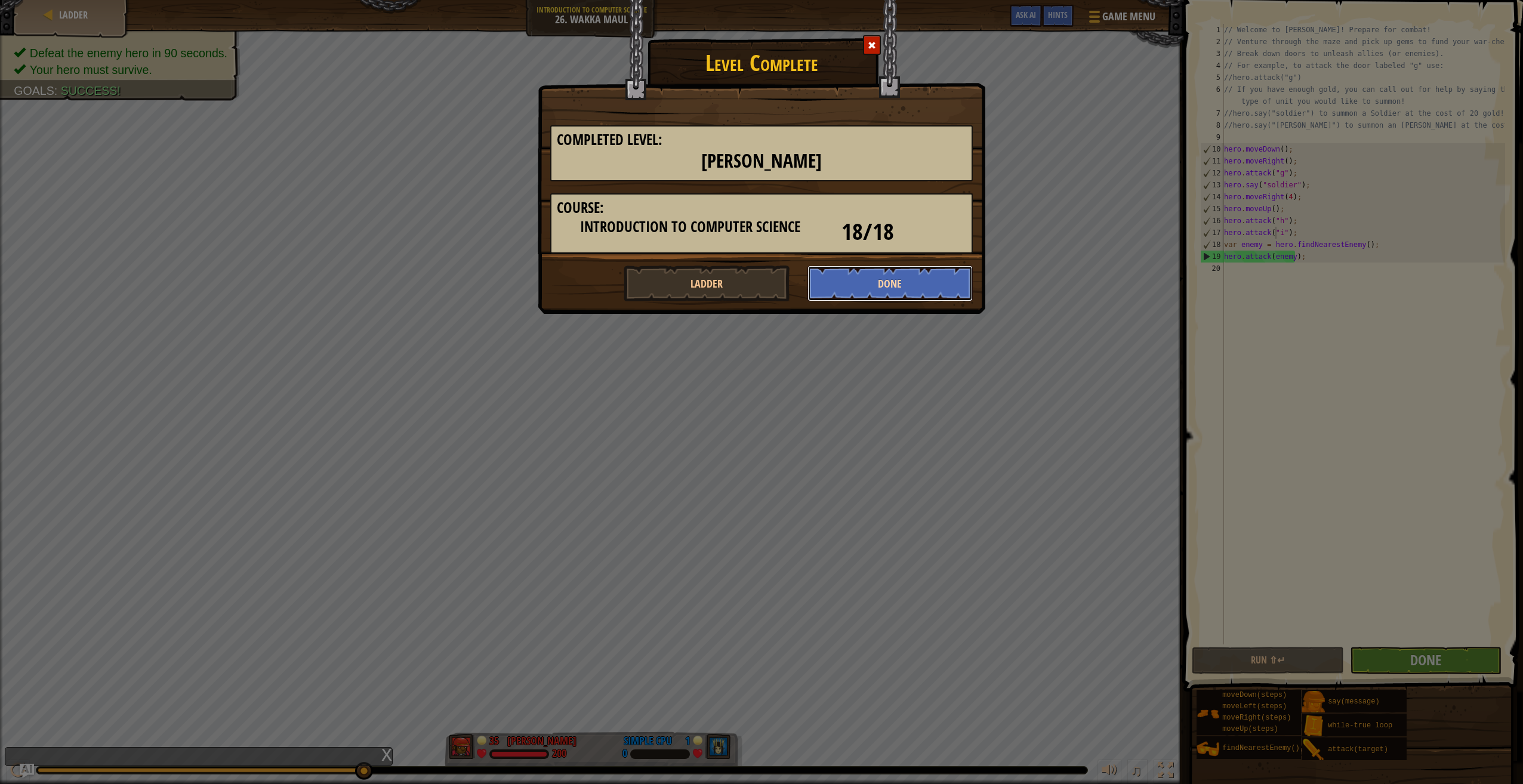
click at [876, 293] on button "Done" at bounding box center [891, 283] width 166 height 36
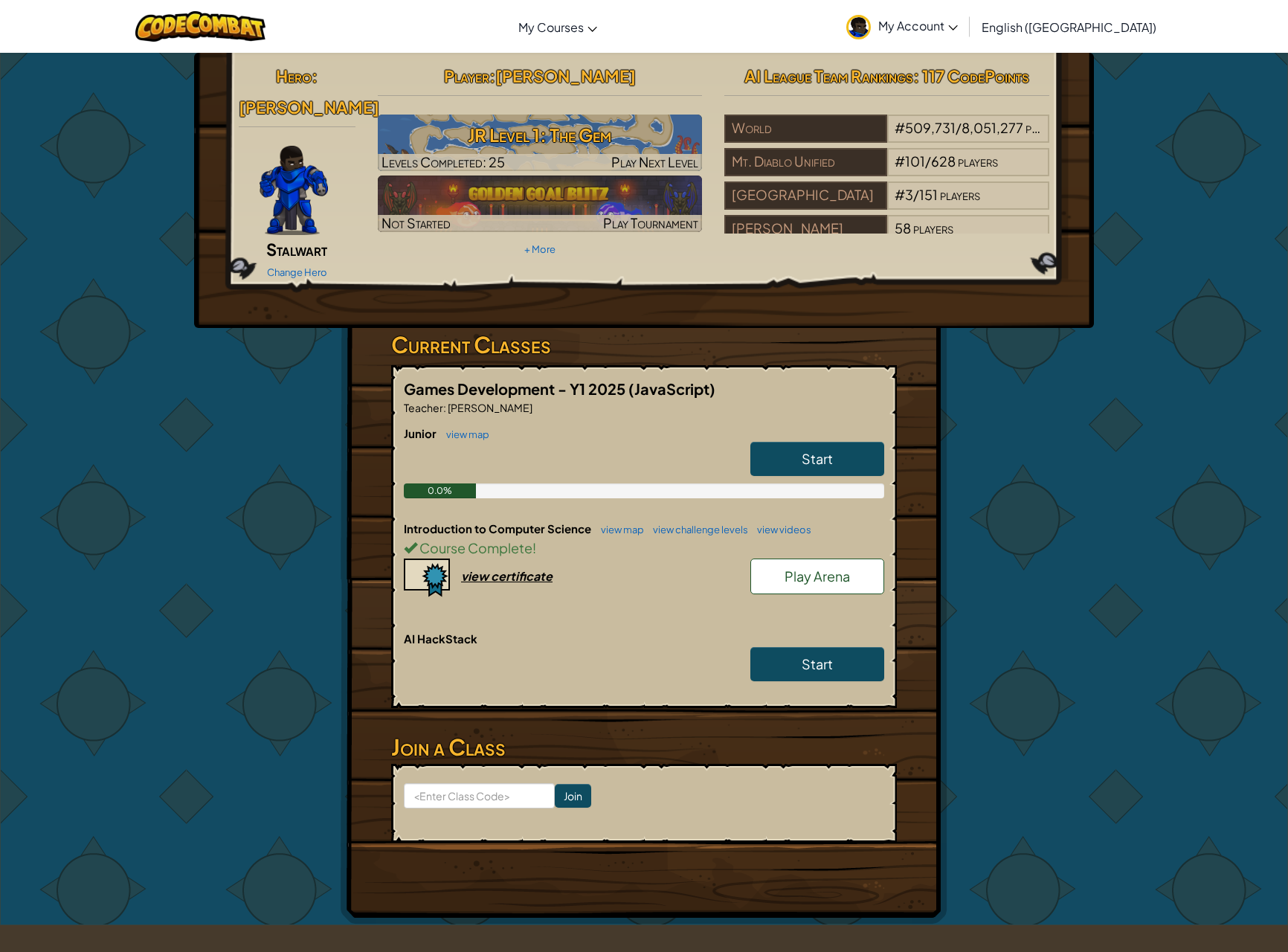
click at [805, 558] on link "Play Arena" at bounding box center [818, 576] width 134 height 36
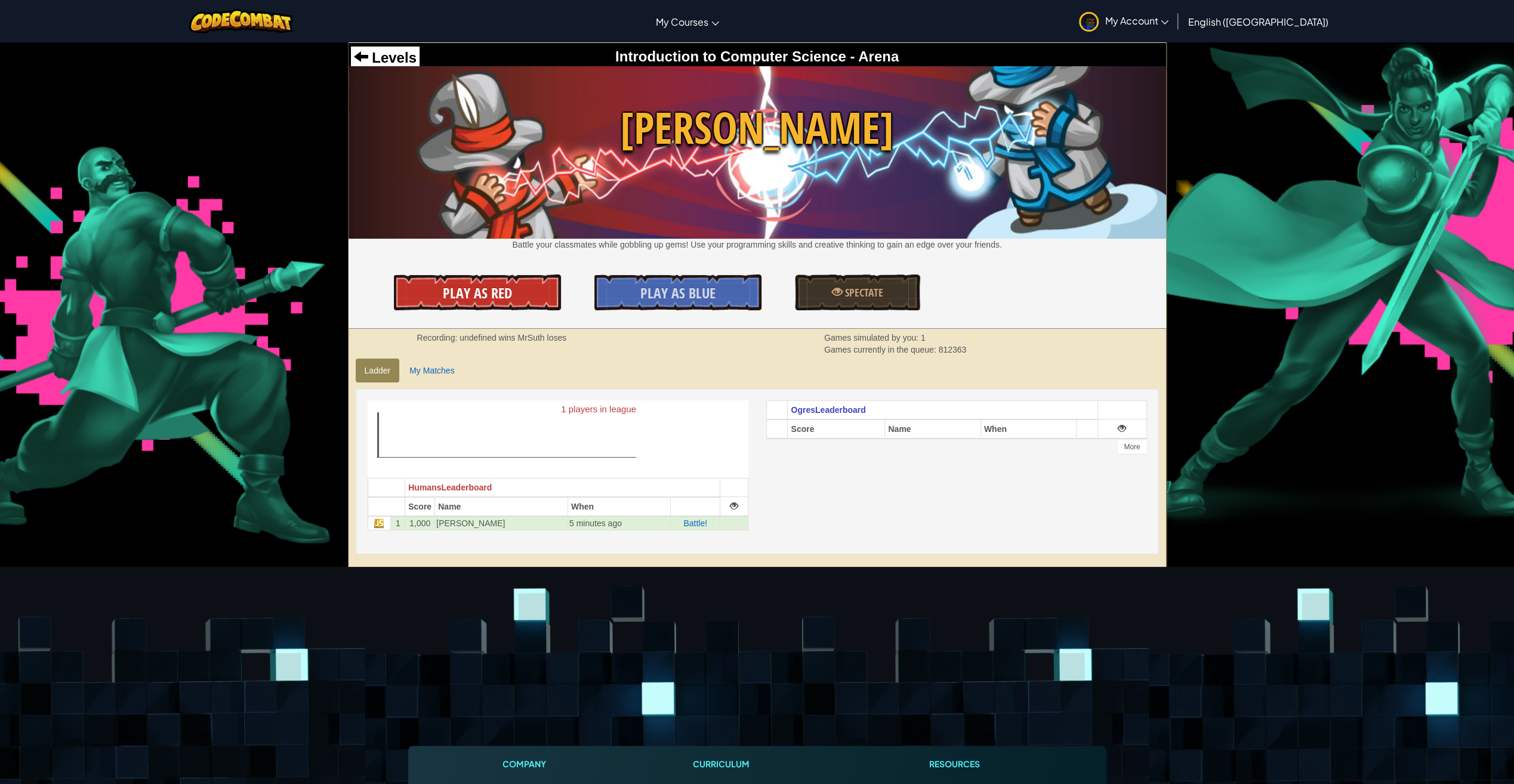
click at [515, 293] on link "Play As Red" at bounding box center [477, 292] width 167 height 36
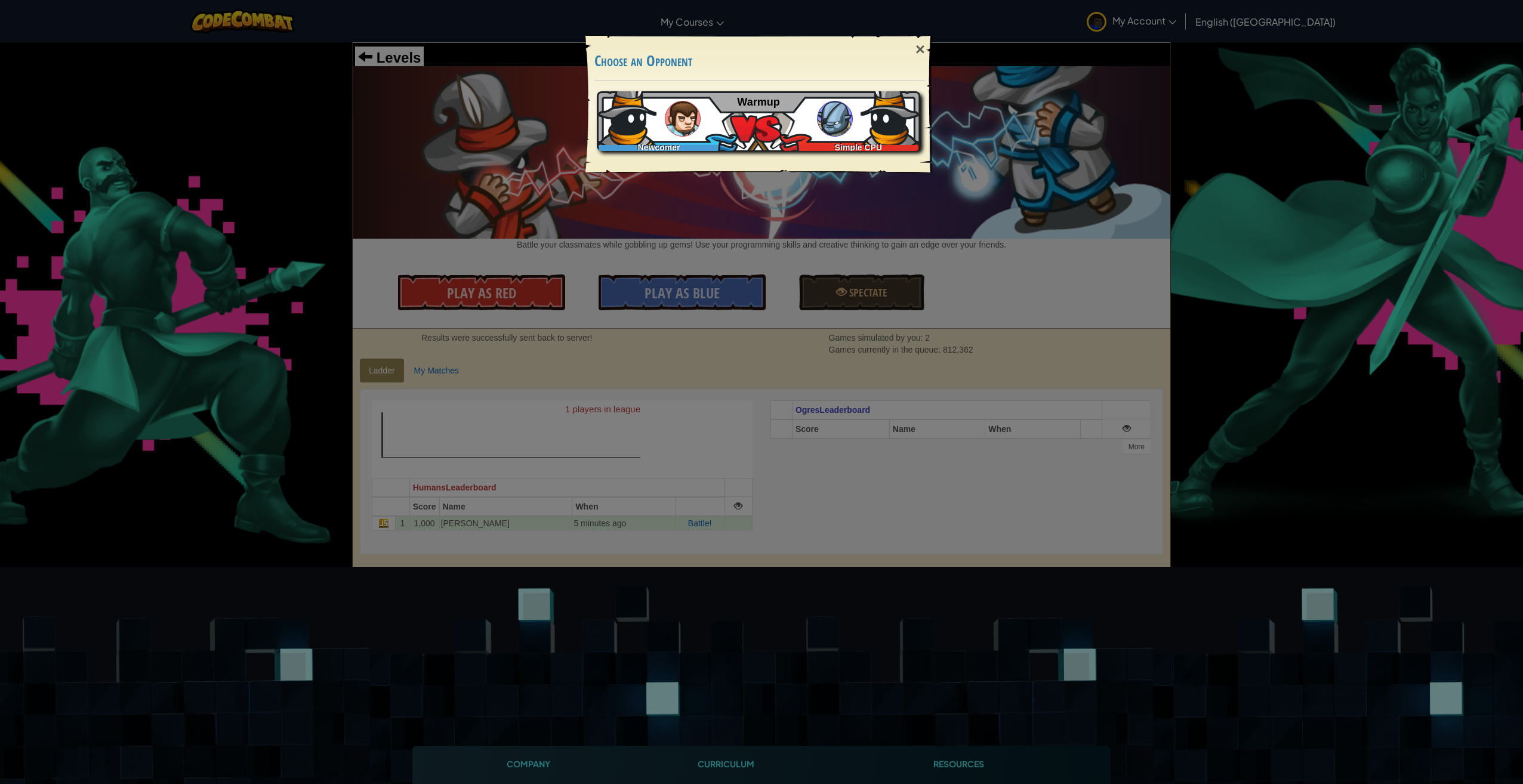
click at [838, 130] on img at bounding box center [835, 118] width 36 height 36
